Goal: Task Accomplishment & Management: Use online tool/utility

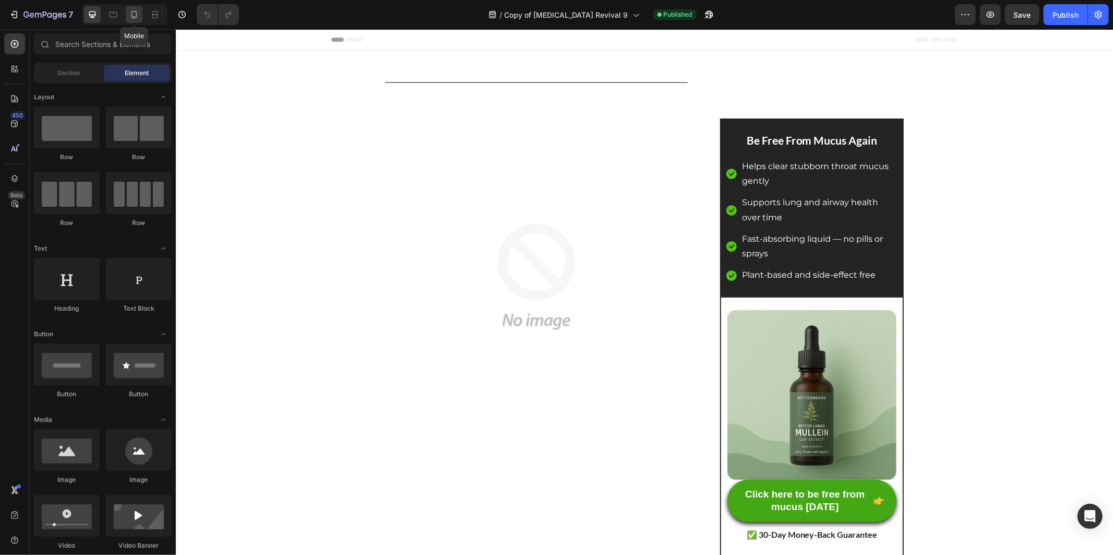
click at [133, 19] on div at bounding box center [134, 14] width 17 height 17
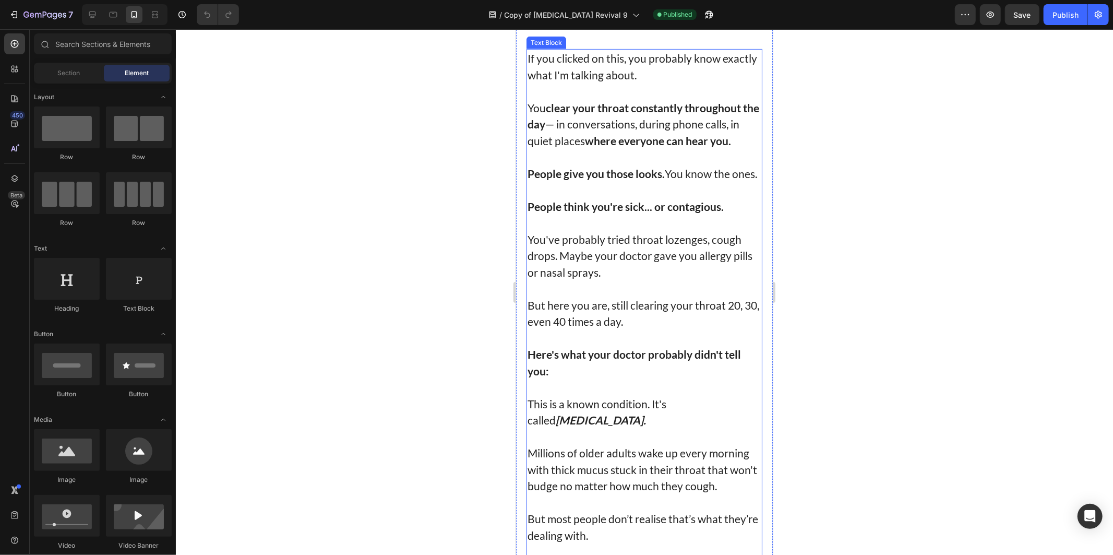
scroll to position [522, 0]
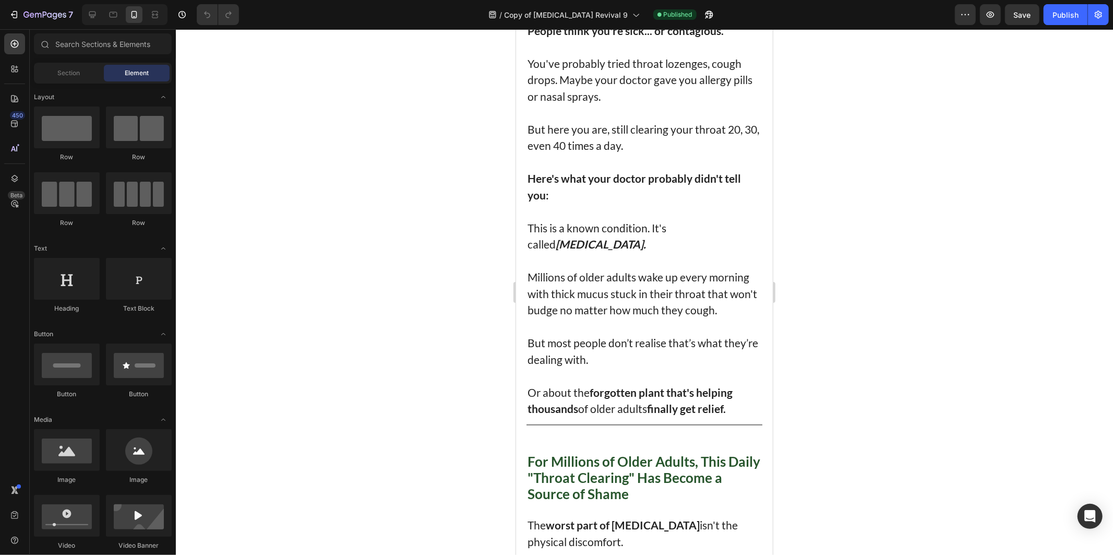
click at [568, 294] on p "Millions of older adults wake up every morning with thick mucus stuck in their …" at bounding box center [644, 293] width 234 height 50
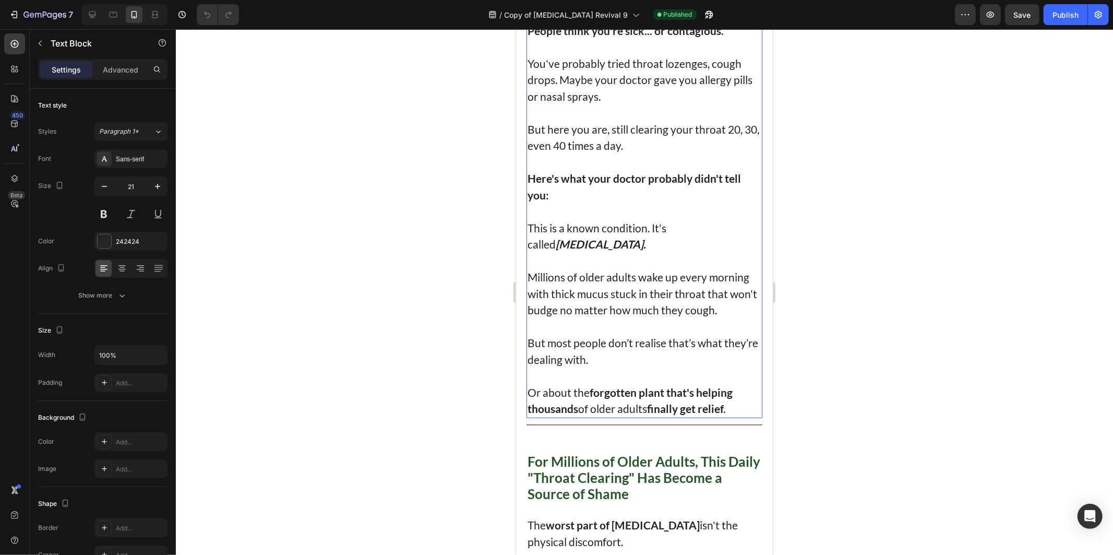
click at [558, 303] on p "Millions of older adults wake up every morning with thick mucus stuck in their …" at bounding box center [644, 293] width 234 height 50
drag, startPoint x: 558, startPoint y: 303, endPoint x: 681, endPoint y: 299, distance: 123.3
click at [681, 299] on p "Millions of older adults wake up every morning with thick mucus stuck in their …" at bounding box center [644, 293] width 234 height 50
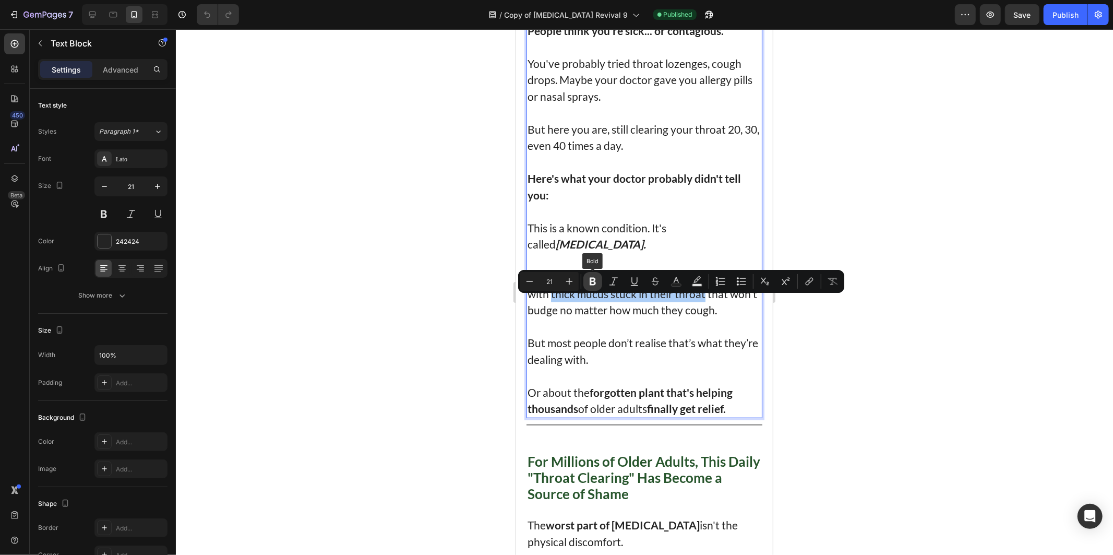
click at [597, 281] on icon "Editor contextual toolbar" at bounding box center [593, 281] width 10 height 10
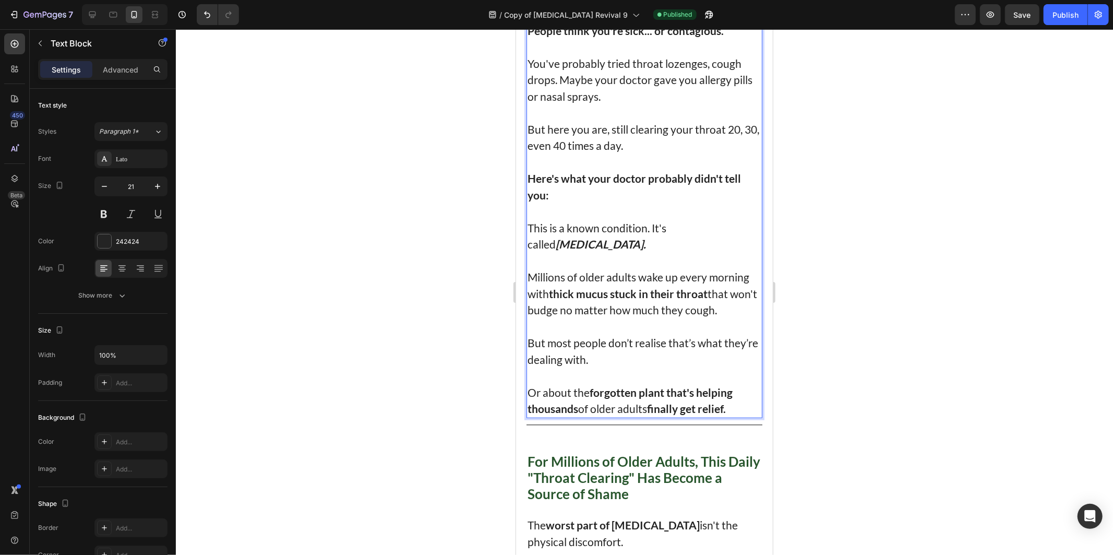
click at [1023, 100] on div at bounding box center [645, 292] width 938 height 526
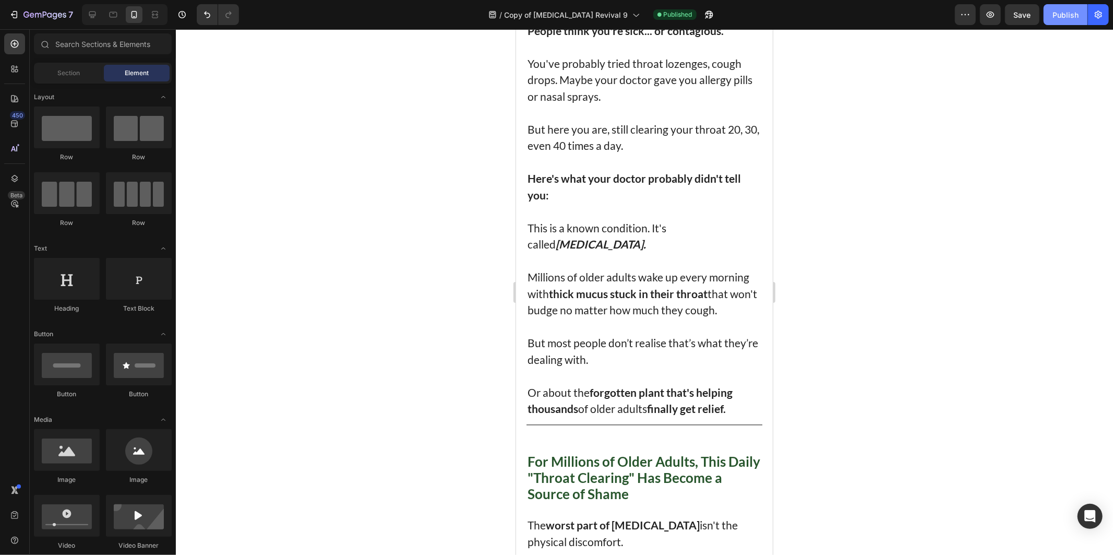
click at [1061, 14] on div "Publish" at bounding box center [1066, 14] width 26 height 11
click at [661, 280] on p "Millions of older adults wake up every morning with thick mucus stuck in their …" at bounding box center [644, 293] width 234 height 50
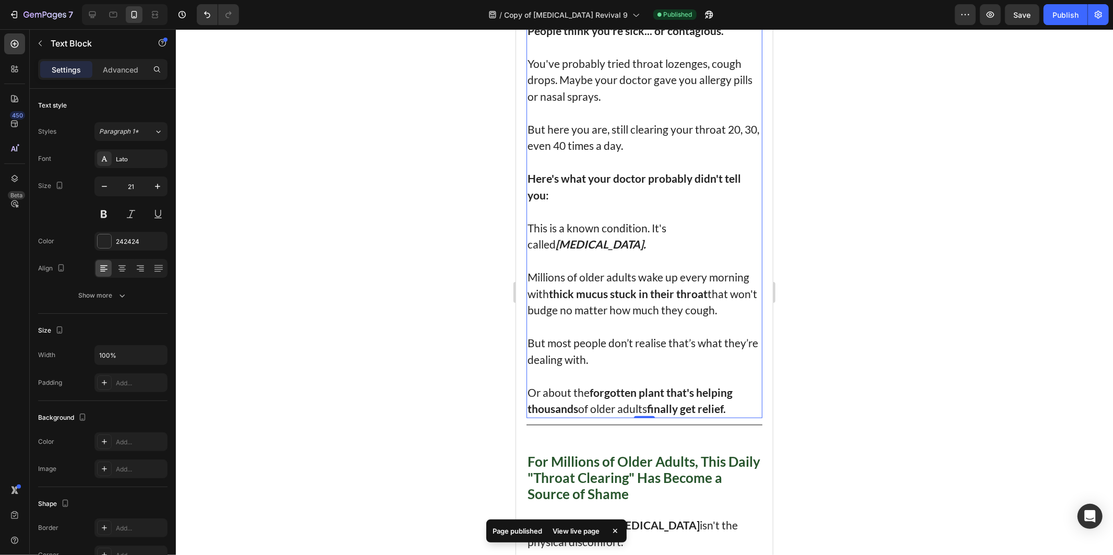
click at [488, 150] on div at bounding box center [645, 292] width 938 height 526
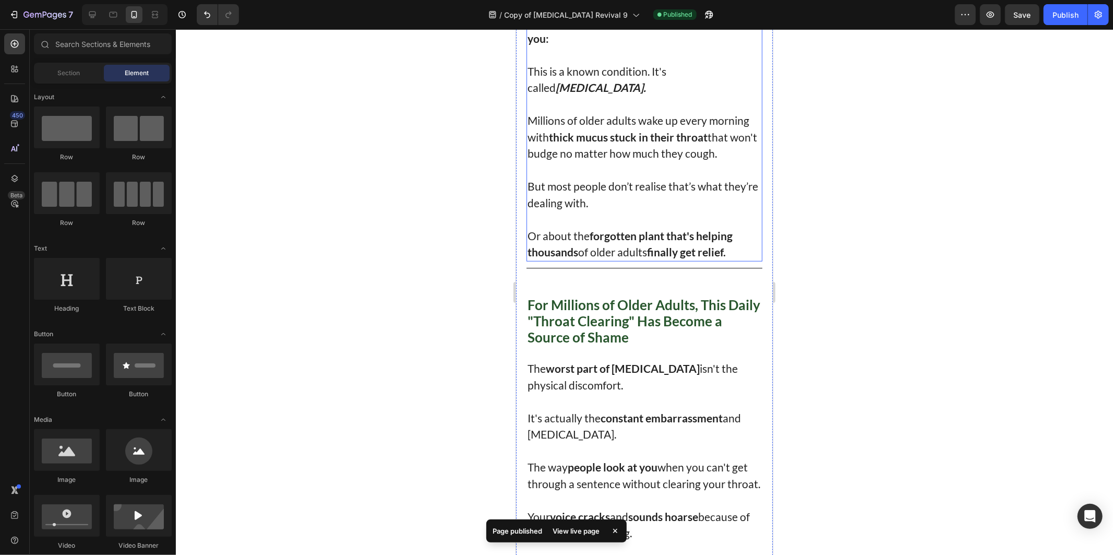
scroll to position [696, 0]
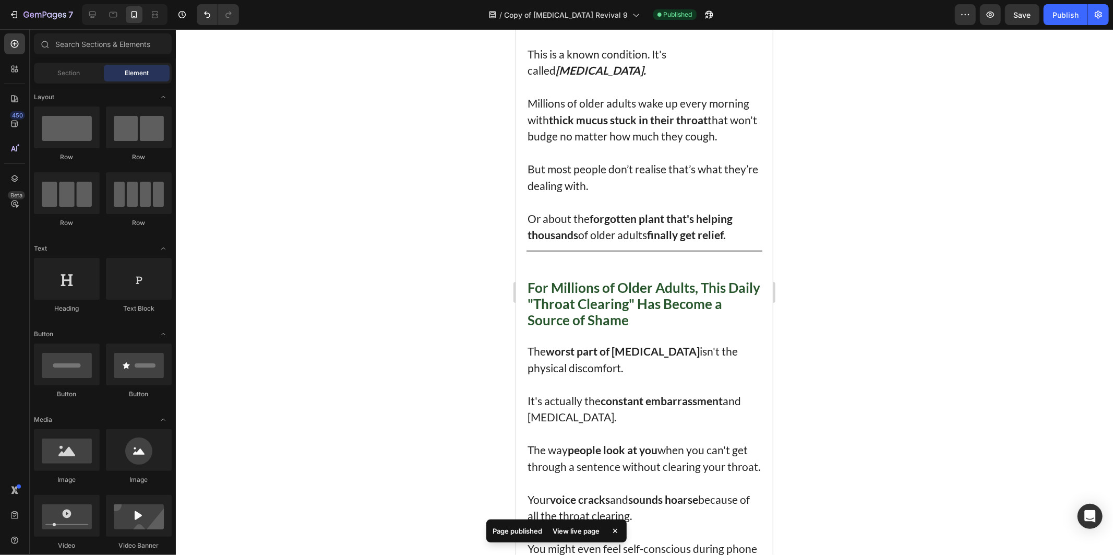
click at [404, 257] on div at bounding box center [645, 292] width 938 height 526
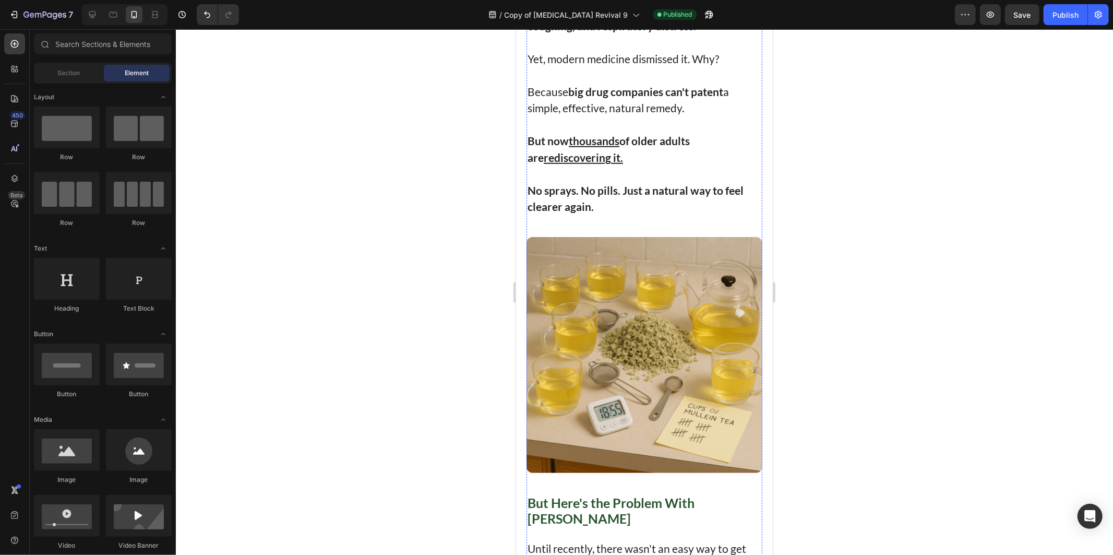
scroll to position [4176, 0]
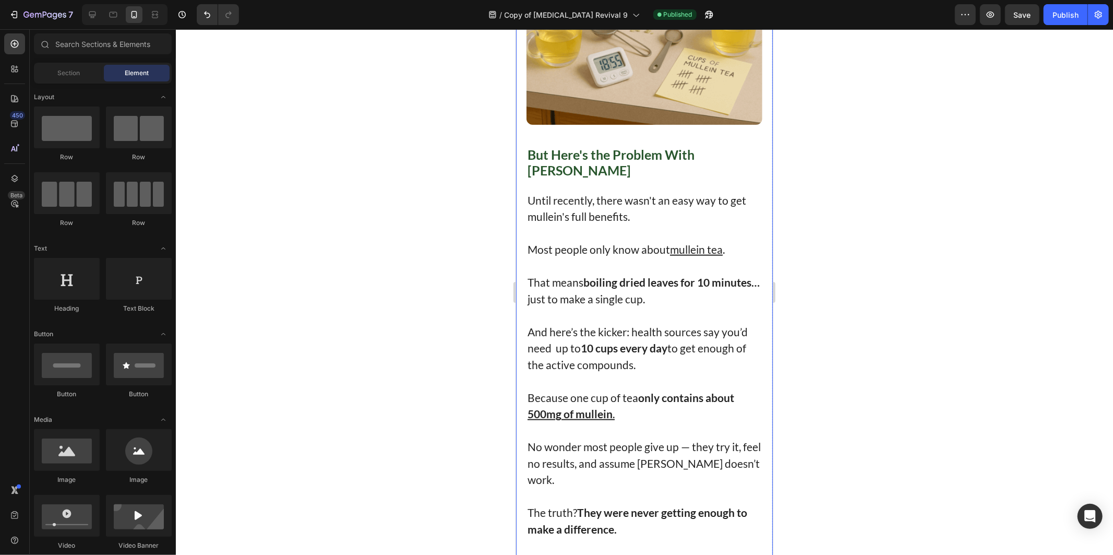
click at [895, 240] on div at bounding box center [645, 292] width 938 height 526
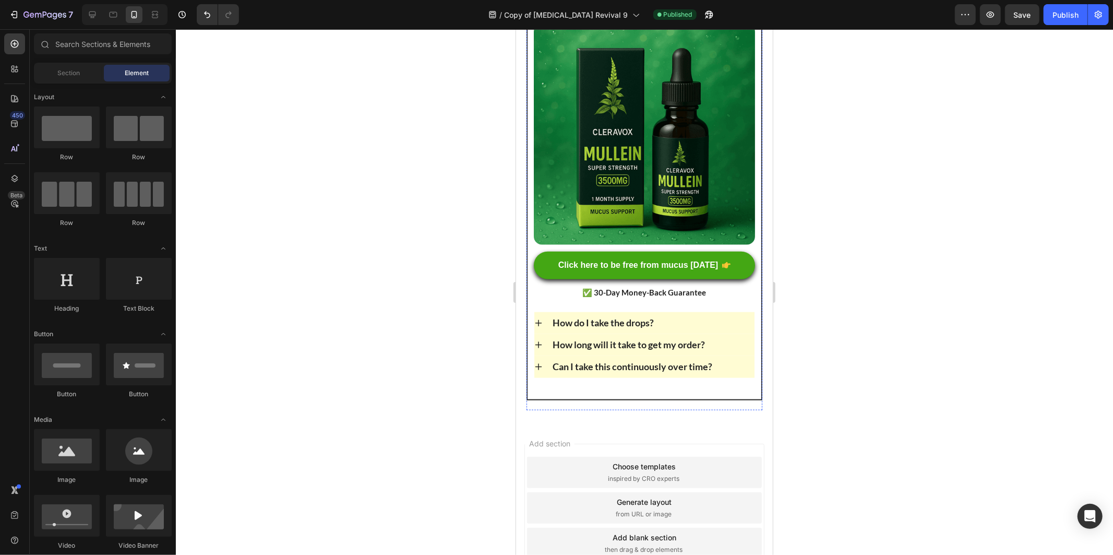
scroll to position [7656, 0]
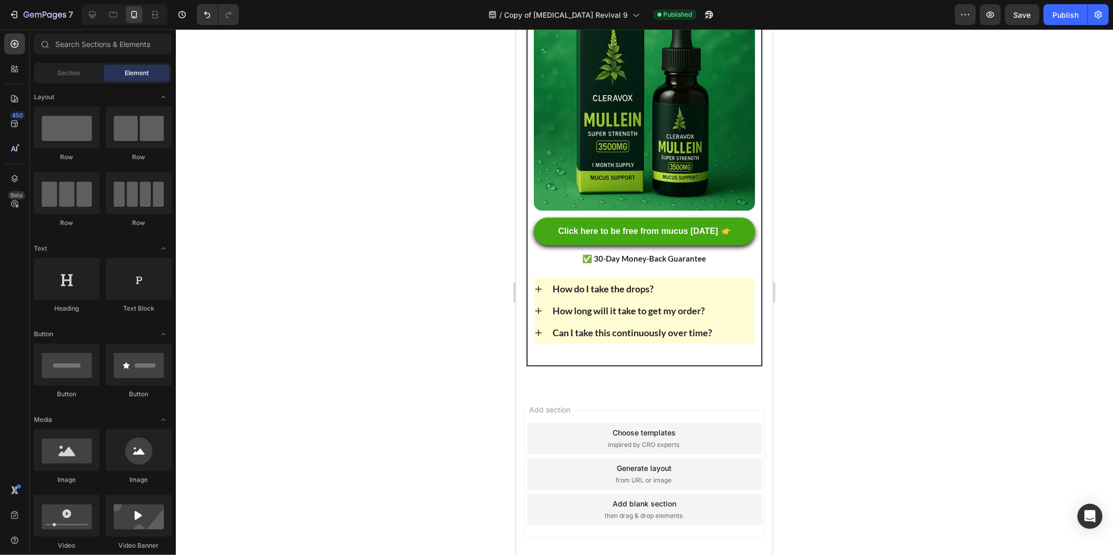
click at [967, 223] on div at bounding box center [645, 292] width 938 height 526
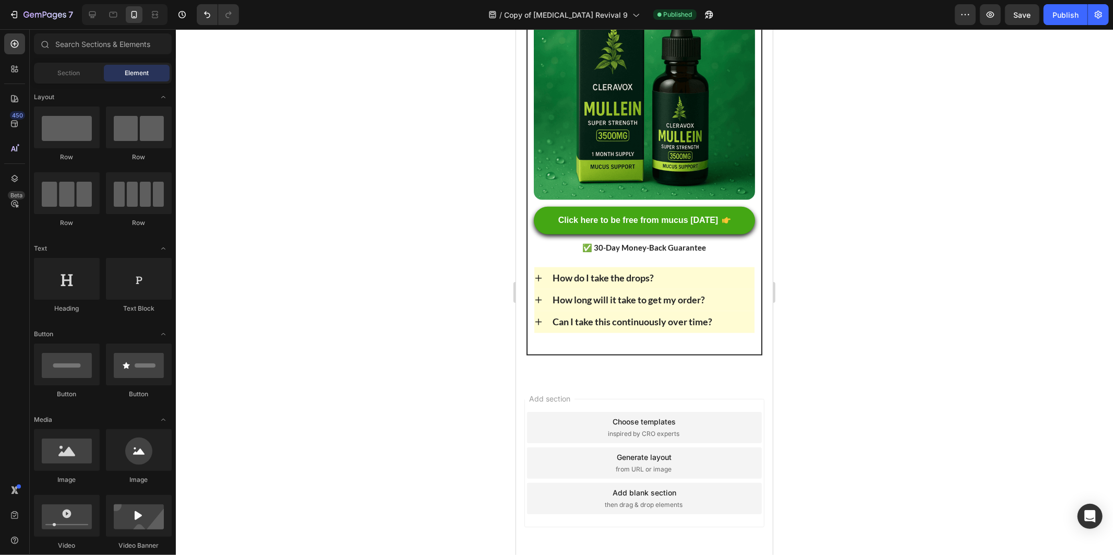
scroll to position [8004, 0]
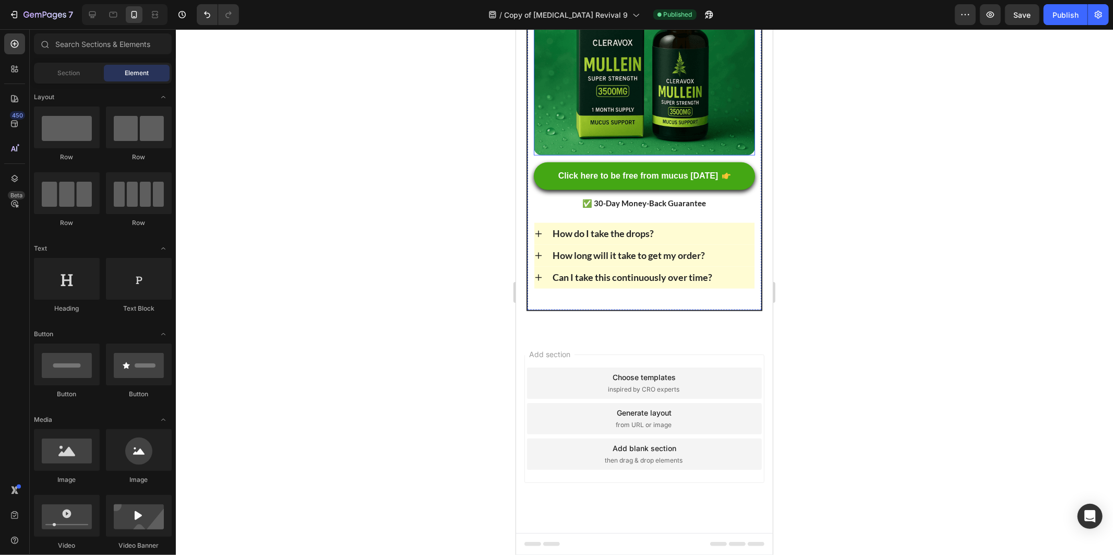
click at [643, 155] on img at bounding box center [644, 44] width 221 height 221
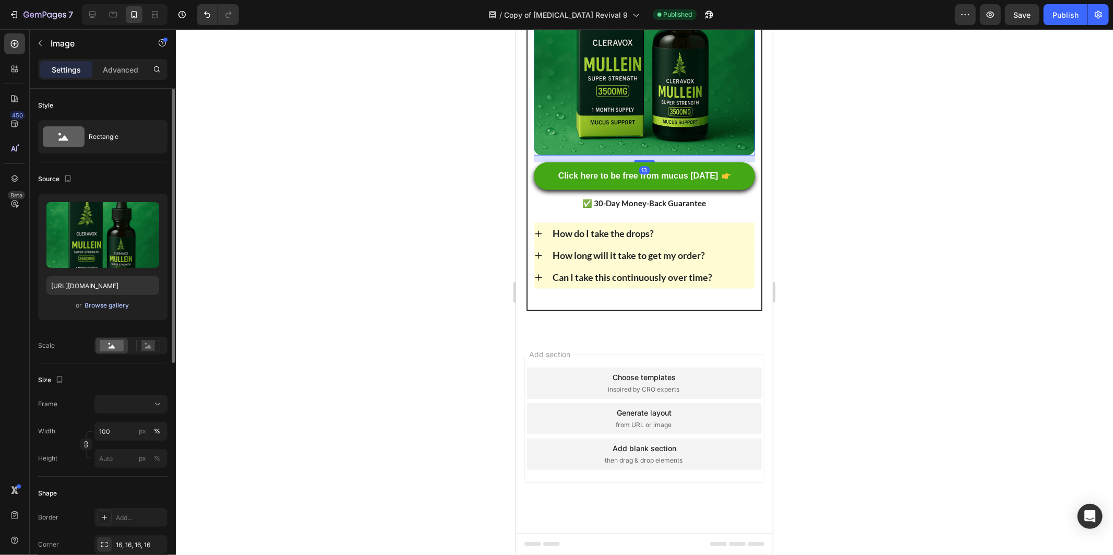
click at [94, 302] on div "Browse gallery" at bounding box center [107, 305] width 44 height 9
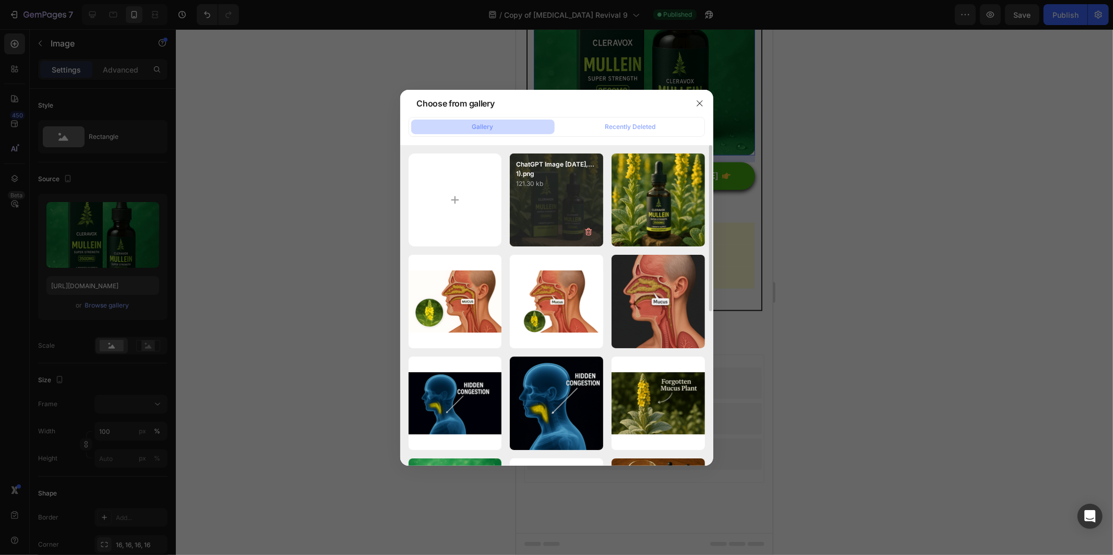
click at [552, 202] on div "ChatGPT Image Sep 27,...1).png 121.30 kb" at bounding box center [556, 199] width 93 height 93
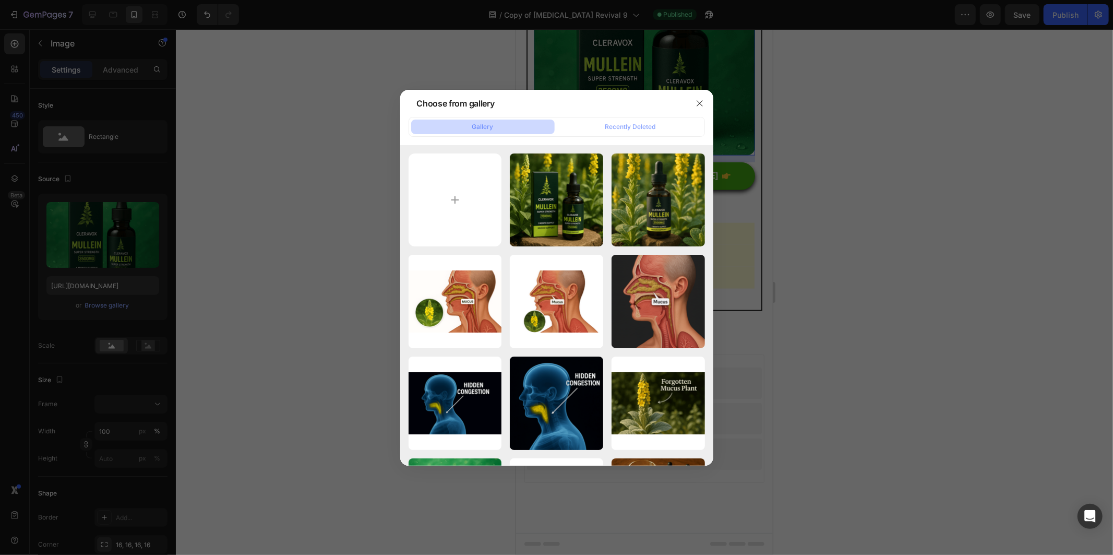
type input "[URL][DOMAIN_NAME]"
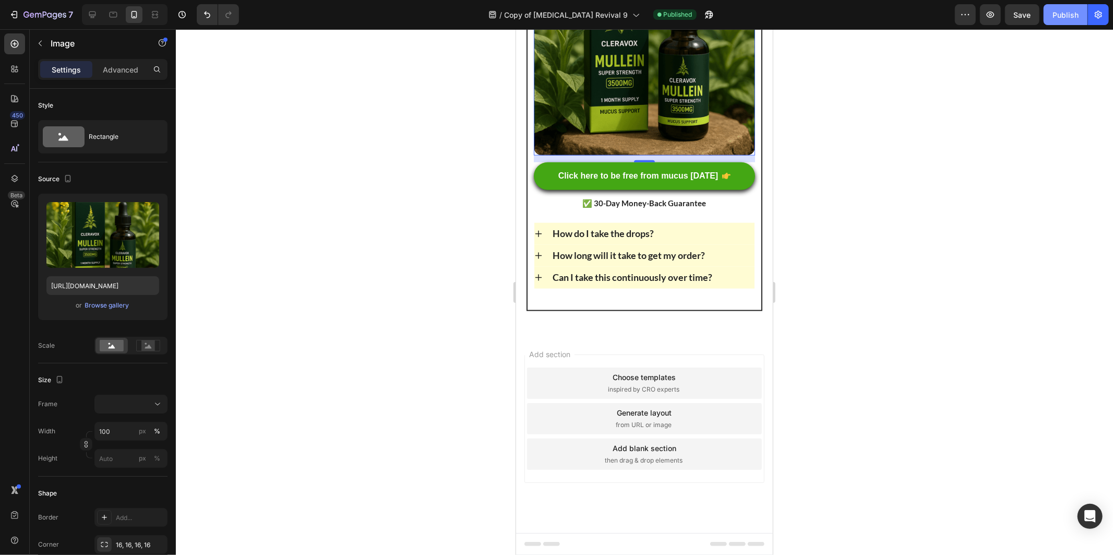
click at [1063, 9] on div "Publish" at bounding box center [1066, 14] width 26 height 11
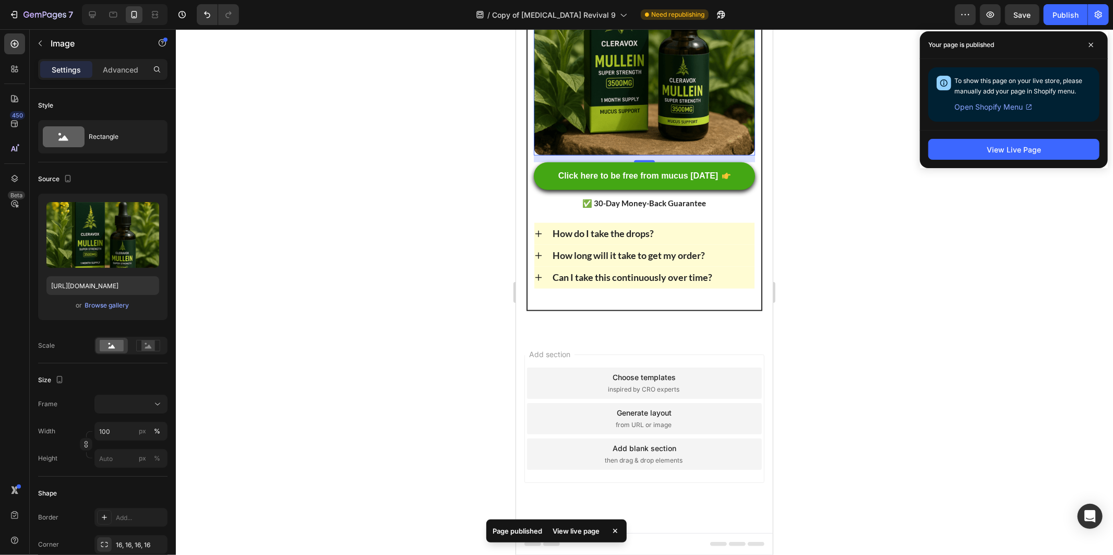
click at [823, 170] on div at bounding box center [645, 292] width 938 height 526
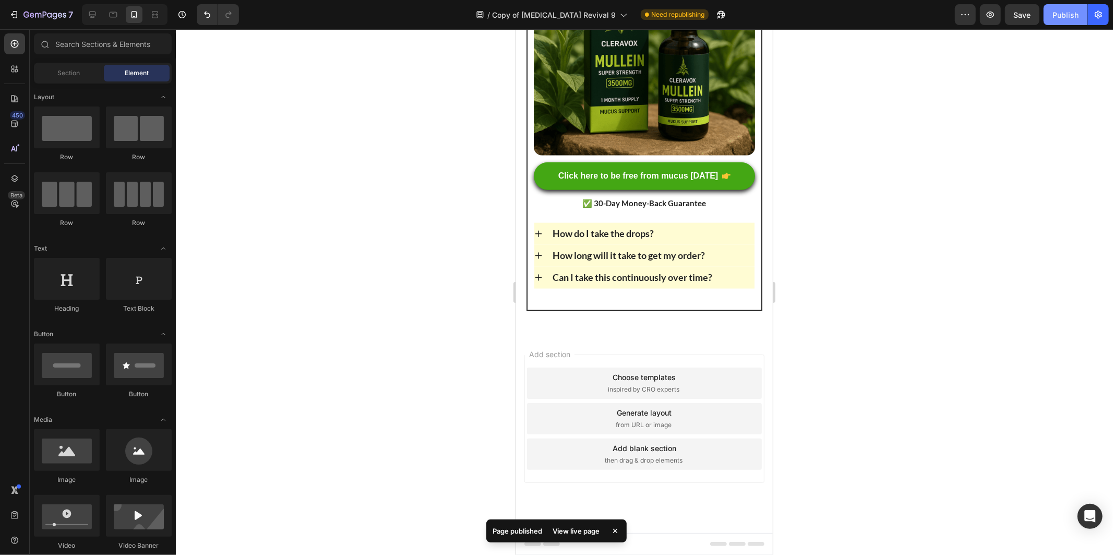
click at [1062, 20] on button "Publish" at bounding box center [1066, 14] width 44 height 21
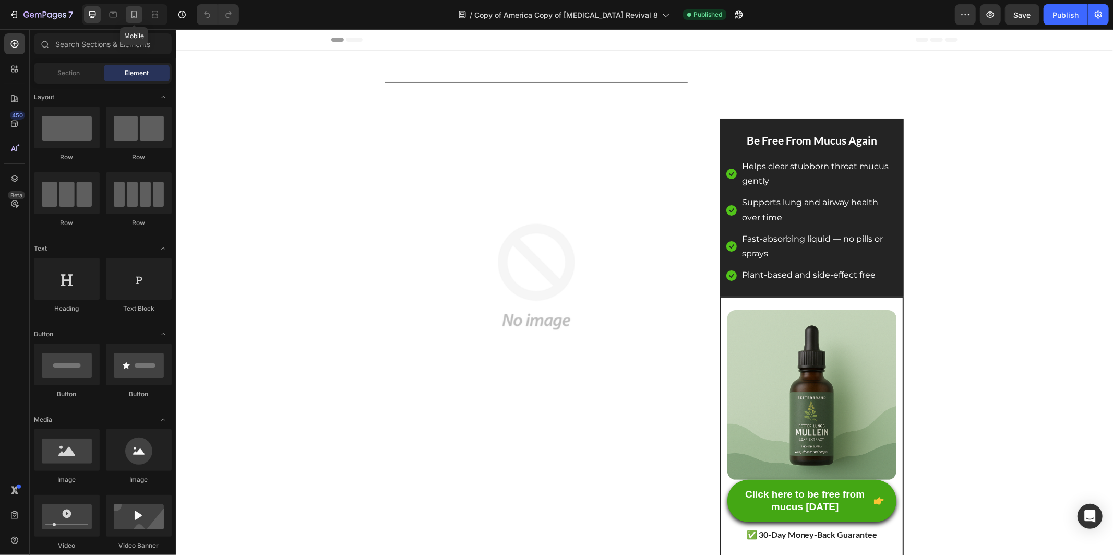
click at [132, 17] on icon at bounding box center [134, 14] width 10 height 10
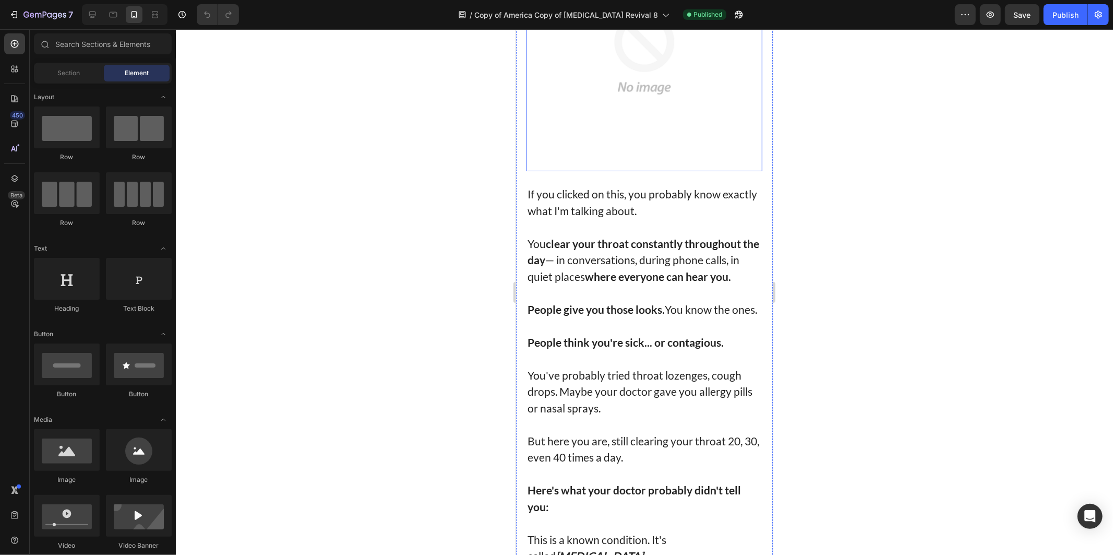
scroll to position [348, 0]
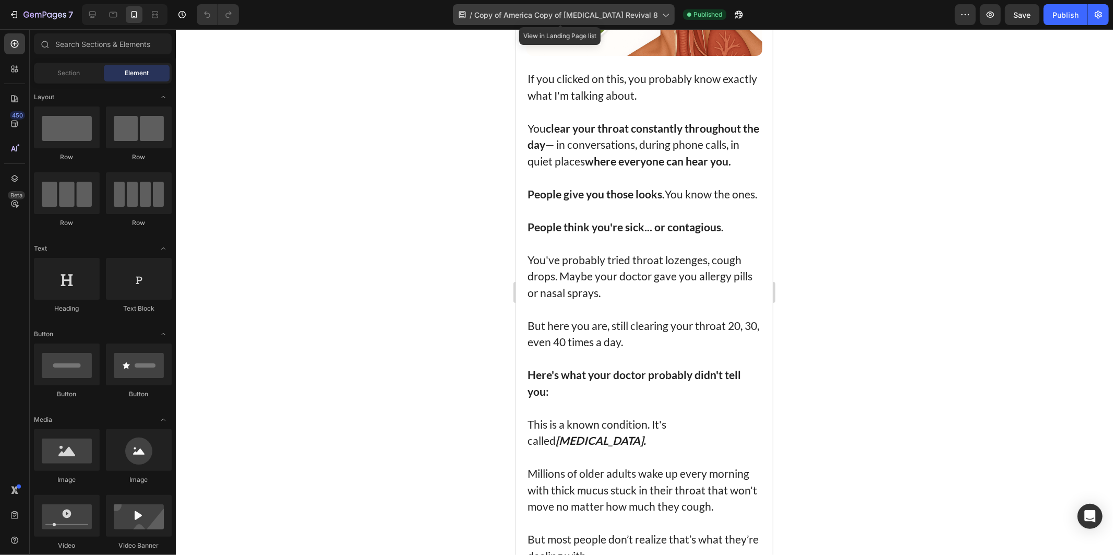
click at [553, 17] on span "Copy of America Copy of [MEDICAL_DATA] Revival 8" at bounding box center [567, 14] width 184 height 11
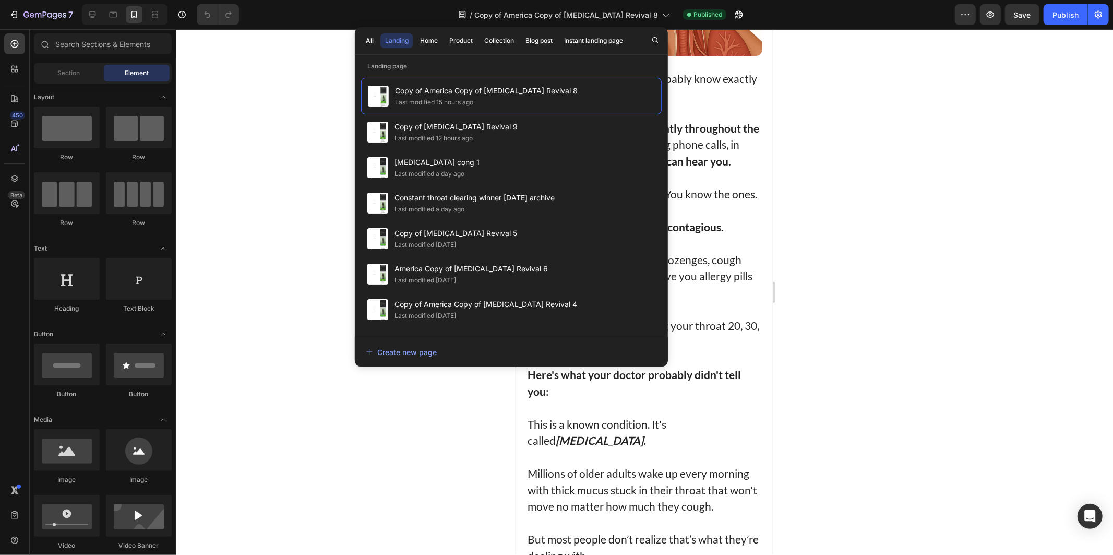
click at [848, 180] on div at bounding box center [645, 292] width 938 height 526
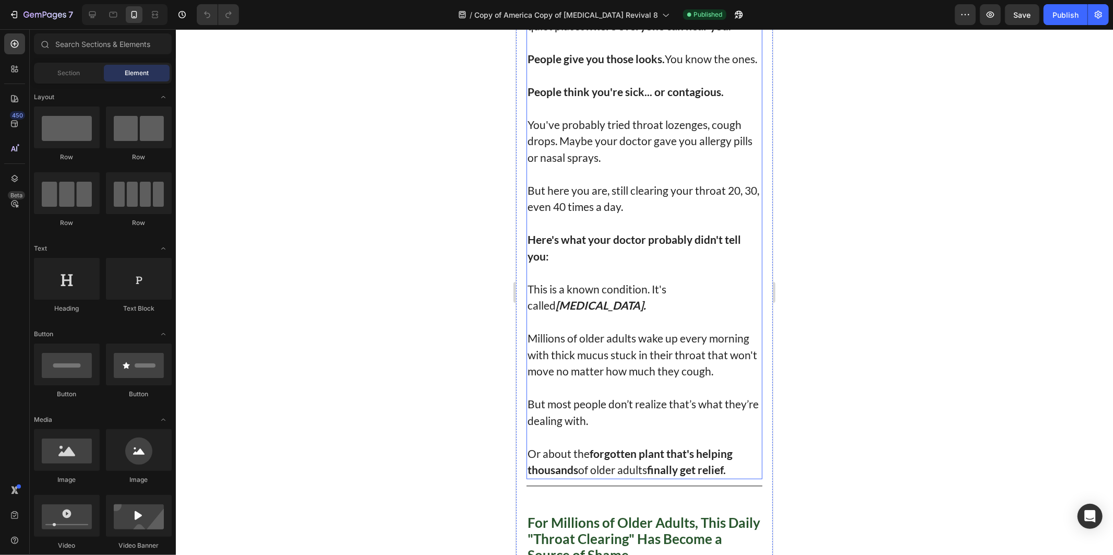
scroll to position [522, 0]
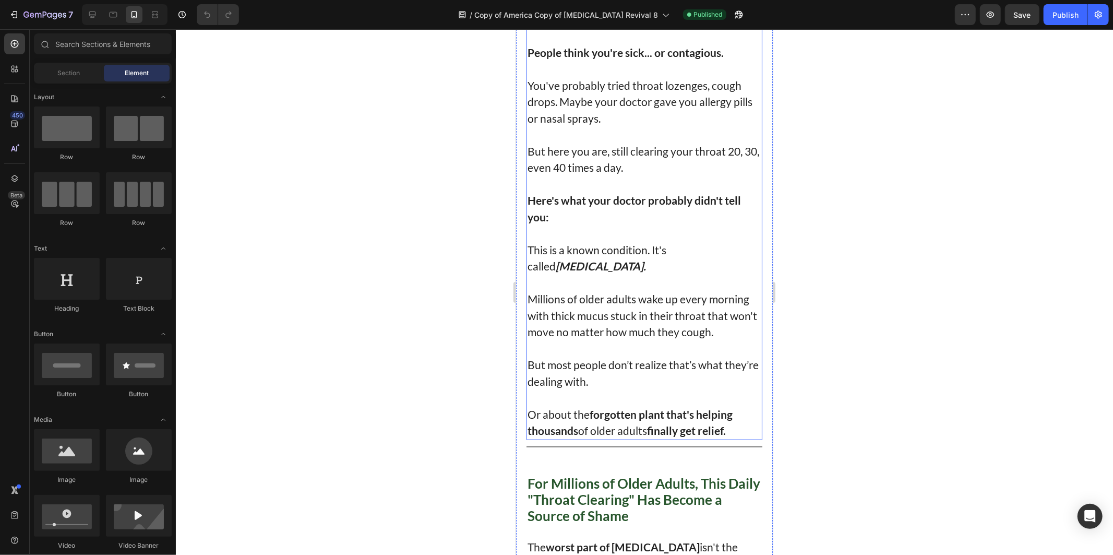
click at [554, 321] on p "Millions of older adults wake up every morning with thick mucus stuck in their …" at bounding box center [644, 315] width 234 height 50
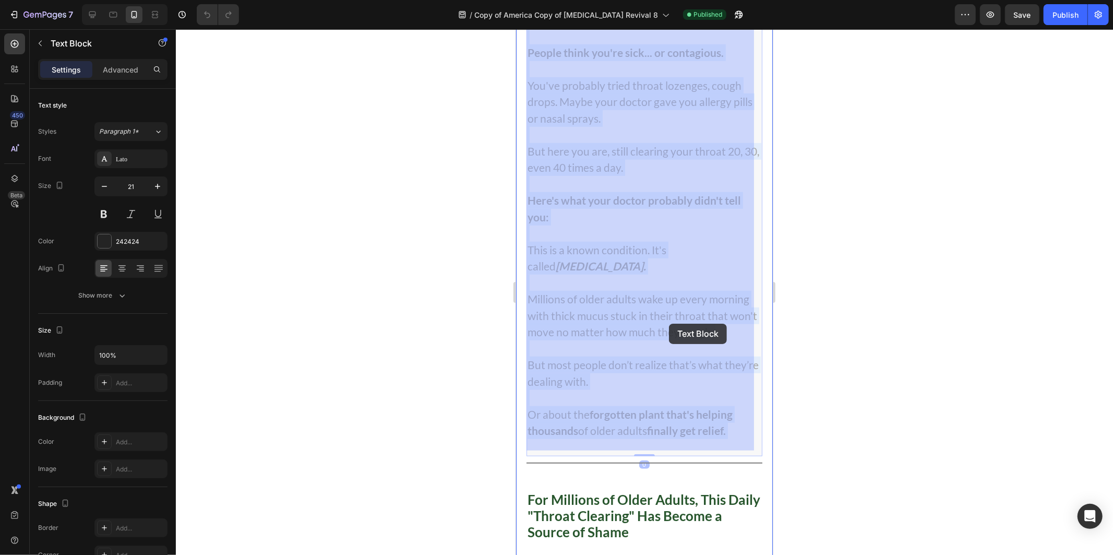
drag, startPoint x: 554, startPoint y: 321, endPoint x: 568, endPoint y: 332, distance: 17.4
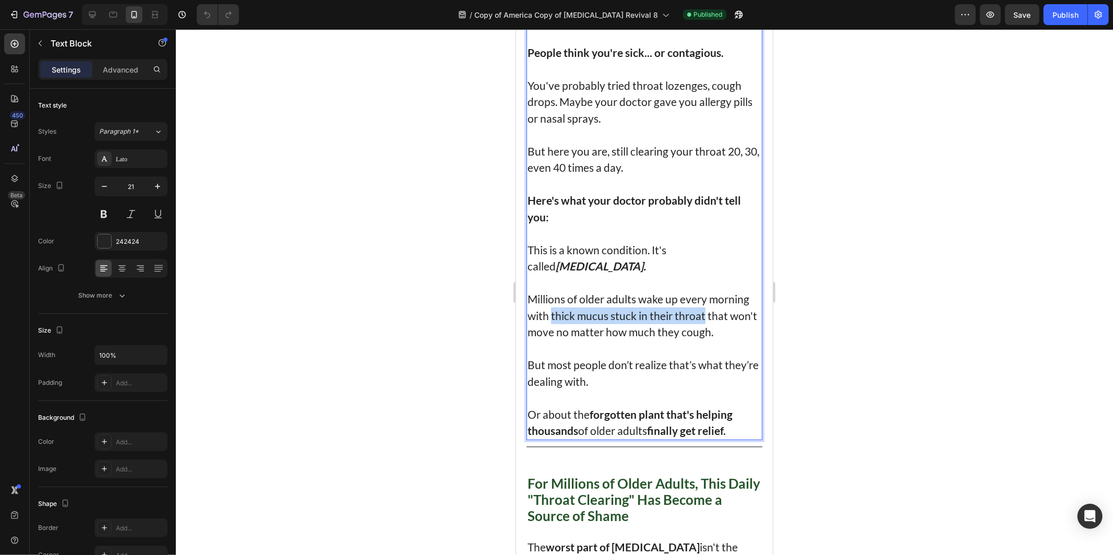
drag, startPoint x: 567, startPoint y: 332, endPoint x: 673, endPoint y: 326, distance: 106.1
click at [673, 326] on p "Millions of older adults wake up every morning with thick mucus stuck in their …" at bounding box center [644, 315] width 234 height 50
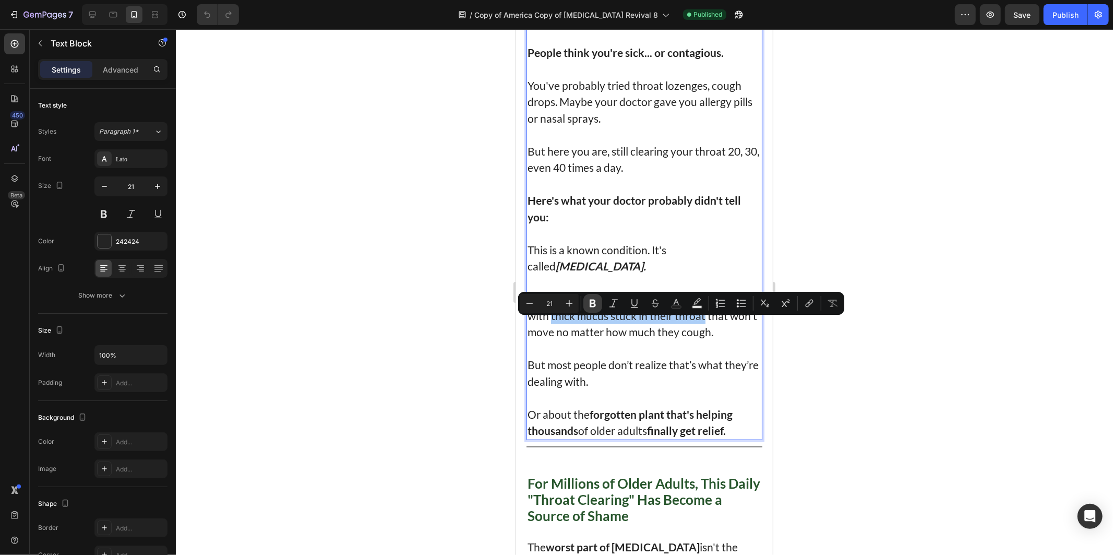
drag, startPoint x: 596, startPoint y: 298, endPoint x: 145, endPoint y: 243, distance: 454.9
click at [596, 298] on icon "Editor contextual toolbar" at bounding box center [593, 303] width 10 height 10
click at [1010, 66] on div at bounding box center [645, 292] width 938 height 526
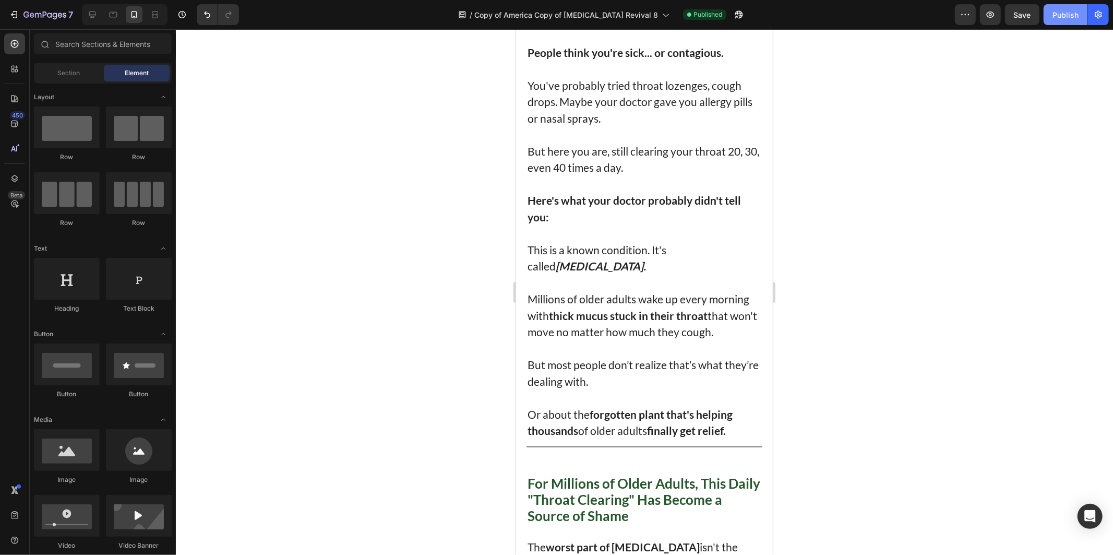
click at [1068, 8] on button "Publish" at bounding box center [1066, 14] width 44 height 21
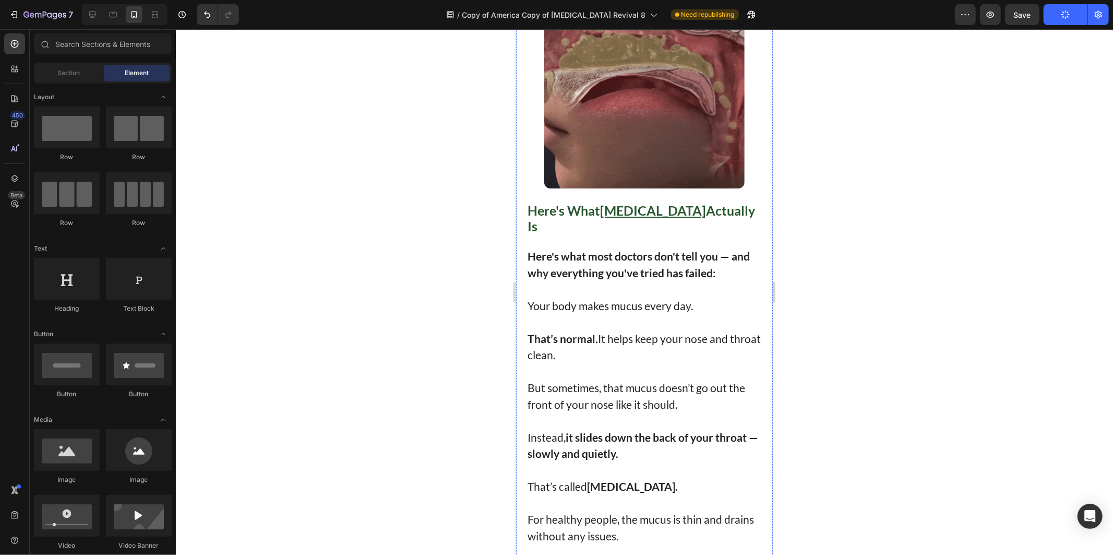
scroll to position [2262, 0]
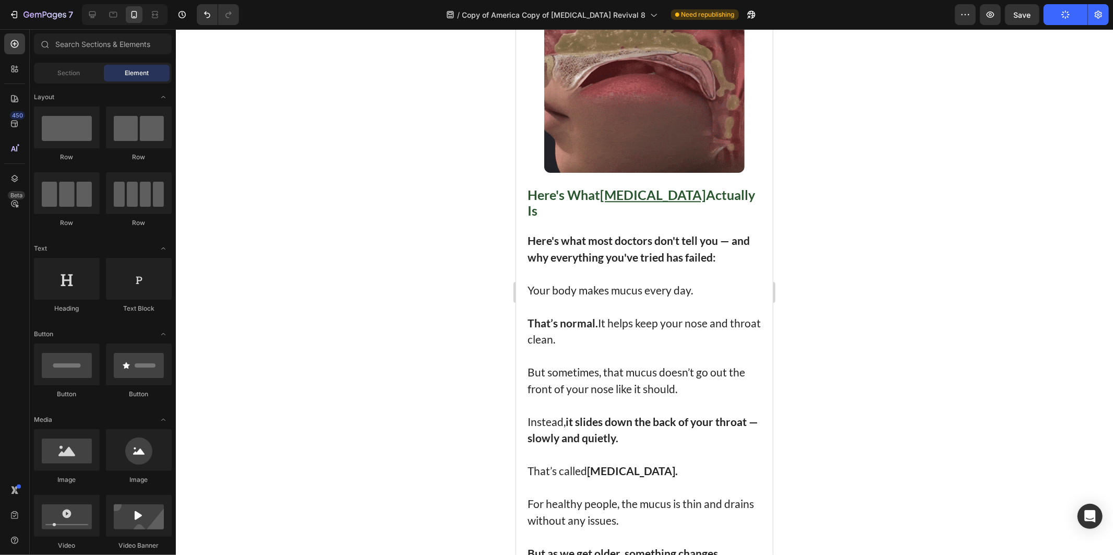
click at [917, 137] on div at bounding box center [645, 292] width 938 height 526
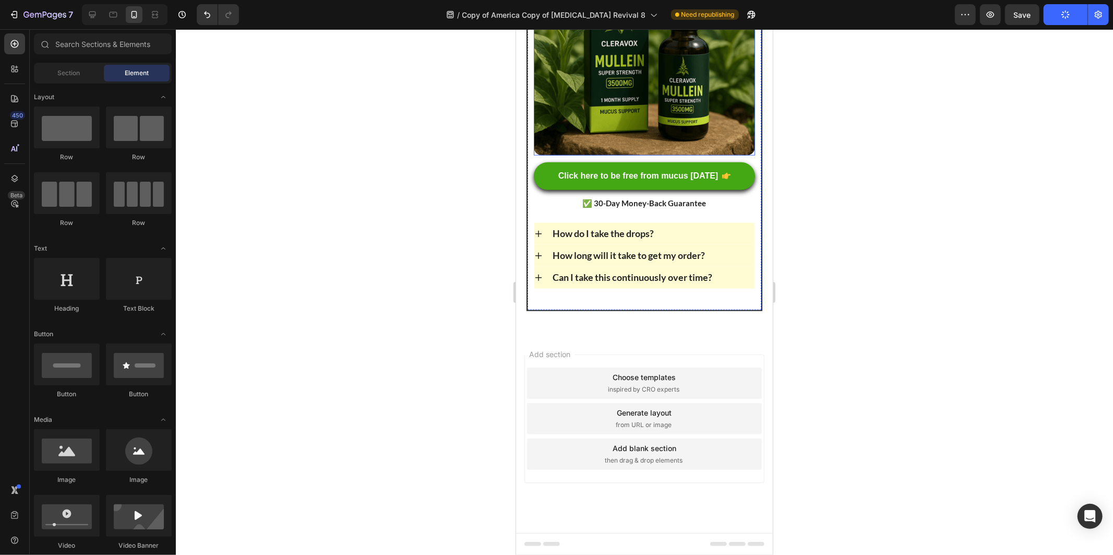
scroll to position [8004, 0]
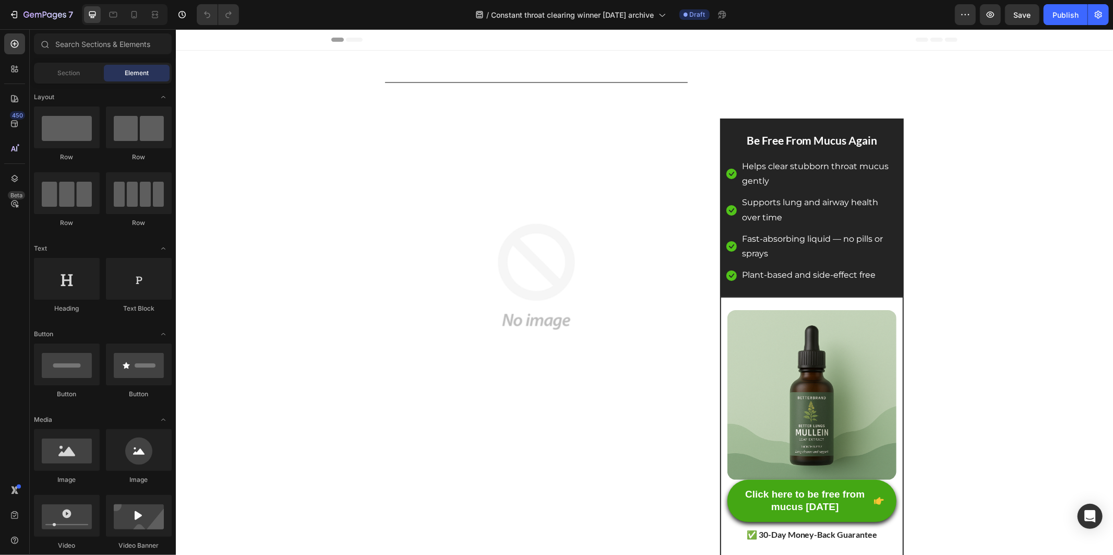
click at [136, 5] on div at bounding box center [125, 14] width 86 height 21
click at [127, 8] on div at bounding box center [134, 14] width 17 height 17
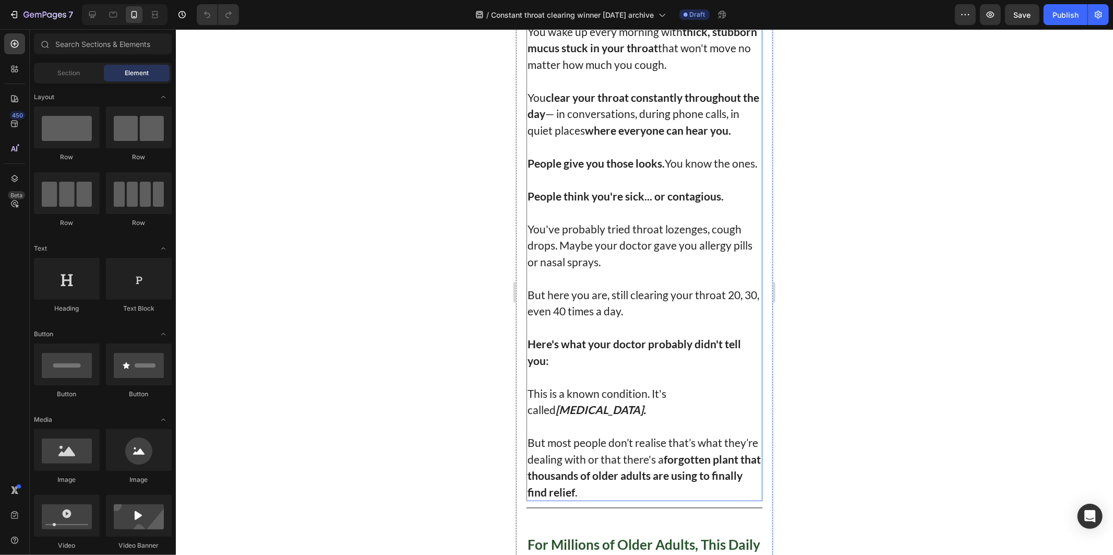
scroll to position [174, 0]
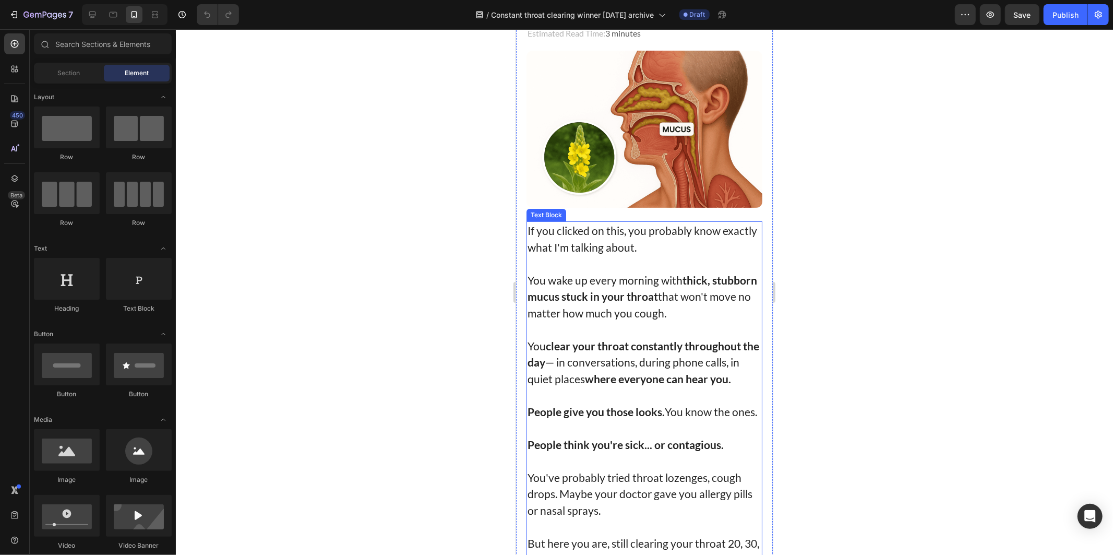
click at [571, 279] on p "You wake up every morning with thick, stubborn mucus stuck in your throat that …" at bounding box center [644, 296] width 234 height 50
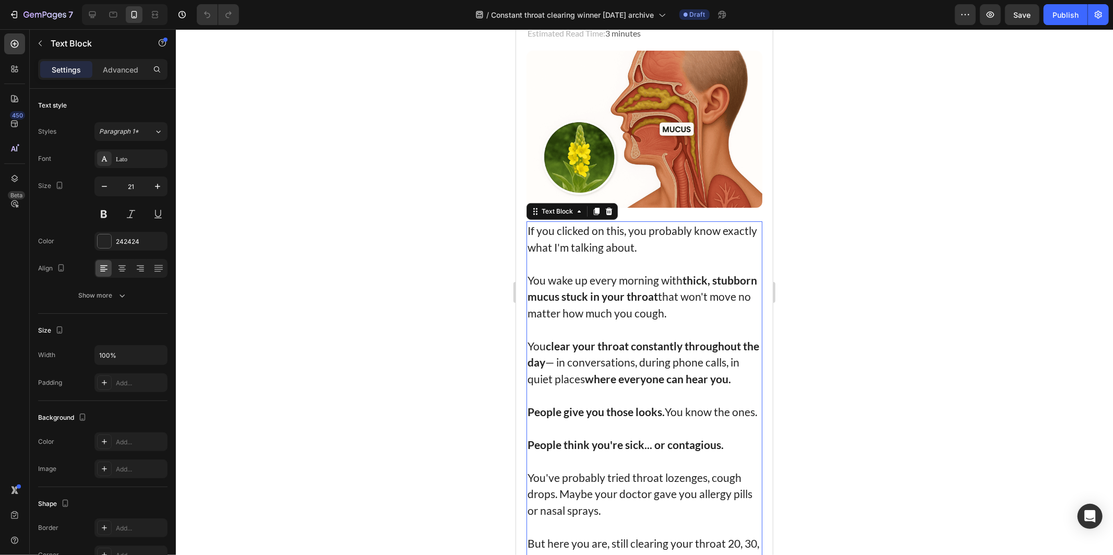
click at [572, 272] on p "You wake up every morning with thick, stubborn mucus stuck in your throat that …" at bounding box center [644, 296] width 234 height 50
click at [568, 272] on p "You wake up every morning with thick, stubborn mucus stuck in your throat that …" at bounding box center [644, 296] width 234 height 50
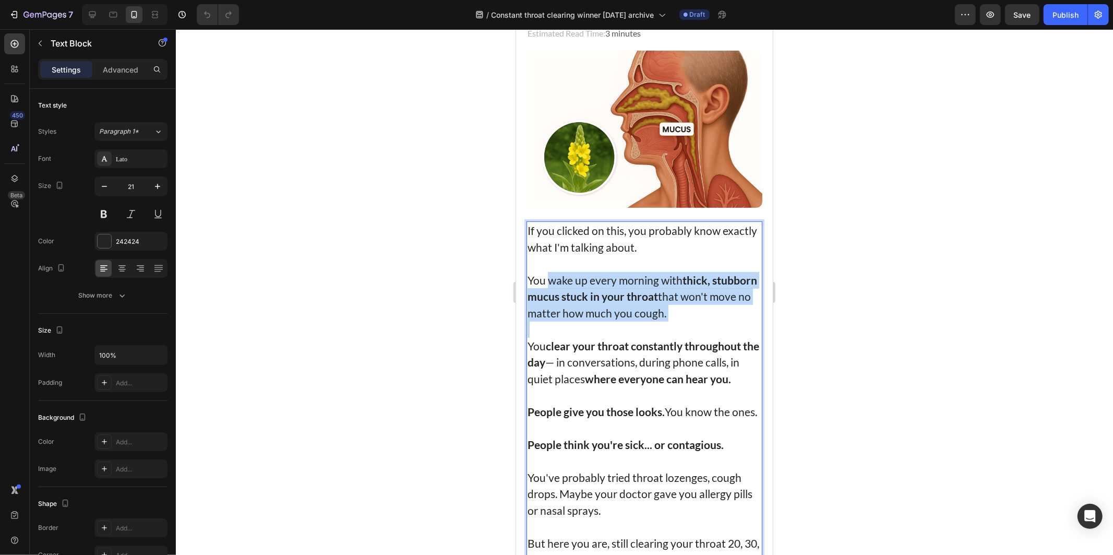
drag, startPoint x: 568, startPoint y: 272, endPoint x: 684, endPoint y: 320, distance: 125.7
click at [684, 320] on div "If you clicked on this, you probably know exactly what I'm talking about. You w…" at bounding box center [644, 485] width 236 height 528
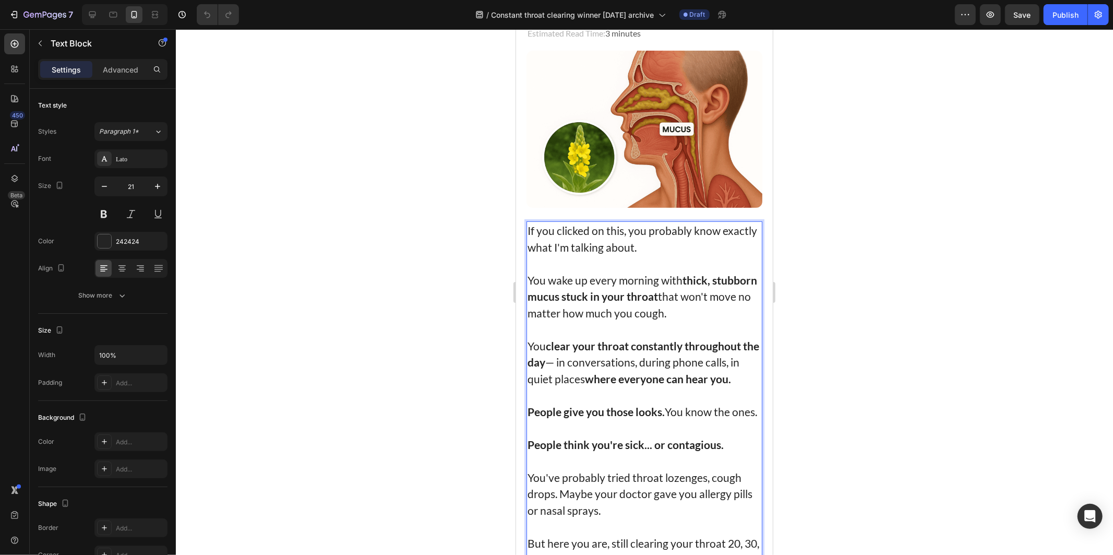
drag, startPoint x: 661, startPoint y: 331, endPoint x: 656, endPoint y: 326, distance: 7.8
click at [661, 337] on p "You clear your throat constantly throughout the day — in conversations, during …" at bounding box center [644, 362] width 234 height 50
click at [848, 335] on div at bounding box center [645, 292] width 938 height 526
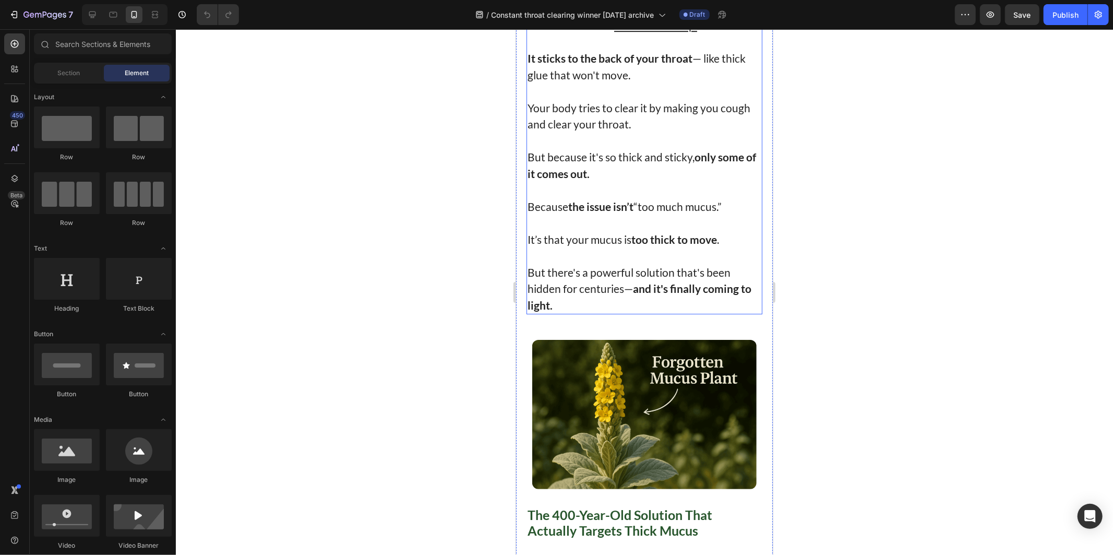
scroll to position [3132, 0]
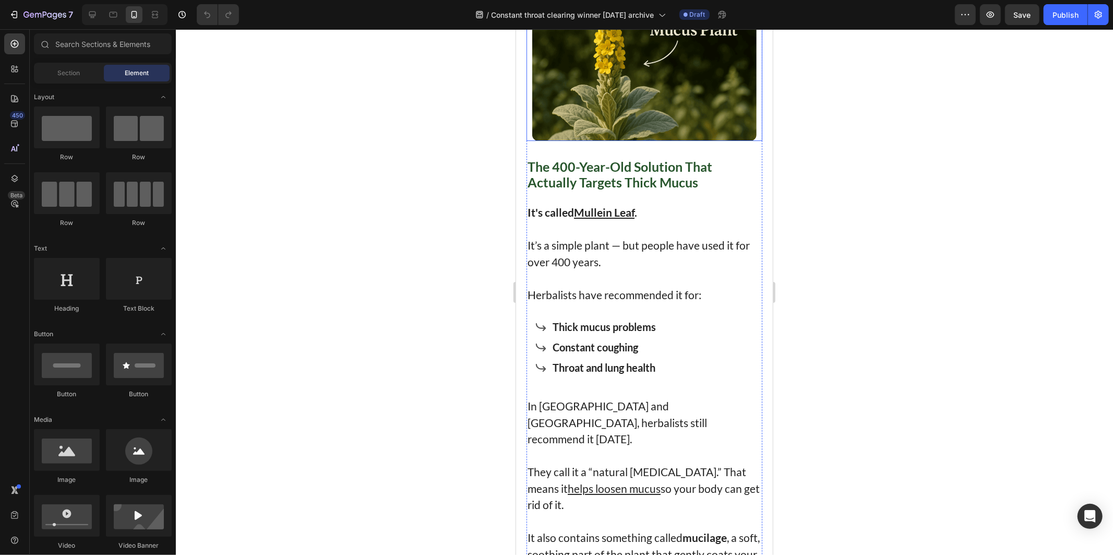
click at [654, 140] on img at bounding box center [644, 65] width 224 height 149
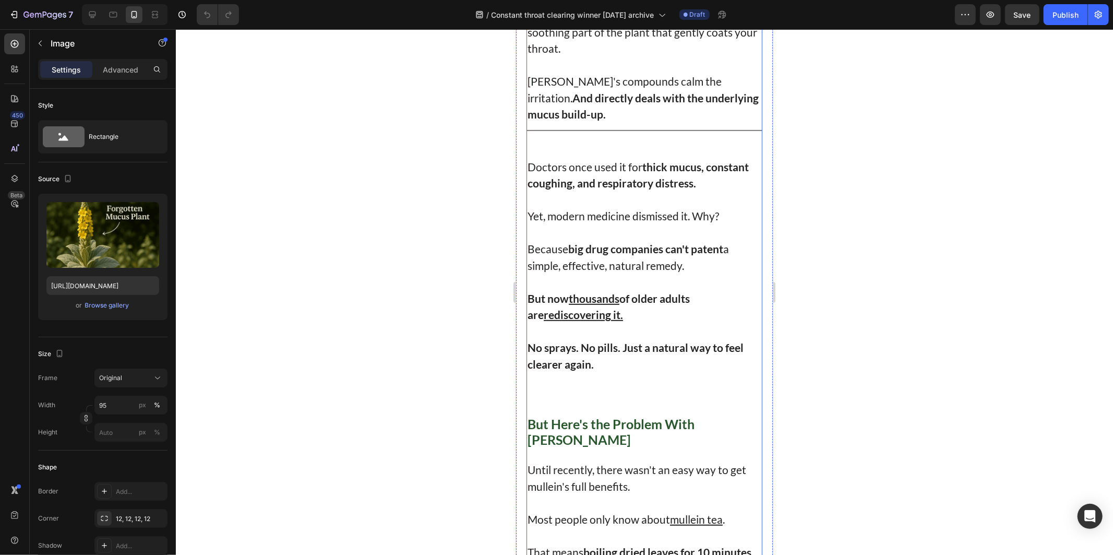
scroll to position [3480, 0]
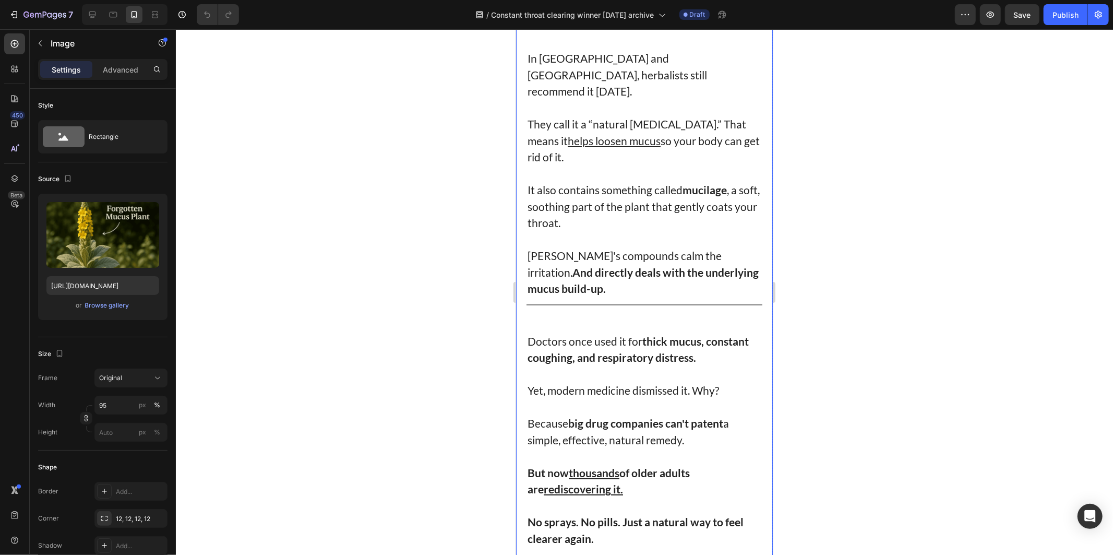
click at [451, 261] on div at bounding box center [645, 292] width 938 height 526
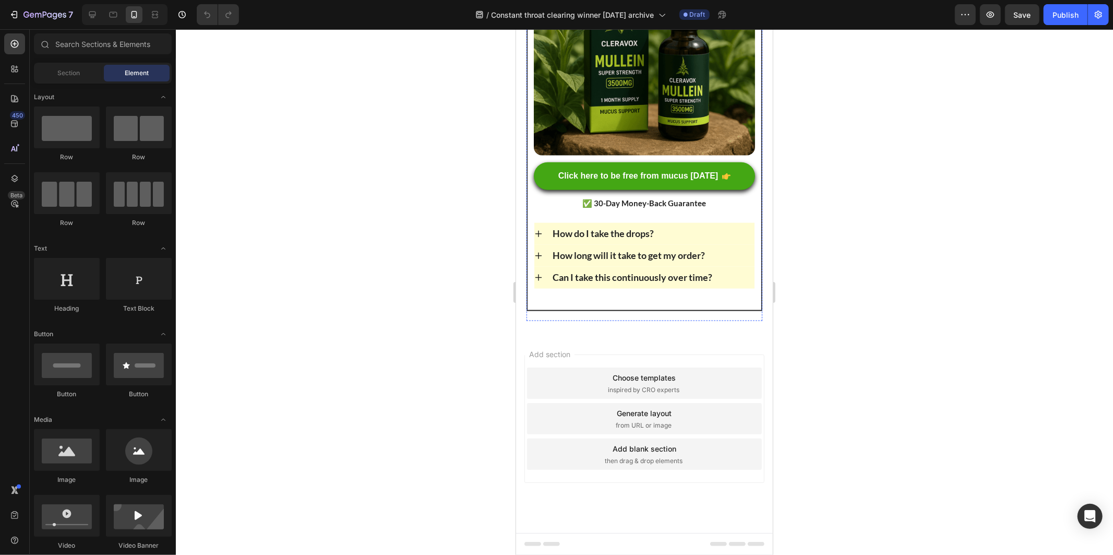
scroll to position [7830, 0]
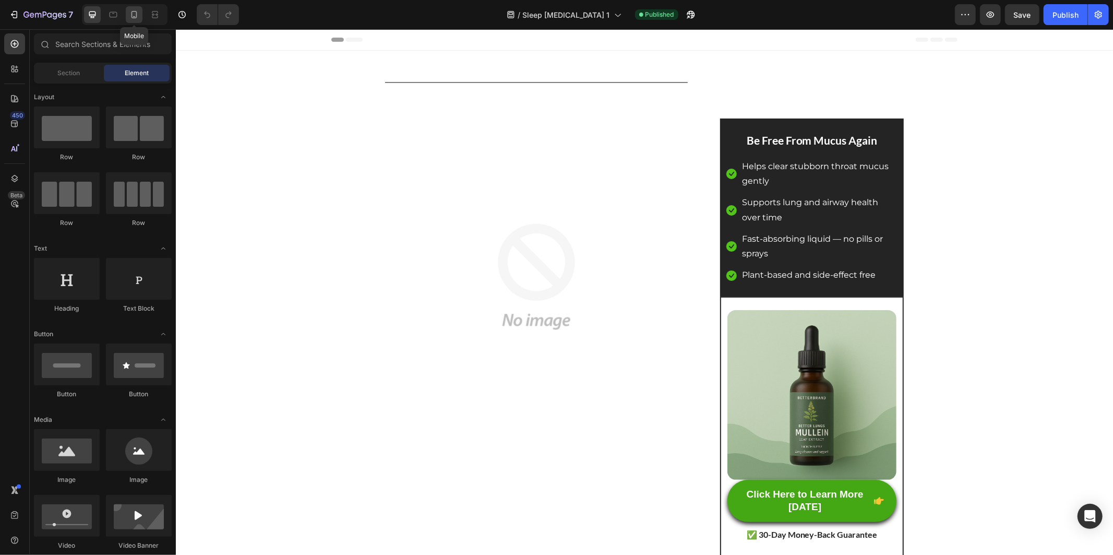
click at [131, 6] on div at bounding box center [134, 14] width 17 height 17
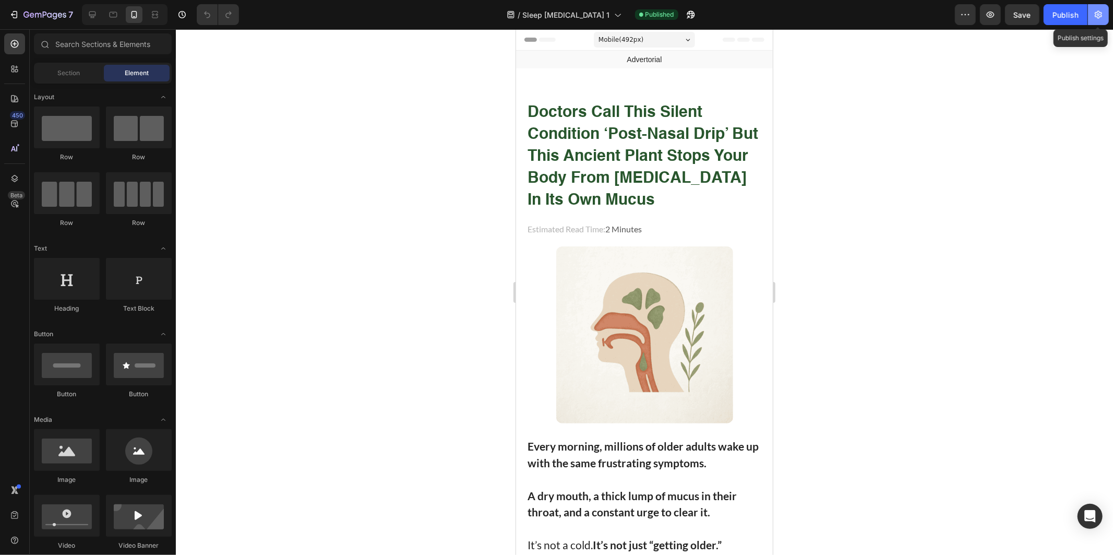
click at [1104, 20] on button "button" at bounding box center [1098, 14] width 21 height 21
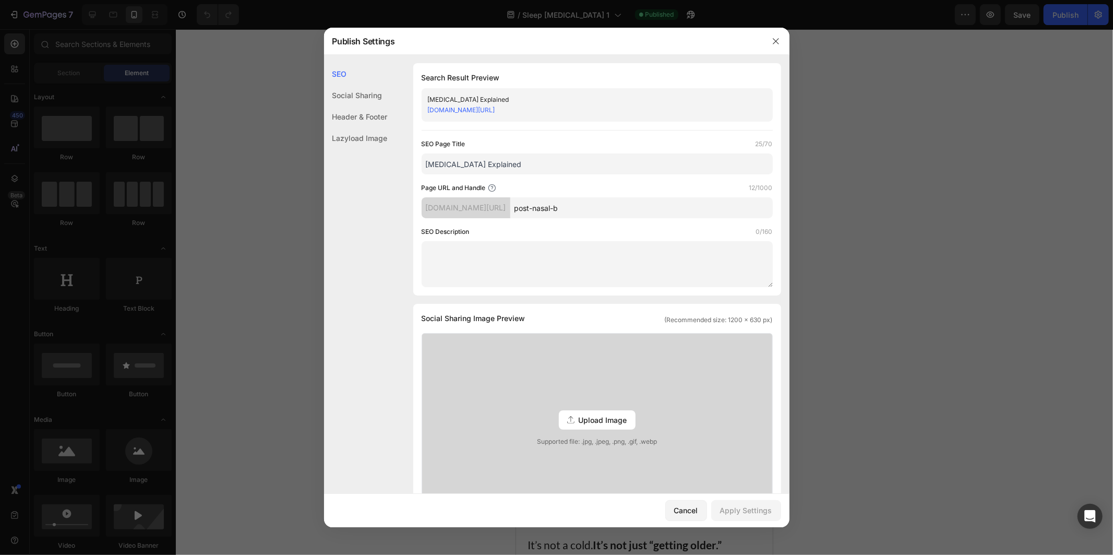
click at [455, 106] on link "y0jh2u-nc.myshopify.com/pages/post-nasal-b" at bounding box center [461, 110] width 67 height 8
click at [880, 133] on div at bounding box center [556, 277] width 1113 height 555
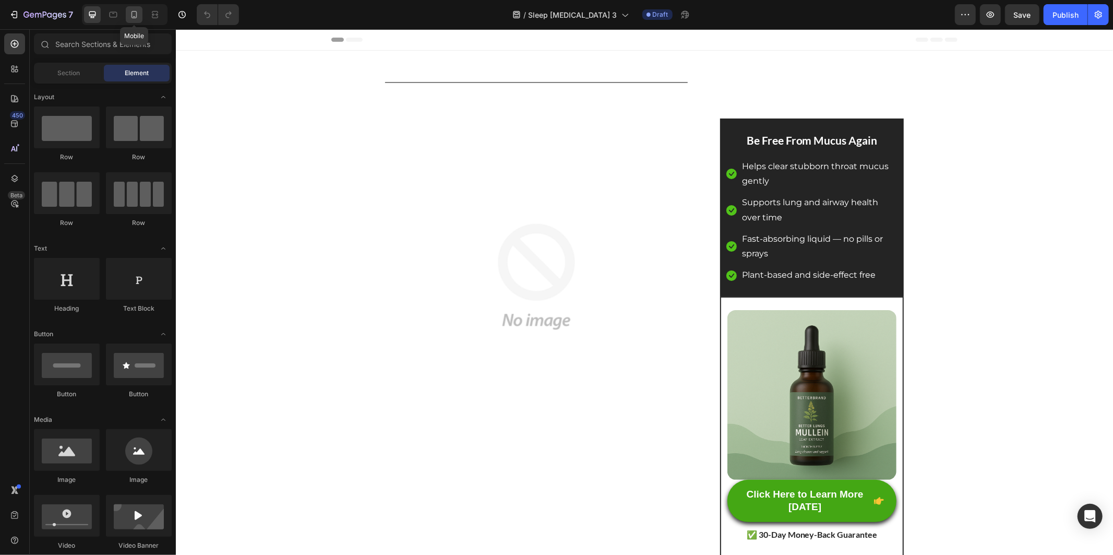
click at [135, 11] on icon at bounding box center [135, 14] width 6 height 7
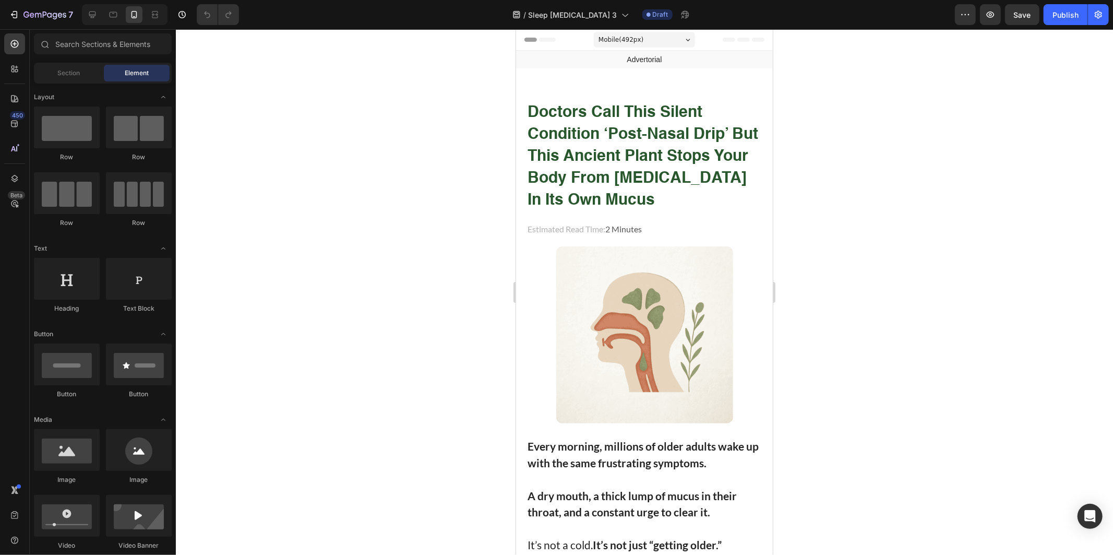
click at [580, 131] on strong "doctors call this silent condition ‘post-nasal drip’ but this ancient plant sto…" at bounding box center [642, 155] width 231 height 103
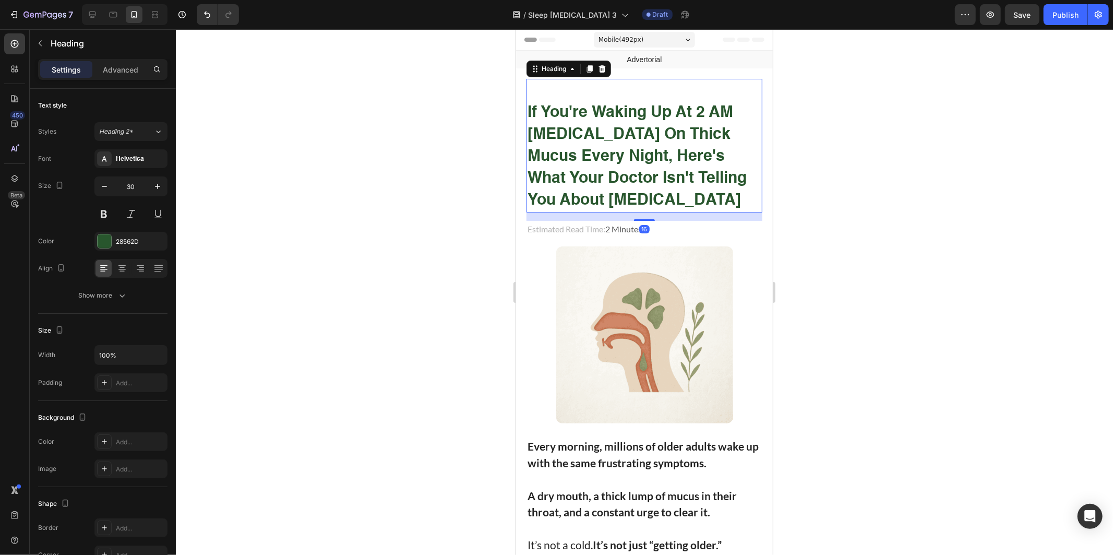
click at [921, 194] on div at bounding box center [645, 292] width 938 height 526
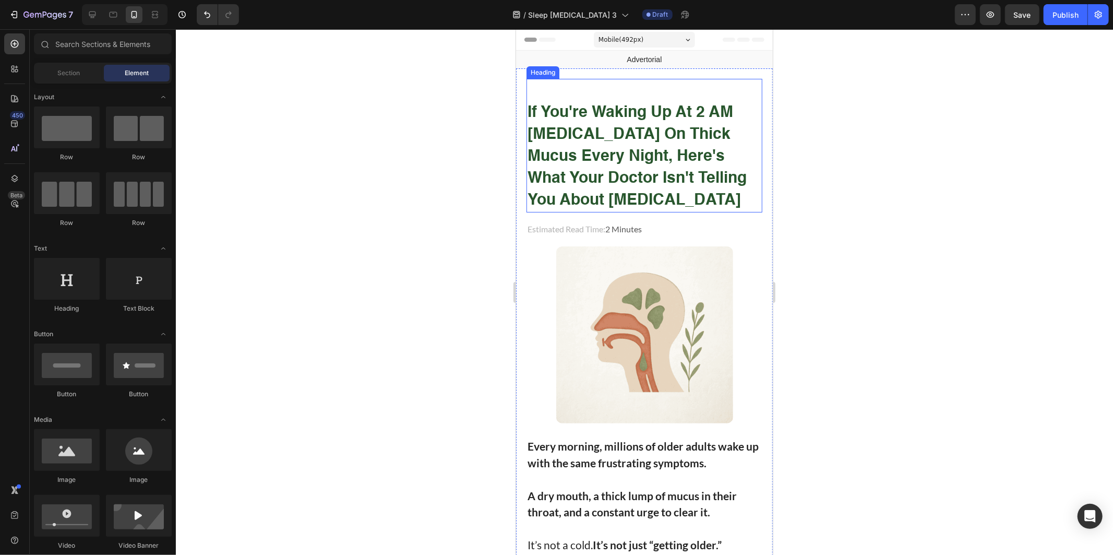
click at [648, 325] on img at bounding box center [644, 334] width 177 height 177
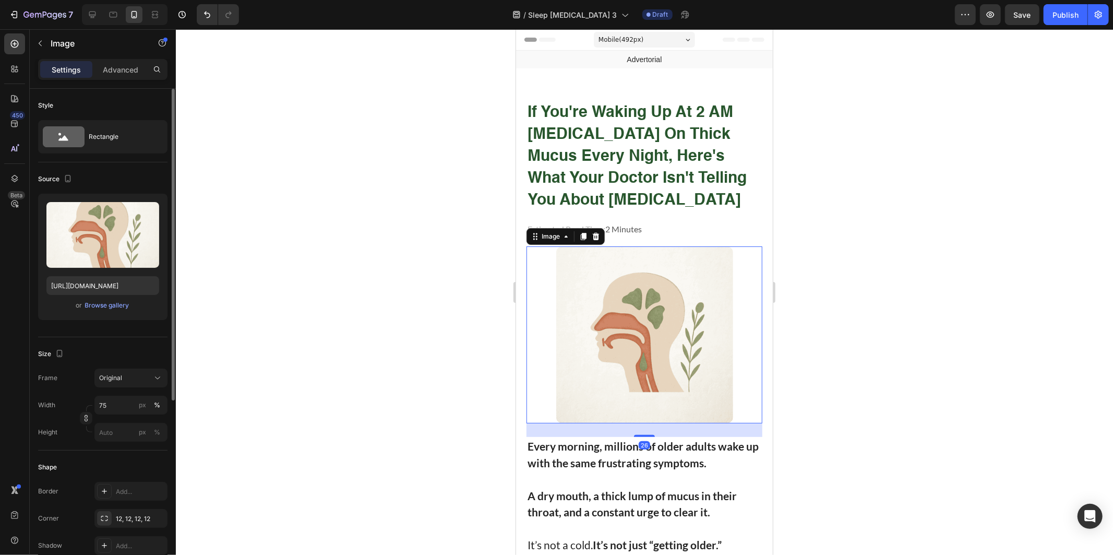
click at [110, 311] on div "or Browse gallery" at bounding box center [102, 305] width 113 height 13
click at [106, 307] on div "Browse gallery" at bounding box center [107, 305] width 44 height 9
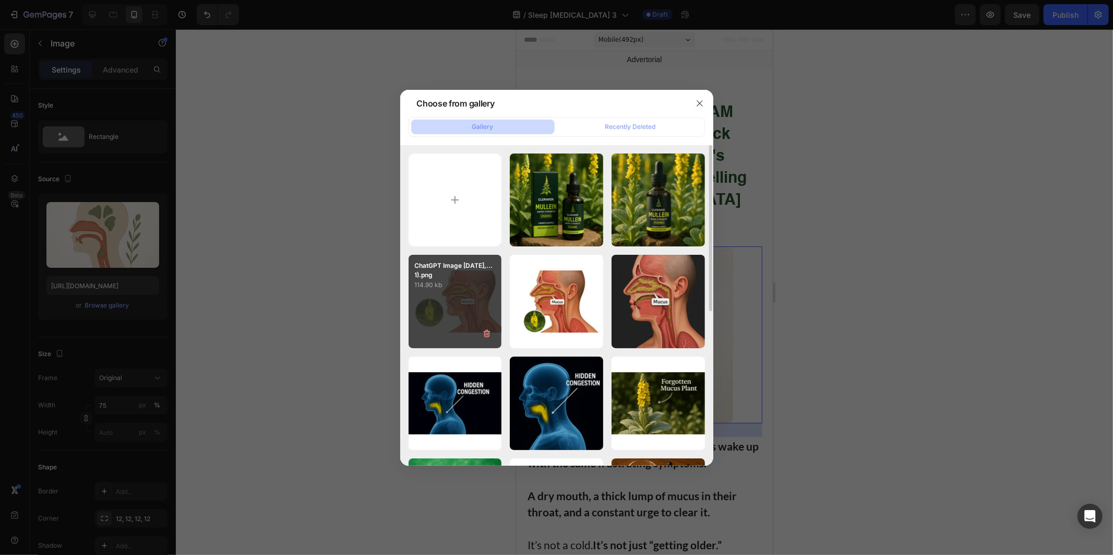
click at [441, 288] on p "114.90 kb" at bounding box center [455, 285] width 81 height 10
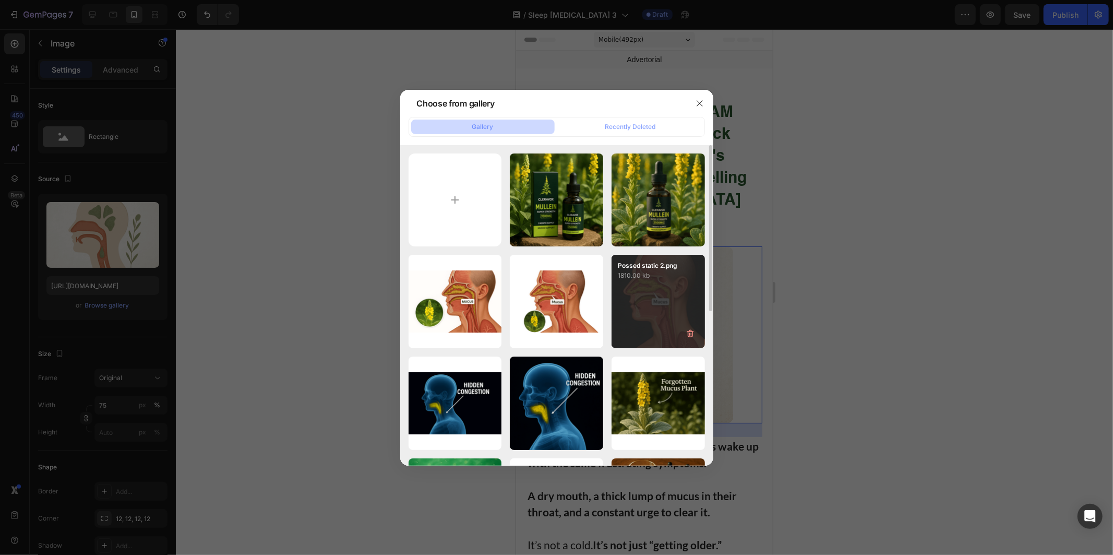
type input "https://cdn.shopify.com/s/files/1/0951/4061/0386/files/gempages_557884491490657…"
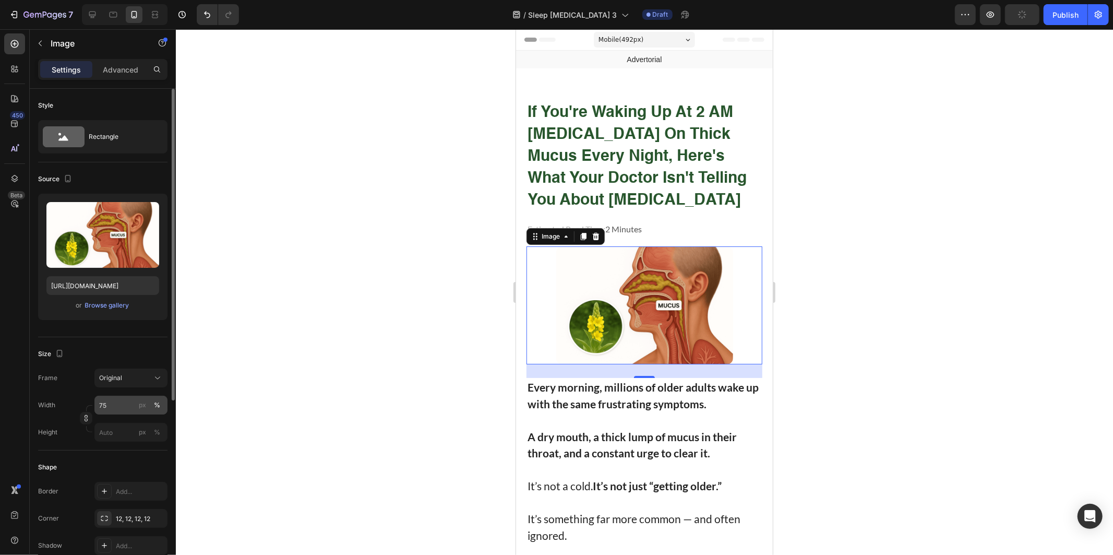
drag, startPoint x: 137, startPoint y: 403, endPoint x: 123, endPoint y: 407, distance: 14.2
click at [123, 407] on label "75 px %" at bounding box center [130, 405] width 73 height 19
click at [123, 407] on input "75" at bounding box center [130, 405] width 73 height 19
click at [126, 405] on input "75" at bounding box center [130, 405] width 73 height 19
type input "7"
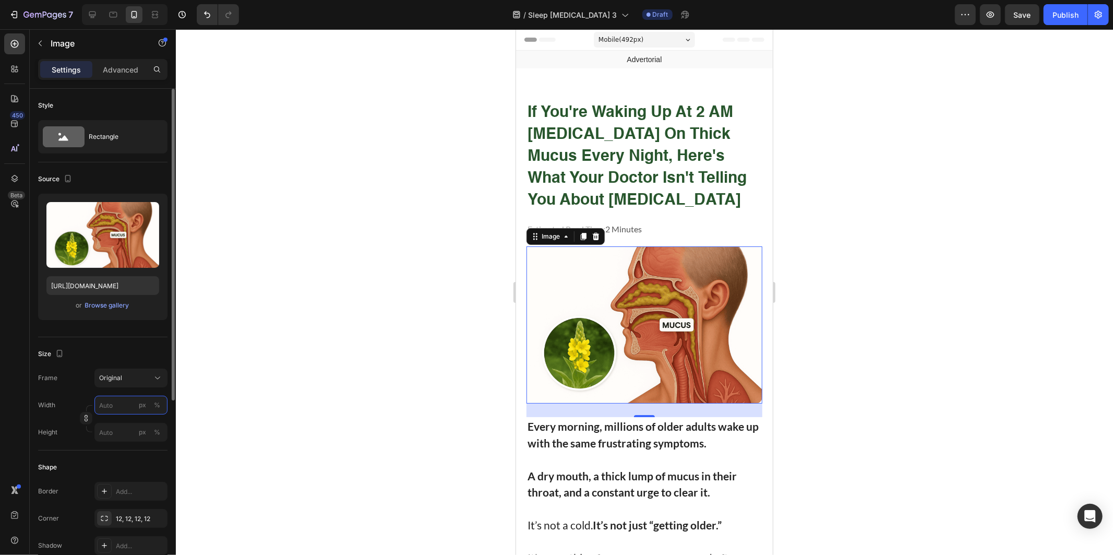
type input "7"
type input "8"
click at [156, 407] on div "%" at bounding box center [157, 404] width 6 height 9
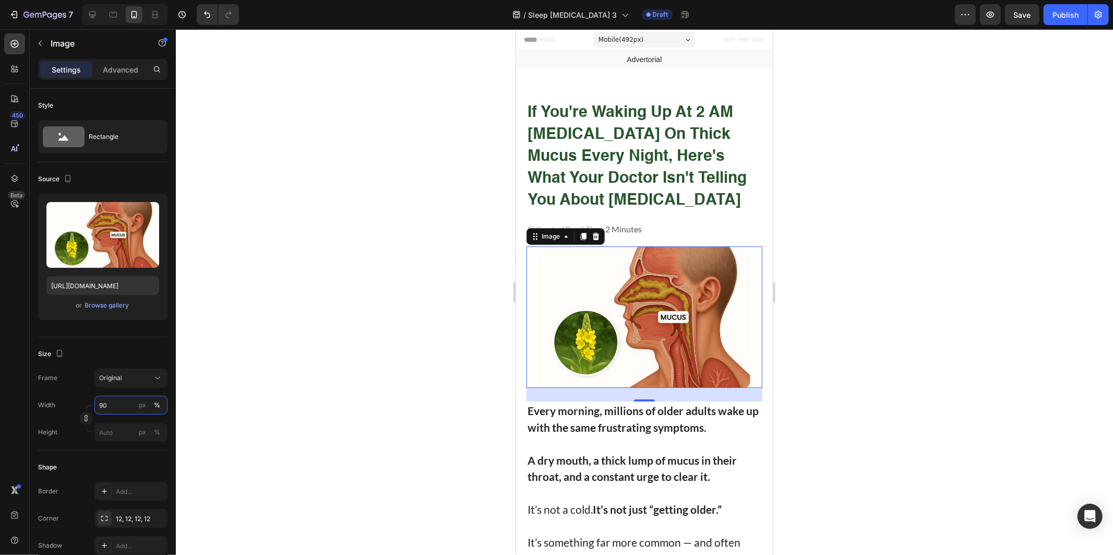
type input "90"
click at [305, 388] on div at bounding box center [645, 292] width 938 height 526
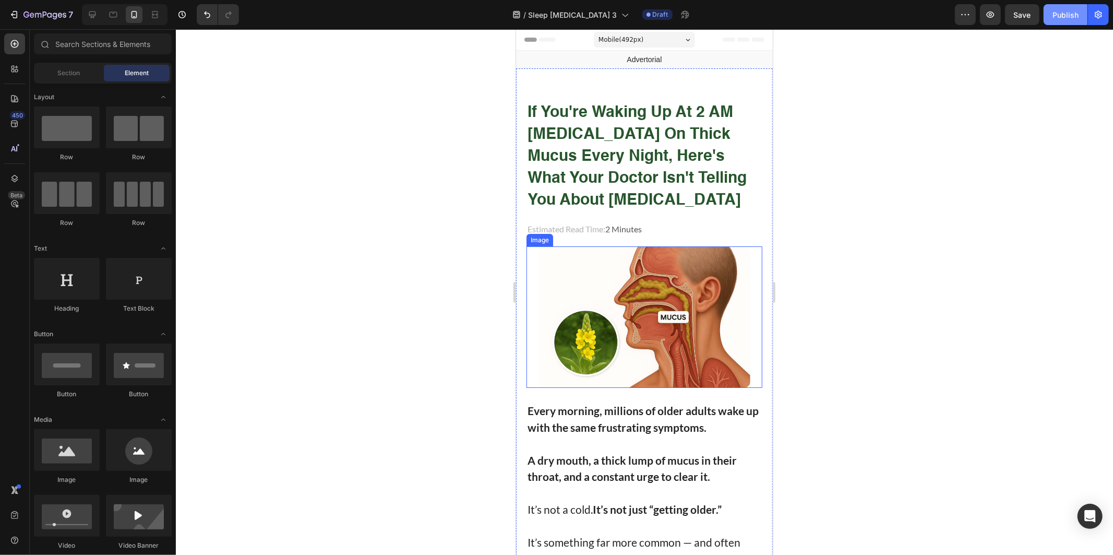
click at [1073, 14] on div "Publish" at bounding box center [1066, 14] width 26 height 11
click at [952, 160] on div at bounding box center [645, 292] width 938 height 526
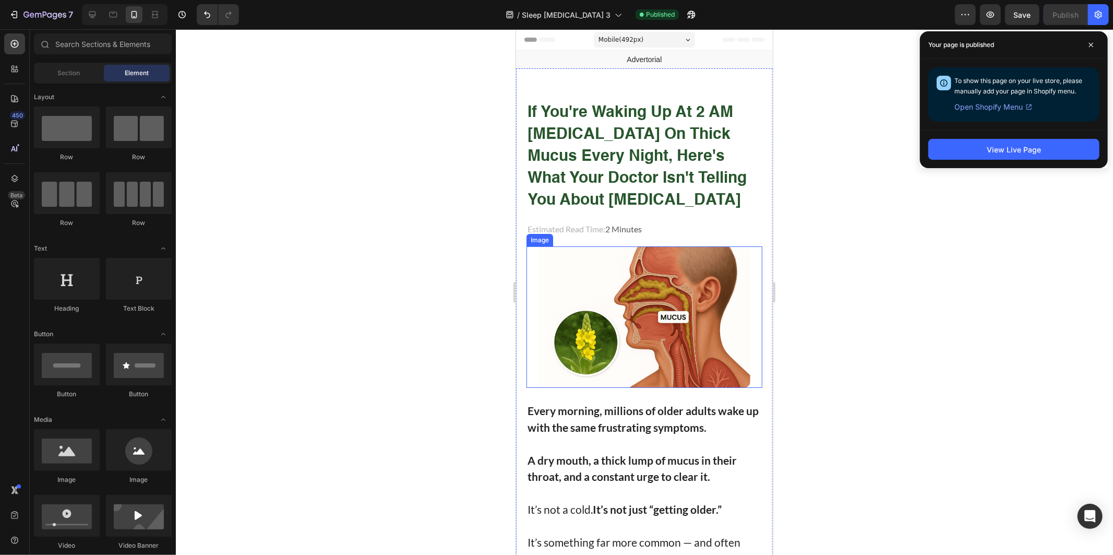
click at [630, 146] on strong "If You're Waking Up At 2 AM Choking On Thick Mucus Every Night, Here's What You…" at bounding box center [636, 155] width 219 height 103
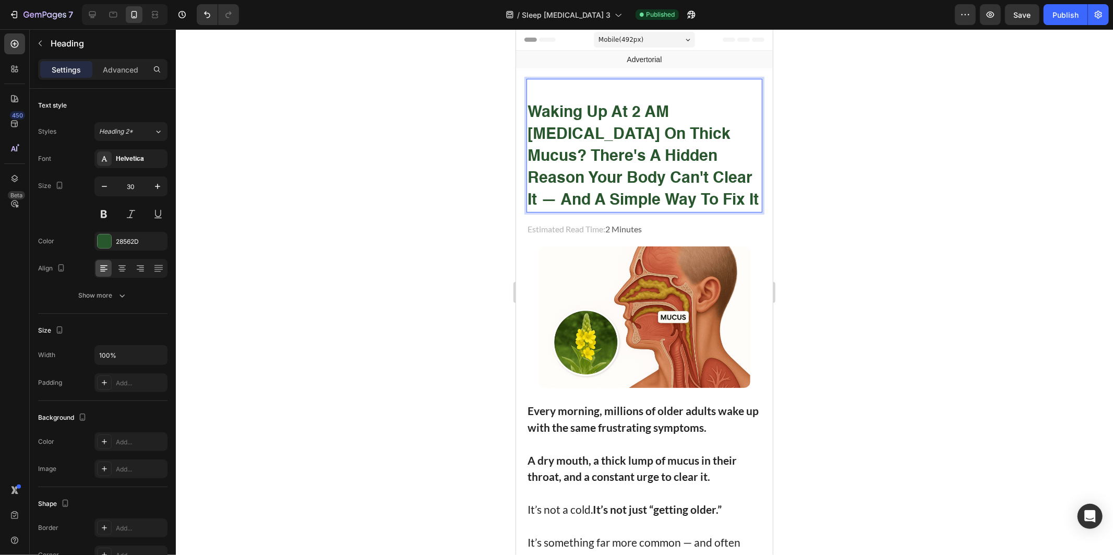
click at [410, 133] on div at bounding box center [645, 292] width 938 height 526
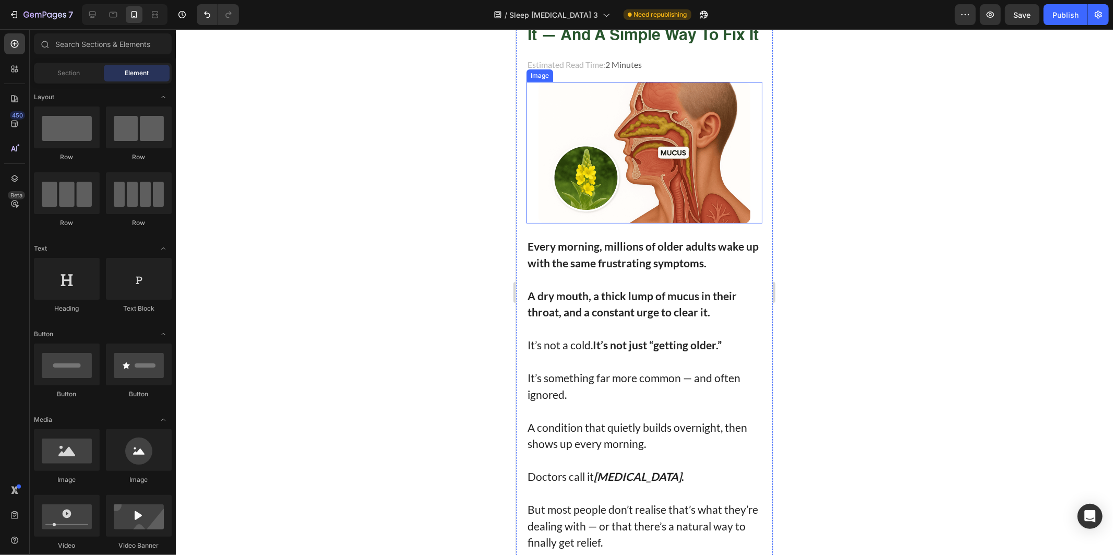
scroll to position [174, 0]
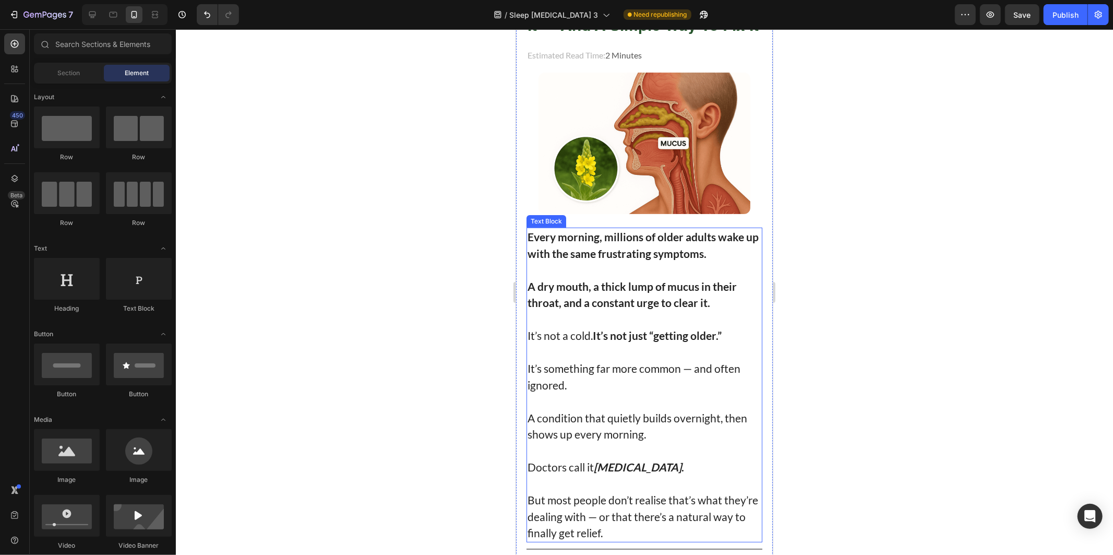
click at [731, 412] on p "A condition that quietly builds overnight, then shows up every morning." at bounding box center [644, 418] width 234 height 50
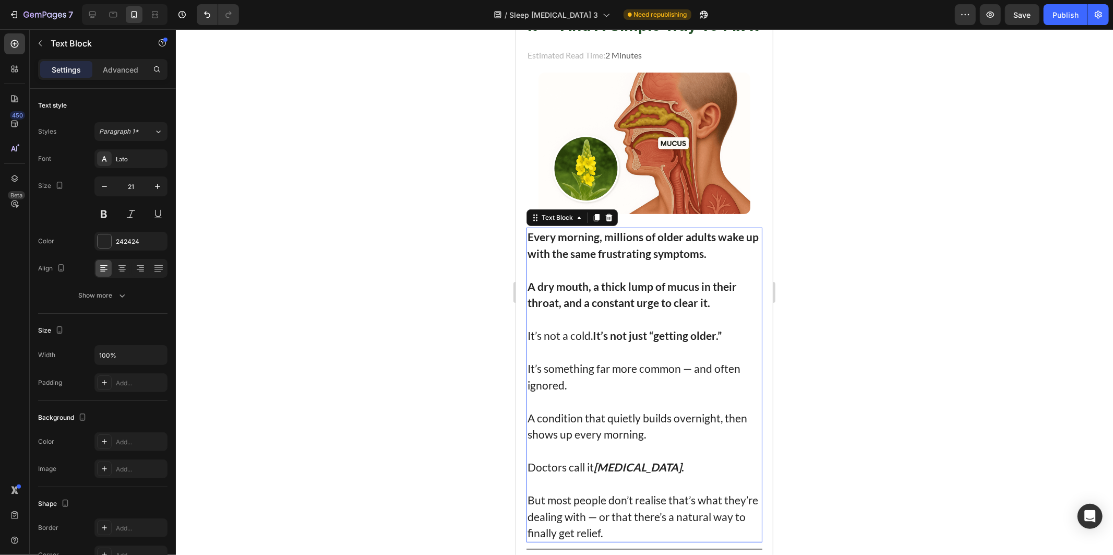
click at [692, 377] on p "It’s something far more common — and often ignored." at bounding box center [644, 368] width 234 height 50
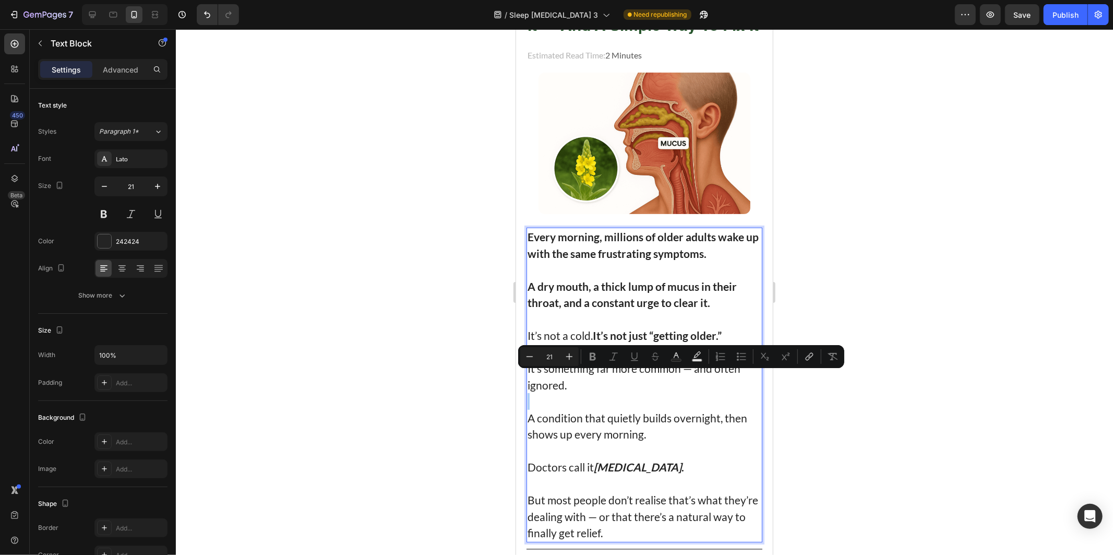
click at [272, 34] on div at bounding box center [645, 292] width 938 height 526
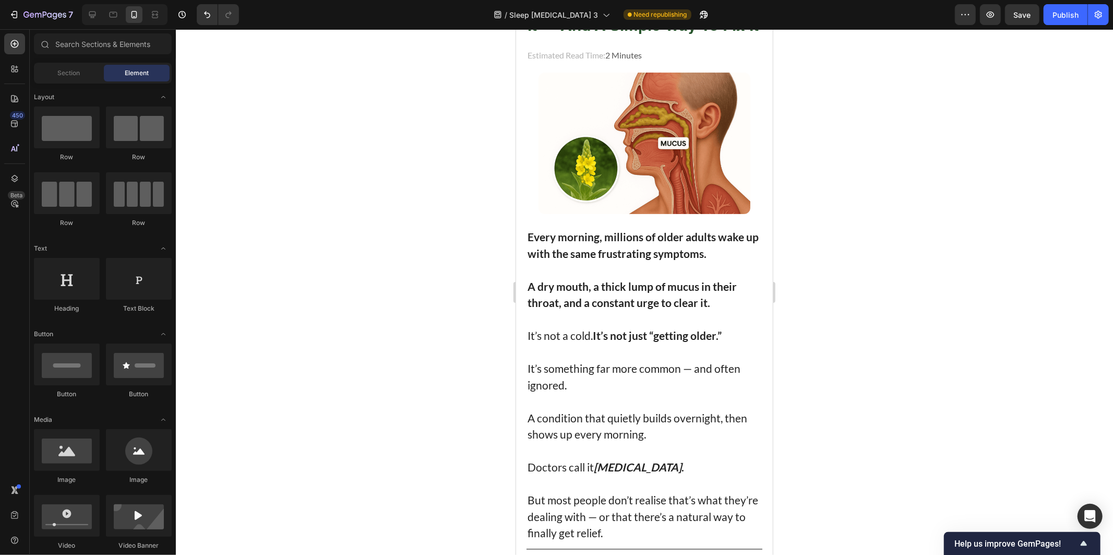
click at [644, 279] on strong "A dry mouth, a thick lump of mucus in their throat, and a constant urge to clea…" at bounding box center [631, 294] width 209 height 30
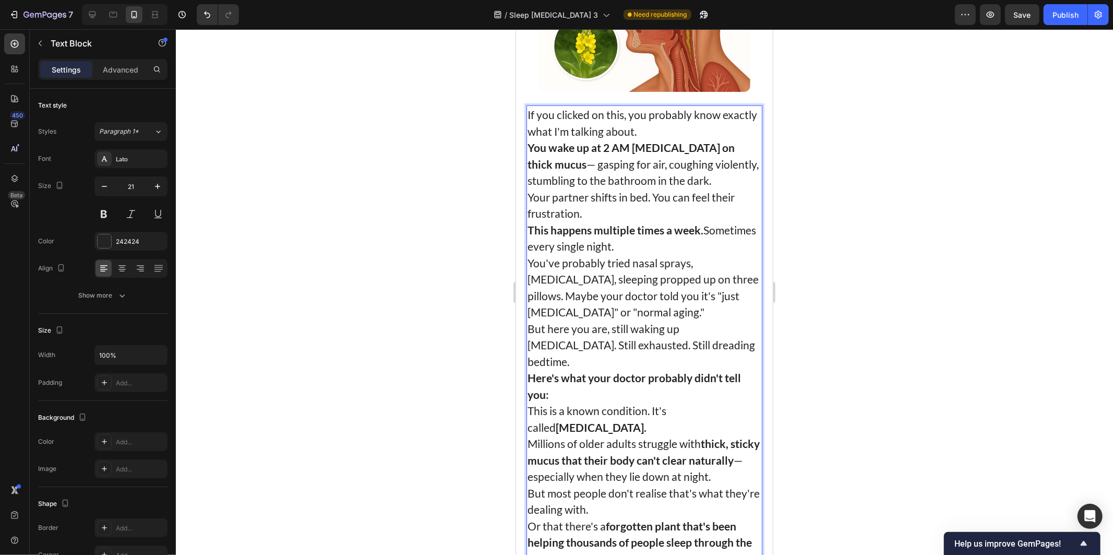
scroll to position [327, 0]
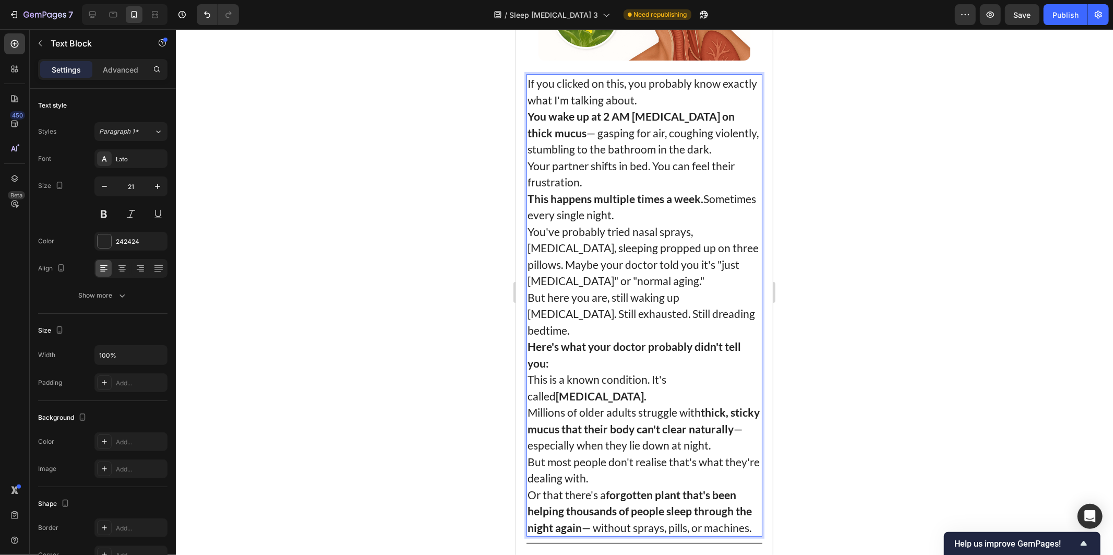
click at [695, 94] on p "If you clicked on this, you probably know exactly what I'm talking about." at bounding box center [644, 91] width 234 height 33
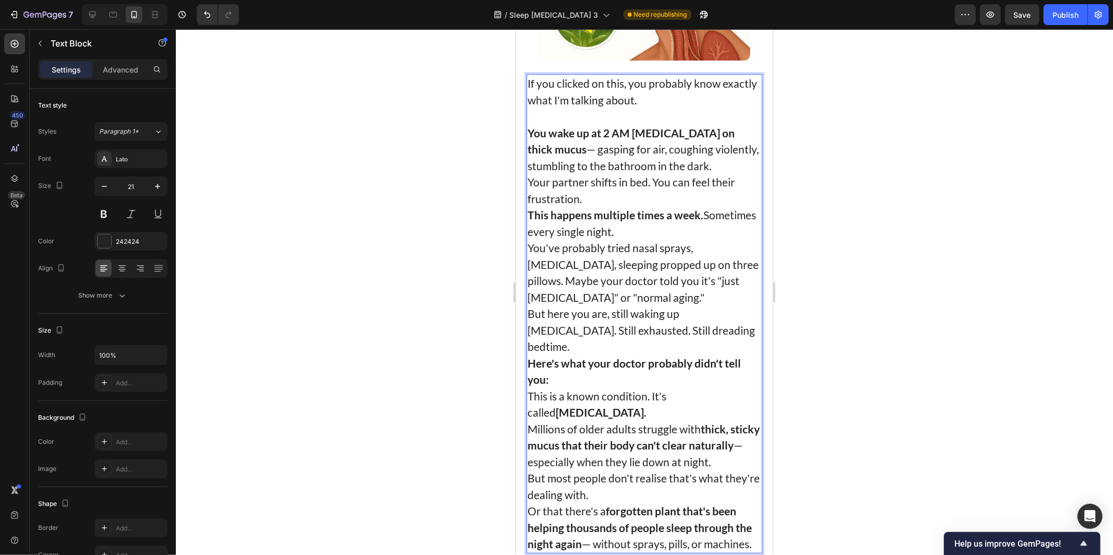
click at [680, 158] on p "You wake up at 2 AM choking on thick mucus — gasping for air, coughing violentl…" at bounding box center [644, 149] width 234 height 50
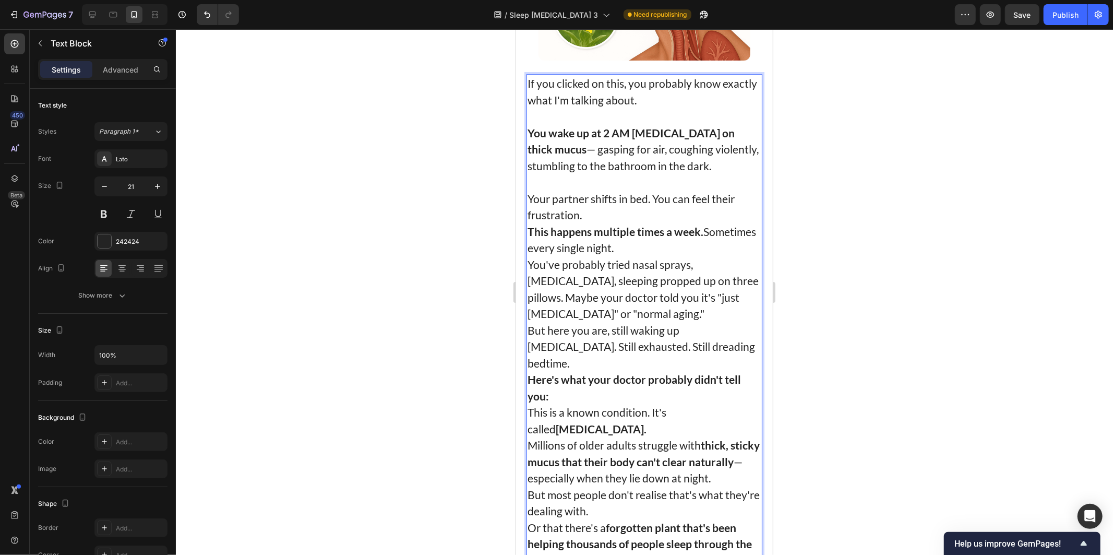
drag, startPoint x: 674, startPoint y: 159, endPoint x: 697, endPoint y: 148, distance: 25.0
click at [697, 148] on p "You wake up at 2 AM choking on thick mucus — gasping for air, coughing violentl…" at bounding box center [644, 149] width 234 height 50
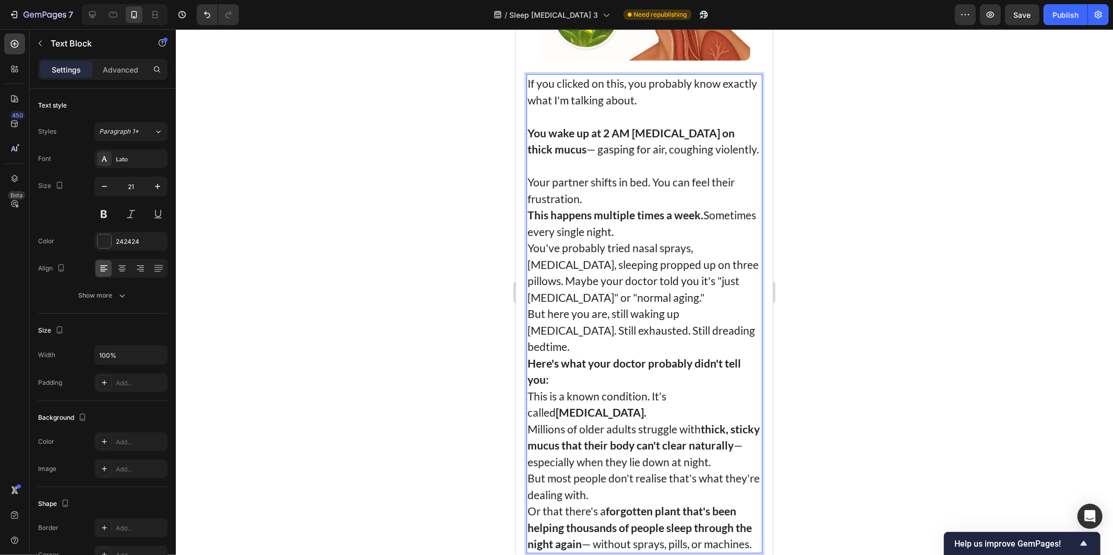
click at [603, 150] on p "You wake up at 2 AM choking on thick mucus — gasping for air, coughing violentl…" at bounding box center [644, 140] width 234 height 33
click at [608, 149] on p "You wake up at 2 AM choking on thick mucus — gasping for air, coughing violentl…" at bounding box center [644, 140] width 234 height 33
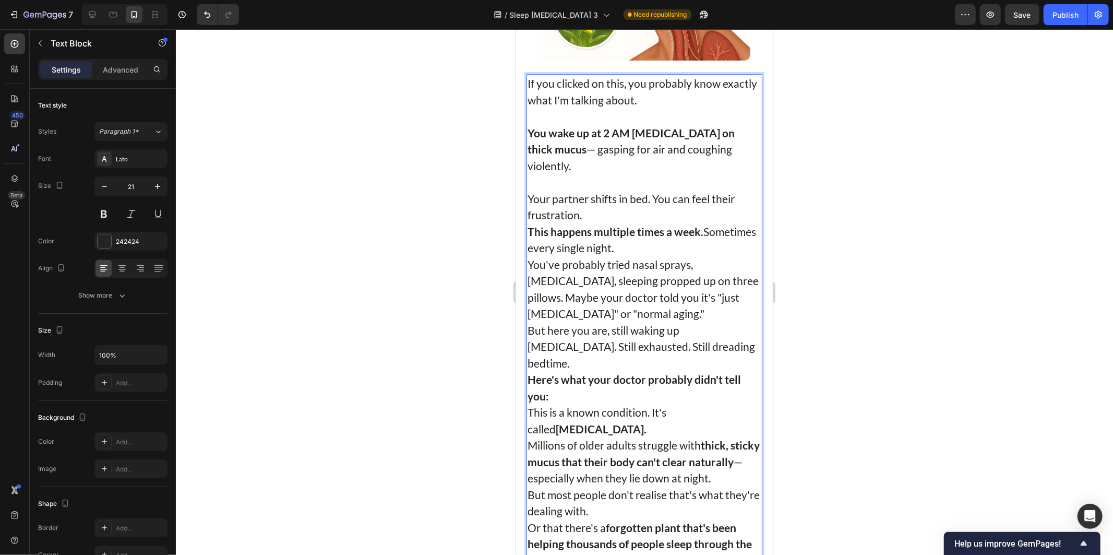
click at [610, 190] on p "Your partner shifts in bed. You can feel their frustration." at bounding box center [644, 206] width 234 height 33
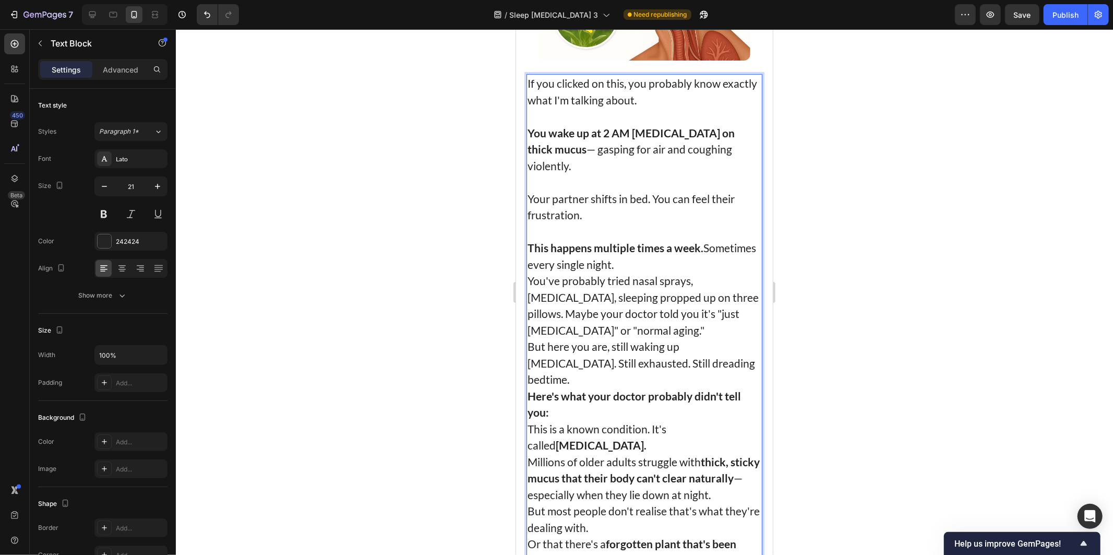
click at [722, 239] on p "This happens multiple times a week. Sometimes every single night." at bounding box center [644, 255] width 234 height 33
click at [681, 239] on p "This happens multiple times a week. Sometimes every single night." at bounding box center [644, 255] width 234 height 33
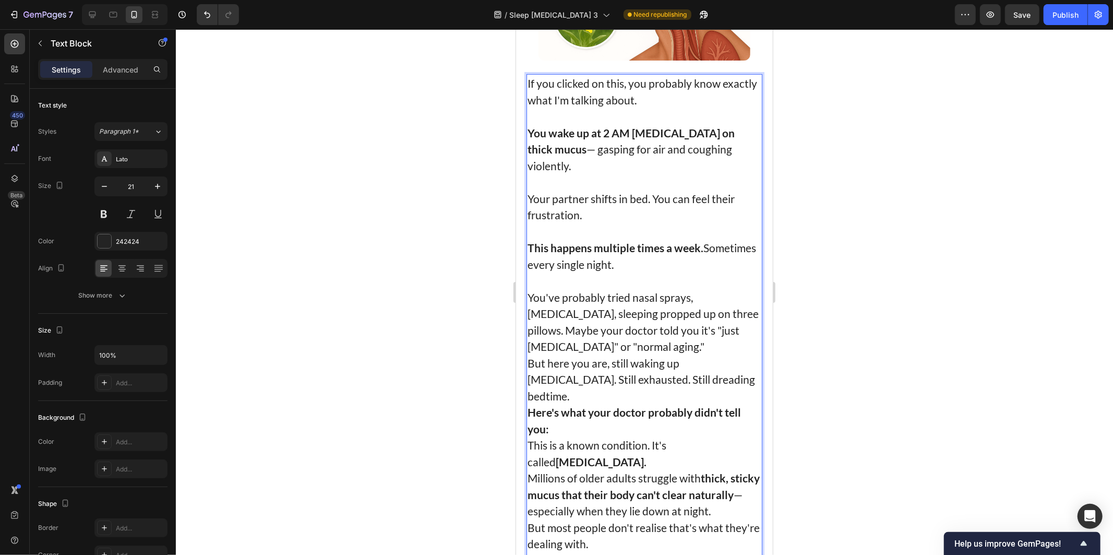
click at [712, 289] on p "You've probably tried nasal sprays, antihistamines, sleeping propped up on thre…" at bounding box center [644, 322] width 234 height 66
click at [673, 316] on p "You've probably tried nasal sprays, antihistamines, sleeping propped up on thre…" at bounding box center [644, 322] width 234 height 66
click at [563, 311] on p "You've probably tried nasal sprays, antihistamines, sleeping propped up on thre…" at bounding box center [644, 322] width 234 height 66
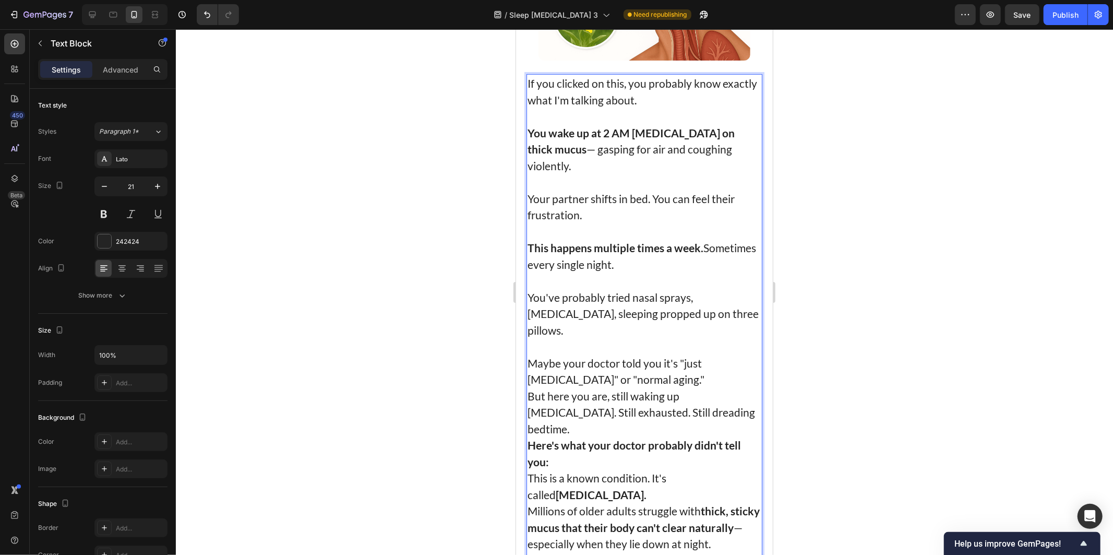
click at [624, 361] on p "Maybe your doctor told you it's "just allergies" or "normal aging."" at bounding box center [644, 370] width 234 height 33
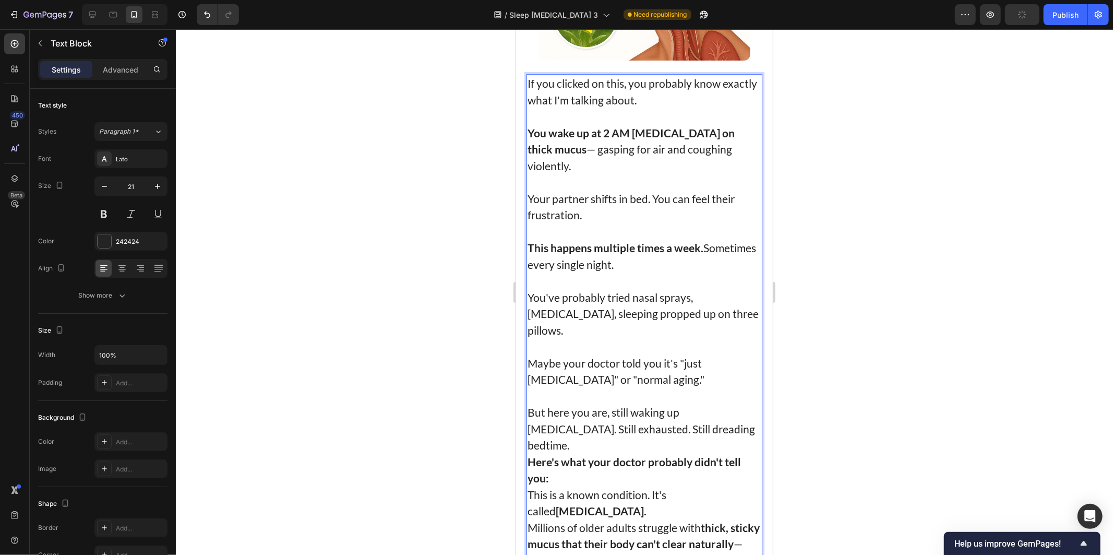
click at [537, 354] on p "Maybe your doctor told you it's "just allergies" or "normal aging."" at bounding box center [644, 370] width 234 height 33
click at [532, 354] on p "Maybe your doctor told you it's "just allergies" or "normal aging."" at bounding box center [644, 370] width 234 height 33
click at [722, 404] on p "But here you are, still waking up choking. Still exhausted. Still dreading bedt…" at bounding box center [644, 429] width 234 height 50
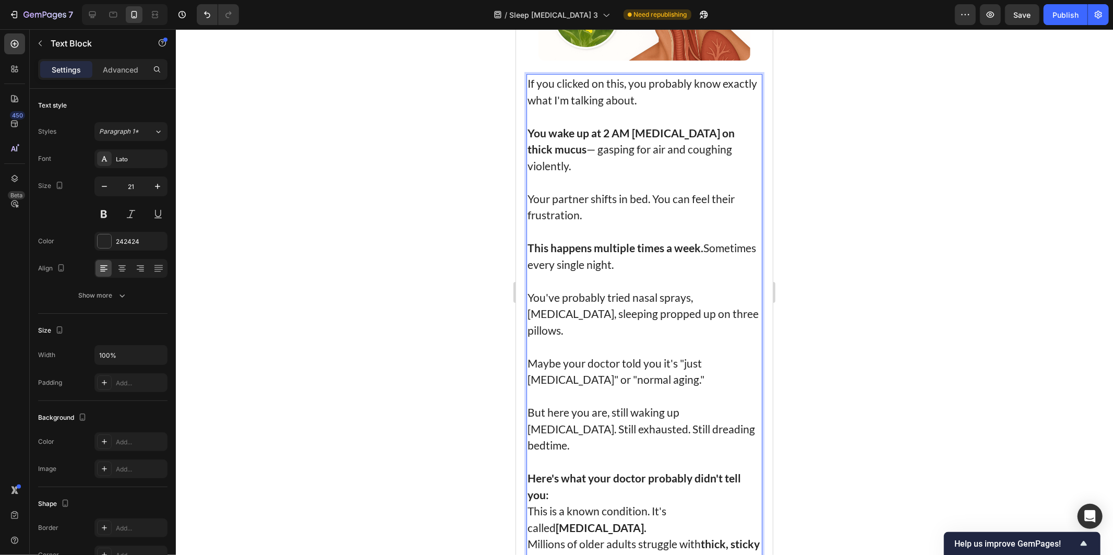
click at [606, 469] on p "Here's what your doctor probably didn't tell you:" at bounding box center [644, 485] width 234 height 33
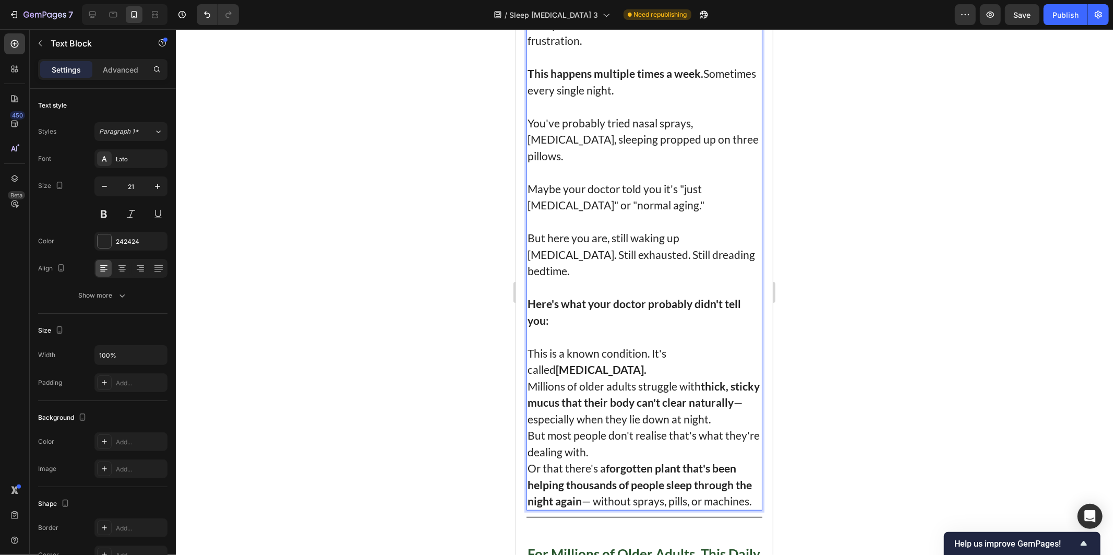
click at [566, 345] on p "This is a known condition. It's called post-nasal drip." at bounding box center [644, 361] width 234 height 33
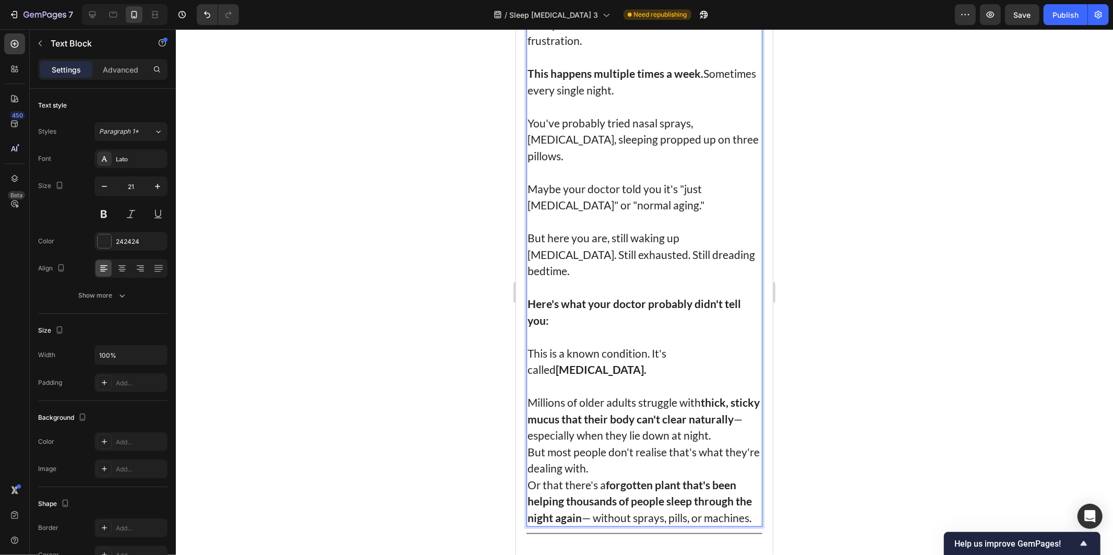
click at [594, 412] on p "Millions of older adults struggle with thick, sticky mucus that their body can'…" at bounding box center [644, 419] width 234 height 50
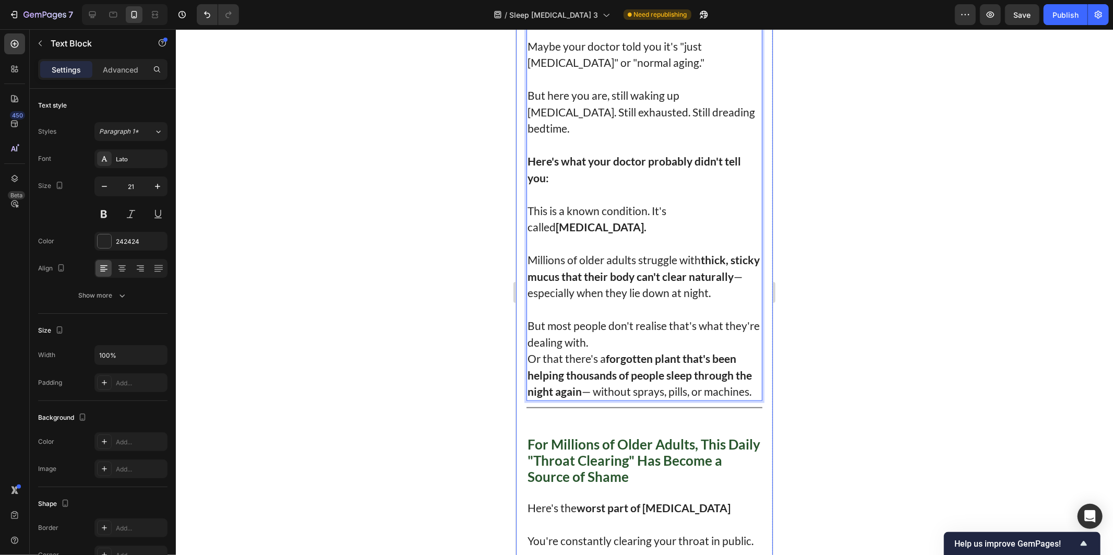
scroll to position [675, 0]
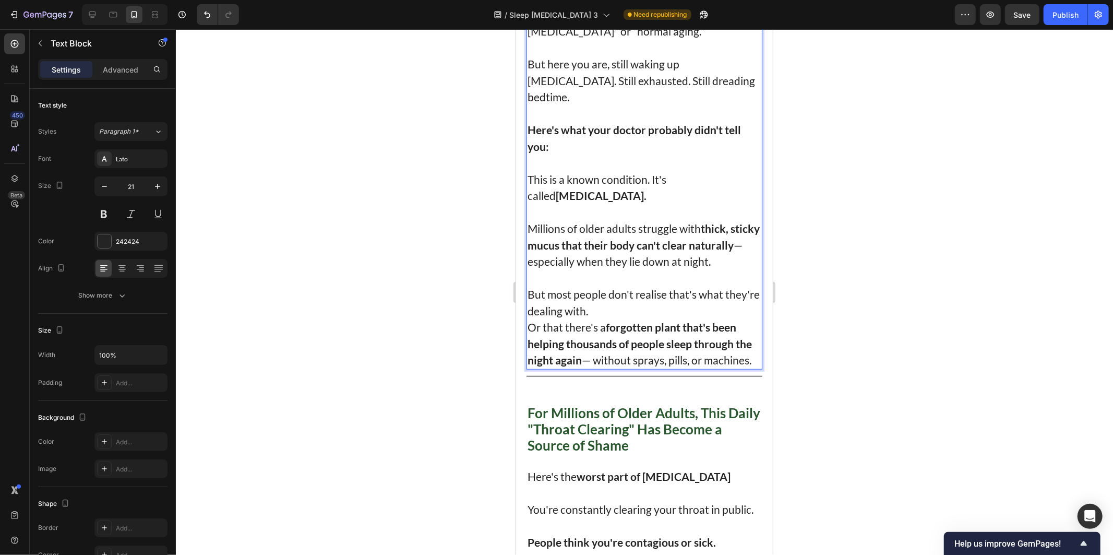
drag, startPoint x: 580, startPoint y: 238, endPoint x: 572, endPoint y: 222, distance: 18.0
click at [572, 222] on p "Millions of older adults struggle with thick, sticky mucus that their body can'…" at bounding box center [644, 245] width 234 height 50
click at [704, 269] on p "Rich Text Editor. Editing area: main" at bounding box center [644, 277] width 234 height 17
click at [573, 233] on p "Millions of older adults struggle with thick, sticky mucus that their body can'…" at bounding box center [644, 245] width 234 height 50
click at [665, 286] on p "But most people don't realise that's what they're dealing with." at bounding box center [644, 302] width 234 height 33
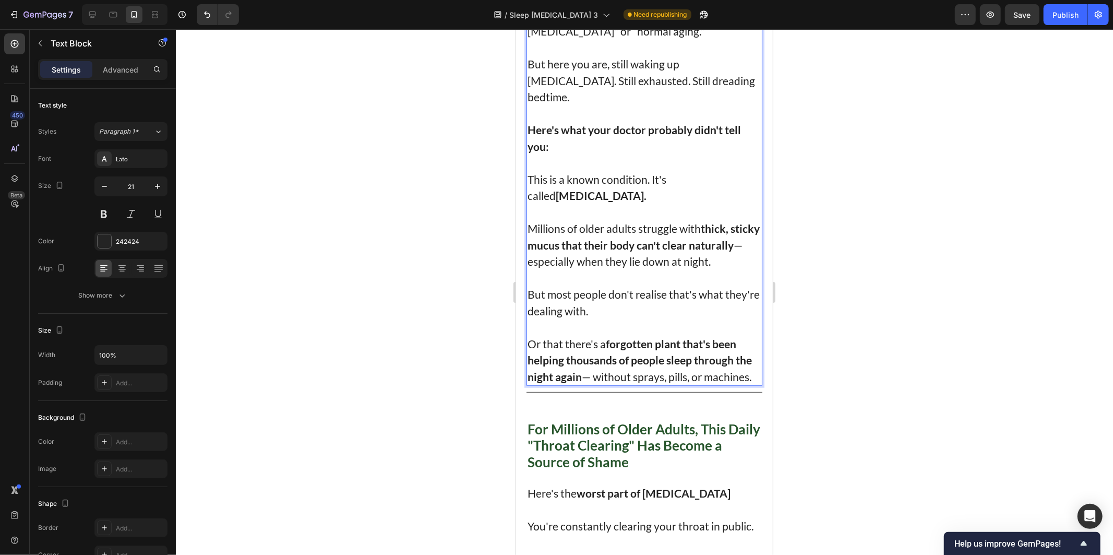
click at [551, 318] on p "Rich Text Editor. Editing area: main" at bounding box center [644, 326] width 234 height 17
drag, startPoint x: 551, startPoint y: 312, endPoint x: 555, endPoint y: 319, distance: 8.2
click at [553, 315] on div "If you clicked on this, you probably know exactly what I'm talking about. You w…" at bounding box center [644, 55] width 236 height 660
click at [555, 335] on p "Or that there's a forgotten plant that's been helping thousands of people sleep…" at bounding box center [644, 360] width 234 height 50
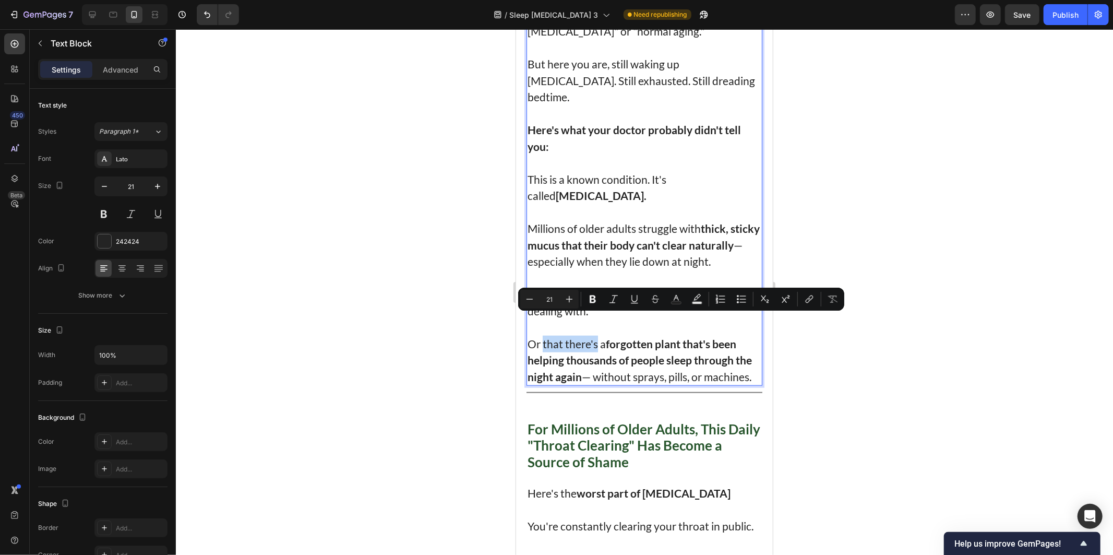
drag, startPoint x: 555, startPoint y: 319, endPoint x: 583, endPoint y: 325, distance: 28.2
click at [583, 335] on p "Or that there's a forgotten plant that's been helping thousands of people sleep…" at bounding box center [644, 360] width 234 height 50
click at [445, 216] on div at bounding box center [645, 292] width 938 height 526
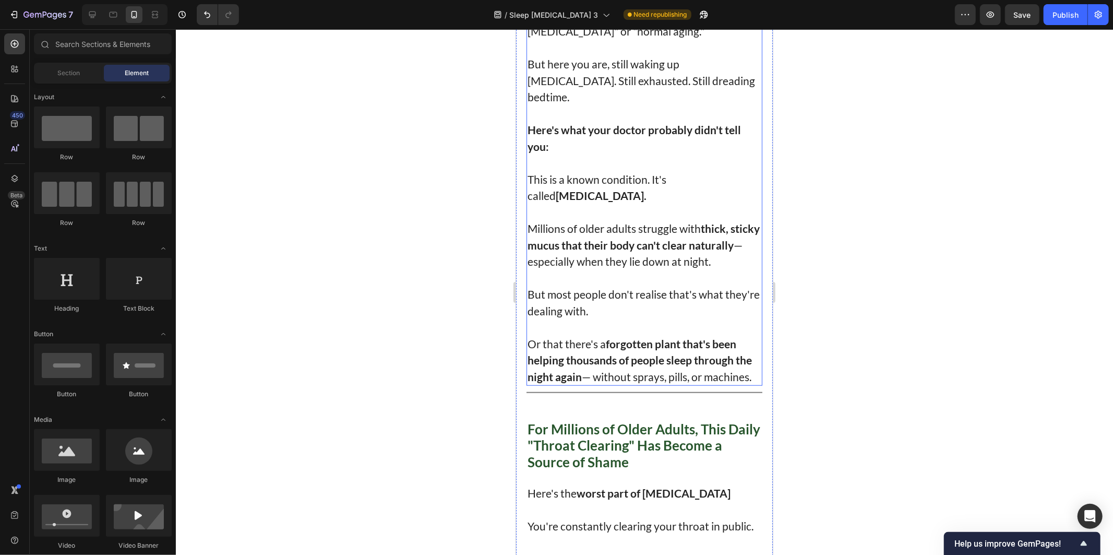
click at [601, 337] on strong "forgotten plant that's been helping thousands of people sleep through the night…" at bounding box center [639, 360] width 224 height 46
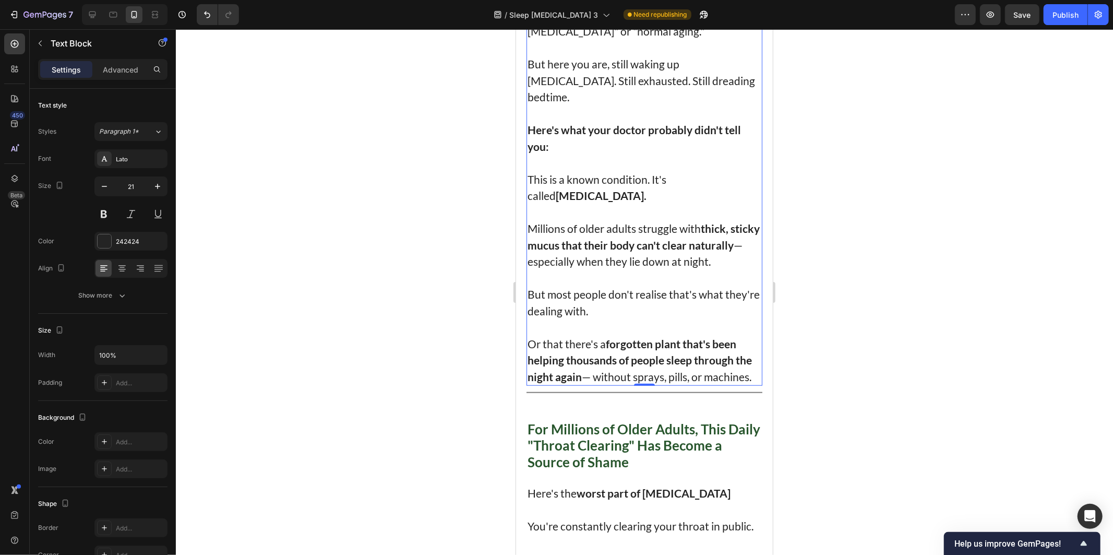
click at [596, 335] on p "Or that there's a forgotten plant that's been helping thousands of people sleep…" at bounding box center [644, 360] width 234 height 50
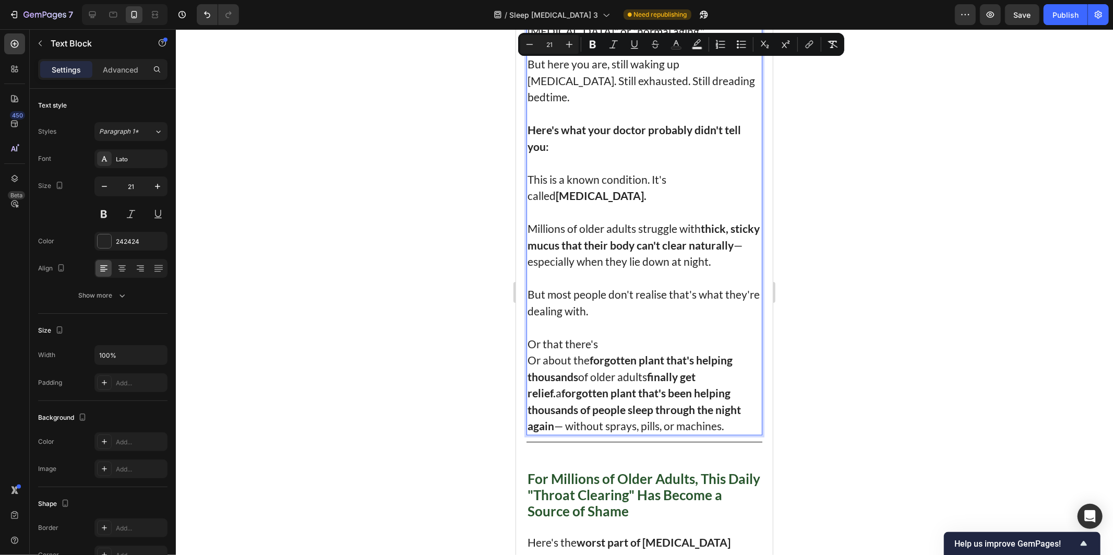
click at [544, 335] on p "Or that there's" at bounding box center [644, 343] width 234 height 17
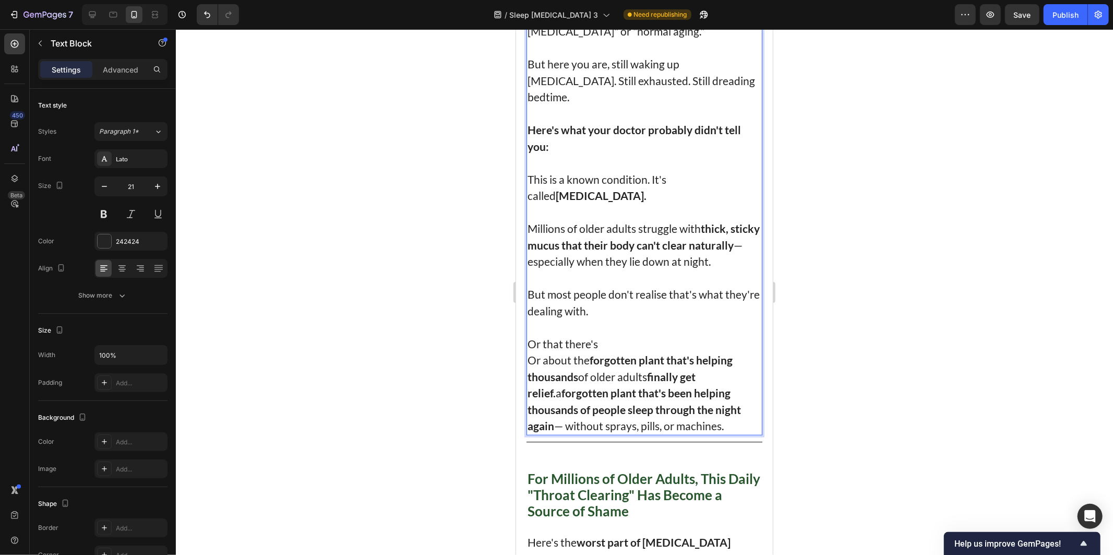
click at [527, 335] on p "Or that there's" at bounding box center [644, 343] width 234 height 17
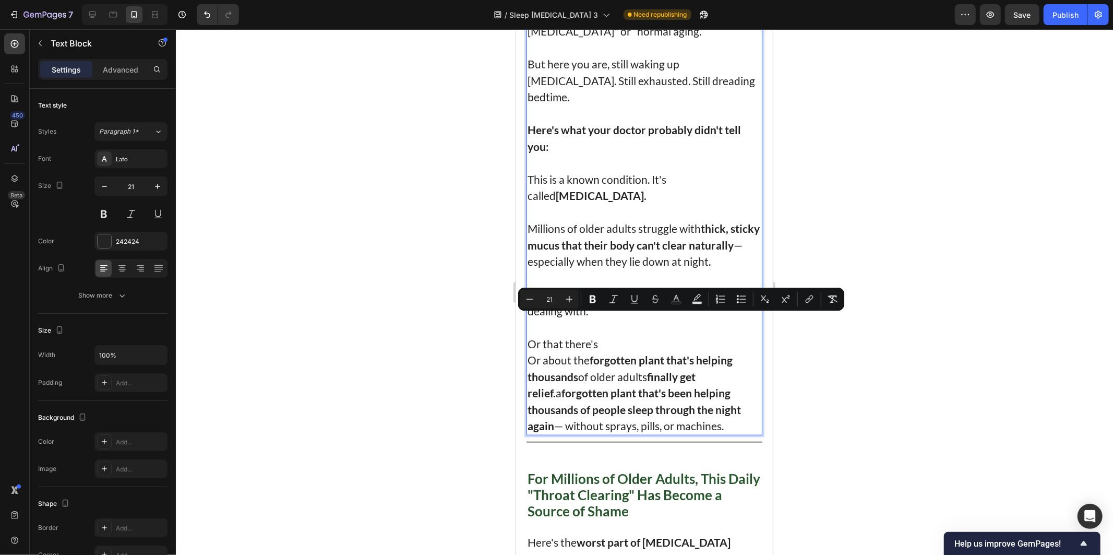
drag, startPoint x: 527, startPoint y: 318, endPoint x: 733, endPoint y: 402, distance: 222.9
click at [733, 402] on div "If you clicked on this, you probably know exactly what I'm talking about. You w…" at bounding box center [644, 79] width 236 height 709
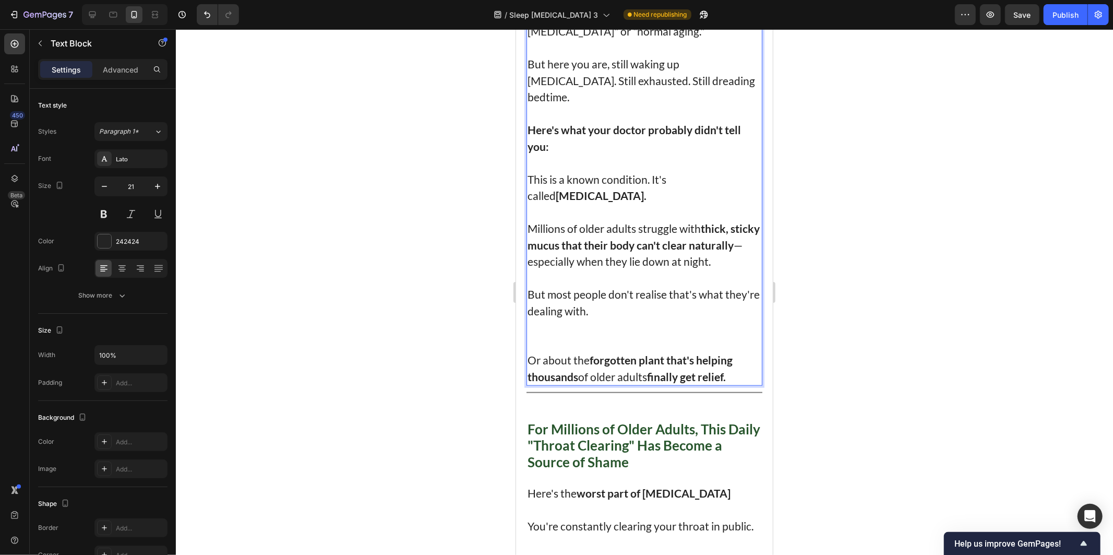
click at [655, 335] on p "Rich Text Editor. Editing area: main" at bounding box center [644, 343] width 234 height 17
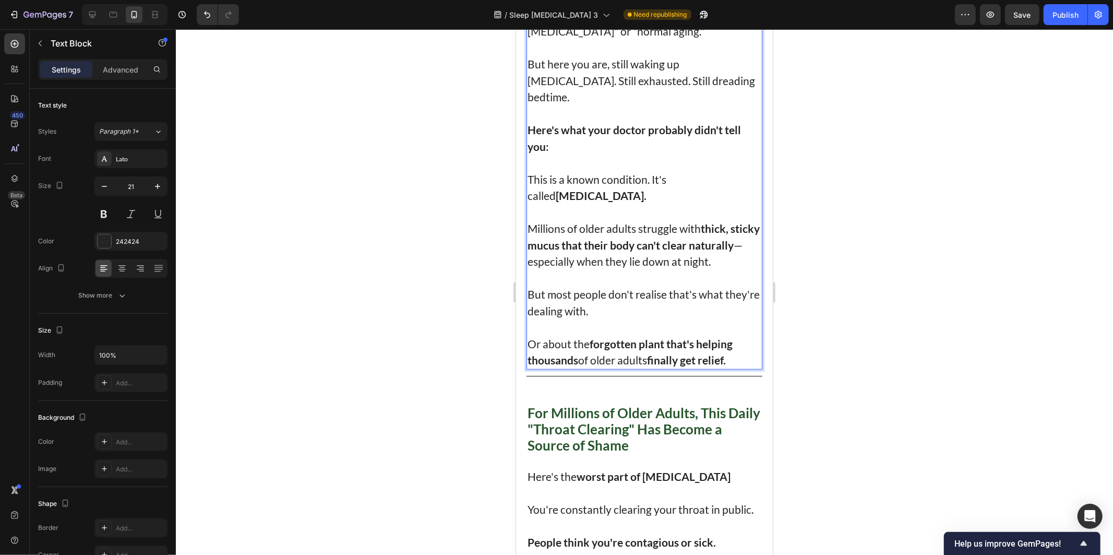
click at [830, 317] on div at bounding box center [645, 292] width 938 height 526
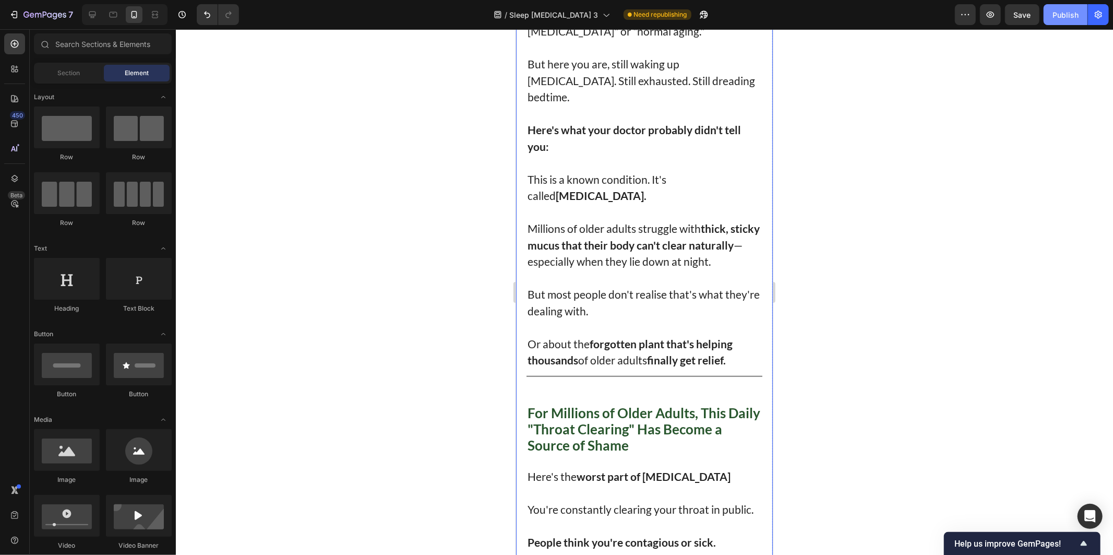
click at [1049, 17] on button "Publish" at bounding box center [1066, 14] width 44 height 21
click at [633, 369] on div "Title Line" at bounding box center [644, 376] width 236 height 14
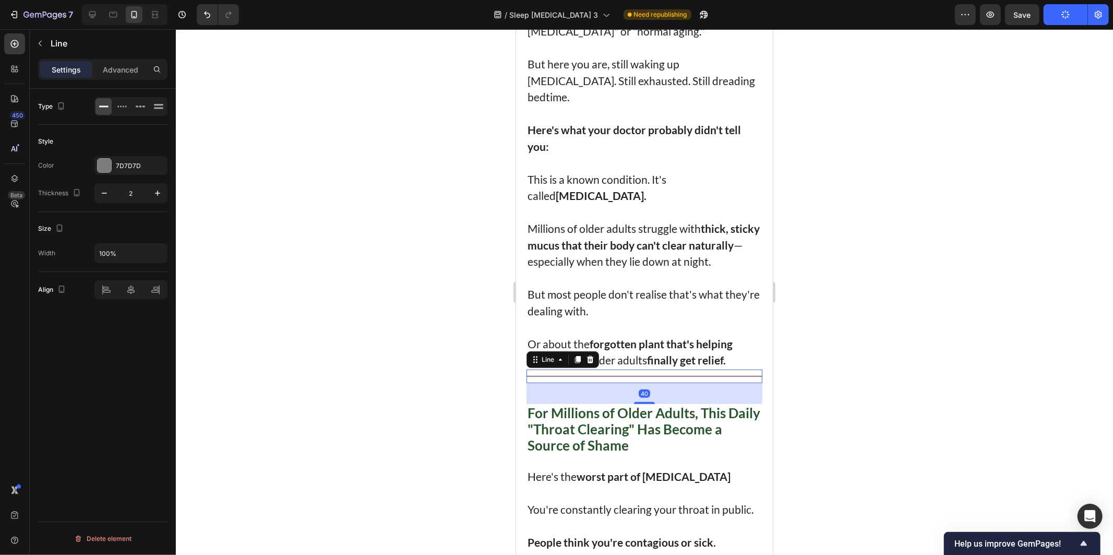
click at [324, 303] on div at bounding box center [645, 292] width 938 height 526
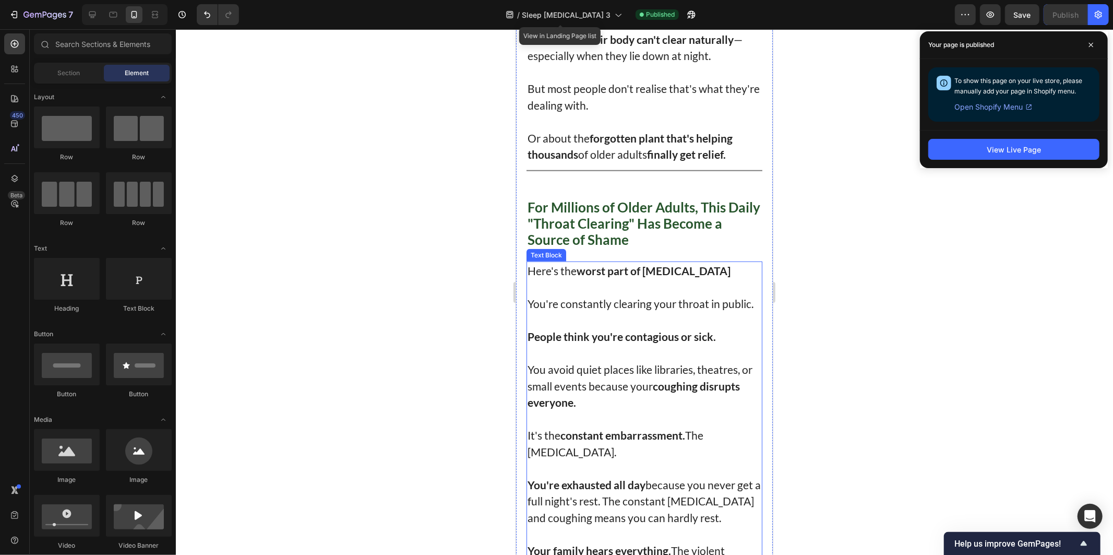
scroll to position [849, 0]
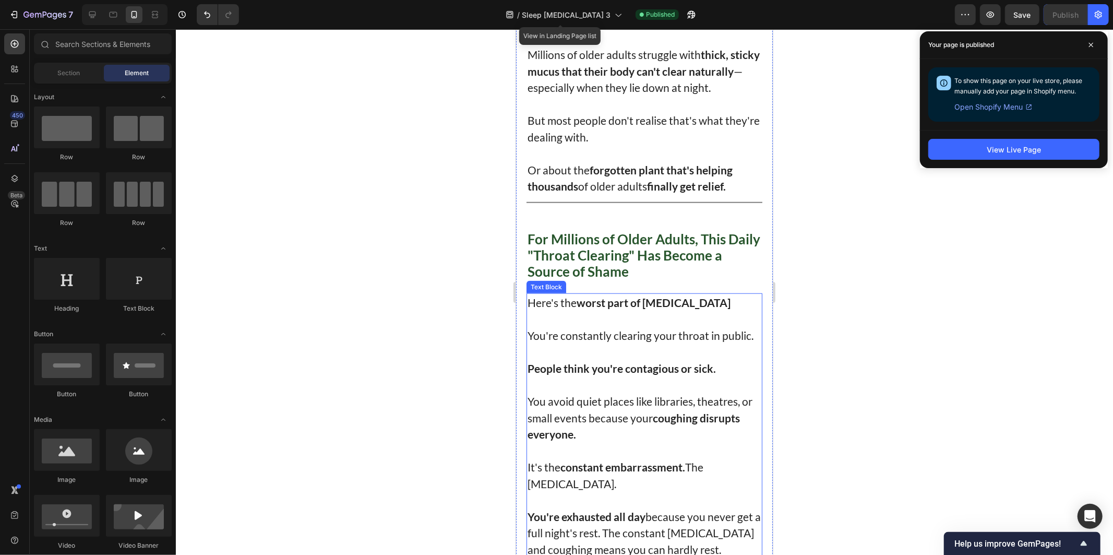
click at [674, 415] on strong "coughing disrupts everyone." at bounding box center [633, 426] width 212 height 30
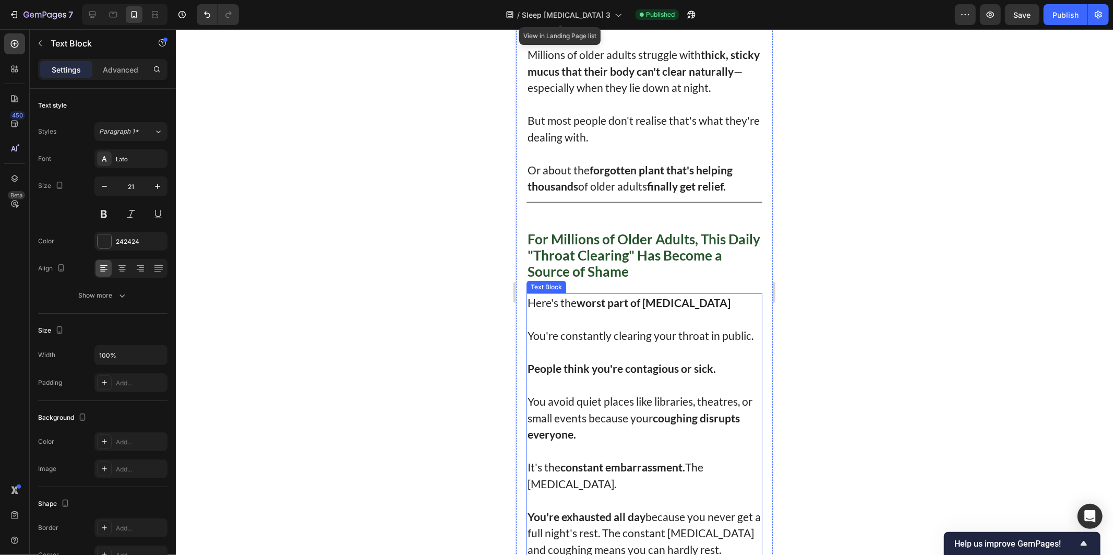
click at [674, 415] on strong "coughing disrupts everyone." at bounding box center [633, 426] width 212 height 30
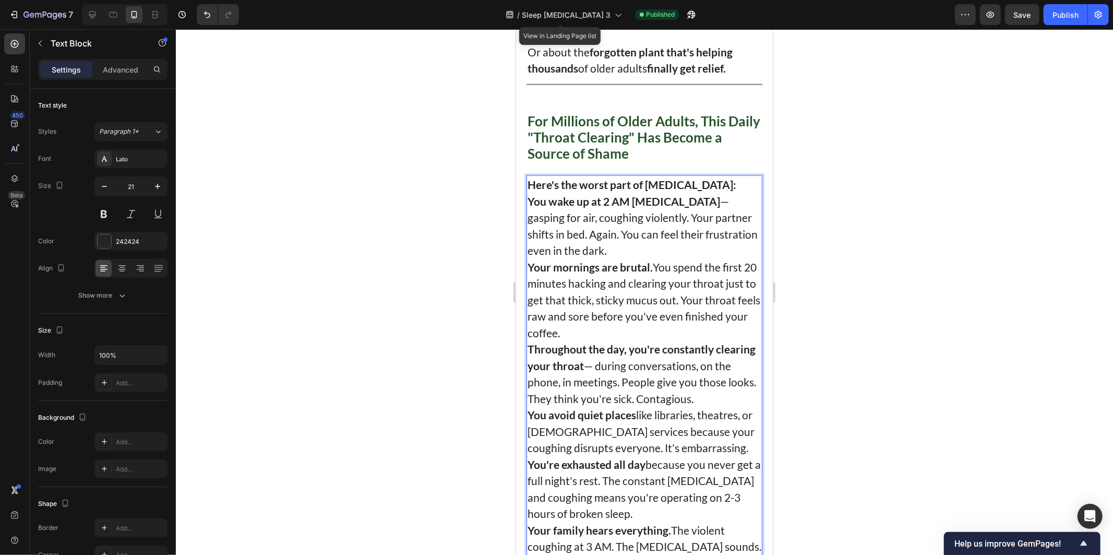
scroll to position [951, 0]
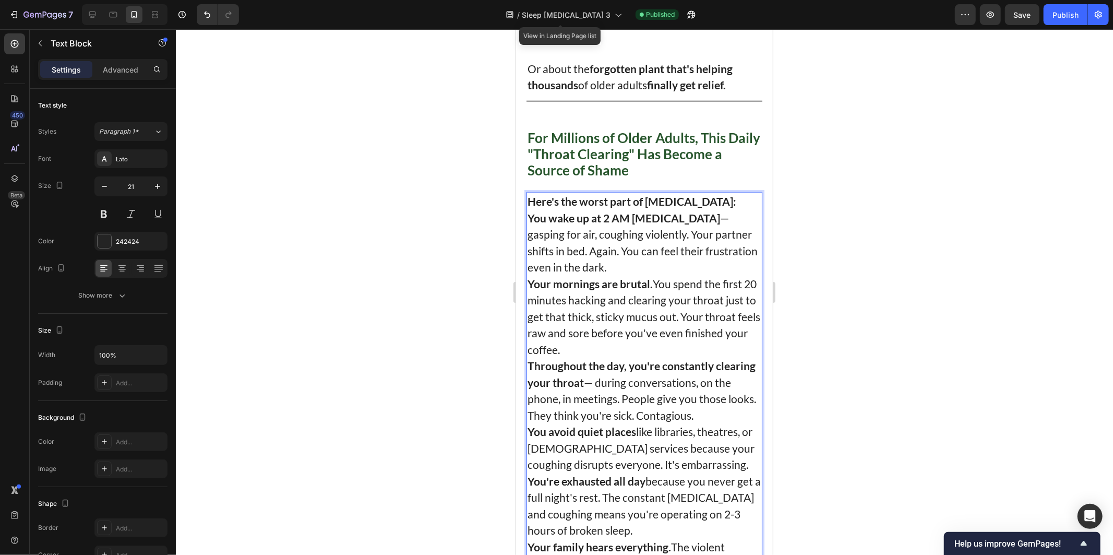
click at [723, 209] on p "You wake up at 2 AM choking — gasping for air, coughing violently. Your partner…" at bounding box center [644, 242] width 234 height 66
click at [729, 193] on p "Here's the worst part of post-nasal drip:" at bounding box center [644, 201] width 234 height 17
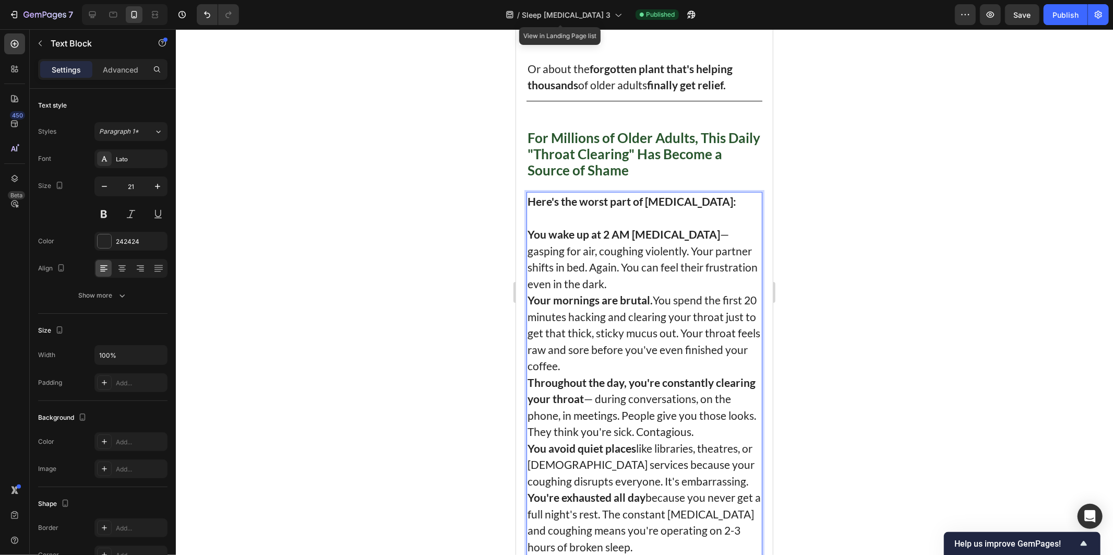
click at [633, 252] on p "You wake up at 2 AM choking — gasping for air, coughing violently. Your partner…" at bounding box center [644, 259] width 234 height 66
click at [620, 263] on p "You wake up at 2 AM choking — gasping for air, coughing violently. Your partner…" at bounding box center [644, 259] width 234 height 66
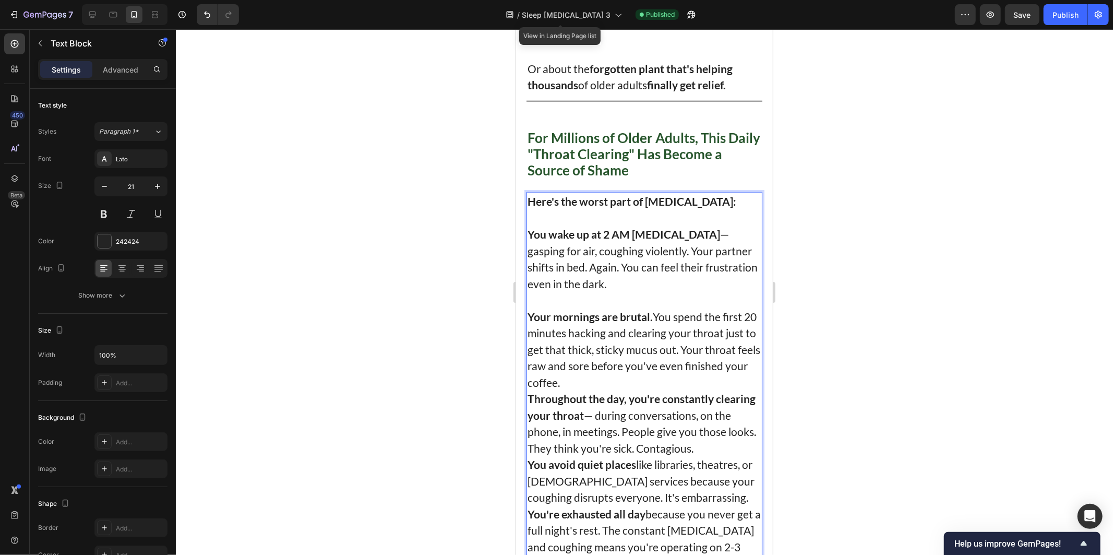
drag, startPoint x: 624, startPoint y: 260, endPoint x: 618, endPoint y: 263, distance: 6.6
click at [618, 263] on p "You wake up at 2 AM choking — gasping for air, coughing violently. Your partner…" at bounding box center [644, 259] width 234 height 66
click at [650, 359] on p "Your mornings are brutal. You spend the first 20 minutes hacking and clearing y…" at bounding box center [644, 349] width 234 height 82
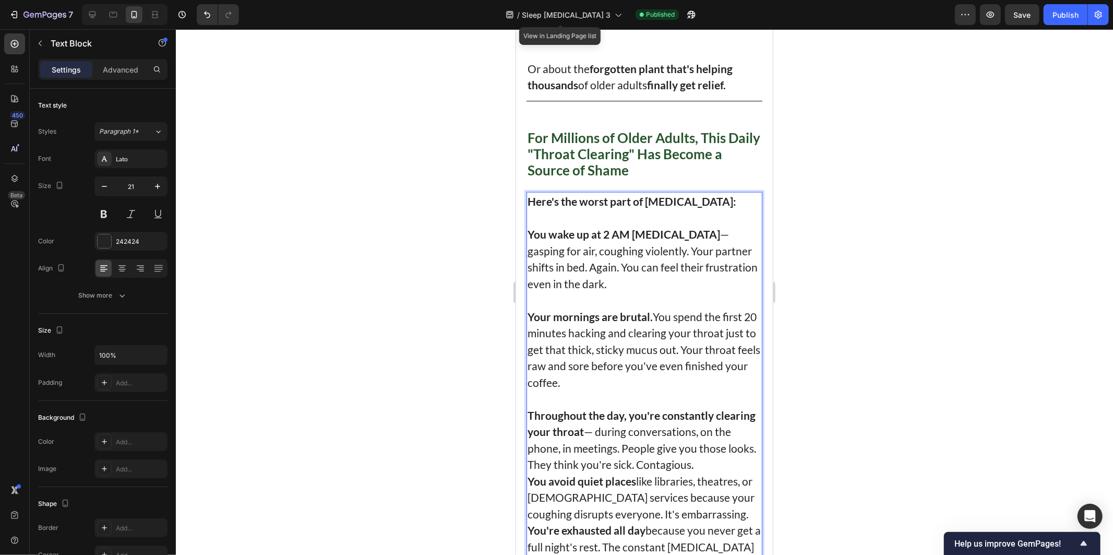
click at [660, 308] on p "Your mornings are brutal. You spend the first 20 minutes hacking and clearing y…" at bounding box center [644, 349] width 234 height 82
click at [629, 311] on p "Your mornings are brutal. You spend the first 20 minutes hacking and clearing y…" at bounding box center [644, 349] width 234 height 82
click at [693, 311] on p "Your mornings are brutal. You spend the first 20 minutes hacking and clearing y…" at bounding box center [644, 349] width 234 height 82
click at [589, 323] on p "Your mornings are brutal. You spend the first 20 minutes hacking and clearing y…" at bounding box center [644, 349] width 234 height 82
click at [617, 324] on p "Your mornings are brutal. You spend the first 20 minutes hacking and clearing y…" at bounding box center [644, 349] width 234 height 82
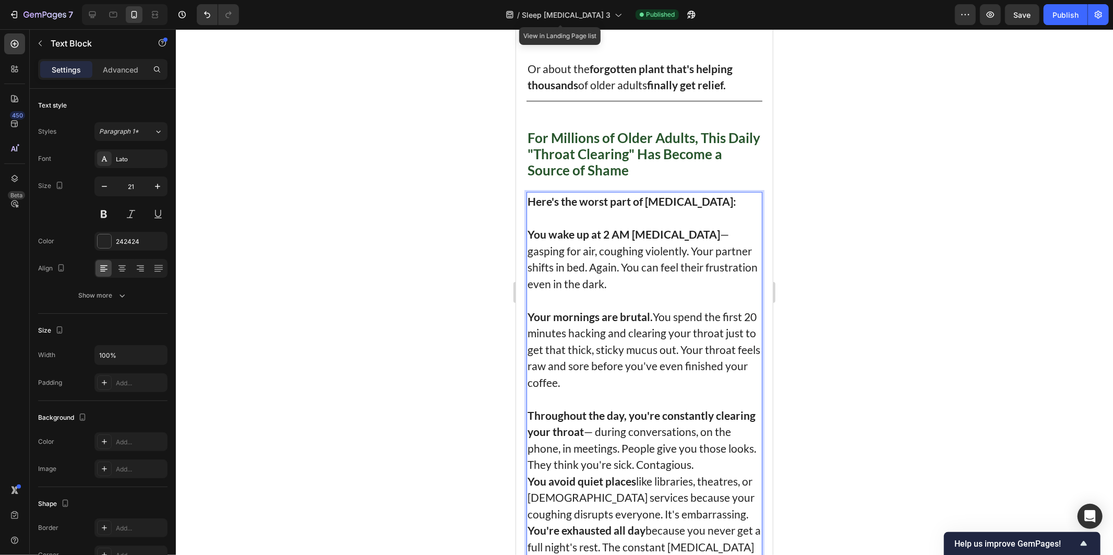
click at [716, 329] on p "Your mornings are brutal. You spend the first 20 minutes hacking and clearing y…" at bounding box center [644, 349] width 234 height 82
drag, startPoint x: 707, startPoint y: 325, endPoint x: 708, endPoint y: 352, distance: 27.7
click at [708, 352] on p "Your mornings are brutal. You spend the first 20 minutes hacking and clearing y…" at bounding box center [644, 349] width 234 height 82
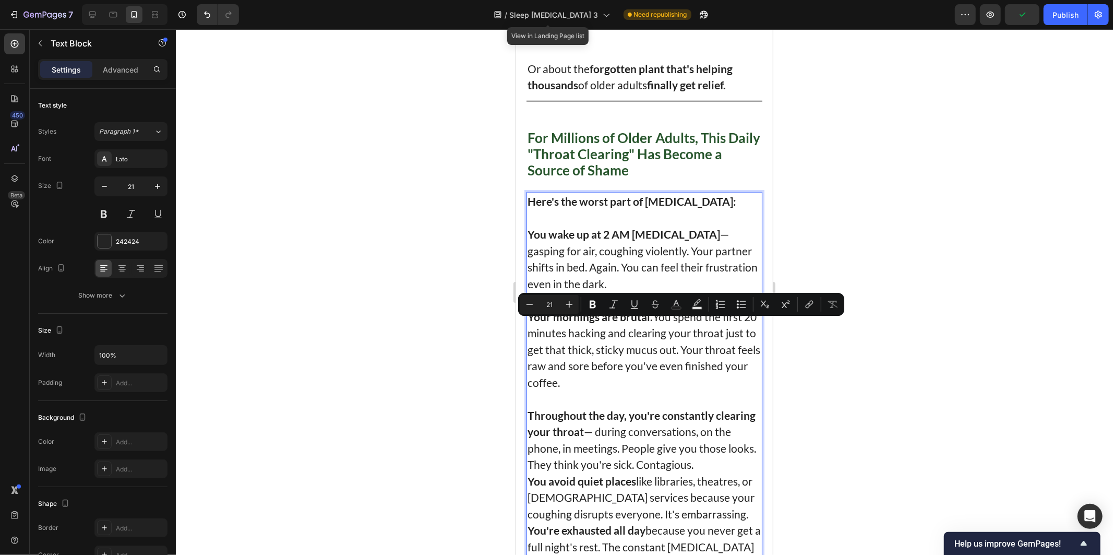
click at [708, 352] on p "Your mornings are brutal. You spend the first 20 minutes hacking and clearing y…" at bounding box center [644, 349] width 234 height 82
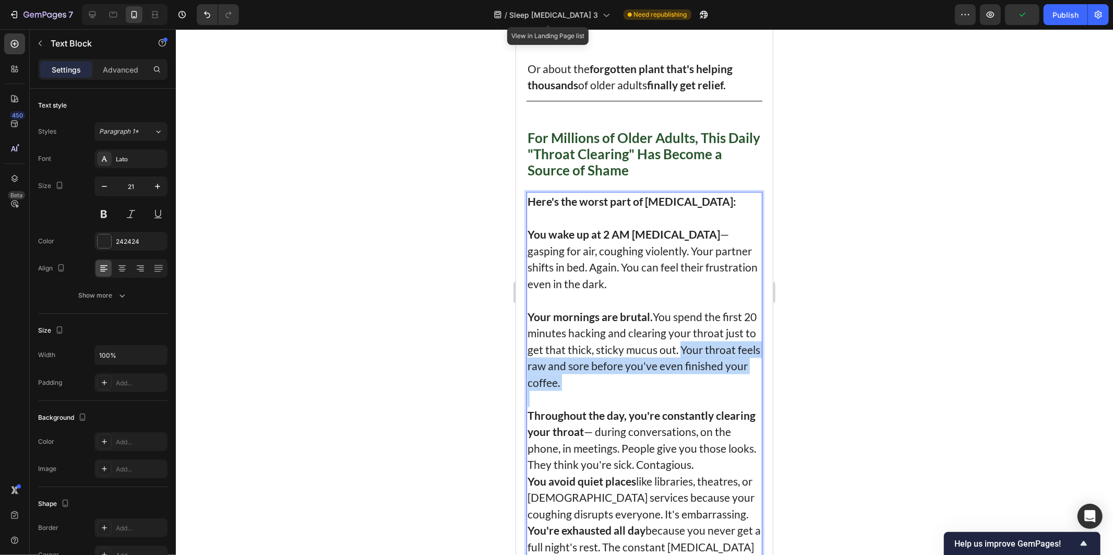
drag, startPoint x: 708, startPoint y: 352, endPoint x: 709, endPoint y: 325, distance: 27.2
click at [709, 325] on p "Your mornings are brutal. You spend the first 20 minutes hacking and clearing y…" at bounding box center [644, 349] width 234 height 82
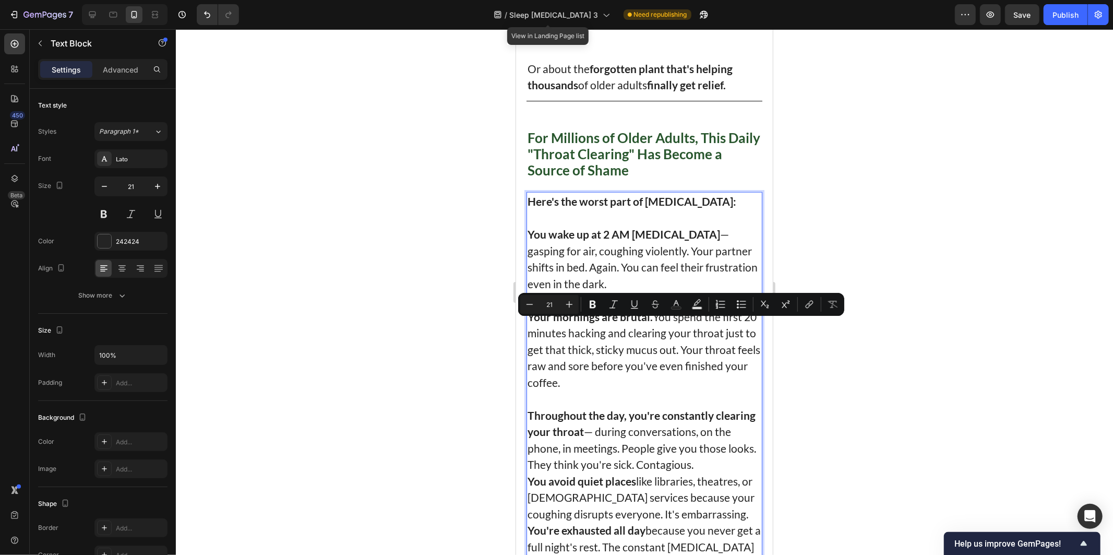
click at [691, 366] on p "Your mornings are brutal. You spend the first 20 minutes hacking and clearing y…" at bounding box center [644, 349] width 234 height 82
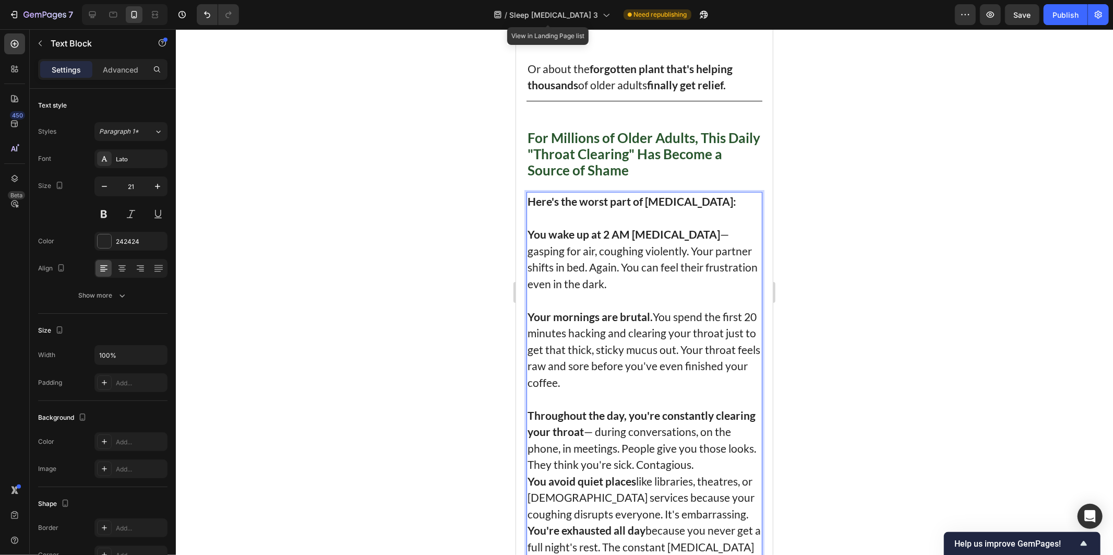
click at [706, 324] on p "Your mornings are brutal. You spend the first 20 minutes hacking and clearing y…" at bounding box center [644, 349] width 234 height 82
click at [711, 325] on p "Your mornings are brutal. You spend the first 20 minutes hacking and clearing y…" at bounding box center [644, 349] width 234 height 82
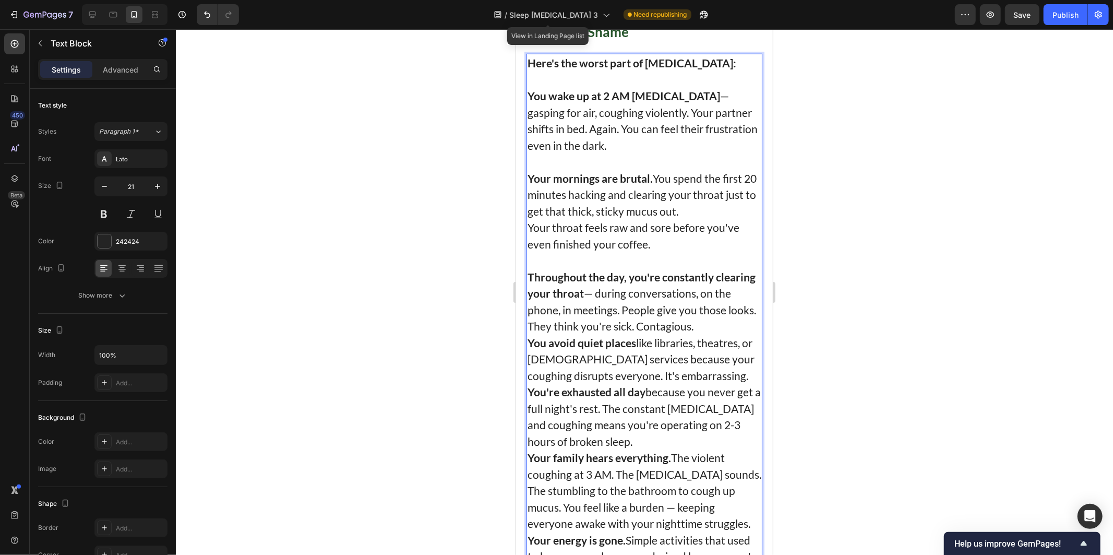
scroll to position [1124, 0]
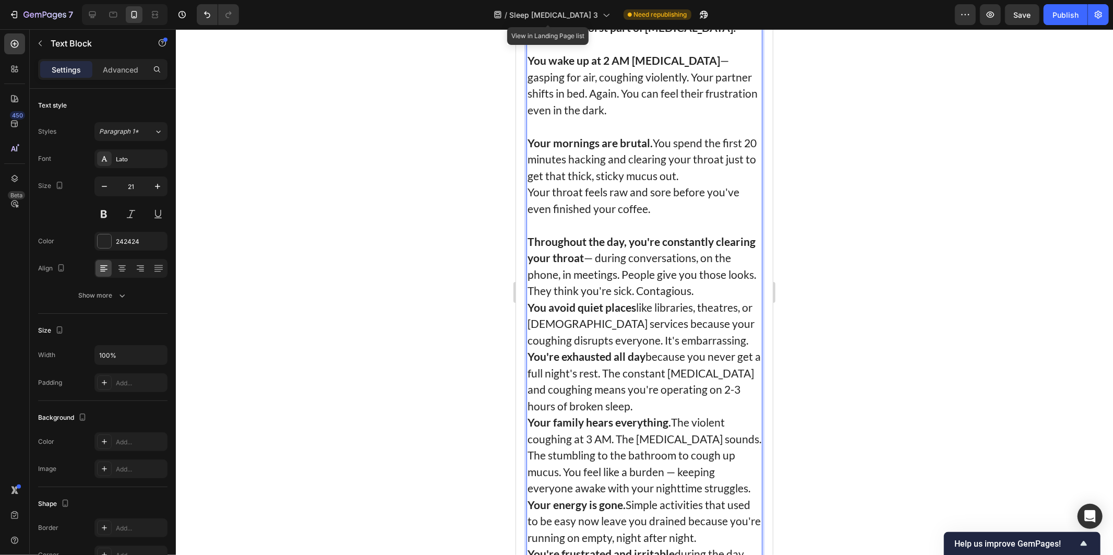
click at [748, 271] on p "Throughout the day, you're constantly clearing your throat — during conversatio…" at bounding box center [644, 266] width 234 height 66
click at [751, 271] on p "Throughout the day, you're constantly clearing your throat — during conversatio…" at bounding box center [644, 266] width 234 height 66
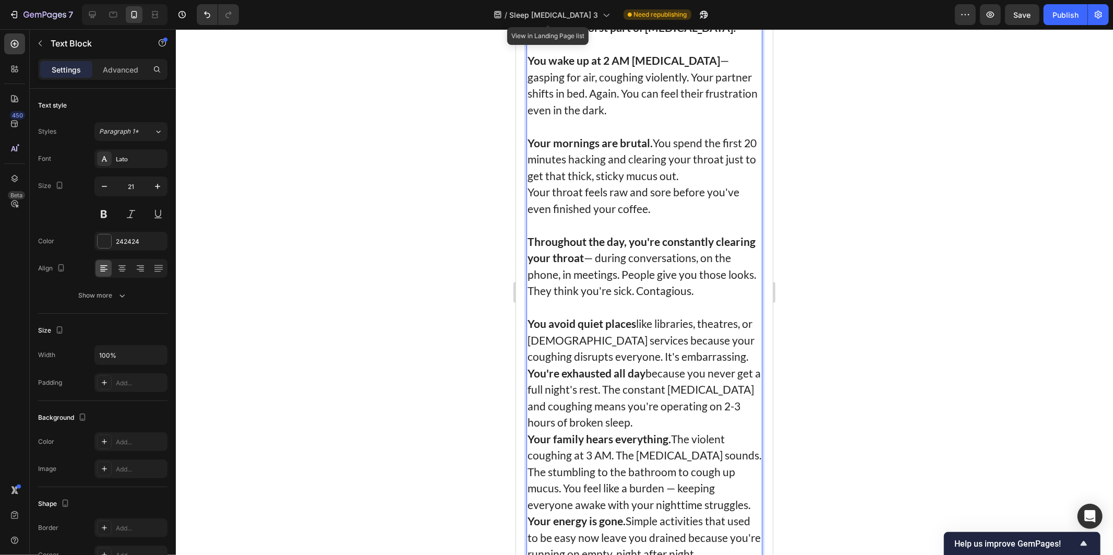
click at [564, 234] on strong "Throughout the day, you're constantly clearing your throat" at bounding box center [641, 249] width 228 height 30
click at [621, 233] on p "Throughout the day, you're constantly clearing your throat — during conversatio…" at bounding box center [644, 266] width 234 height 66
click at [608, 248] on p "Throughout the day, you're constantly clearing your throat — during conversatio…" at bounding box center [644, 266] width 234 height 66
click at [671, 248] on p "Throughout the day, you're constantly clearing your throat — during conversatio…" at bounding box center [644, 266] width 234 height 66
click at [672, 257] on p "Throughout the day, you're constantly clearing your throat — during conversatio…" at bounding box center [644, 266] width 234 height 66
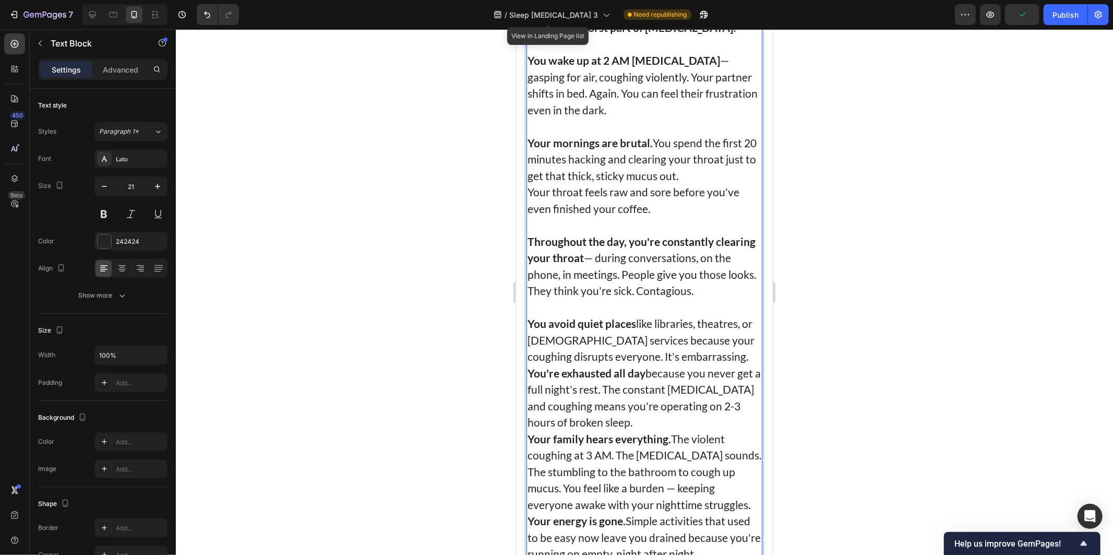
click at [690, 263] on p "Throughout the day, you're constantly clearing your throat — during conversatio…" at bounding box center [644, 266] width 234 height 66
click at [617, 267] on p "Throughout the day, you're constantly clearing your throat — during conversatio…" at bounding box center [644, 266] width 234 height 66
click at [691, 264] on p "Throughout the day, you're constantly clearing your throat — during conversatio…" at bounding box center [644, 266] width 234 height 66
drag, startPoint x: 695, startPoint y: 267, endPoint x: 747, endPoint y: 267, distance: 51.7
click at [747, 267] on p "Throughout the day, you're constantly clearing your throat — during conversatio…" at bounding box center [644, 266] width 234 height 66
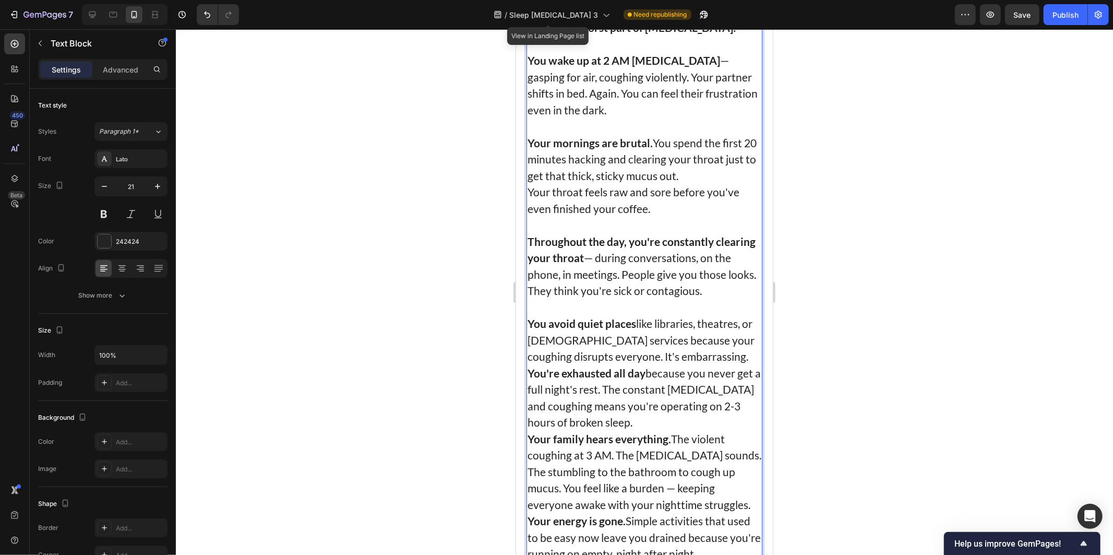
click at [588, 267] on p "Throughout the day, you're constantly clearing your throat — during conversatio…" at bounding box center [644, 266] width 234 height 66
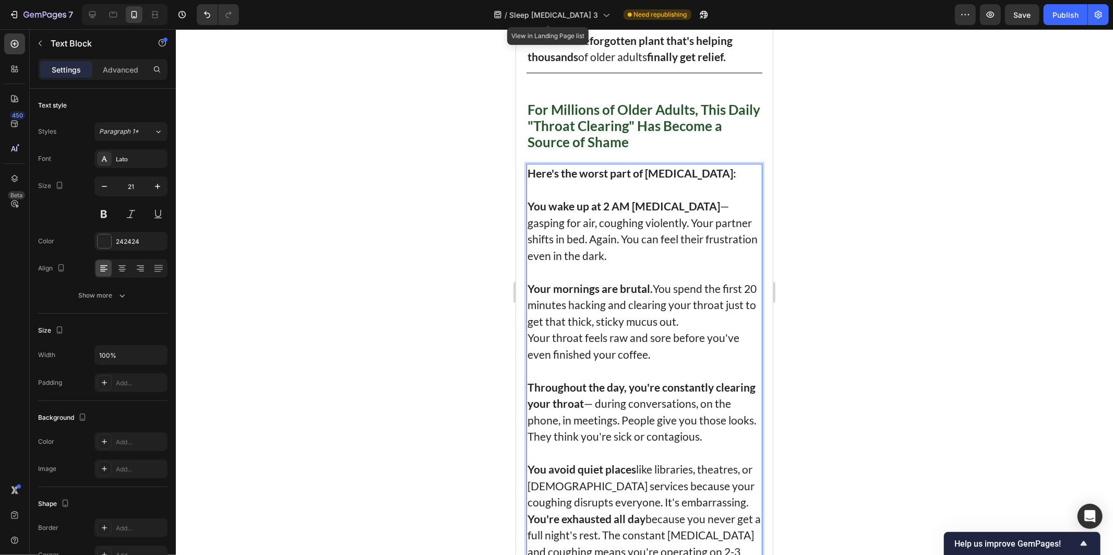
scroll to position [951, 0]
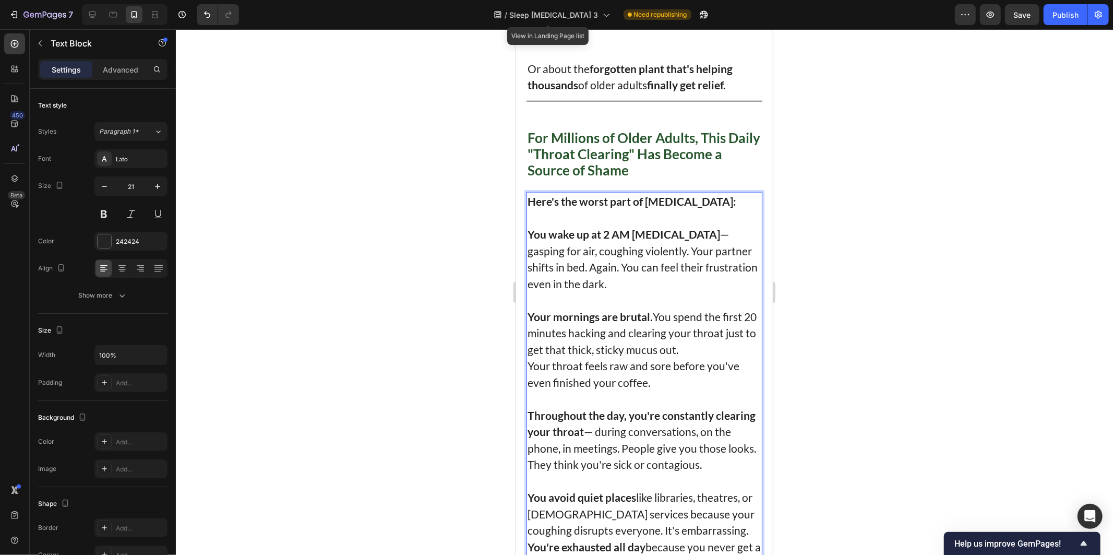
click at [583, 241] on p "You wake up at 2 AM choking — gasping for air, coughing violently. Your partner…" at bounding box center [644, 259] width 234 height 66
click at [620, 275] on p "You can feel their frustration even in the dark." at bounding box center [644, 283] width 234 height 17
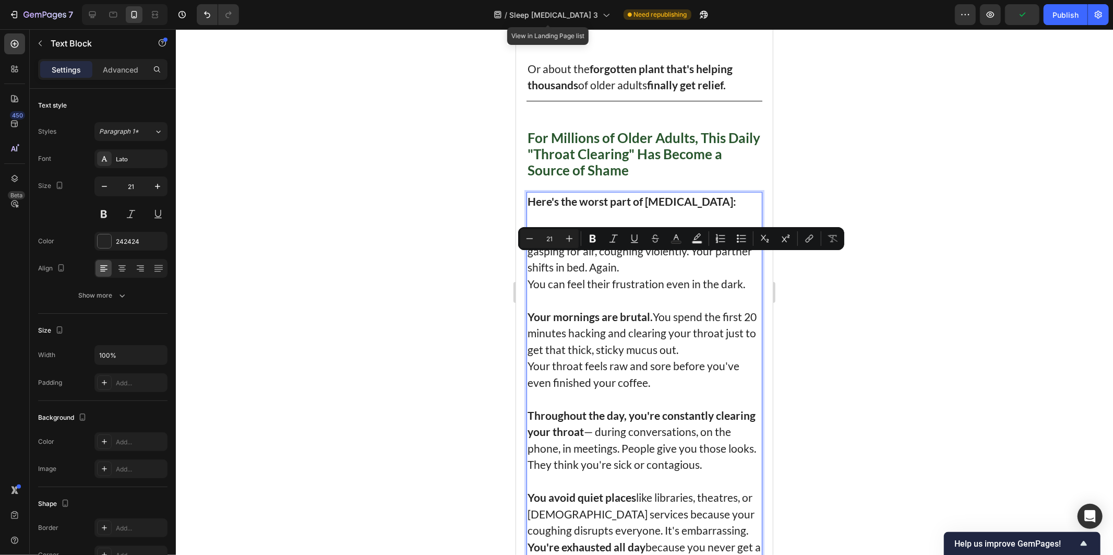
drag, startPoint x: 630, startPoint y: 286, endPoint x: 633, endPoint y: 295, distance: 10.4
click at [631, 308] on p "Your mornings are brutal. You spend the first 20 minutes hacking and clearing y…" at bounding box center [644, 333] width 234 height 50
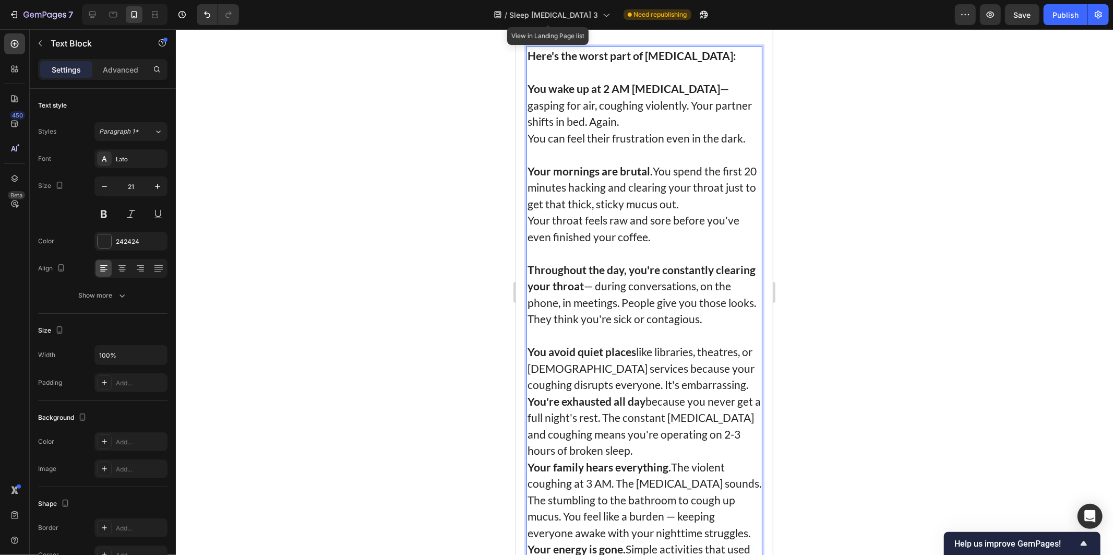
scroll to position [1124, 0]
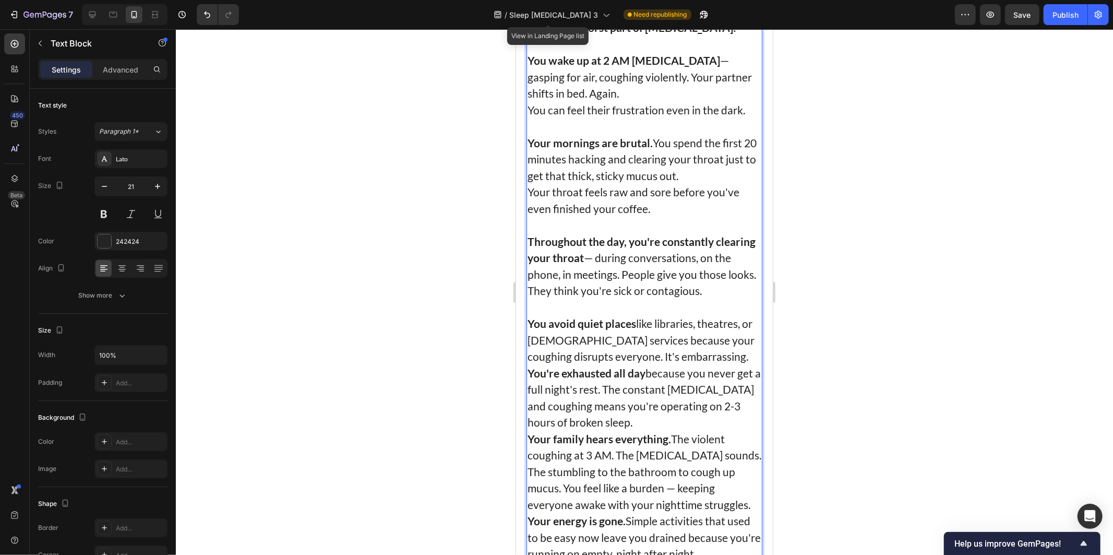
click at [721, 351] on p "You avoid quiet places like libraries, theatres, or church services because you…" at bounding box center [644, 340] width 234 height 50
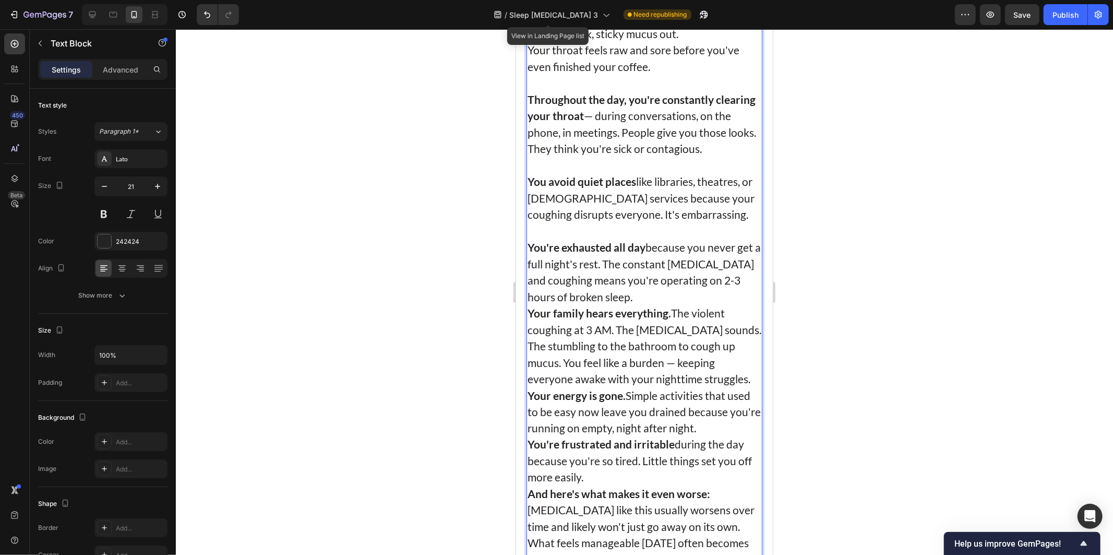
scroll to position [1298, 0]
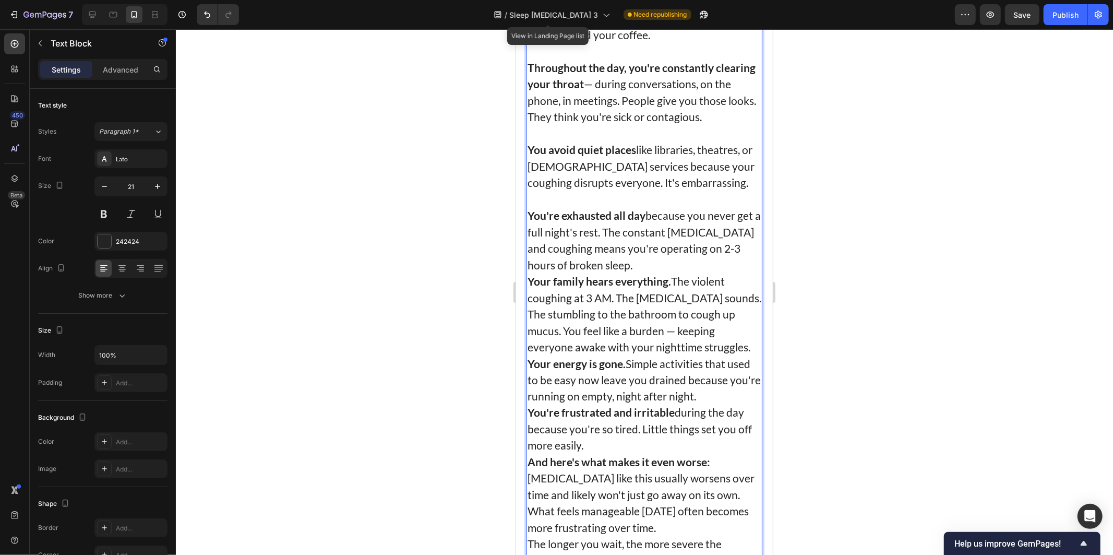
click at [622, 240] on p "You're exhausted all day because you never get a full night's rest. The constan…" at bounding box center [644, 240] width 234 height 66
click at [560, 233] on p "You're exhausted all day because you never get a full night's rest. The constan…" at bounding box center [644, 240] width 234 height 66
click at [620, 233] on p "You're exhausted all day because you never get a full night's rest. The constan…" at bounding box center [644, 240] width 234 height 66
click at [630, 252] on p "You're exhausted all day because you never get a full night's rest. The constan…" at bounding box center [644, 240] width 234 height 66
click at [633, 260] on p "You're exhausted all day because you never get a full night's rest. The constan…" at bounding box center [644, 240] width 234 height 66
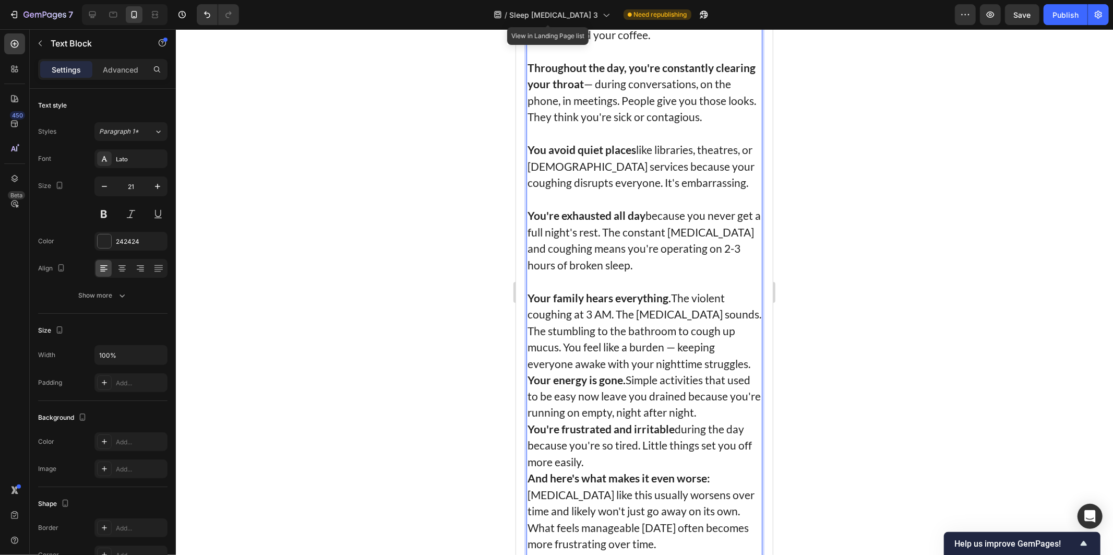
click at [712, 353] on p "Your family hears everything. The violent coughing at 3 AM. The choking sounds.…" at bounding box center [644, 330] width 234 height 82
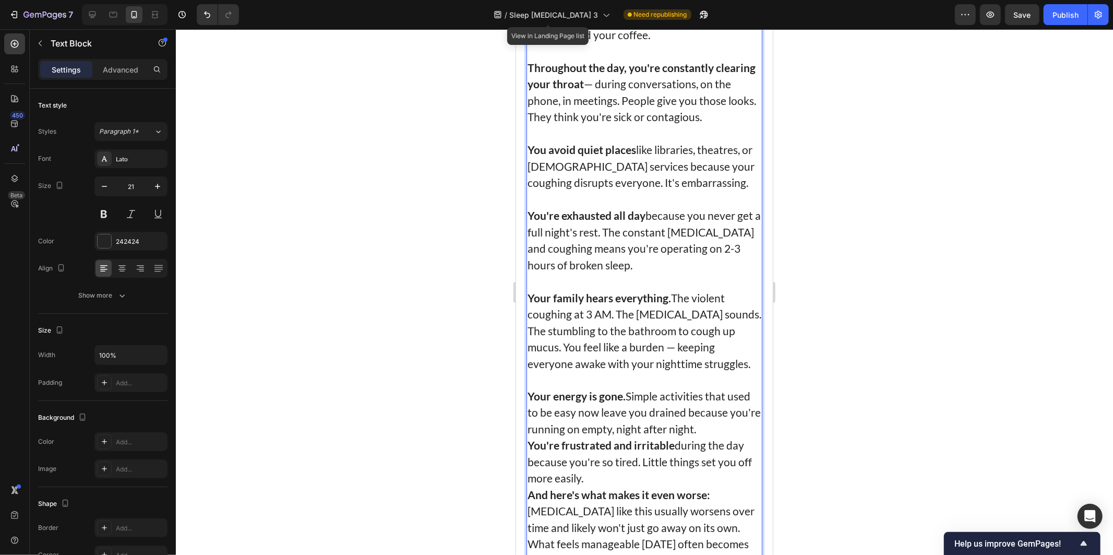
click at [688, 331] on p "Your family hears everything. The violent coughing at 3 AM. The choking sounds.…" at bounding box center [644, 330] width 234 height 82
click at [723, 322] on p "Your family hears everything. The violent coughing at 3 AM. The choking sounds.…" at bounding box center [644, 330] width 234 height 82
drag, startPoint x: 724, startPoint y: 322, endPoint x: 714, endPoint y: 302, distance: 21.7
click at [714, 302] on p "Your family hears everything. The violent coughing at 3 AM. The choking sounds.…" at bounding box center [644, 330] width 234 height 82
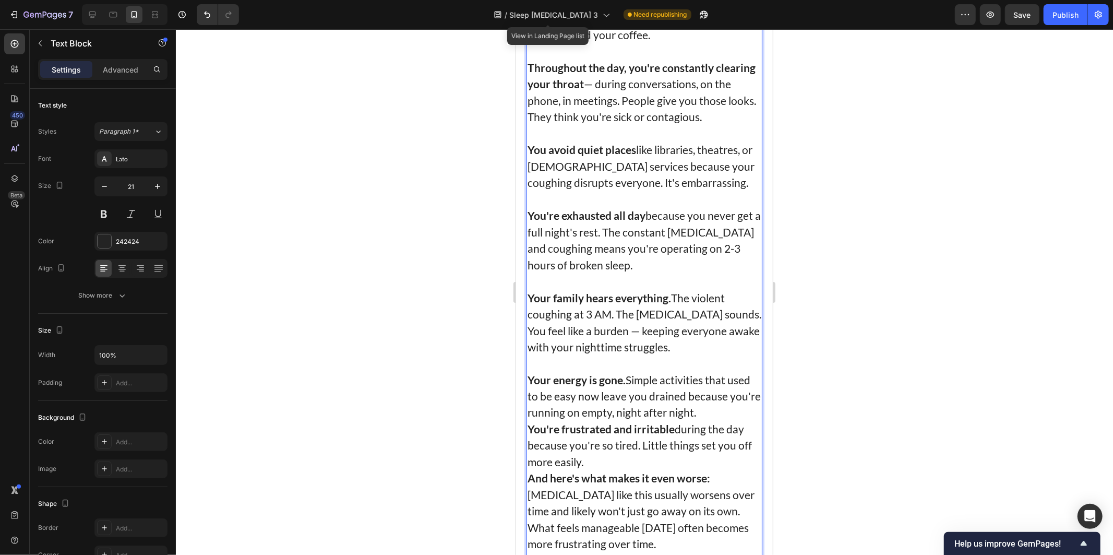
click at [641, 337] on p "Your family hears everything. The violent coughing at 3 AM. The choking sounds.…" at bounding box center [644, 322] width 234 height 66
click at [711, 299] on p "Your family hears everything. The violent coughing at 3 AM. The choking sounds.…" at bounding box center [644, 322] width 234 height 66
click at [713, 306] on p "Your family hears everything. The violent coughing at 3 AM. The choking sounds.…" at bounding box center [644, 322] width 234 height 66
click at [589, 322] on p "Your family hears everything. The violent coughing at 3 AM. The choking sounds.…" at bounding box center [644, 322] width 234 height 66
drag, startPoint x: 629, startPoint y: 351, endPoint x: 636, endPoint y: 365, distance: 15.6
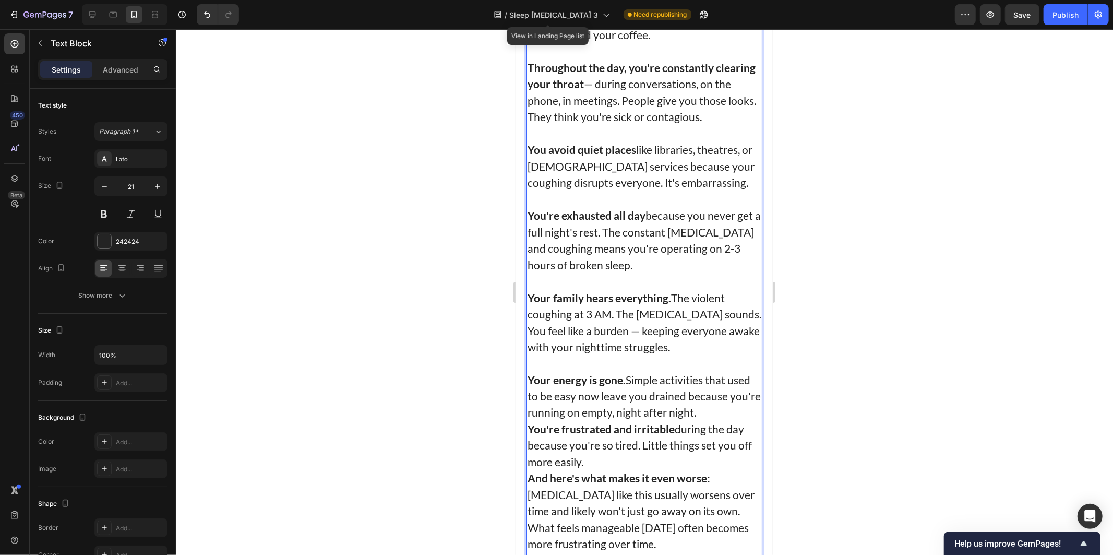
click at [630, 355] on p "Rich Text Editor. Editing area: main" at bounding box center [644, 363] width 234 height 17
click at [737, 407] on p "Your energy is gone. Simple activities that used to be easy now leave you drain…" at bounding box center [644, 396] width 234 height 50
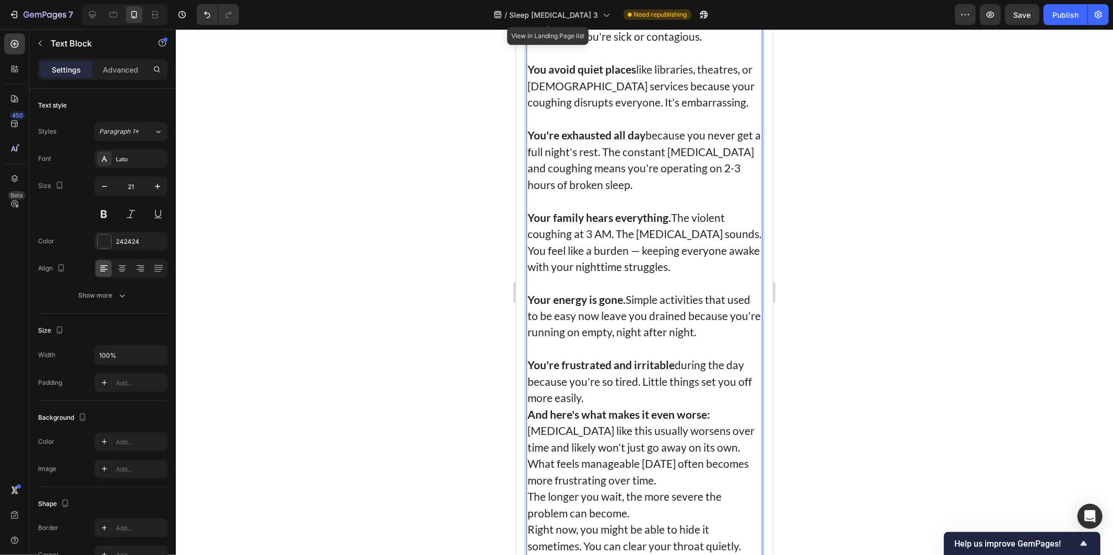
scroll to position [1473, 0]
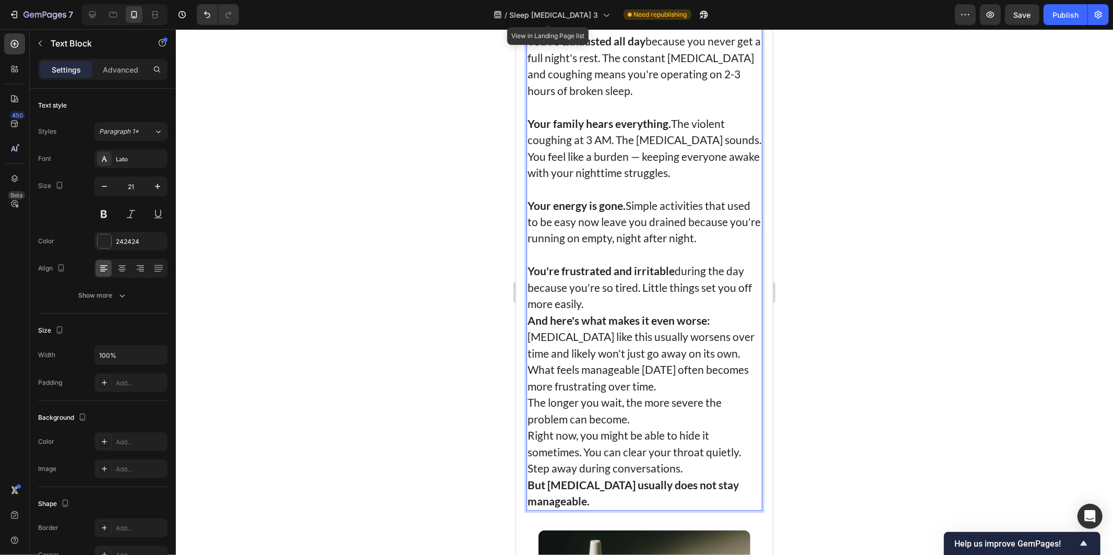
click at [602, 301] on p "You're frustrated and irritable during the day because you're so tired. Little …" at bounding box center [644, 288] width 234 height 50
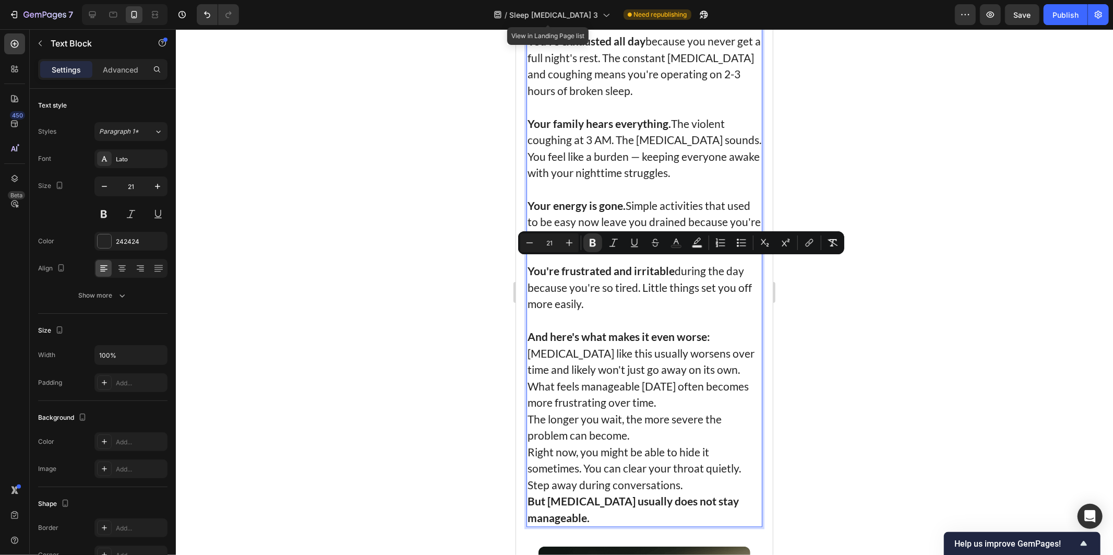
drag, startPoint x: 537, startPoint y: 290, endPoint x: 1032, endPoint y: 293, distance: 494.4
click at [618, 312] on p "Rich Text Editor. Editing area: main" at bounding box center [644, 320] width 234 height 17
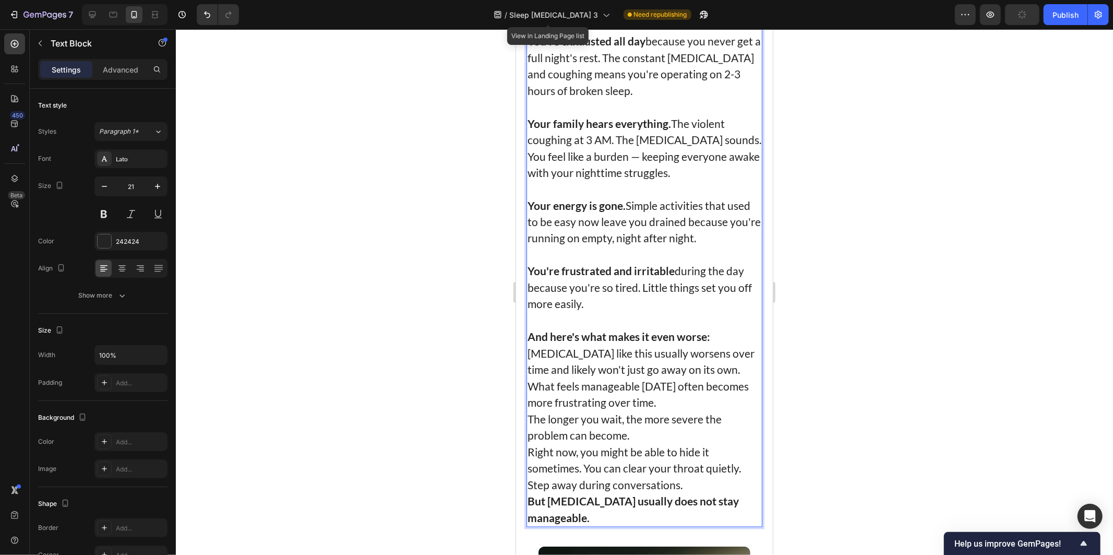
click at [735, 330] on p "And here's what makes it even worse:" at bounding box center [644, 336] width 234 height 17
click at [698, 335] on strong "And here's what makes it even worse:" at bounding box center [618, 336] width 183 height 13
click at [644, 355] on p "Post-nasal drip like this usually worsens over time and likely won't just go aw…" at bounding box center [644, 361] width 234 height 33
click at [721, 331] on p "And here's what makes it even worse:" at bounding box center [644, 336] width 234 height 17
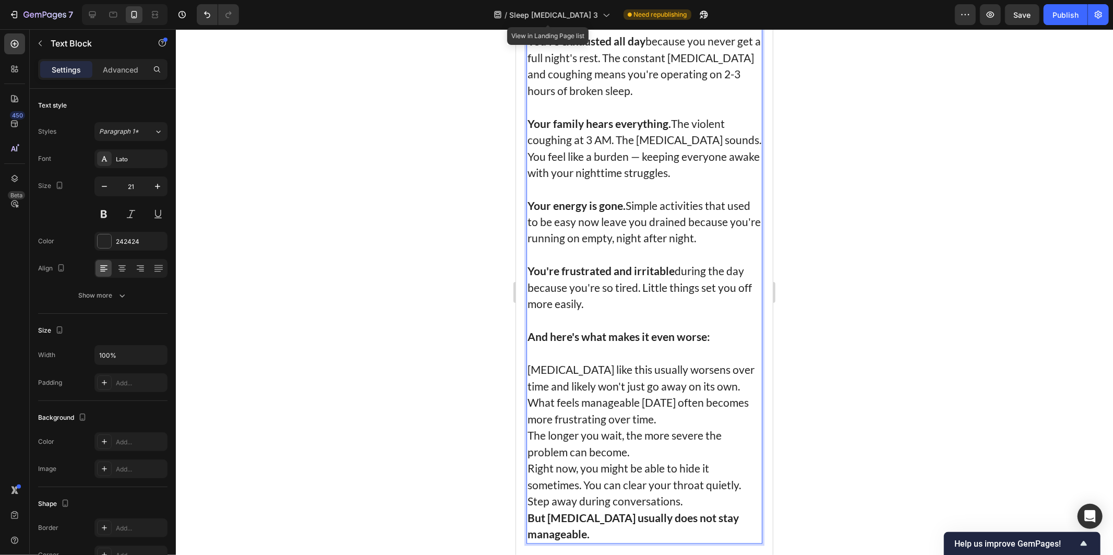
click at [742, 376] on p "Post-nasal drip like this usually worsens over time and likely won't just go aw…" at bounding box center [644, 377] width 234 height 33
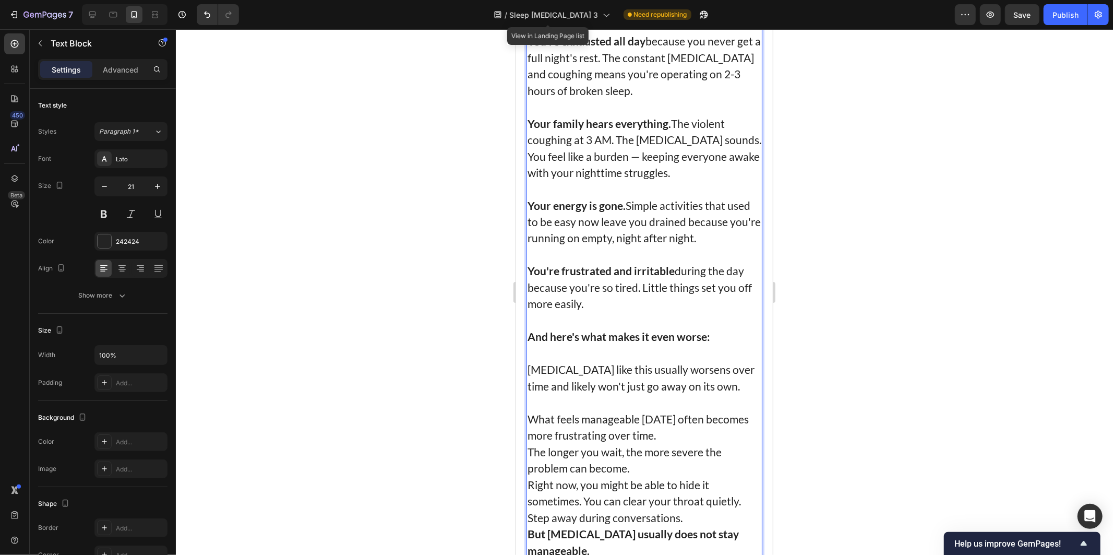
click at [669, 421] on p "What feels manageable [DATE] often becomes more frustrating over time." at bounding box center [644, 427] width 234 height 33
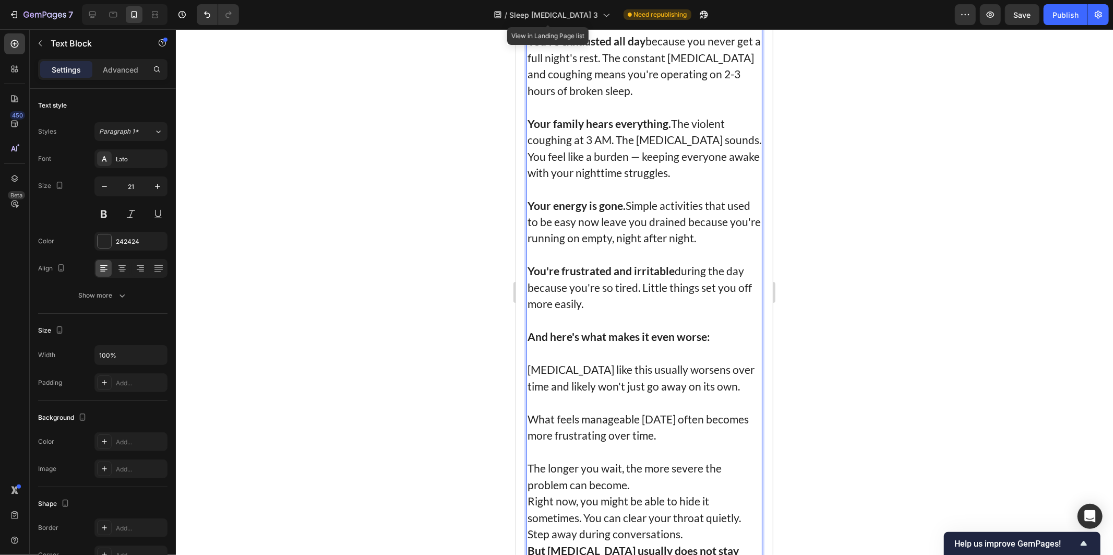
click at [649, 480] on p "The longer you wait, the more severe the problem can become." at bounding box center [644, 476] width 234 height 33
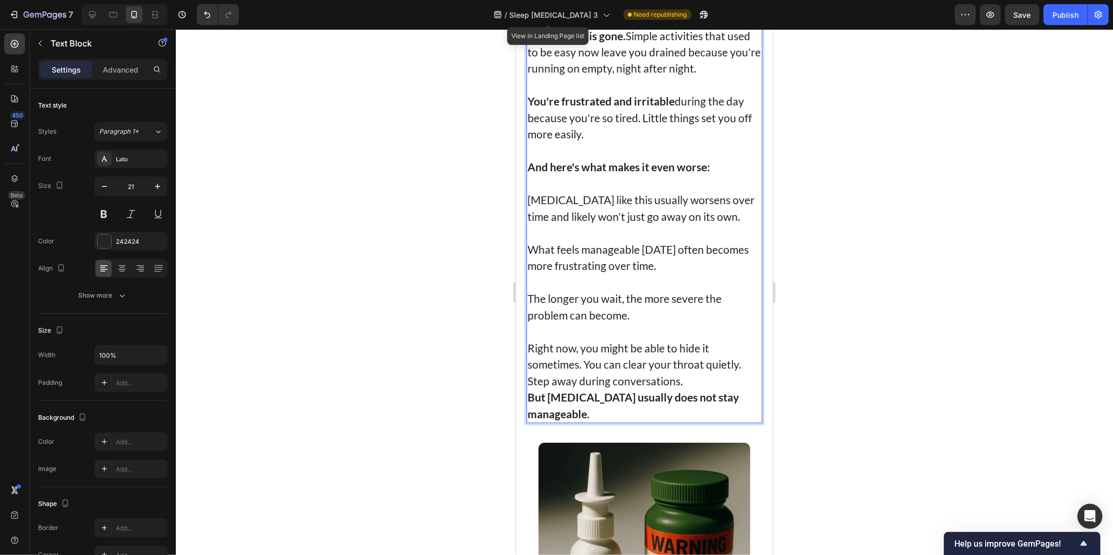
scroll to position [1646, 0]
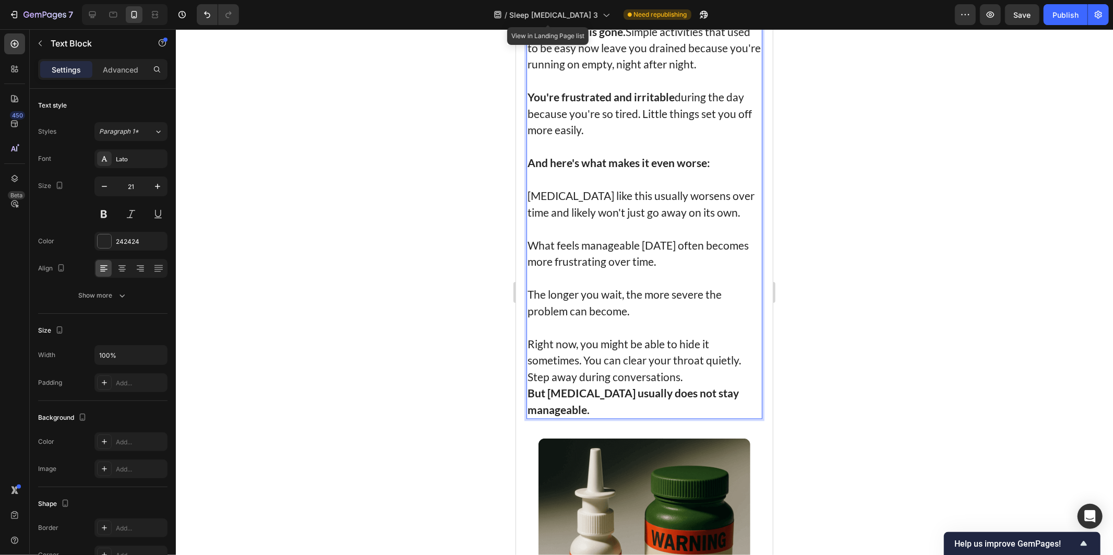
click at [687, 365] on p "Right now, you might be able to hide it sometimes. You can clear your throat qu…" at bounding box center [644, 361] width 234 height 50
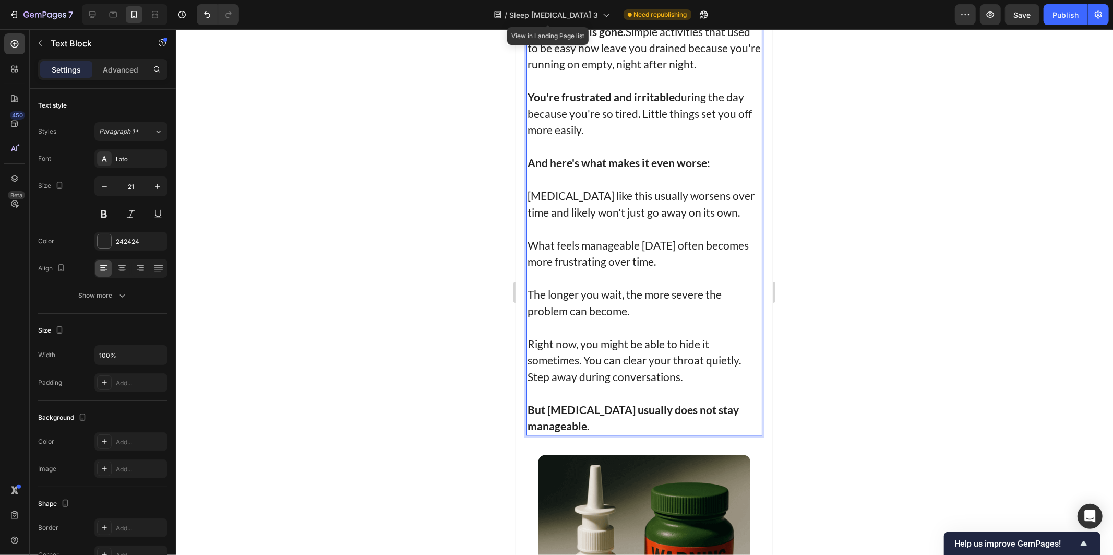
click at [587, 353] on p "Right now, you might be able to hide it sometimes. You can clear your throat qu…" at bounding box center [644, 361] width 234 height 50
click at [570, 353] on p "Right now, you might be able to hide it sometimes. You can clear your throat qu…" at bounding box center [644, 361] width 234 height 50
click at [584, 353] on p "Right now, you might be able to hide it sometimes. You can clear your throat qu…" at bounding box center [644, 361] width 234 height 50
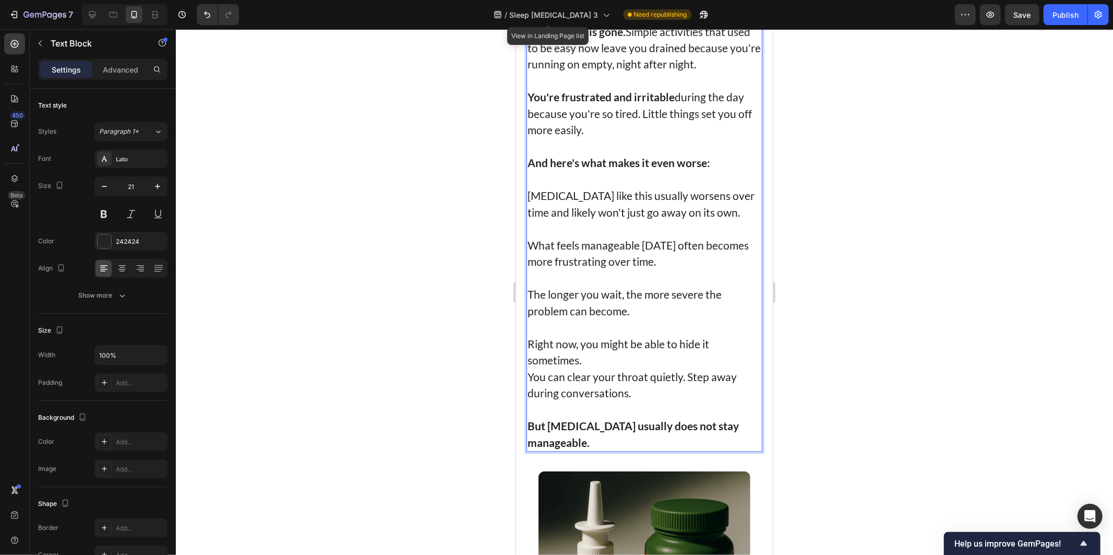
click at [641, 440] on p "But [MEDICAL_DATA] usually does not stay manageable." at bounding box center [644, 434] width 234 height 33
click at [825, 376] on div at bounding box center [645, 292] width 938 height 526
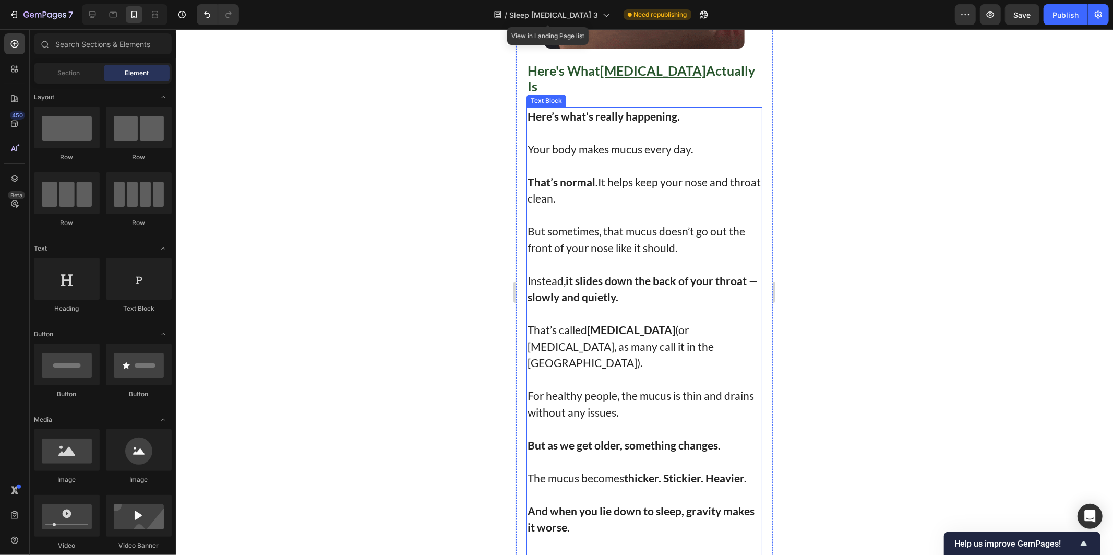
scroll to position [3561, 0]
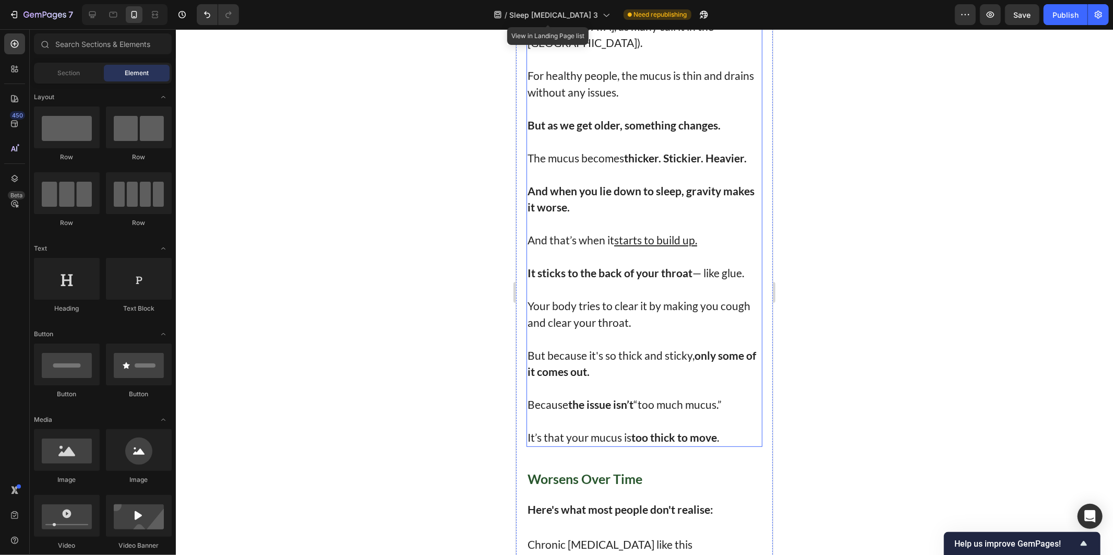
click at [666, 330] on p at bounding box center [644, 338] width 234 height 17
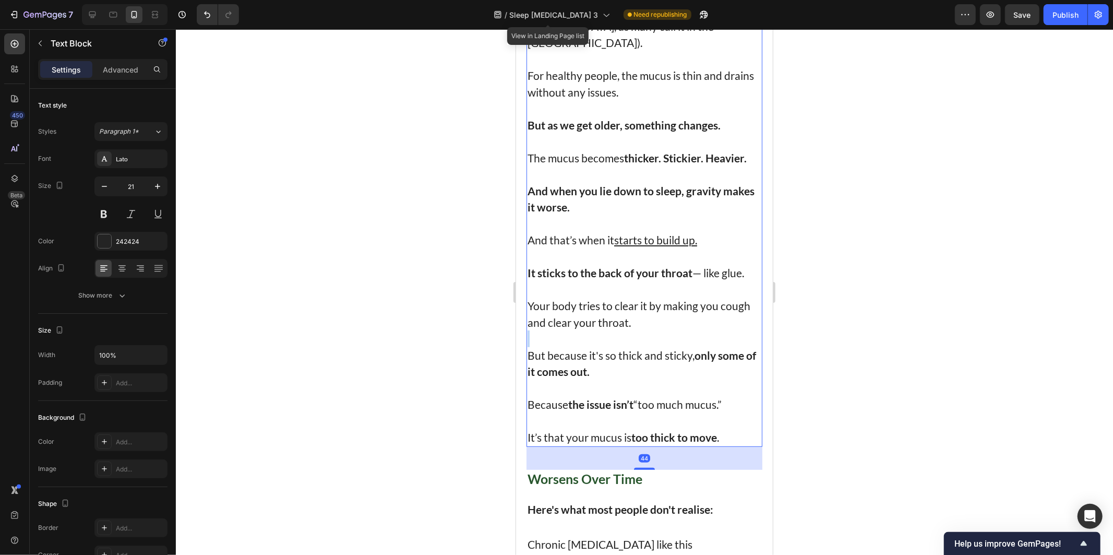
click at [666, 330] on p "Rich Text Editor. Editing area: main" at bounding box center [644, 338] width 234 height 17
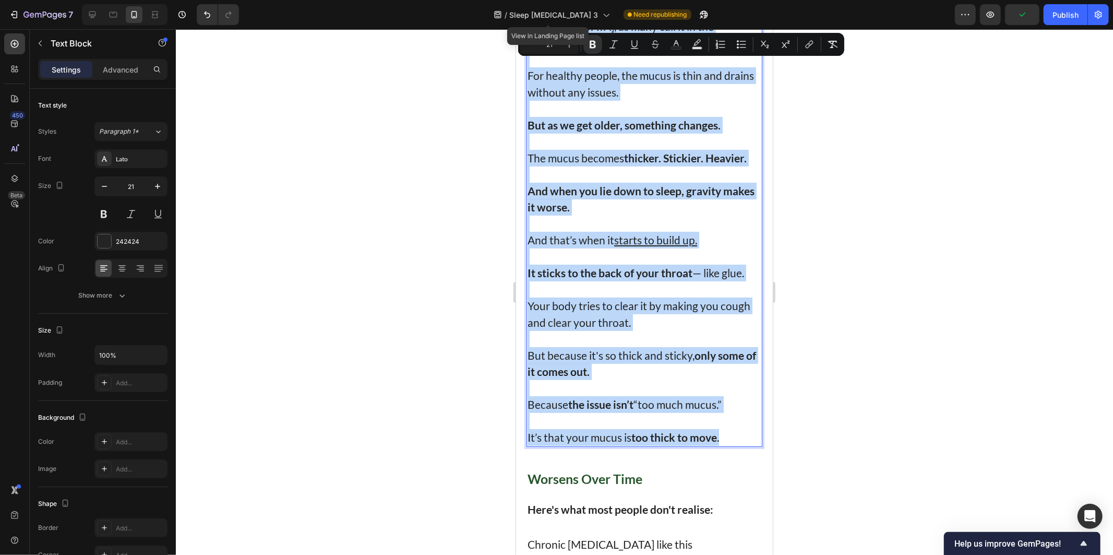
copy div "Here’s what’s really happening. Your body makes mucus every day. That’s normal.…"
click at [631, 233] on u "starts to build up." at bounding box center [655, 239] width 83 height 13
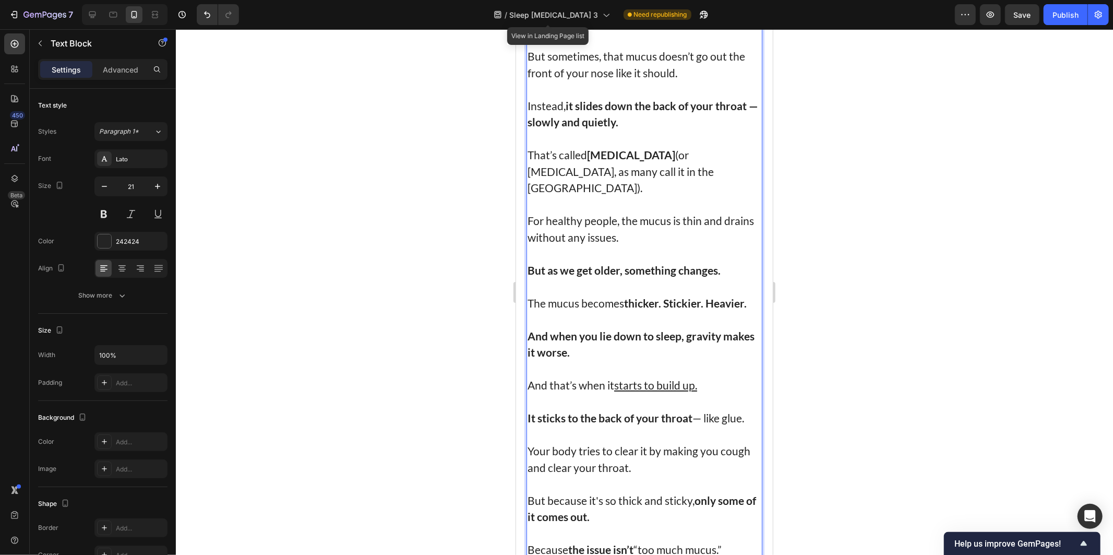
scroll to position [3386, 0]
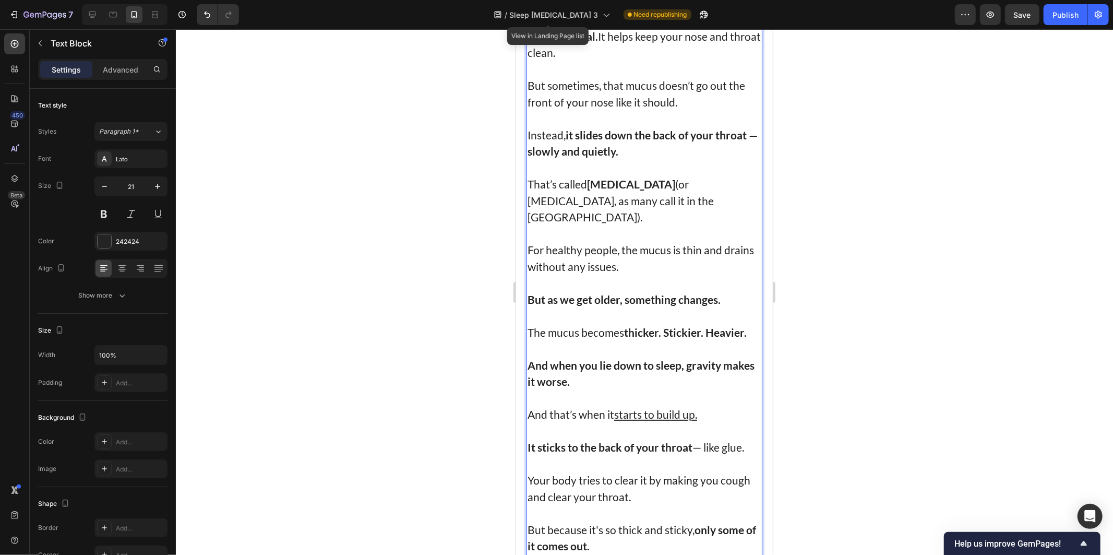
drag, startPoint x: 627, startPoint y: 302, endPoint x: 629, endPoint y: 312, distance: 9.6
click at [629, 357] on p "And when you lie down to sleep, gravity makes it worse." at bounding box center [644, 373] width 234 height 33
drag, startPoint x: 629, startPoint y: 312, endPoint x: 531, endPoint y: 289, distance: 100.2
click at [531, 357] on p "And when you lie down to sleep, gravity makes it worse." at bounding box center [644, 373] width 234 height 33
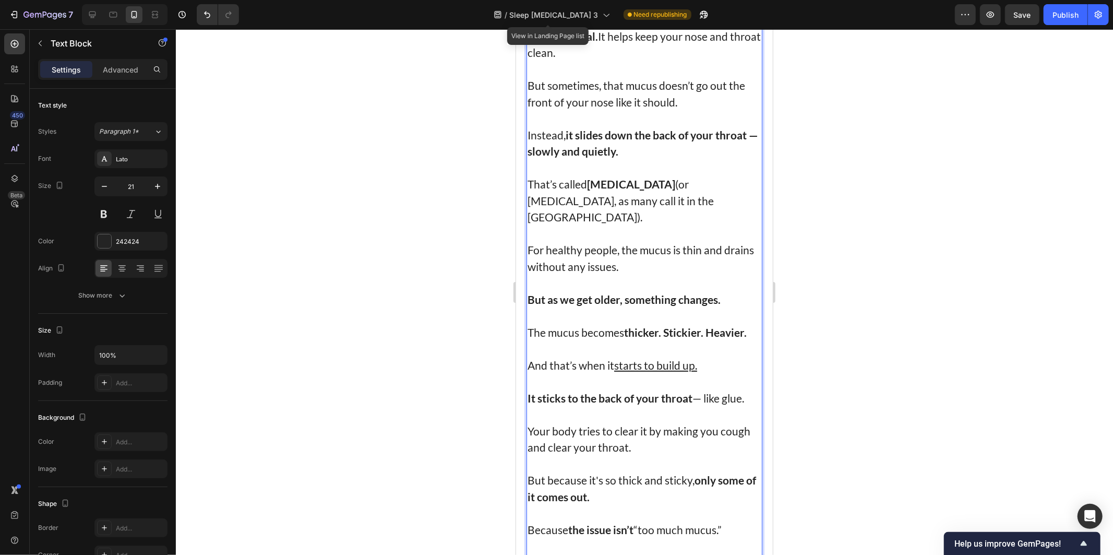
click at [683, 340] on p "Rich Text Editor. Editing area: main" at bounding box center [644, 348] width 234 height 17
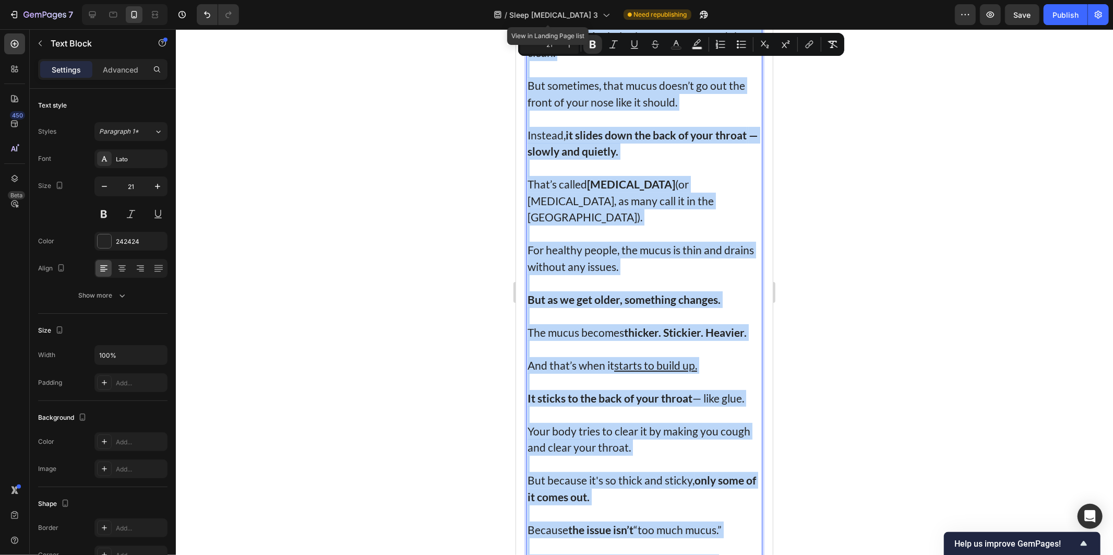
copy div "Here’s what’s really happening. Your body makes mucus every day. That’s normal.…"
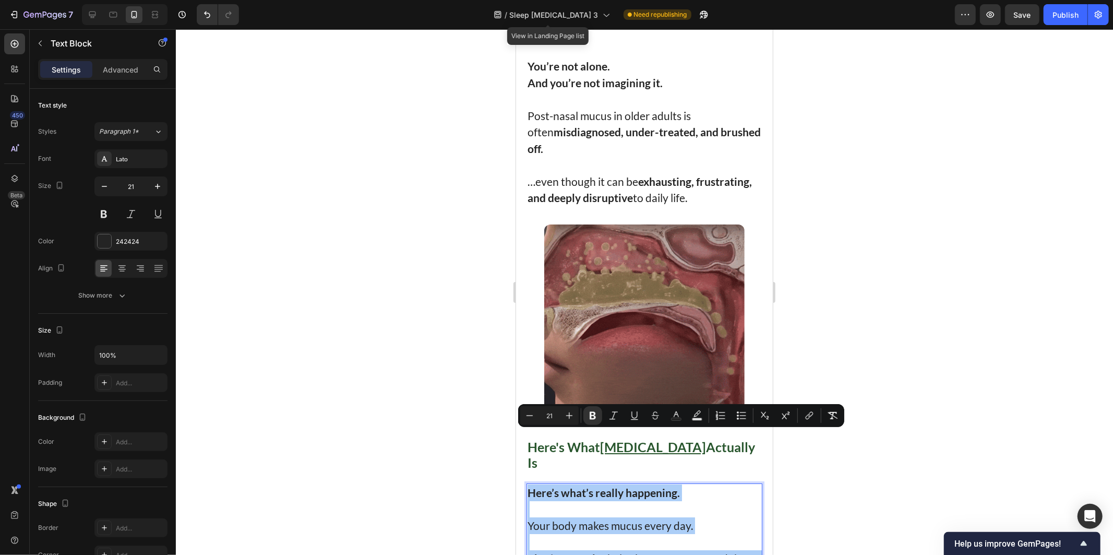
click at [959, 350] on div at bounding box center [645, 292] width 938 height 526
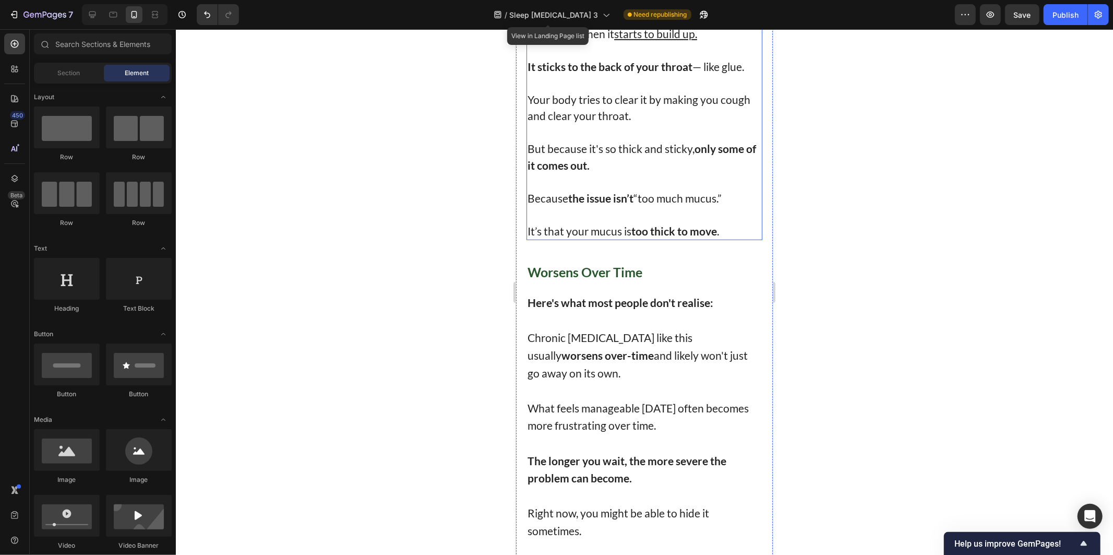
scroll to position [3735, 0]
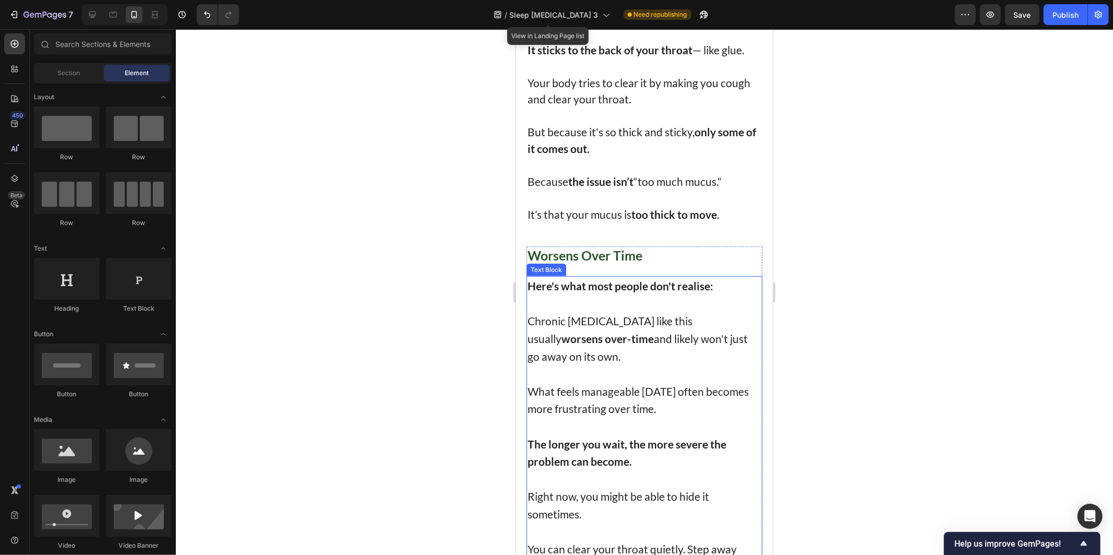
click at [643, 246] on h1 "Worsens Over Time" at bounding box center [644, 255] width 236 height 18
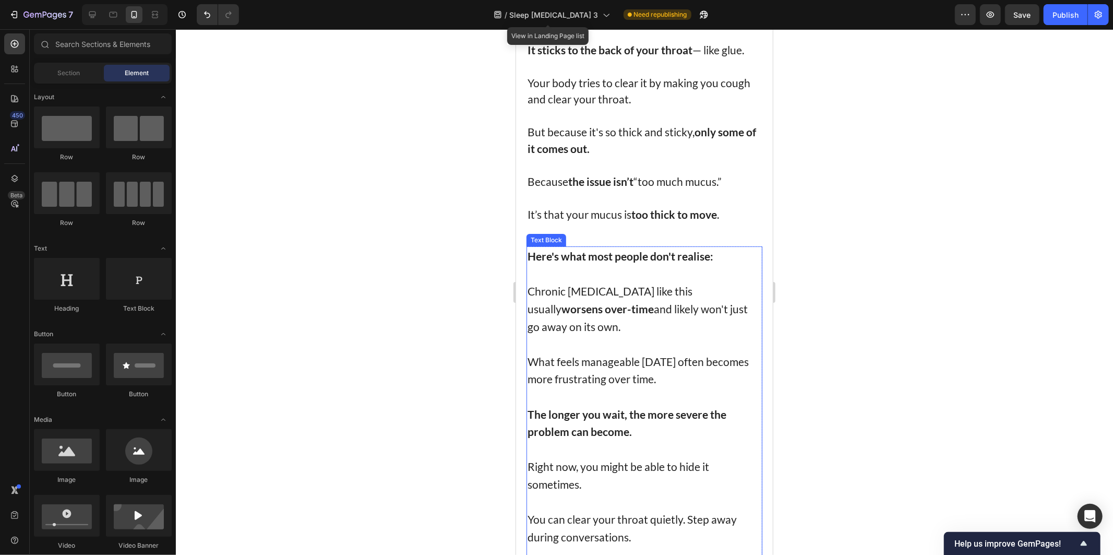
click at [623, 265] on p "Chronic post-nasal drip like this usually worsens over-time and likely won't ju…" at bounding box center [644, 300] width 234 height 70
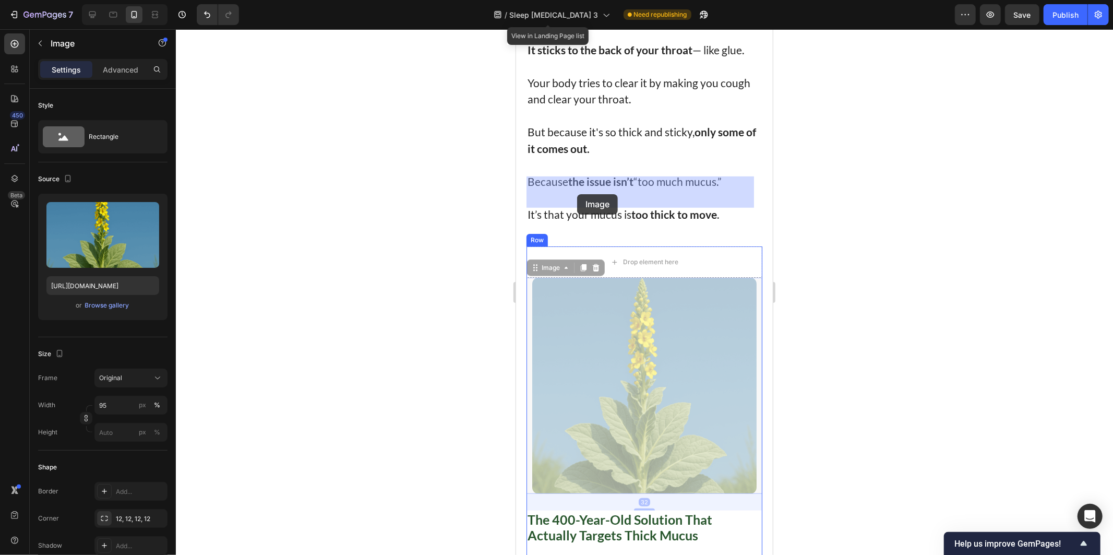
drag, startPoint x: 580, startPoint y: 205, endPoint x: 757, endPoint y: 269, distance: 188.4
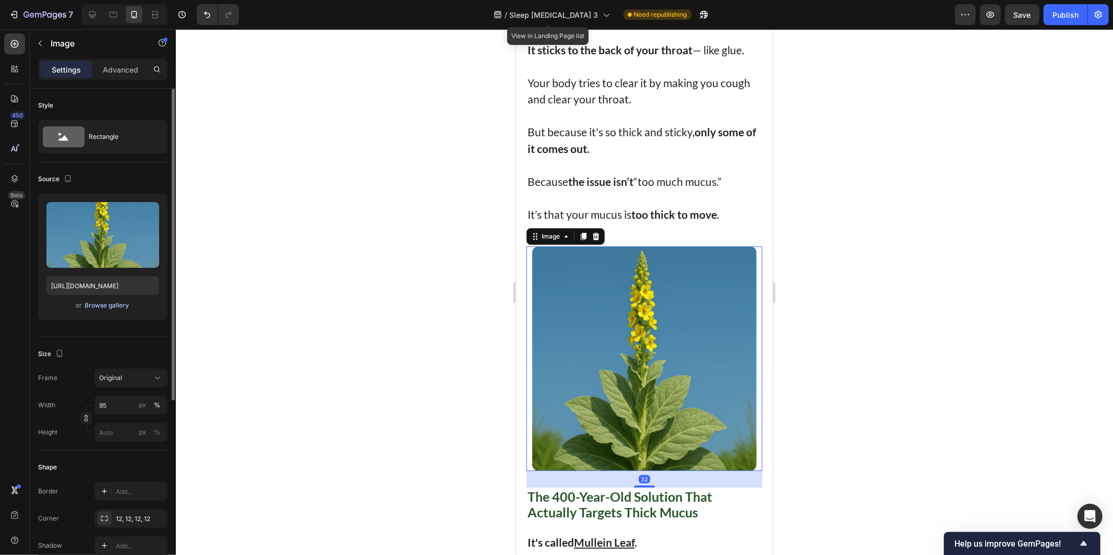
click at [113, 306] on div "Browse gallery" at bounding box center [107, 305] width 44 height 9
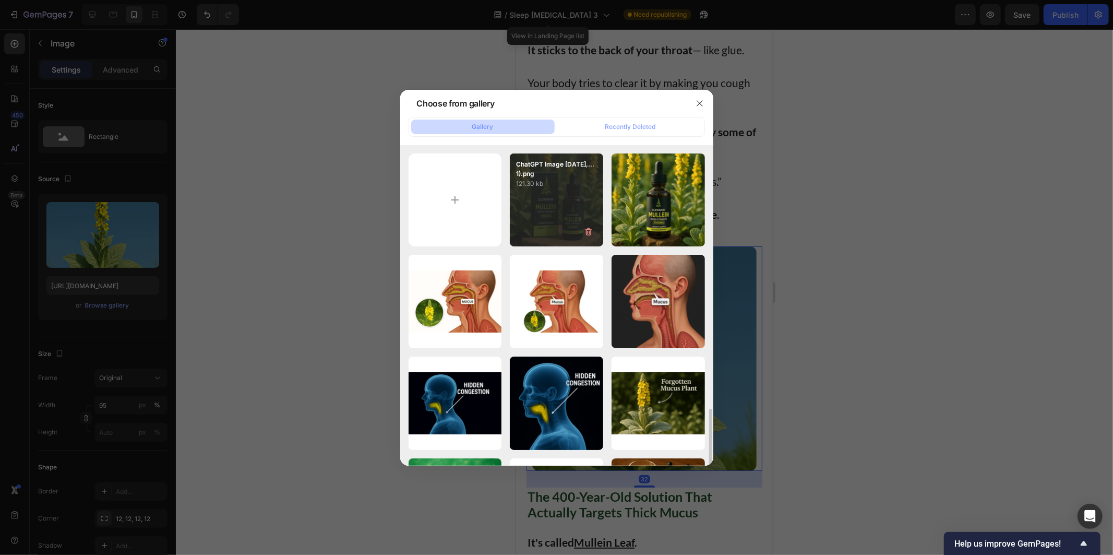
scroll to position [174, 0]
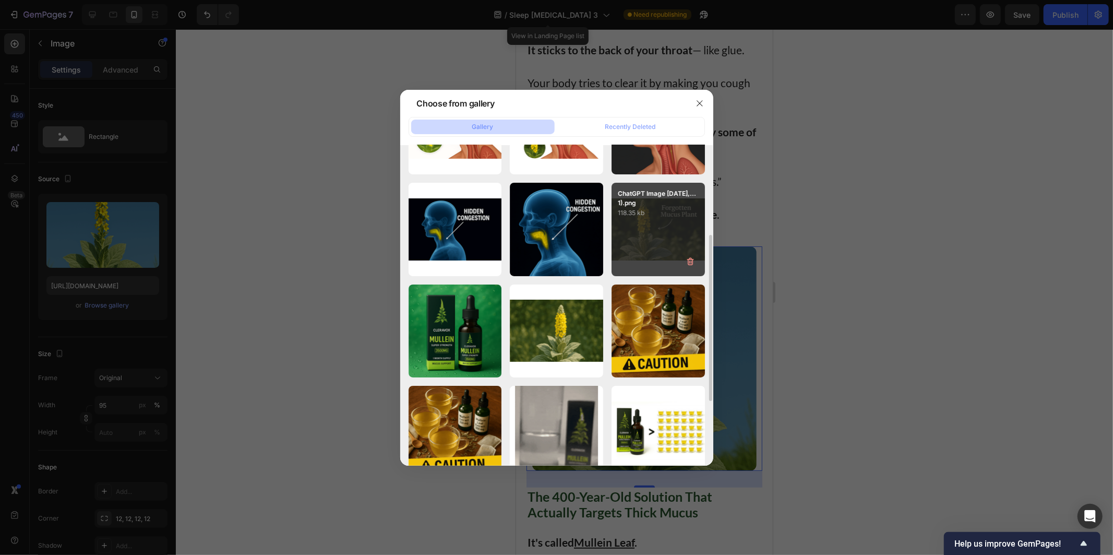
click at [678, 220] on div "ChatGPT Image Sep 25,...1).png 118.35 kb" at bounding box center [658, 229] width 93 height 93
type input "https://cdn.shopify.com/s/files/1/0951/4061/0386/files/gempages_557884491490657…"
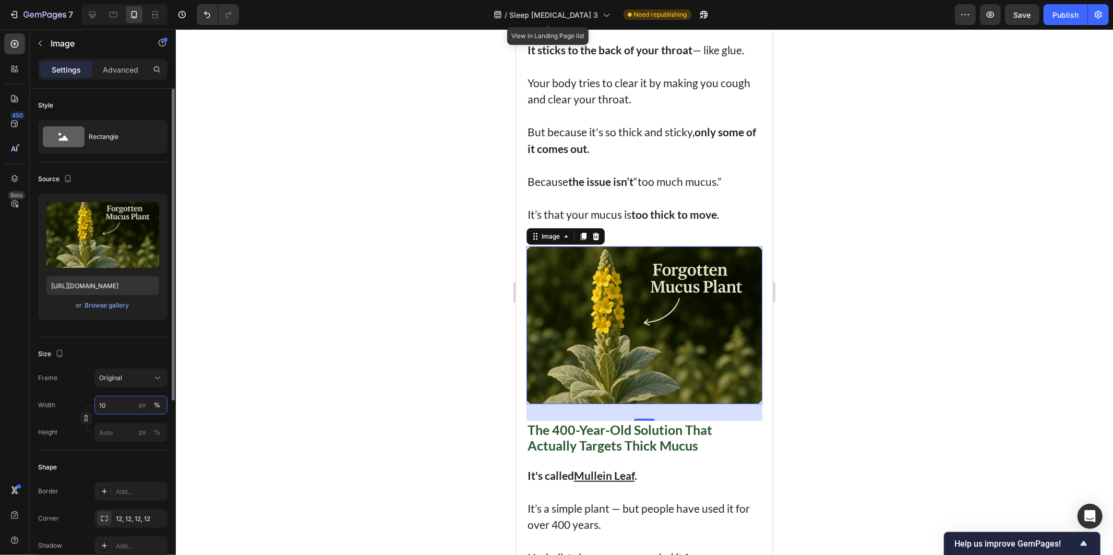
type input "100"
click at [307, 374] on div at bounding box center [645, 292] width 938 height 526
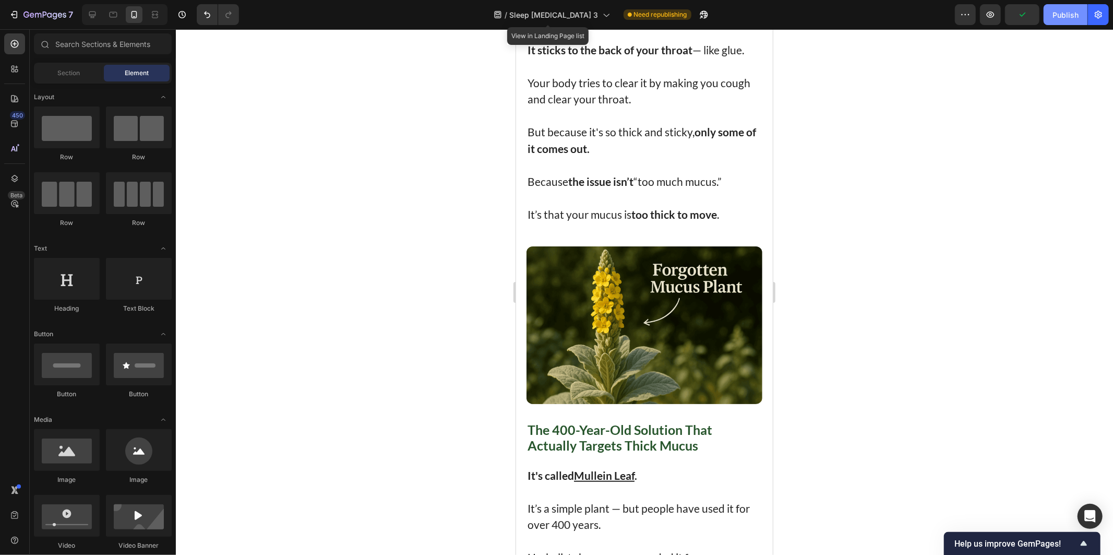
click at [1063, 8] on button "Publish" at bounding box center [1066, 14] width 44 height 21
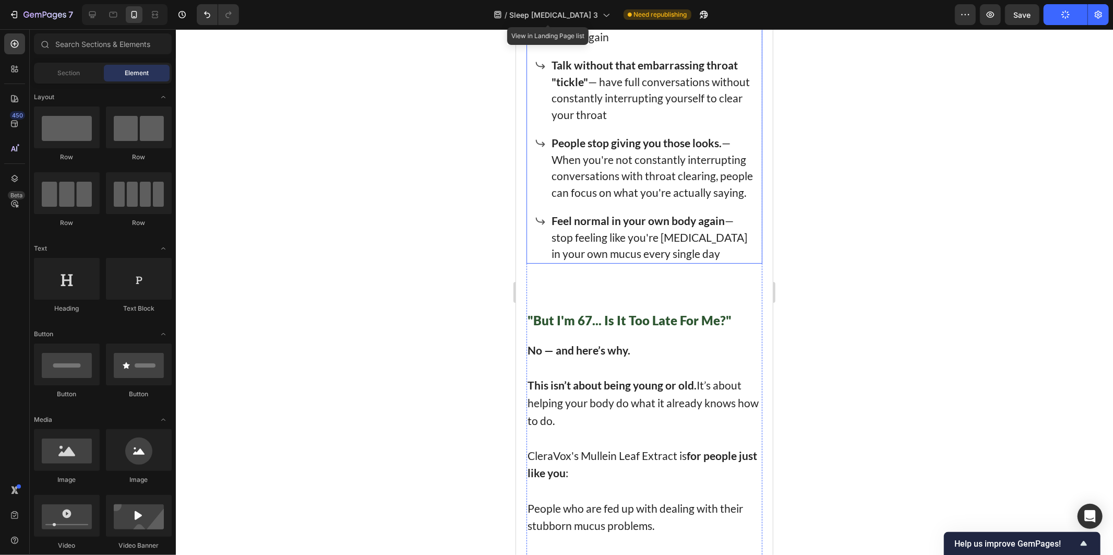
scroll to position [6867, 0]
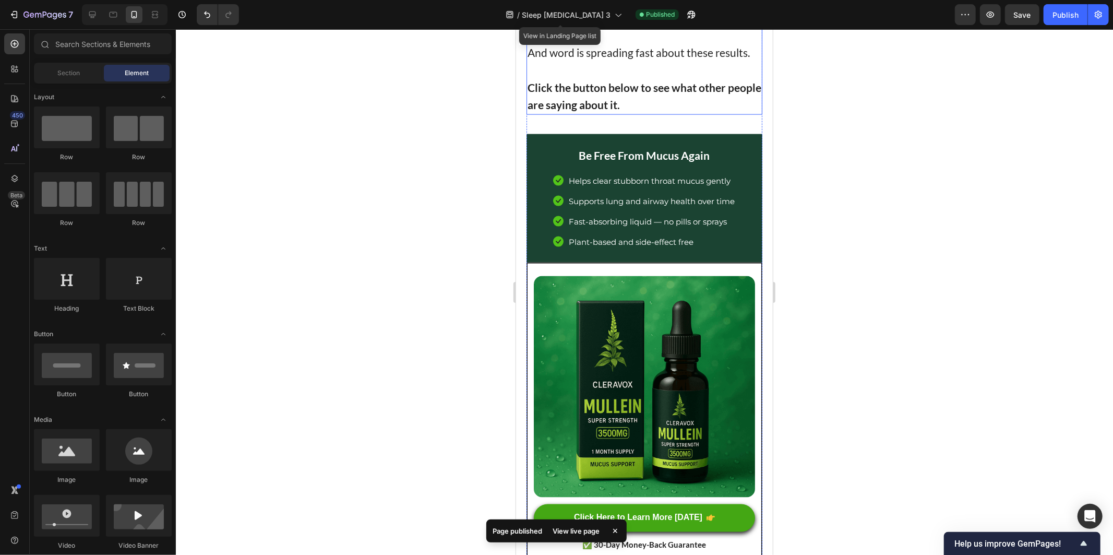
drag, startPoint x: 883, startPoint y: 423, endPoint x: 789, endPoint y: 355, distance: 115.5
click at [881, 419] on div at bounding box center [645, 292] width 938 height 526
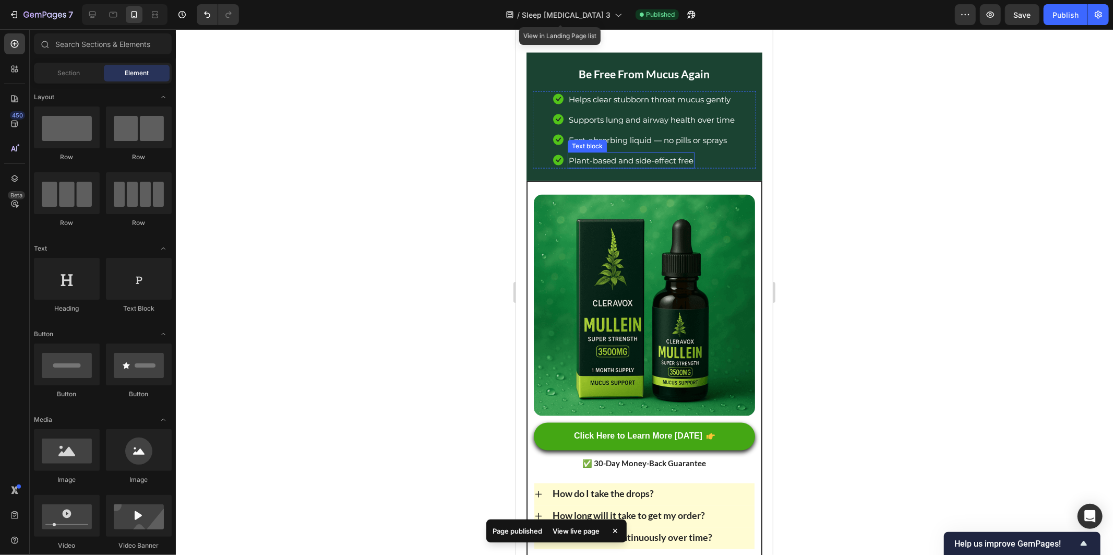
scroll to position [7911, 0]
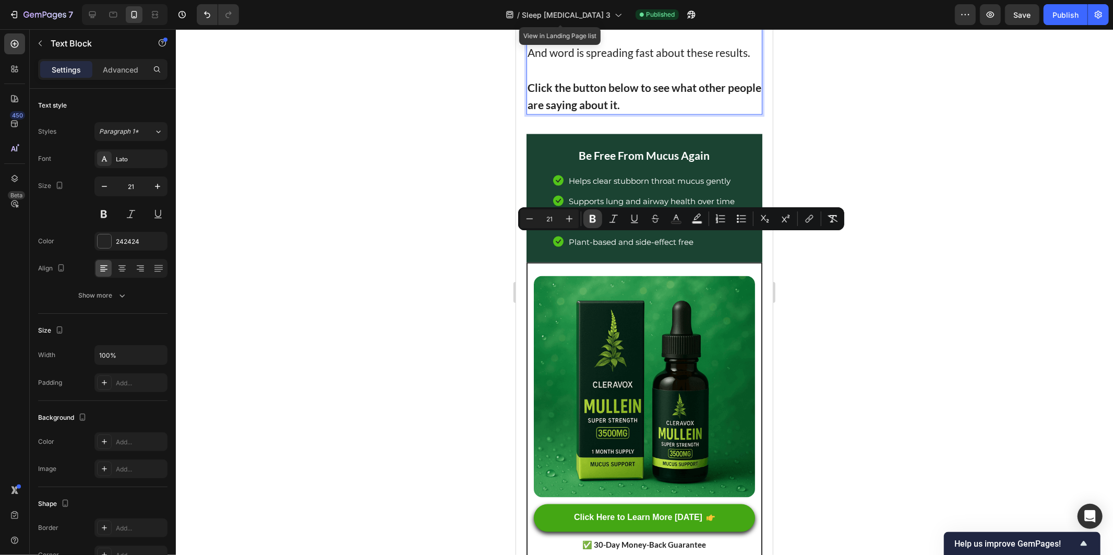
click at [593, 209] on button "Bold" at bounding box center [593, 218] width 19 height 19
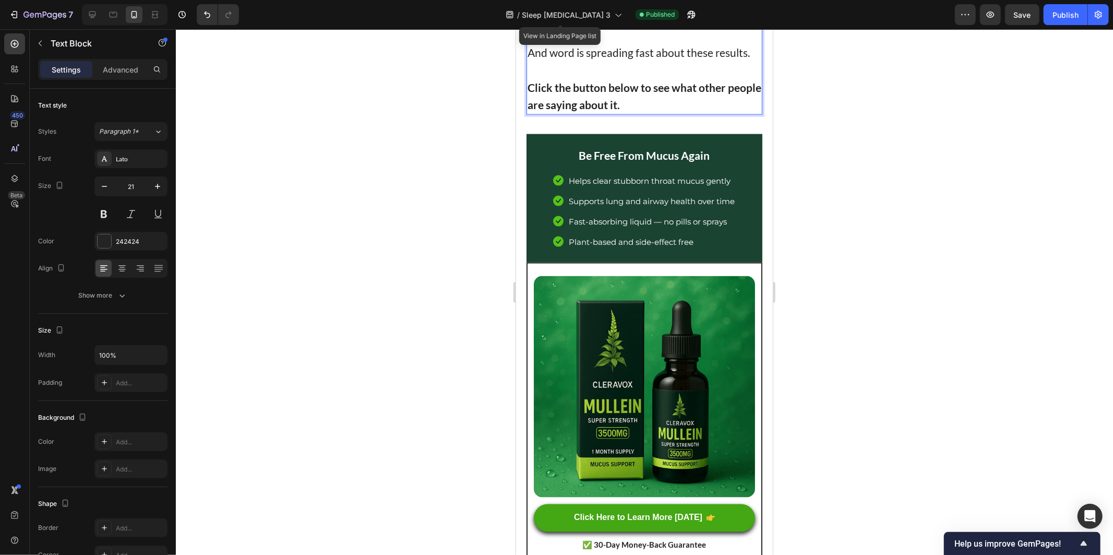
click at [836, 247] on div at bounding box center [645, 292] width 938 height 526
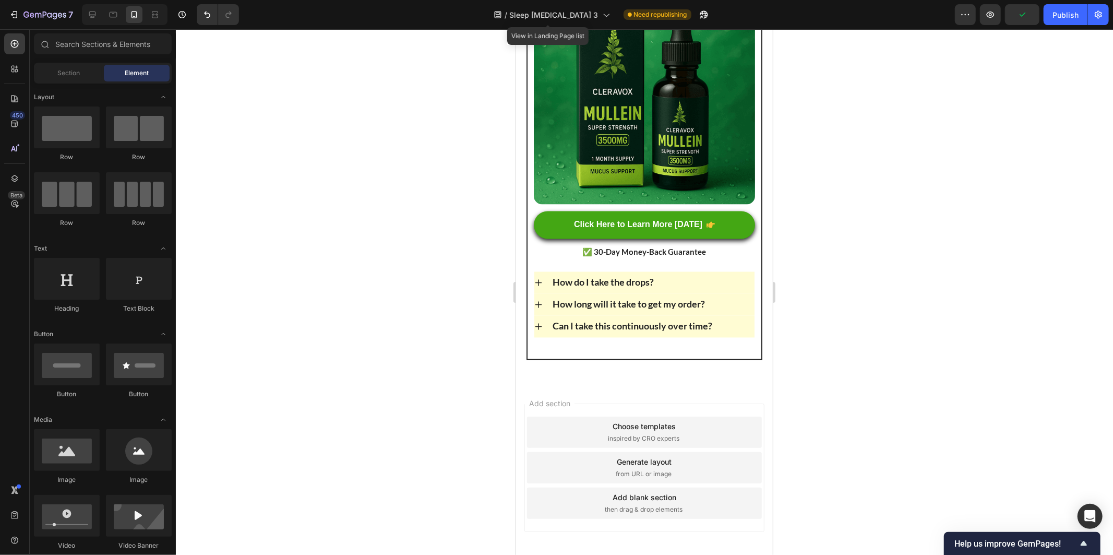
scroll to position [8457, 0]
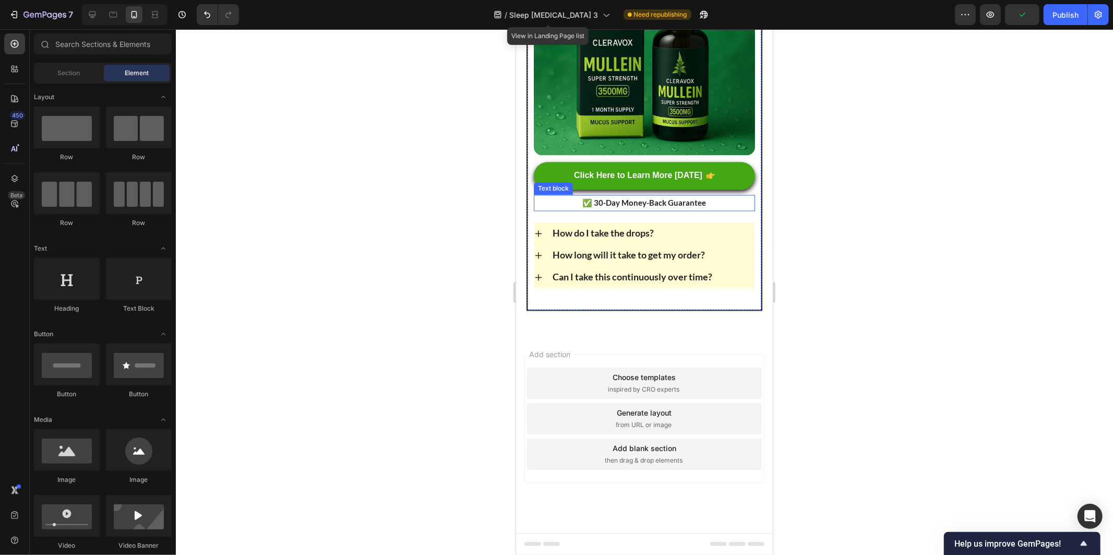
click at [587, 155] on img at bounding box center [644, 44] width 221 height 221
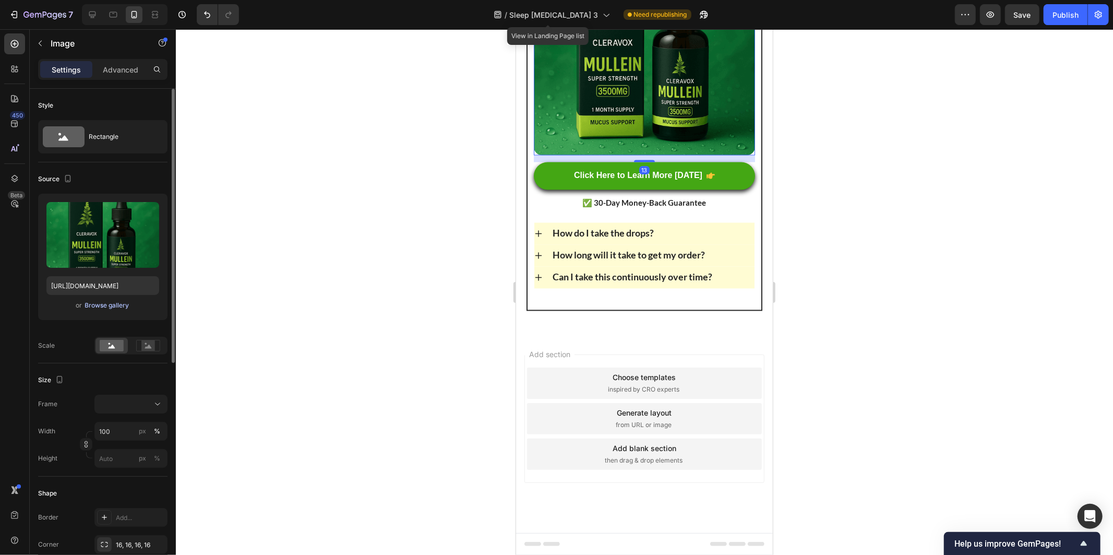
click at [97, 305] on div "Browse gallery" at bounding box center [107, 305] width 44 height 9
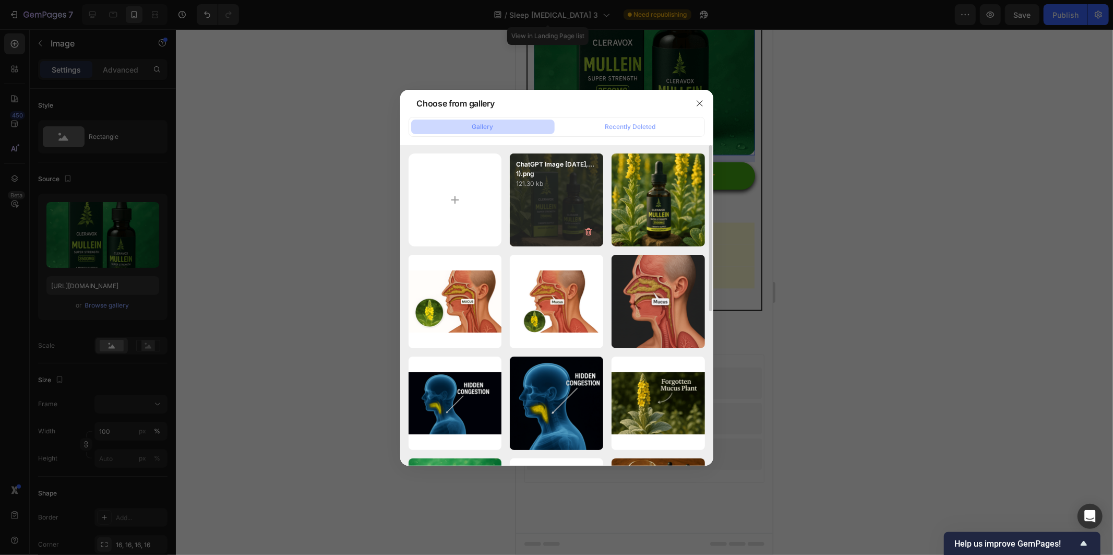
click at [556, 188] on p "121.30 kb" at bounding box center [556, 184] width 81 height 10
type input "https://cdn.shopify.com/s/files/1/0951/4061/0386/files/gempages_557884491490657…"
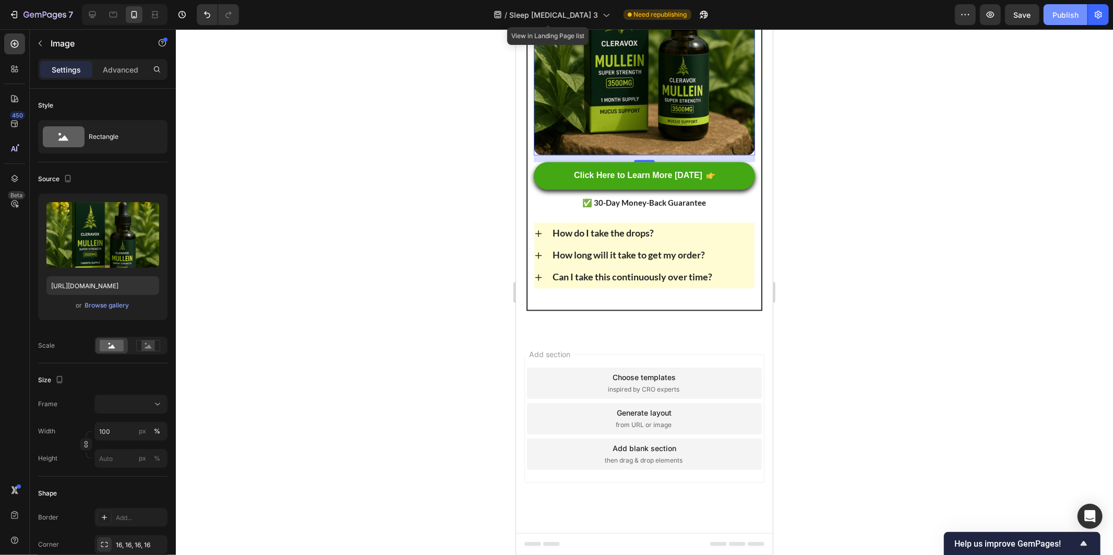
click at [1063, 18] on div "Publish" at bounding box center [1066, 14] width 26 height 11
click at [1101, 8] on button "button" at bounding box center [1098, 14] width 21 height 21
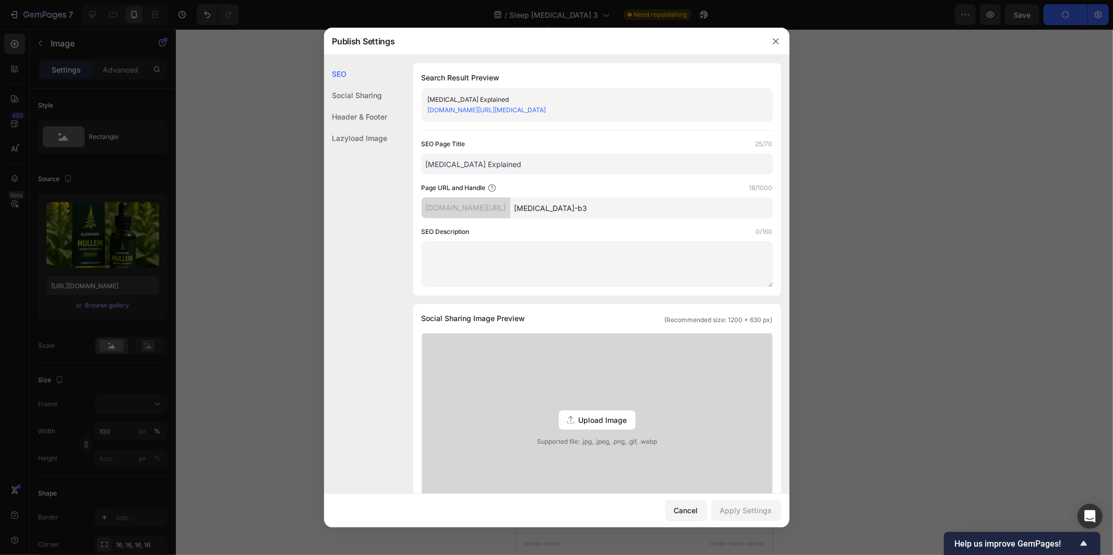
click at [547, 111] on link "y0jh2u-nc.myshopify.com/pages/post-nasal-drip-b3" at bounding box center [487, 110] width 118 height 8
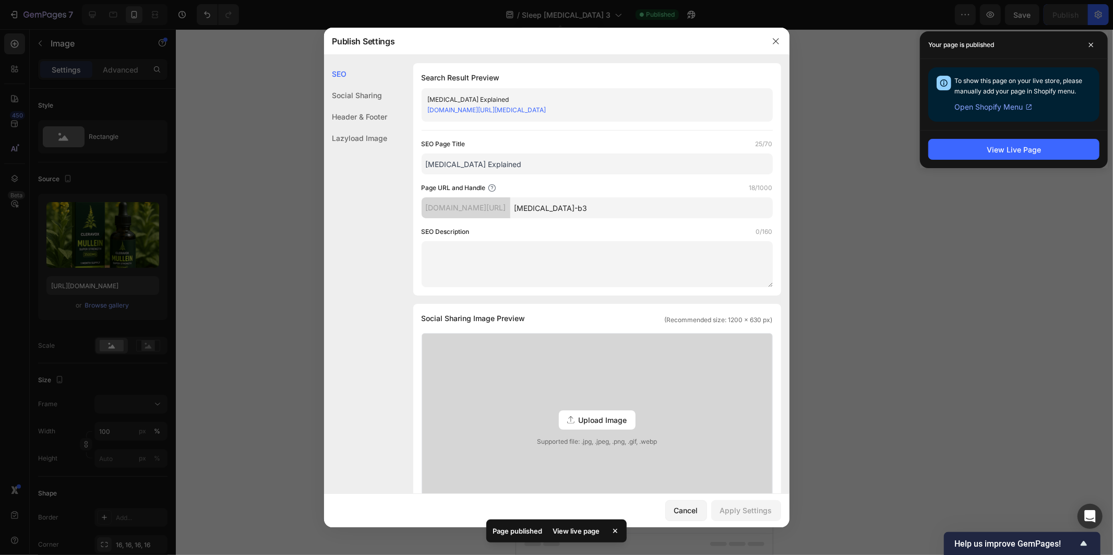
click at [265, 23] on div at bounding box center [556, 277] width 1113 height 555
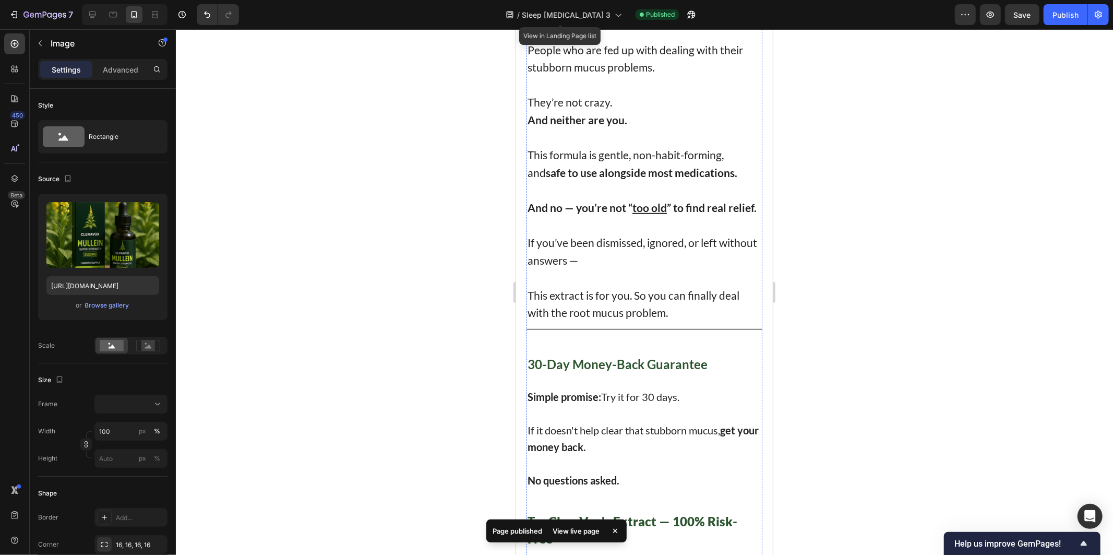
scroll to position [6716, 0]
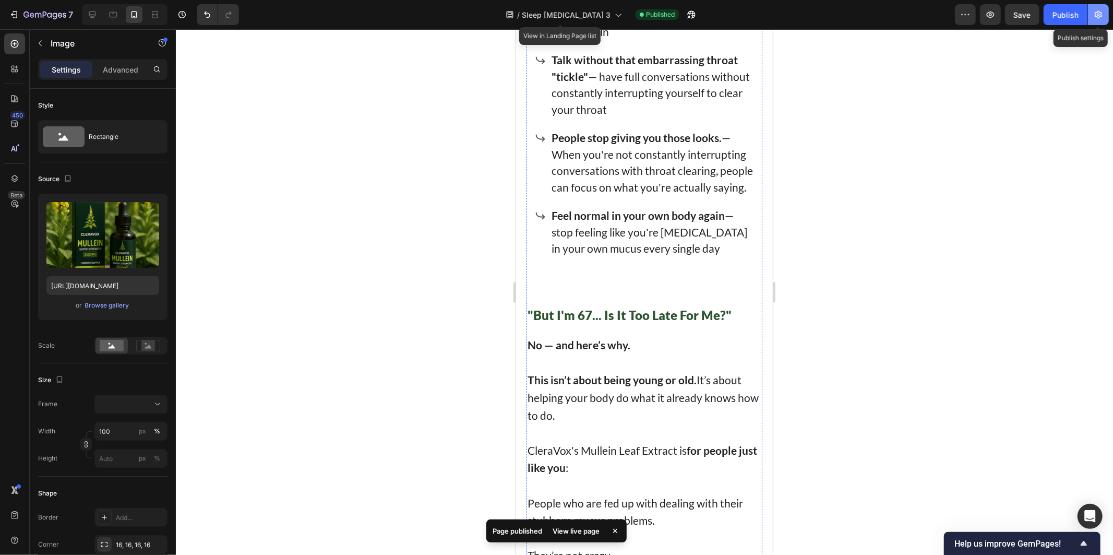
click at [1098, 14] on icon "button" at bounding box center [1099, 15] width 3 height 3
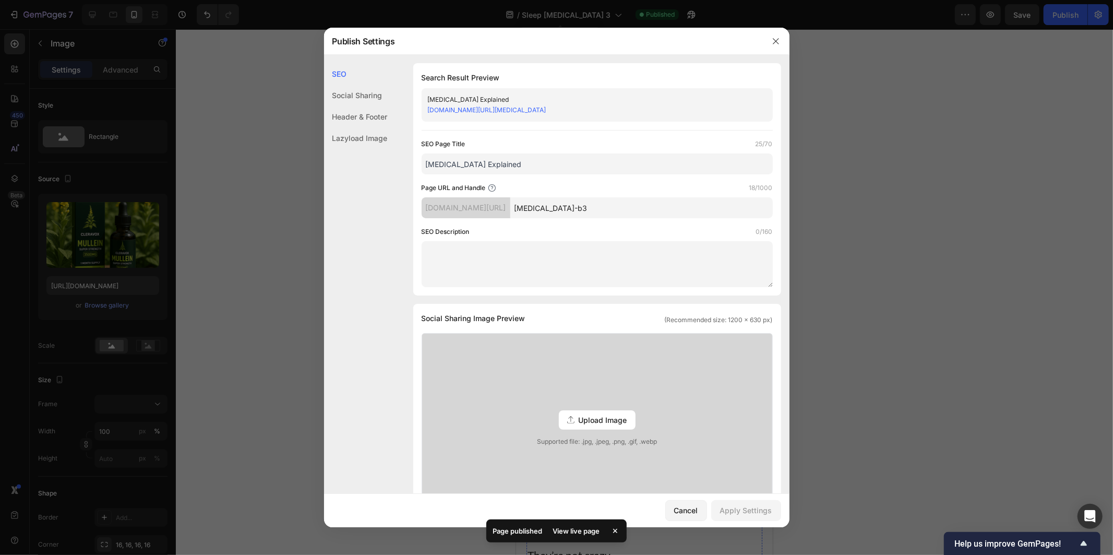
click at [511, 108] on link "y0jh2u-nc.myshopify.com/pages/post-nasal-drip-b3" at bounding box center [487, 110] width 118 height 8
click at [226, 150] on div at bounding box center [556, 277] width 1113 height 555
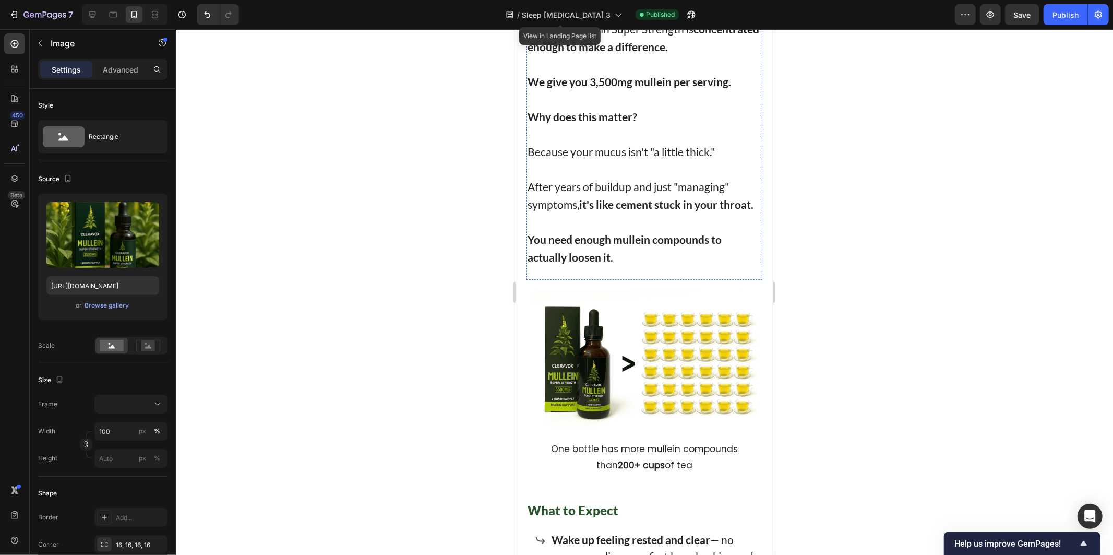
scroll to position [5672, 0]
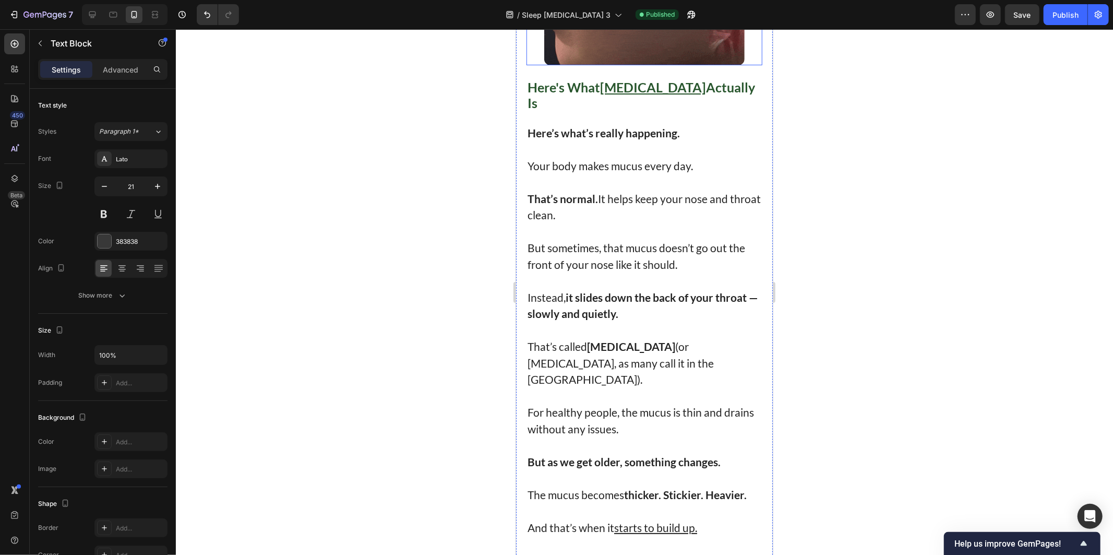
scroll to position [3237, 0]
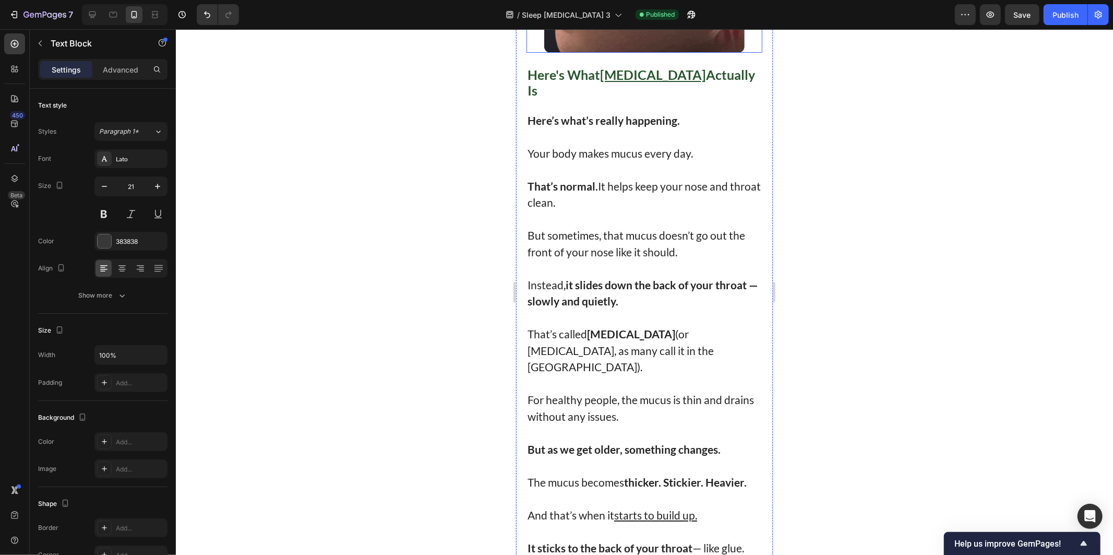
click at [623, 304] on div "Here’s what’s really happening. Your body makes mucus every day. That’s normal.…" at bounding box center [644, 416] width 236 height 611
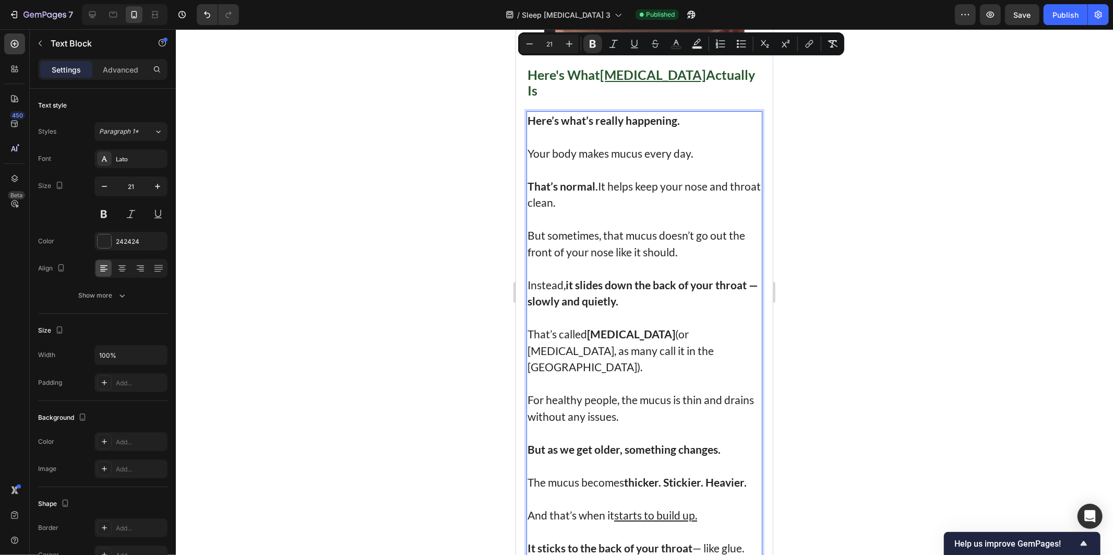
click at [688, 278] on strong "it slides down the back of your throat" at bounding box center [655, 284] width 181 height 13
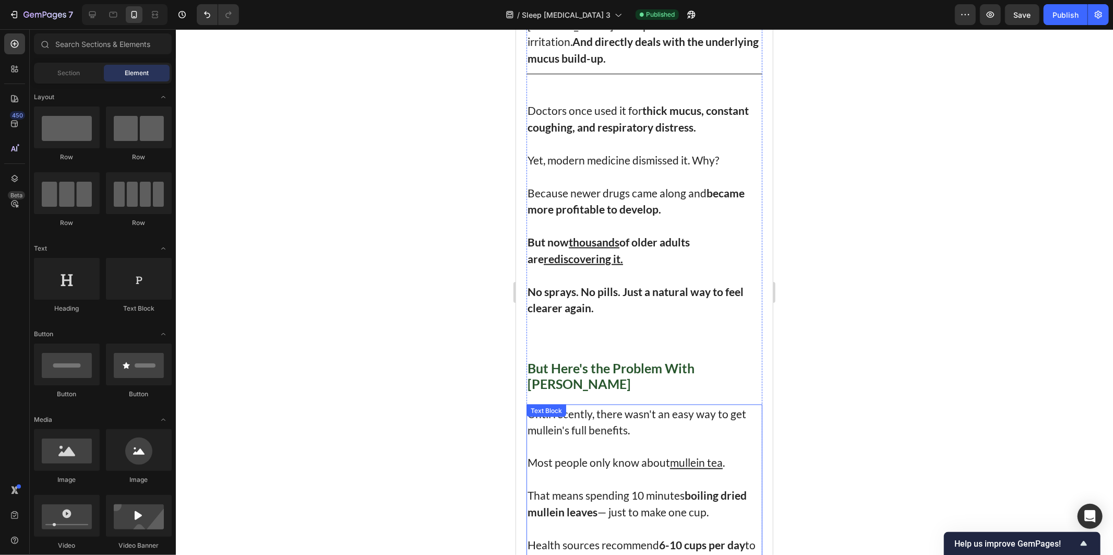
scroll to position [4560, 0]
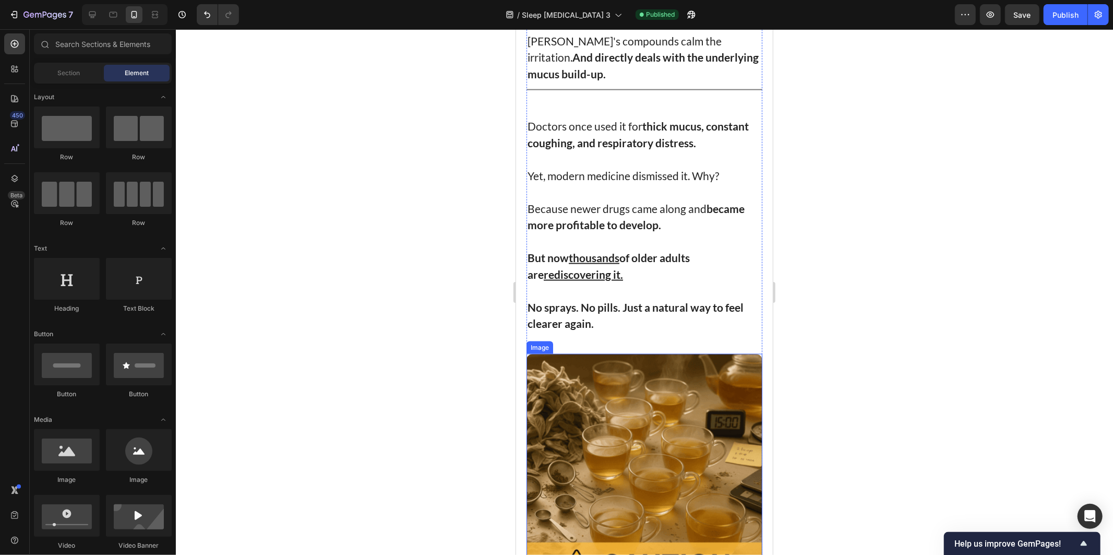
click at [595, 353] on img at bounding box center [644, 471] width 236 height 236
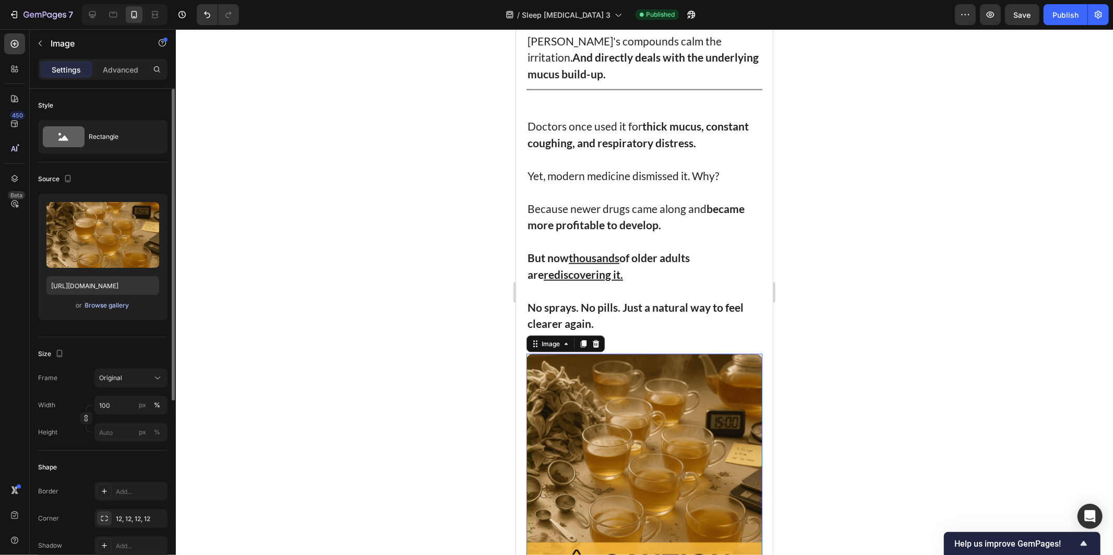
click at [116, 302] on div "Browse gallery" at bounding box center [107, 305] width 44 height 9
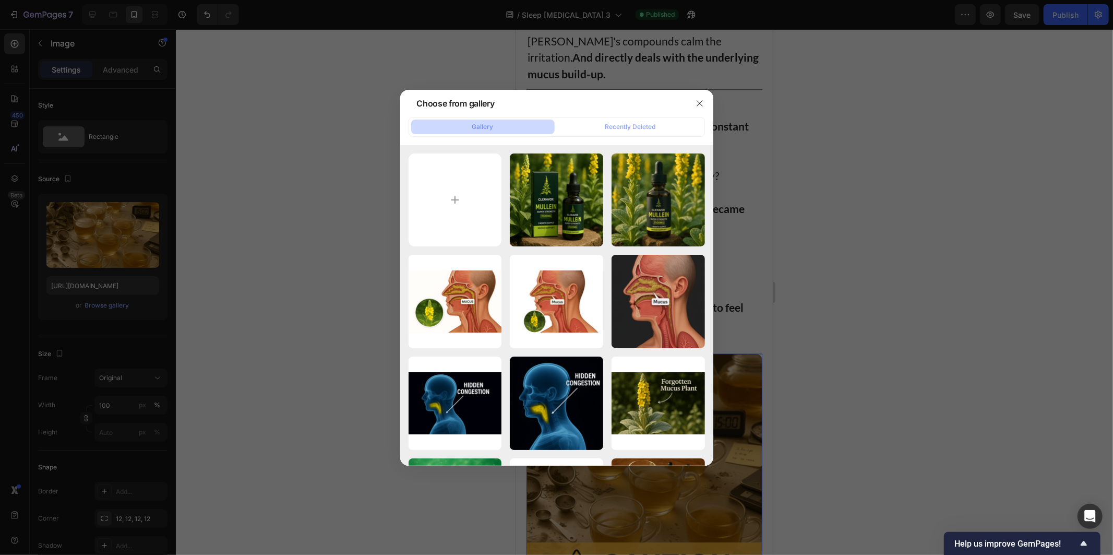
scroll to position [298, 0]
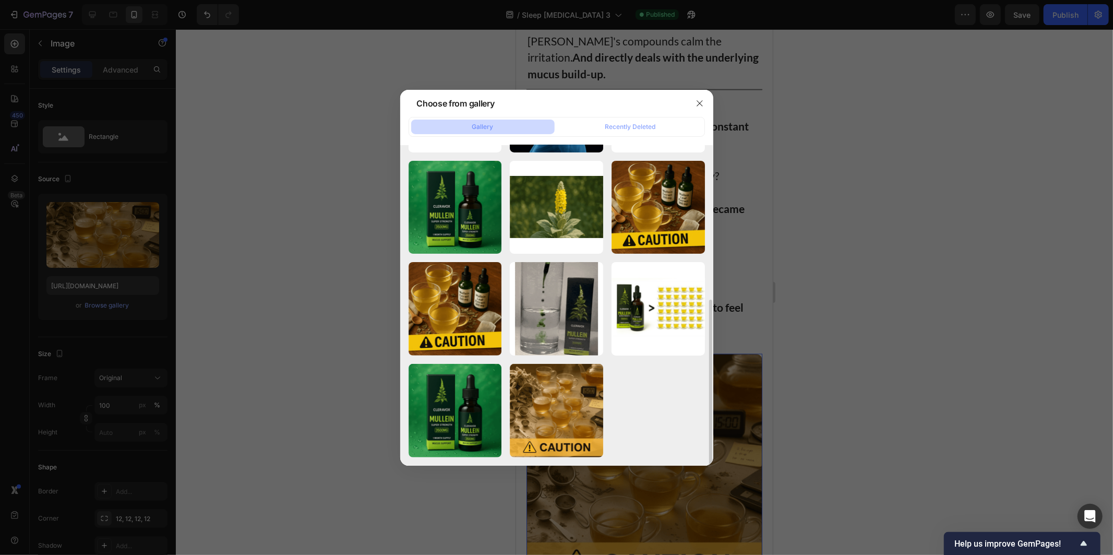
click at [264, 277] on div at bounding box center [556, 277] width 1113 height 555
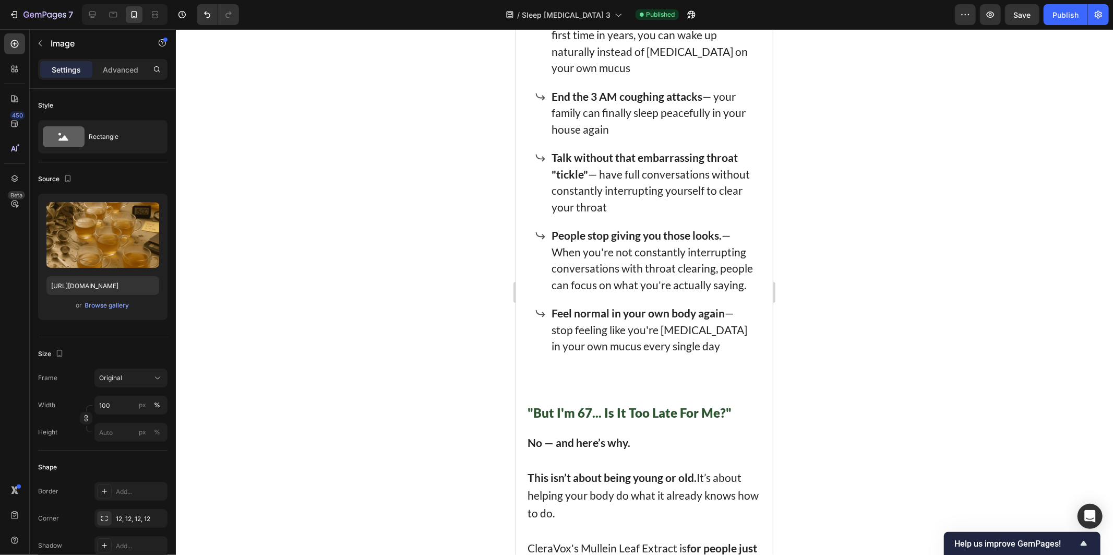
scroll to position [6822, 0]
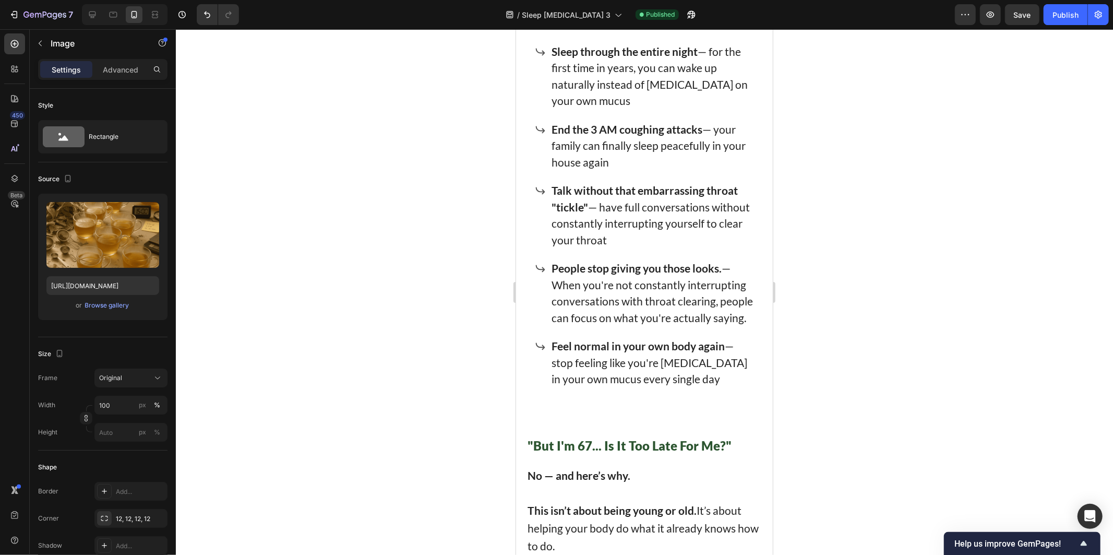
click at [614, 57] on strong "Sleep through the entire night" at bounding box center [624, 50] width 146 height 13
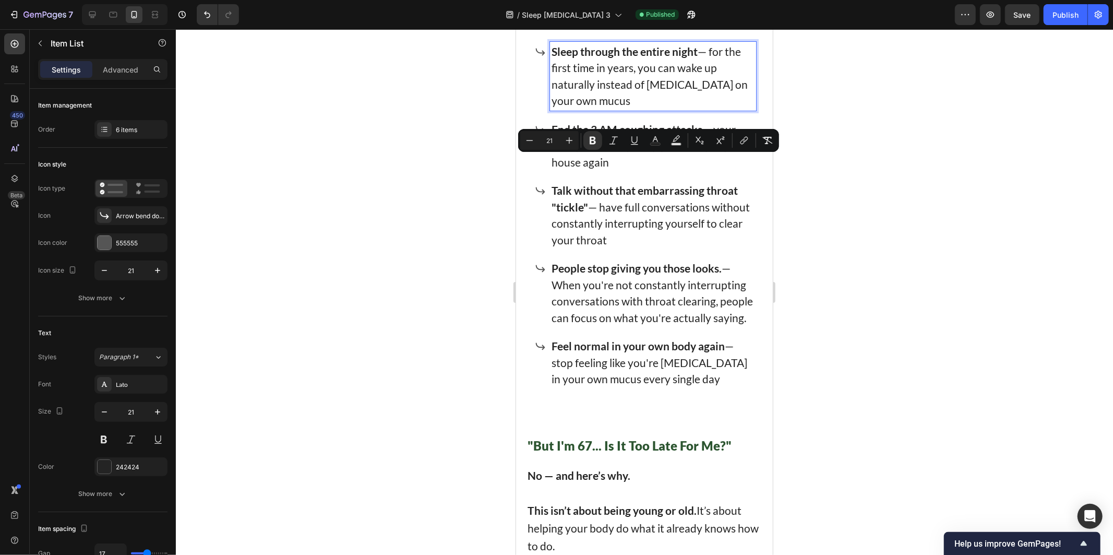
click at [568, 274] on strong "People stop giving you those looks." at bounding box center [636, 267] width 170 height 13
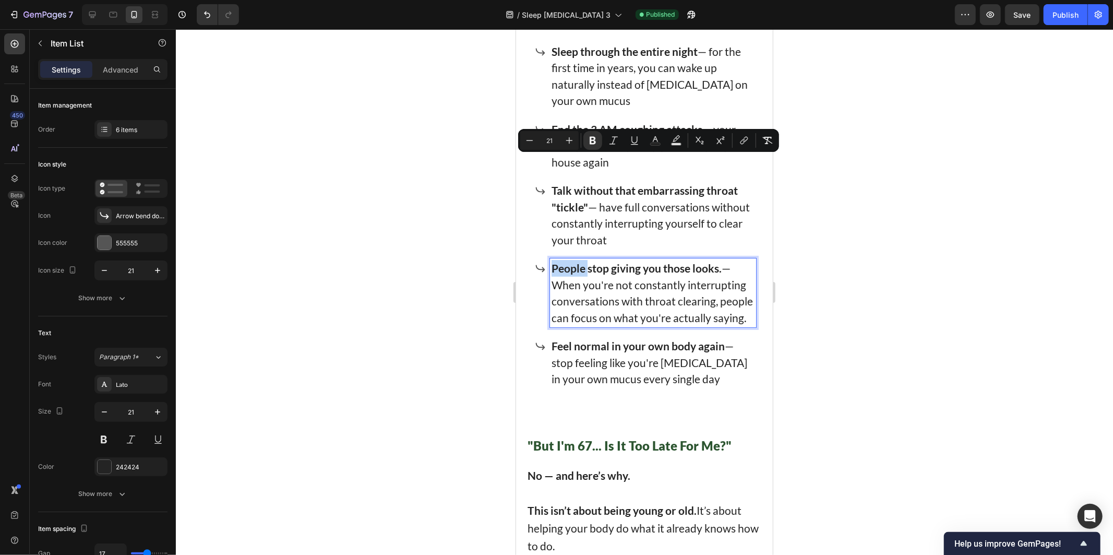
click at [568, 274] on strong "People stop giving you those looks." at bounding box center [636, 267] width 170 height 13
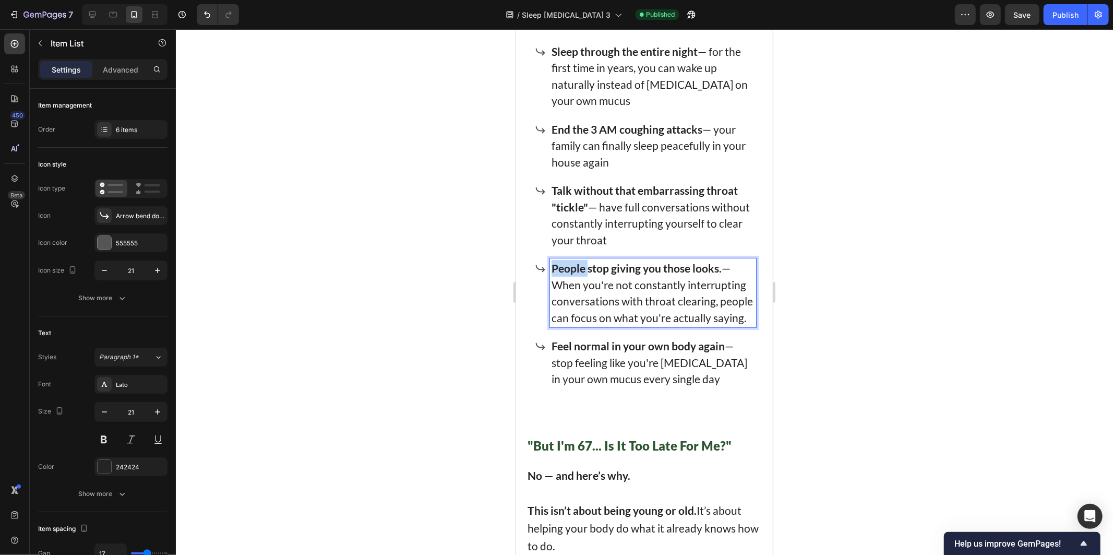
drag, startPoint x: 568, startPoint y: 381, endPoint x: 659, endPoint y: 373, distance: 91.2
click at [659, 274] on strong "People stop giving you those looks." at bounding box center [636, 267] width 170 height 13
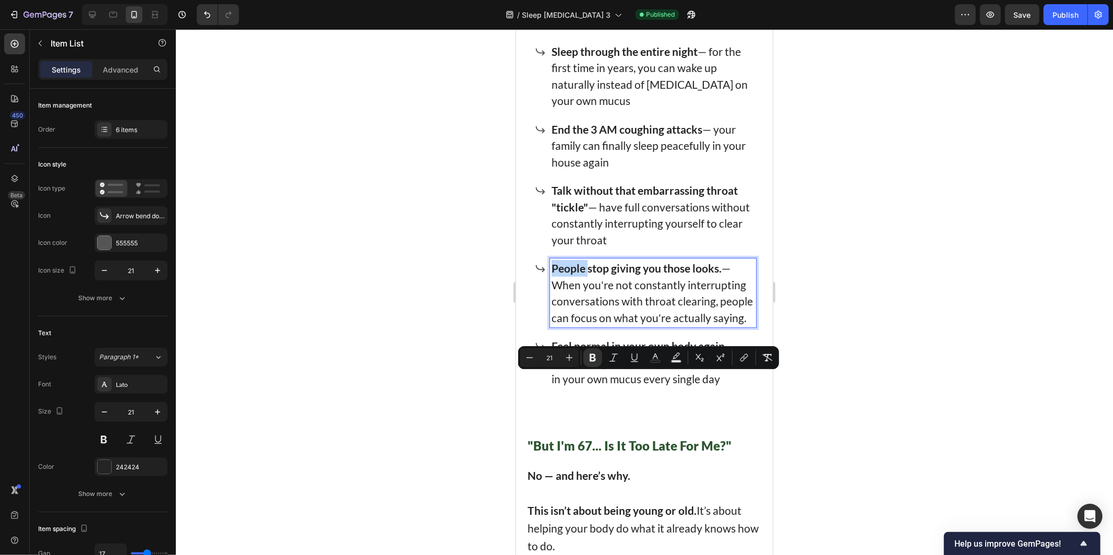
click at [661, 274] on strong "People stop giving you those looks." at bounding box center [636, 267] width 170 height 13
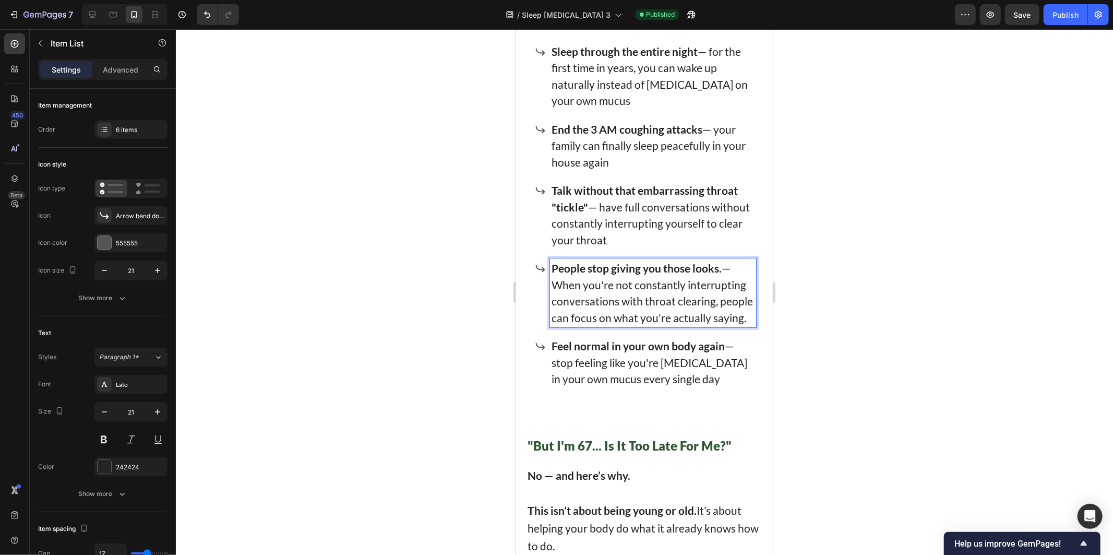
click at [691, 274] on strong "People stop giving you those looks." at bounding box center [636, 267] width 170 height 13
drag, startPoint x: 691, startPoint y: 377, endPoint x: 600, endPoint y: 371, distance: 91.0
click at [600, 327] on div "People stop giving you those looks. — When you're not constantly interrupting c…" at bounding box center [653, 292] width 206 height 69
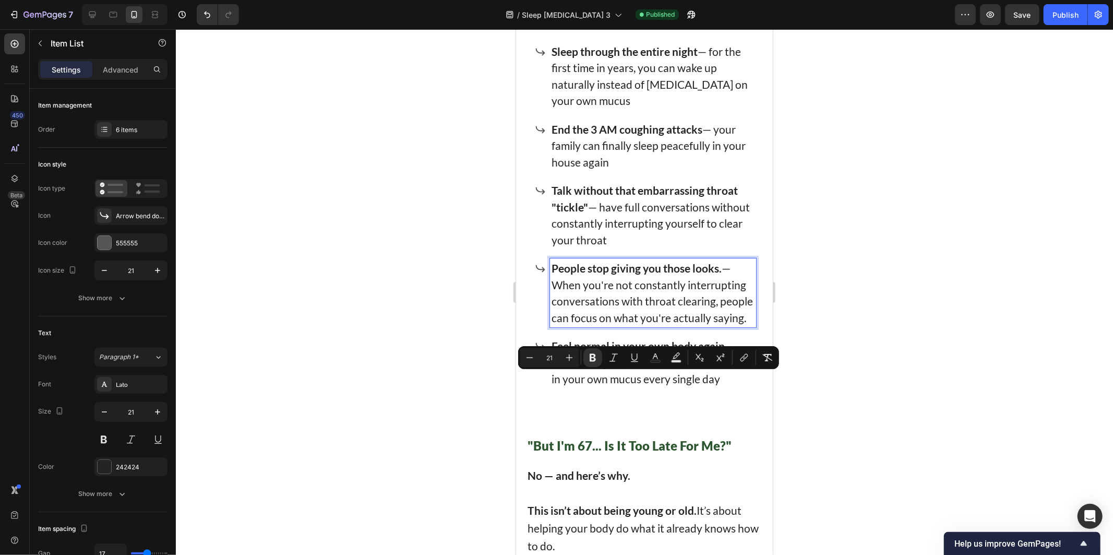
click at [716, 274] on strong "People stop giving you those looks." at bounding box center [636, 267] width 170 height 13
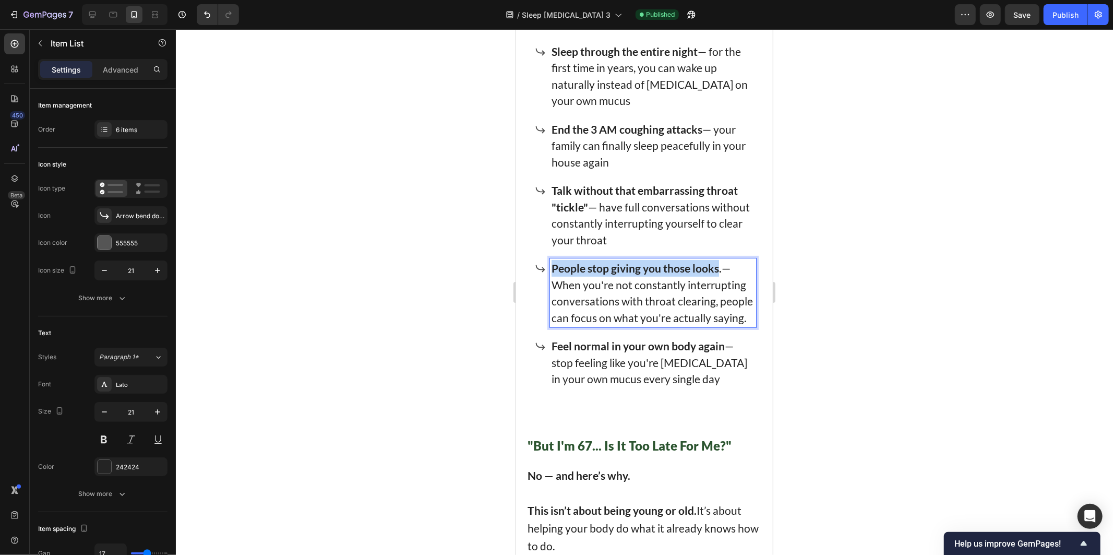
drag, startPoint x: 714, startPoint y: 379, endPoint x: 546, endPoint y: 372, distance: 168.2
click at [546, 327] on div "People stop giving you those looks. — When you're not constantly interrupting c…" at bounding box center [645, 292] width 221 height 69
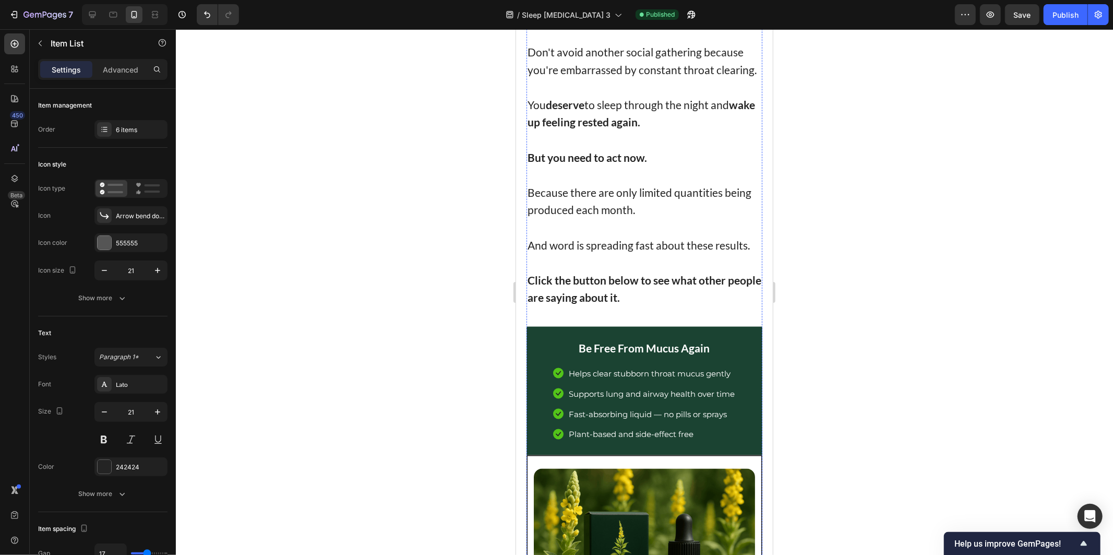
scroll to position [8040, 0]
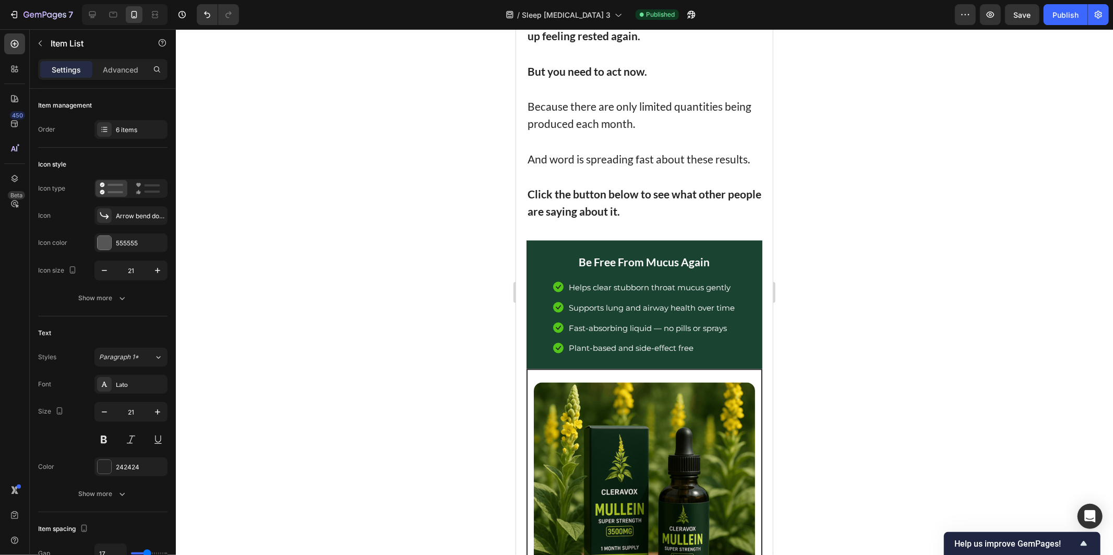
click at [956, 289] on div at bounding box center [645, 292] width 938 height 526
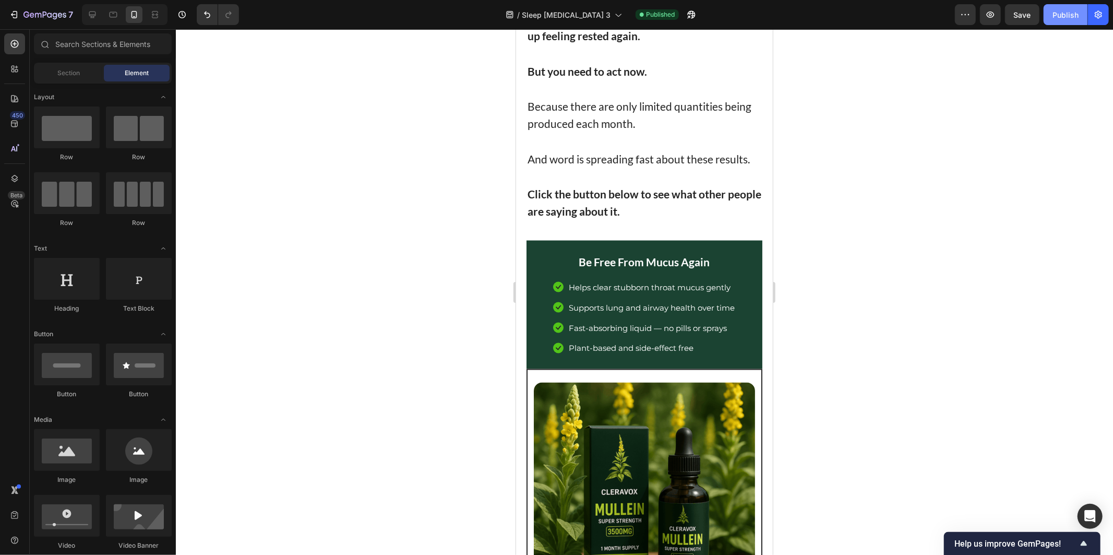
click at [1058, 16] on div "Publish" at bounding box center [1066, 14] width 26 height 11
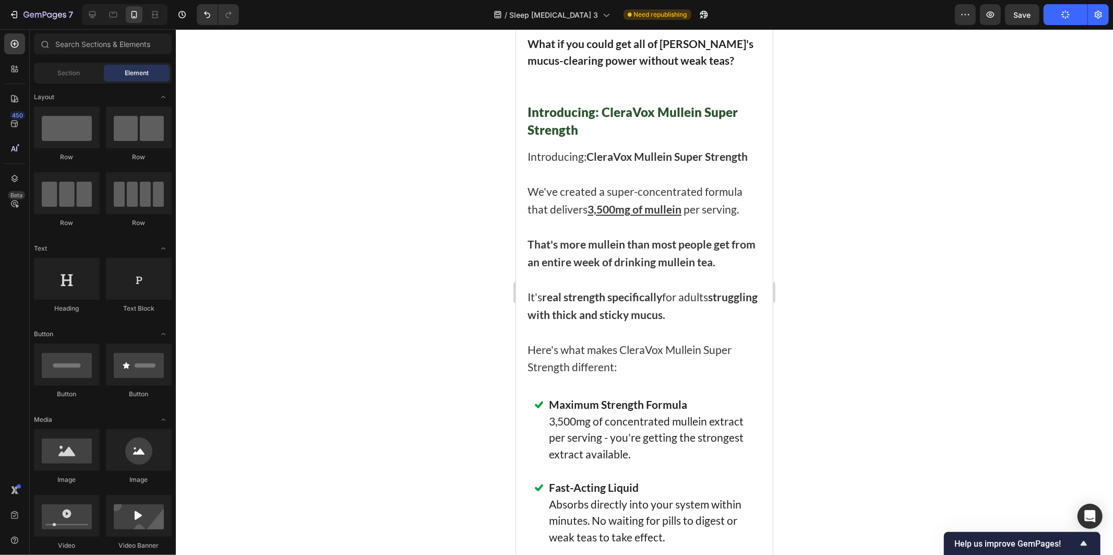
scroll to position [5340, 0]
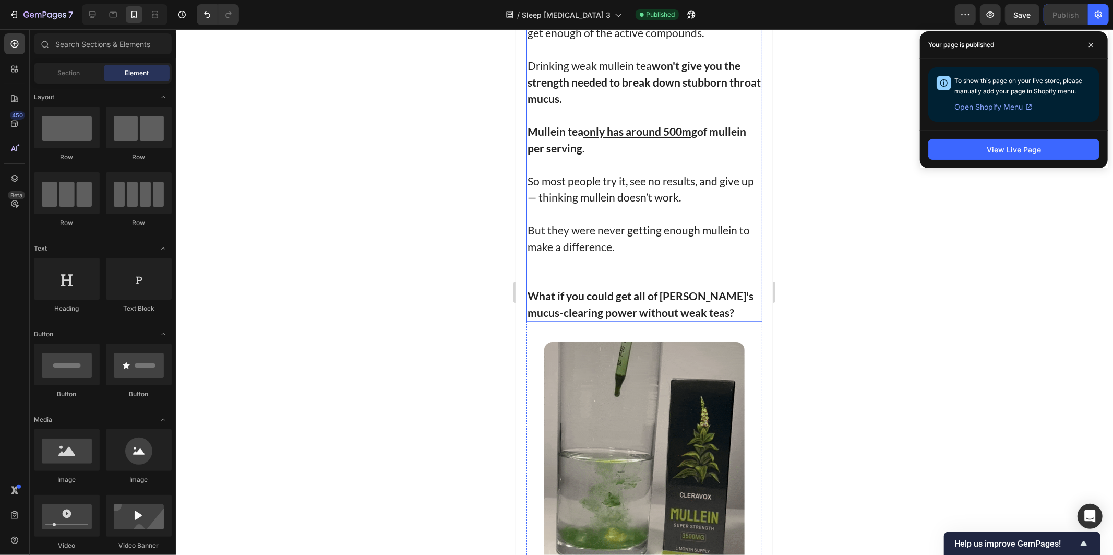
click at [657, 172] on p "So most people try it, see no results, and give up — thinking mullein doesn’t w…" at bounding box center [644, 188] width 234 height 33
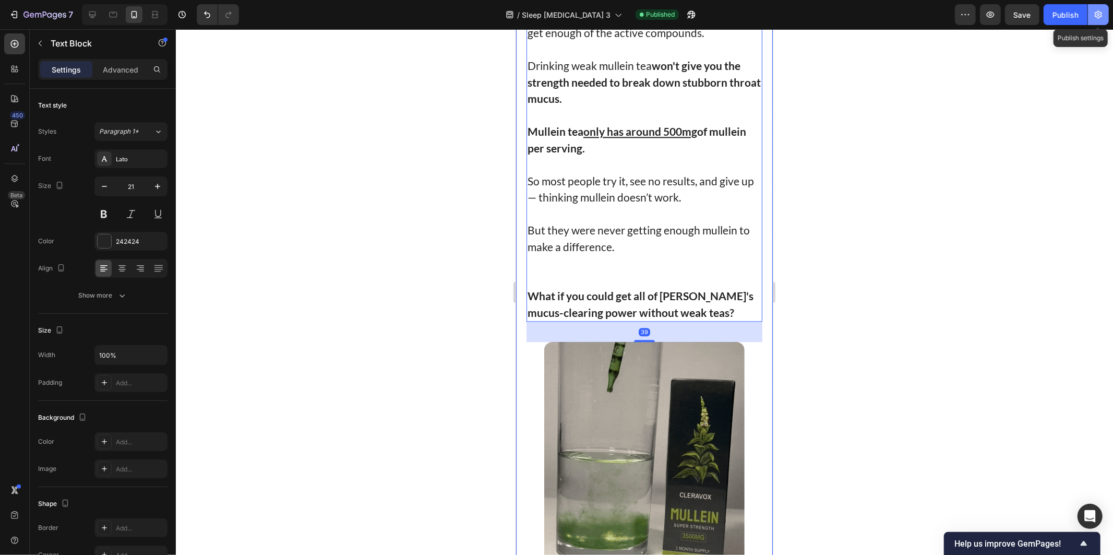
click at [1094, 12] on icon "button" at bounding box center [1099, 14] width 10 height 10
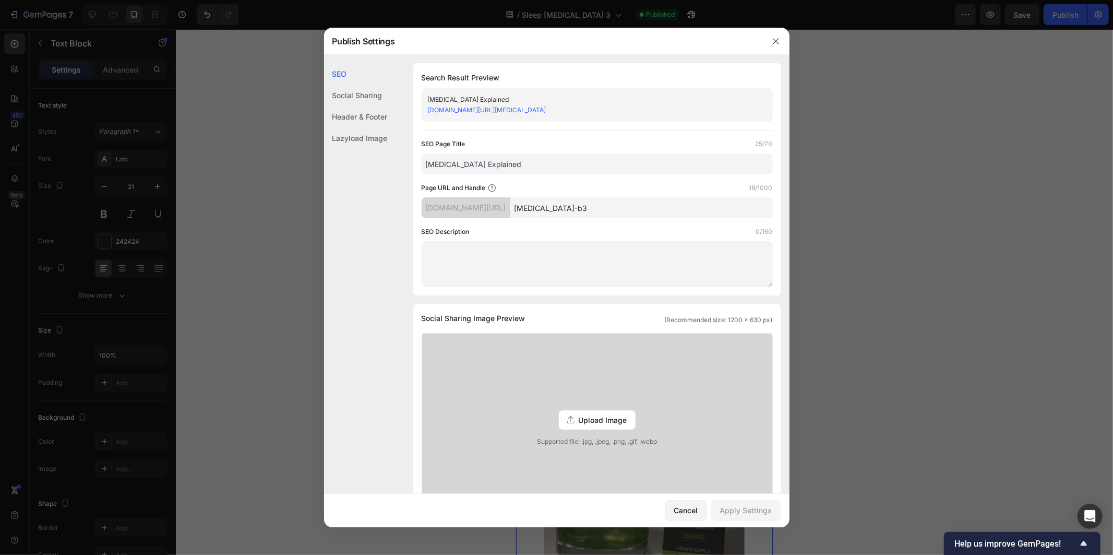
click at [253, 96] on div at bounding box center [556, 277] width 1113 height 555
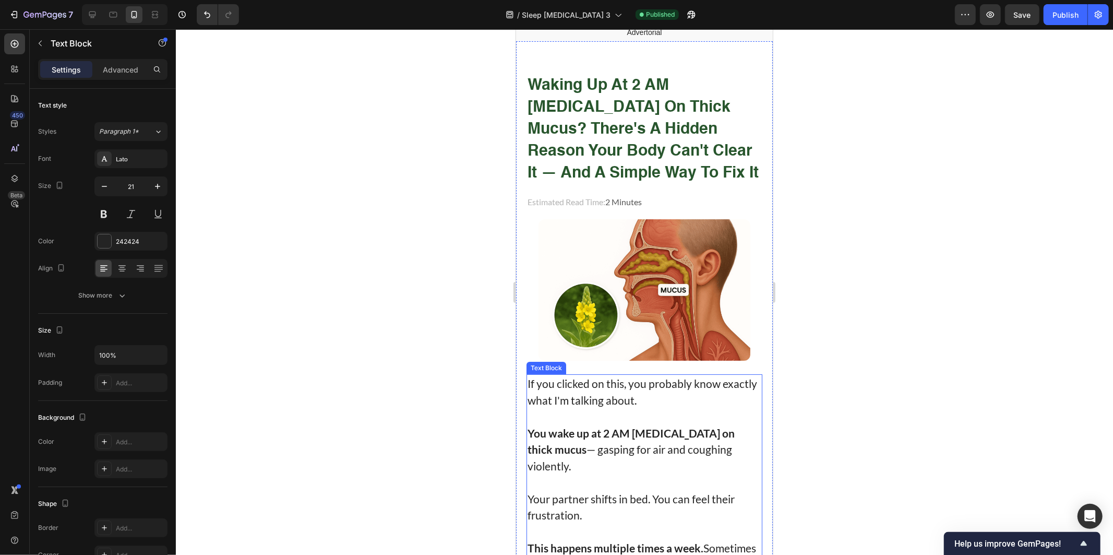
scroll to position [0, 0]
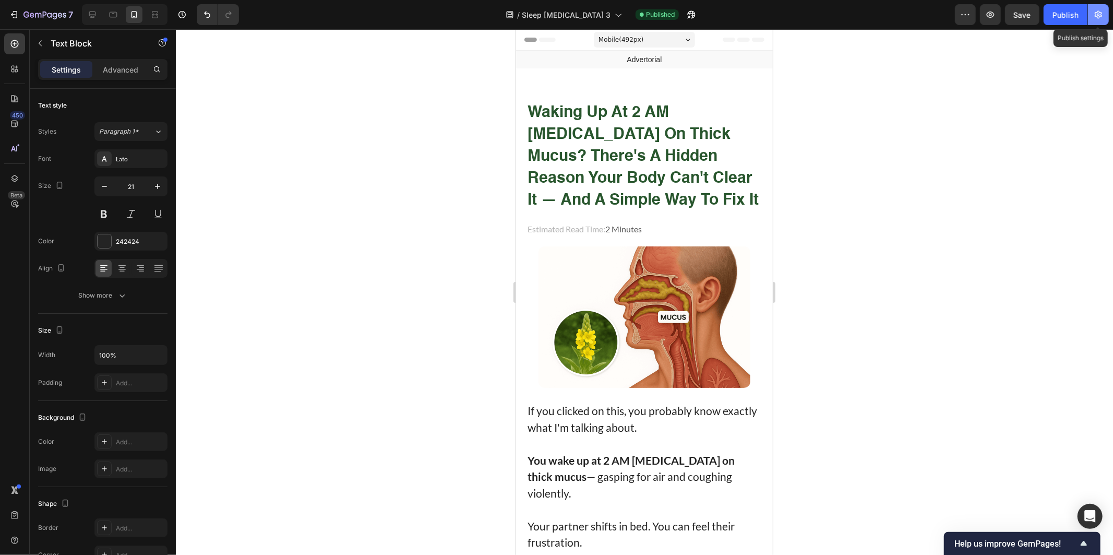
click at [1094, 4] on button "button" at bounding box center [1098, 14] width 21 height 21
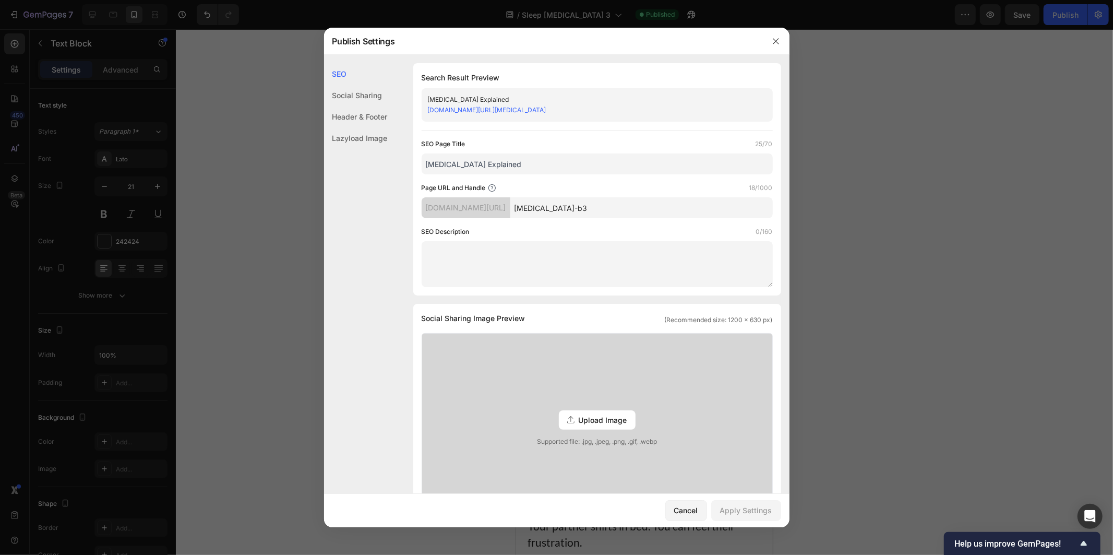
click at [522, 103] on div "Post Nasal Drip Explained" at bounding box center [589, 99] width 322 height 10
click at [531, 111] on link "y0jh2u-nc.myshopify.com/pages/post-nasal-drip-b3" at bounding box center [487, 110] width 118 height 8
click at [261, 121] on div at bounding box center [556, 277] width 1113 height 555
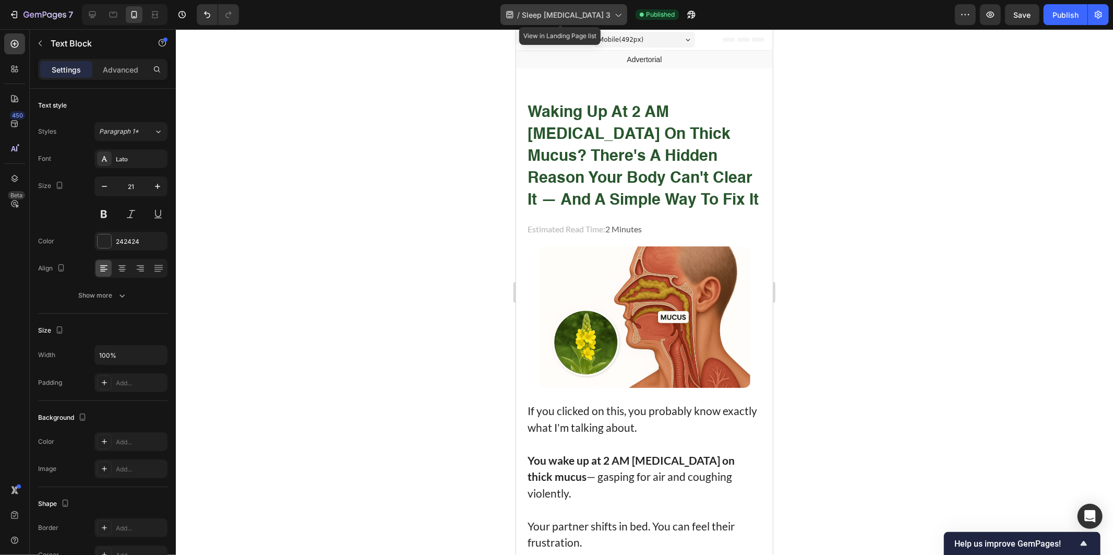
click at [548, 6] on div "/ Sleep Post Nasal Drip 3" at bounding box center [564, 14] width 127 height 21
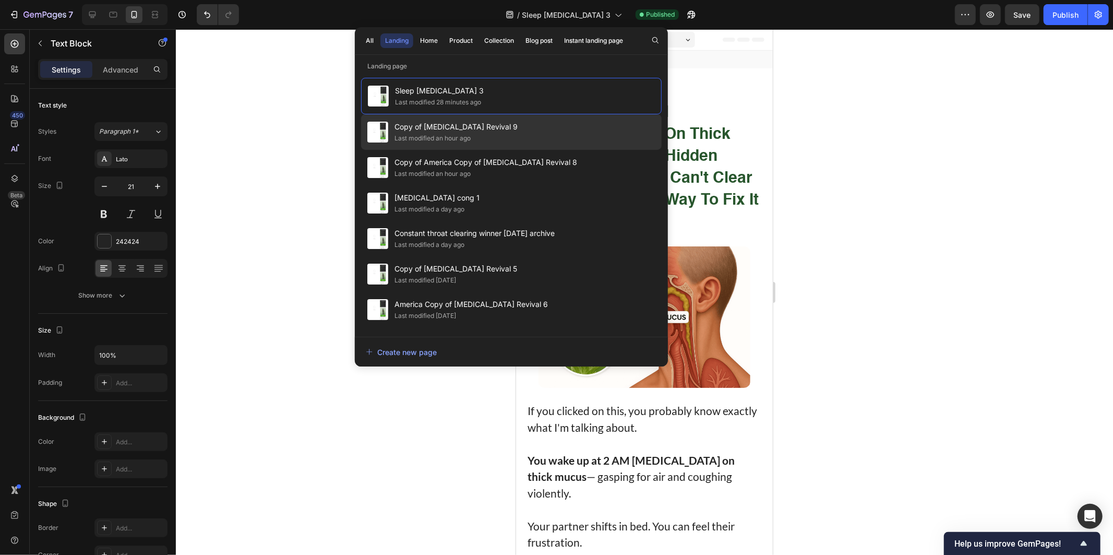
click at [456, 139] on div "Last modified an hour ago" at bounding box center [433, 138] width 76 height 10
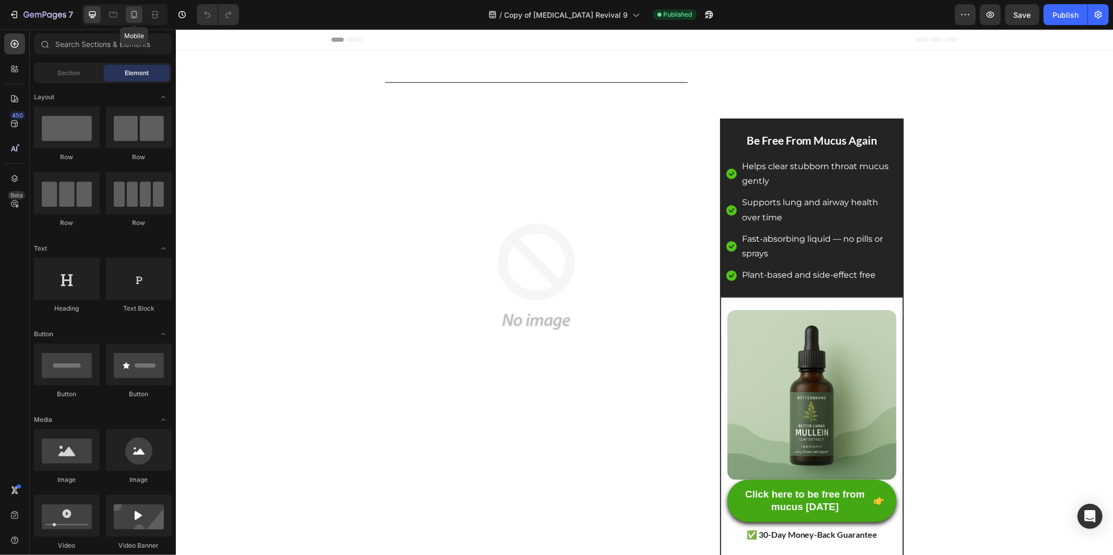
click at [134, 14] on icon at bounding box center [134, 14] width 10 height 10
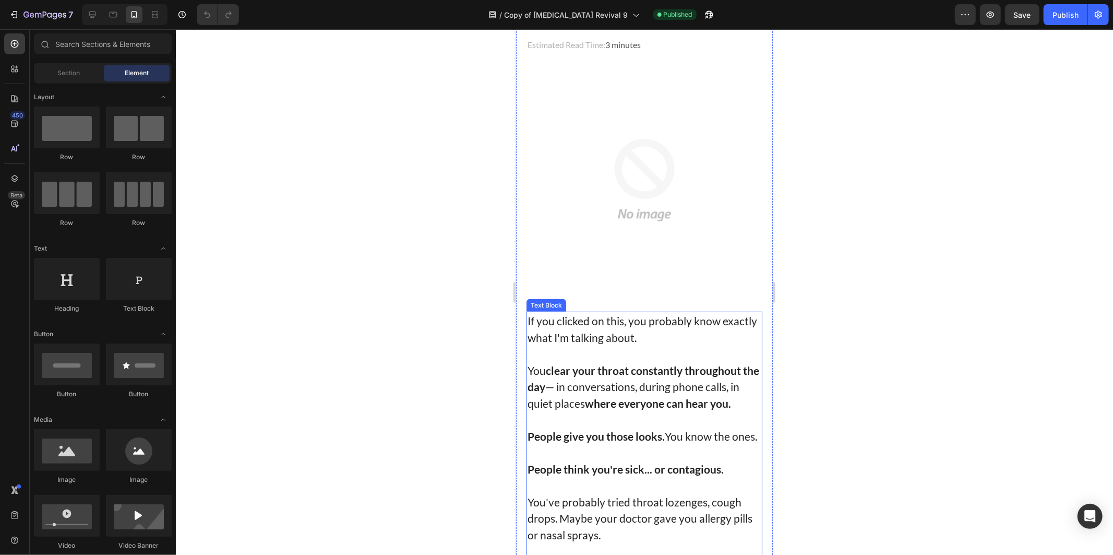
scroll to position [174, 0]
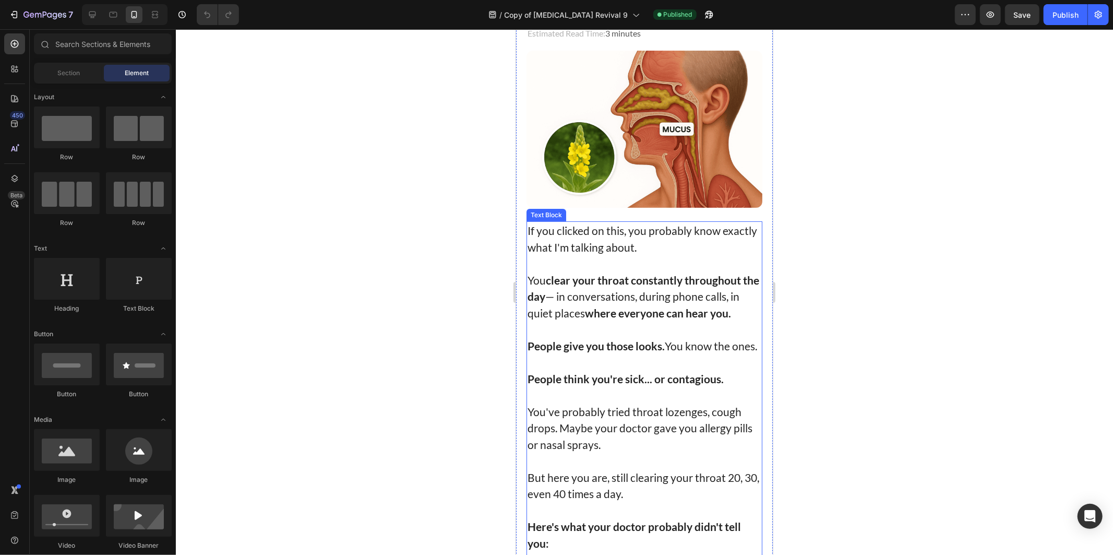
click at [630, 403] on p at bounding box center [644, 394] width 234 height 17
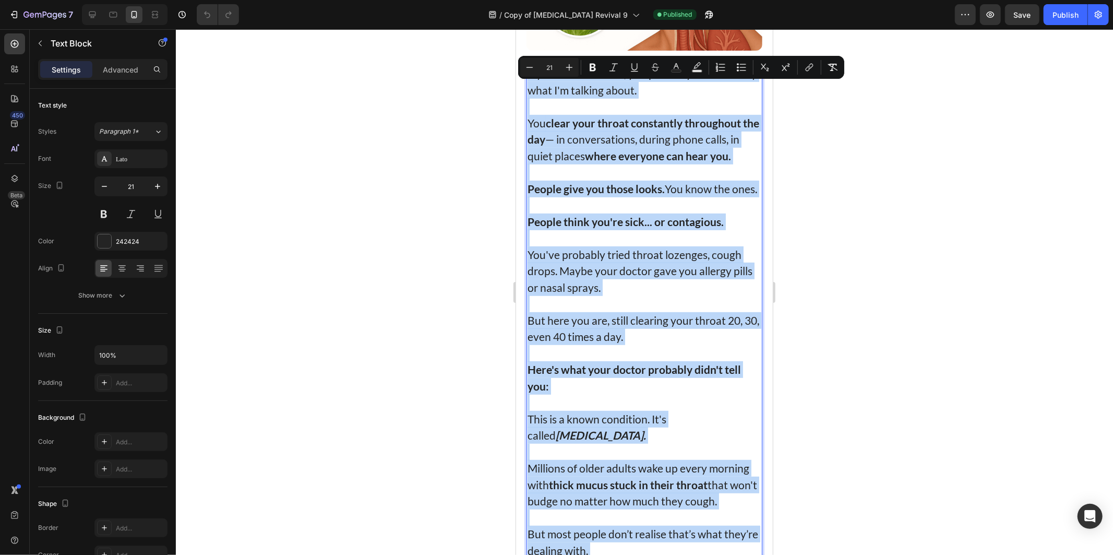
scroll to position [348, 0]
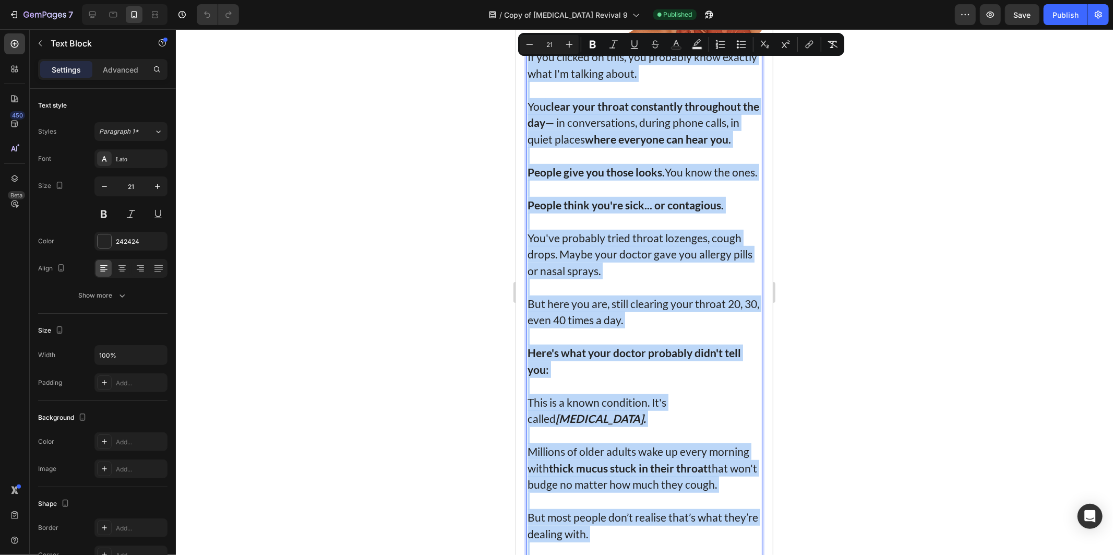
click at [610, 357] on strong "Here's what your doctor probably didn't tell you:" at bounding box center [634, 361] width 214 height 30
click at [622, 471] on strong "thick mucus stuck in their throat" at bounding box center [628, 467] width 159 height 13
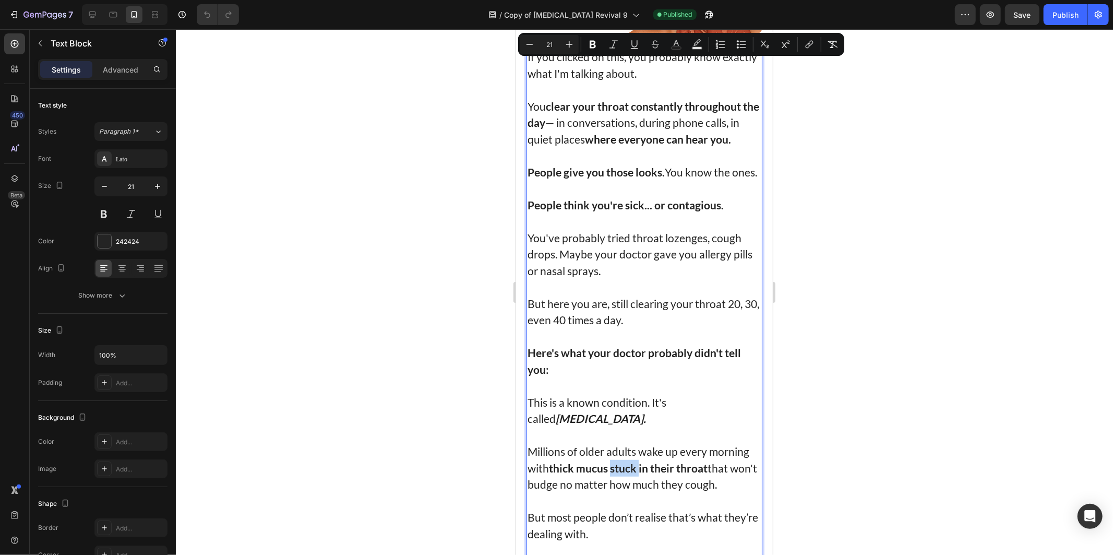
click at [622, 471] on strong "thick mucus stuck in their throat" at bounding box center [628, 467] width 159 height 13
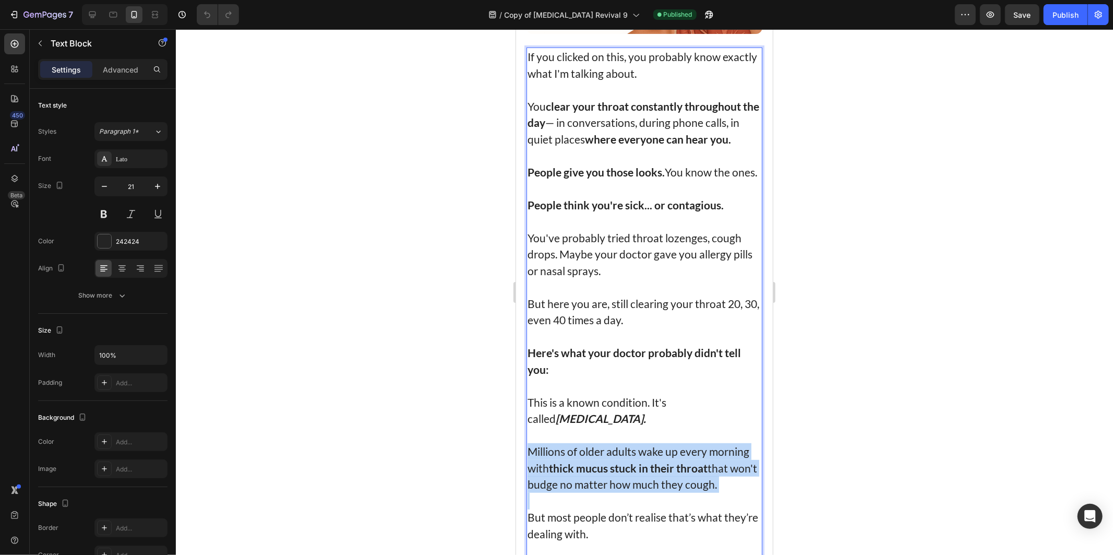
click at [622, 471] on strong "thick mucus stuck in their throat" at bounding box center [628, 467] width 159 height 13
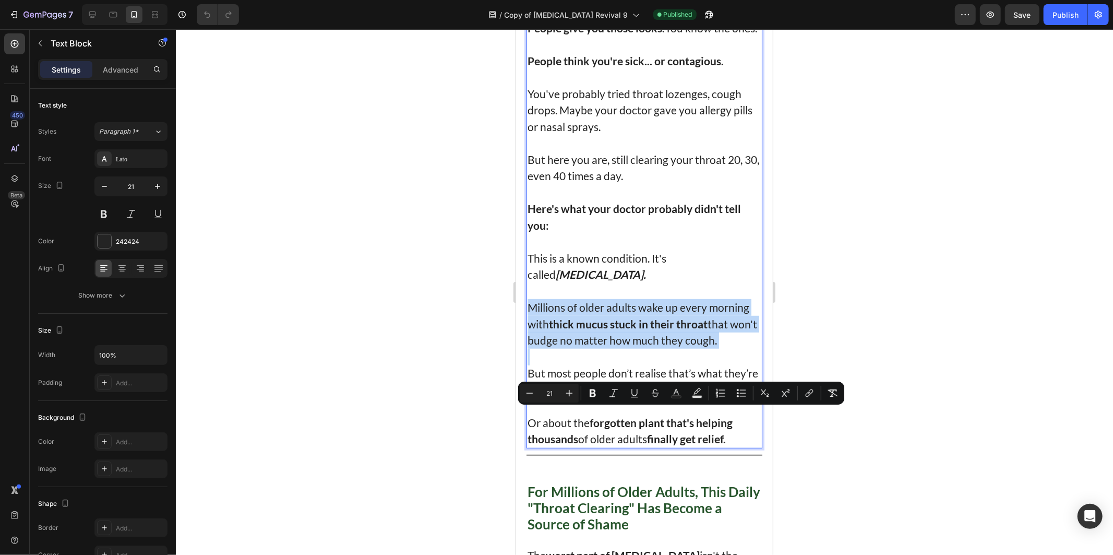
scroll to position [522, 0]
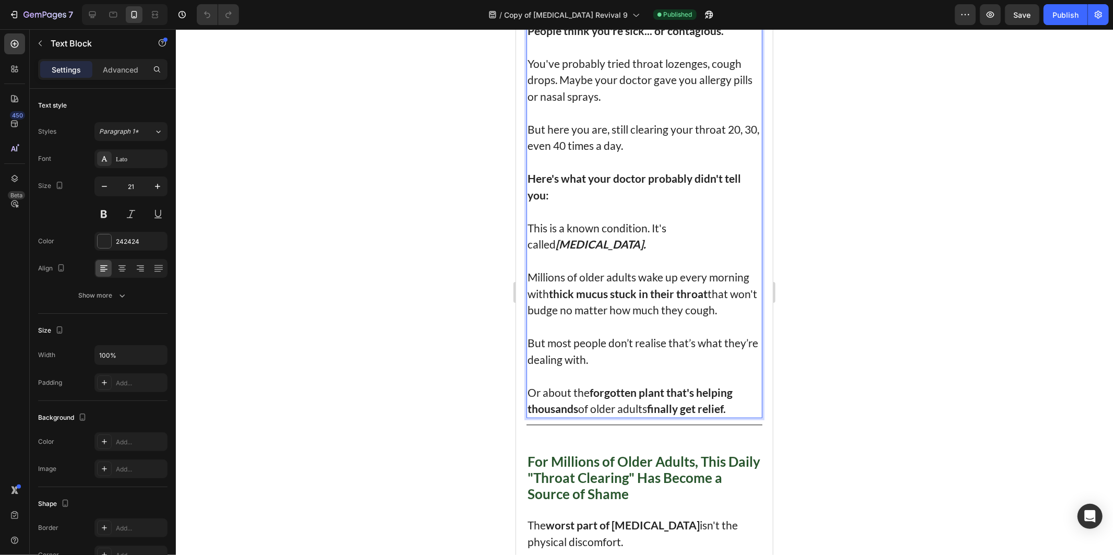
click at [592, 398] on strong "forgotten plant that's helping" at bounding box center [660, 391] width 143 height 13
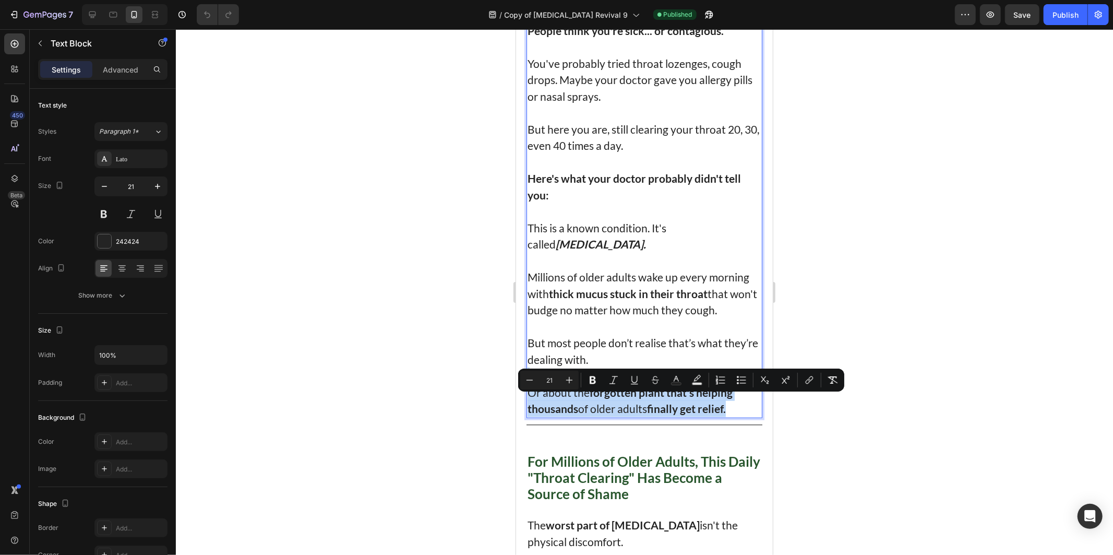
drag, startPoint x: 743, startPoint y: 420, endPoint x: 526, endPoint y: 387, distance: 219.7
click at [526, 387] on div "If you clicked on this, you probably know exactly what I'm talking about. You c…" at bounding box center [644, 145] width 236 height 545
copy div "Or about the forgotten plant that's helping thousands of older adults finally g…"
click at [409, 204] on div at bounding box center [645, 292] width 938 height 526
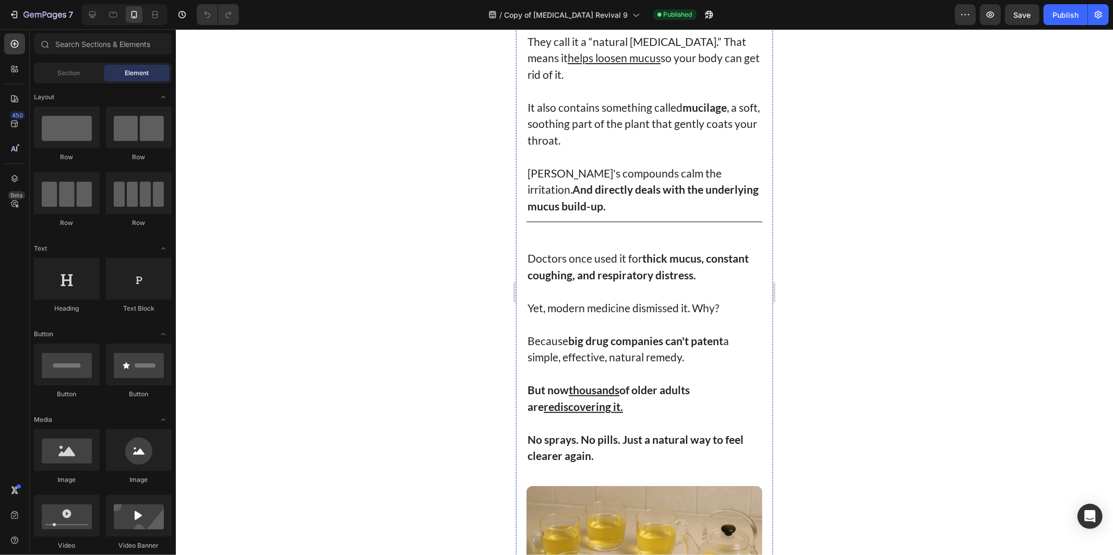
scroll to position [4176, 0]
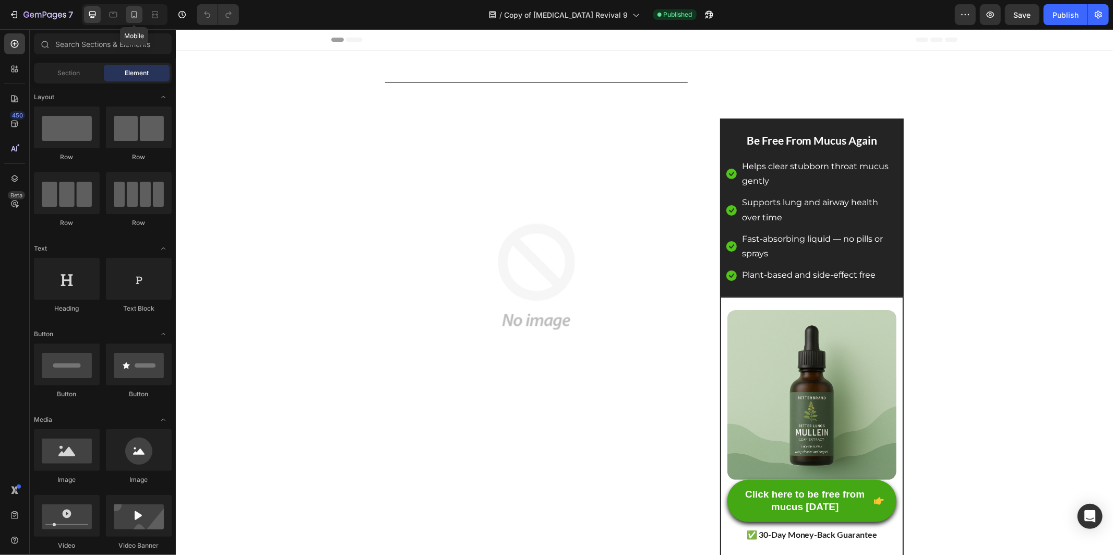
click at [141, 14] on div at bounding box center [134, 14] width 17 height 17
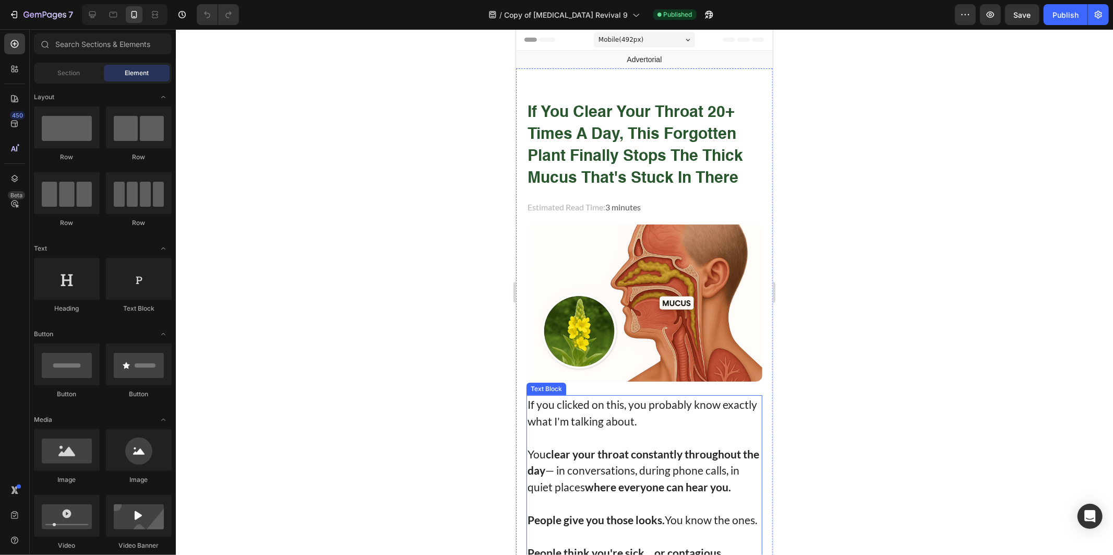
click at [605, 447] on strong "clear your throat constantly throughout the day" at bounding box center [643, 462] width 232 height 30
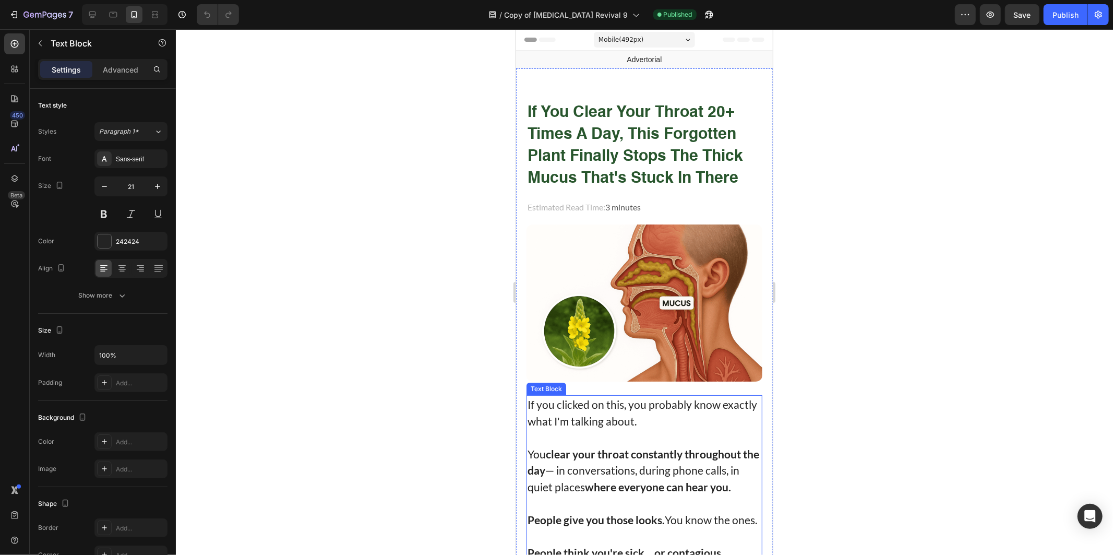
click at [605, 447] on strong "clear your throat constantly throughout the day" at bounding box center [643, 462] width 232 height 30
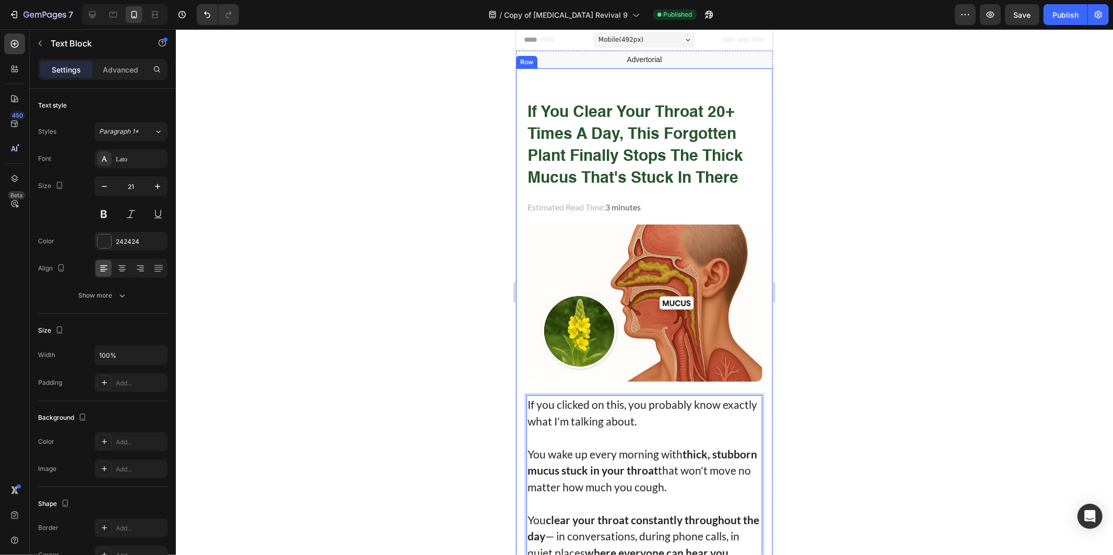
click at [393, 200] on div at bounding box center [645, 292] width 938 height 526
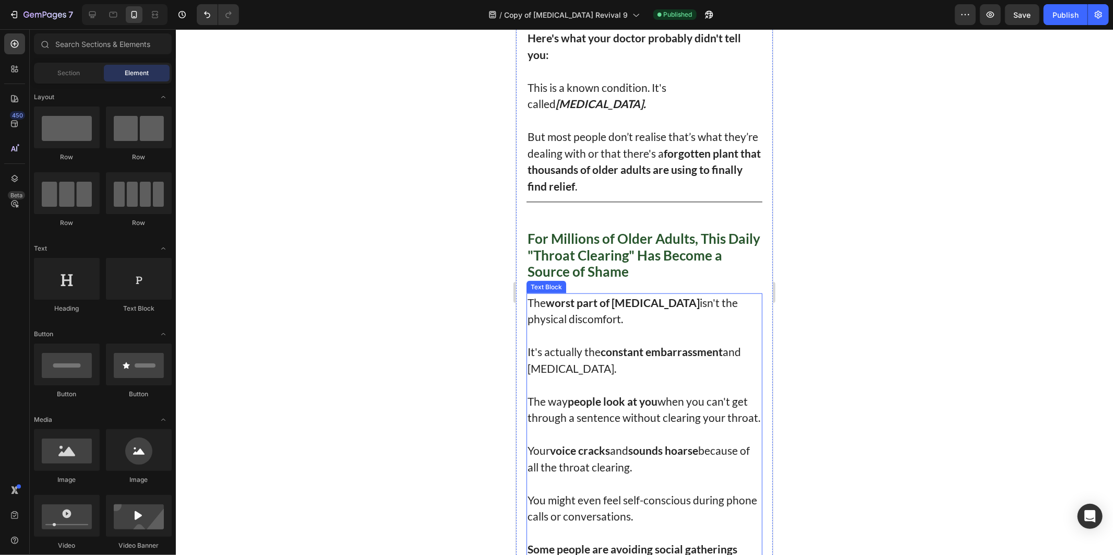
scroll to position [522, 0]
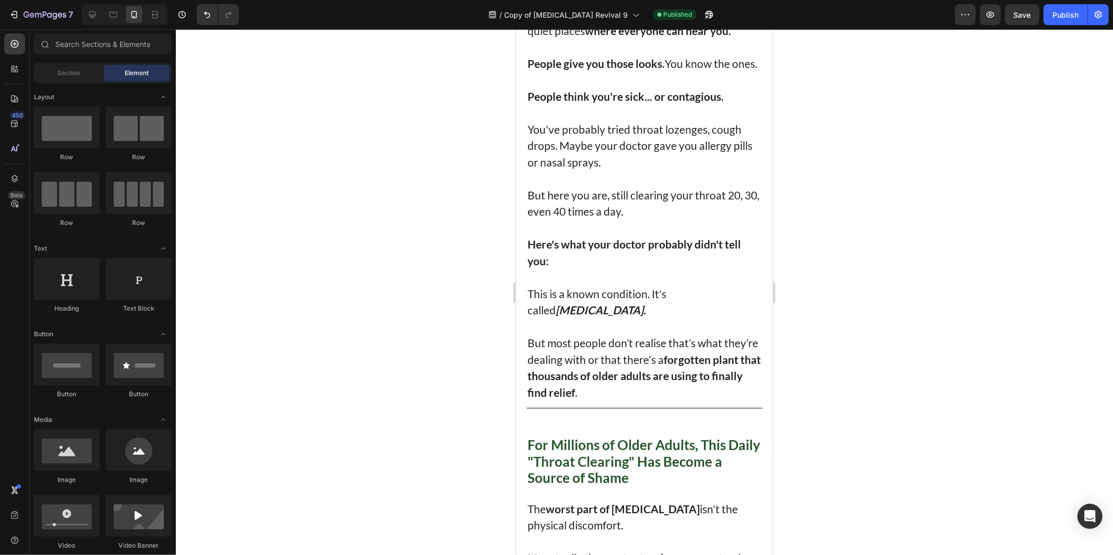
click at [1058, 13] on div "Publish" at bounding box center [1066, 14] width 26 height 11
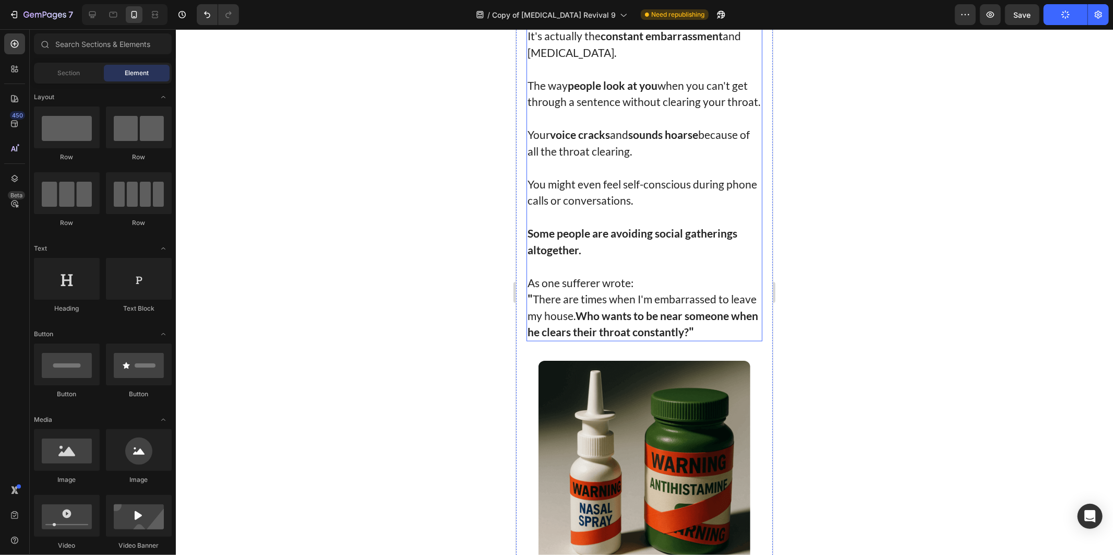
scroll to position [1392, 0]
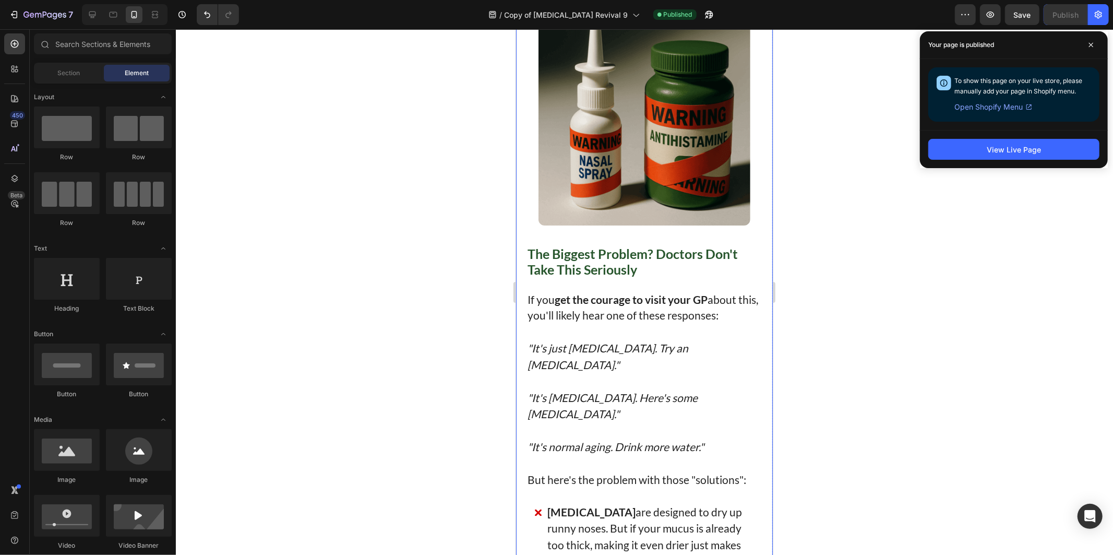
drag, startPoint x: 854, startPoint y: 212, endPoint x: 823, endPoint y: 191, distance: 37.5
click at [854, 212] on div at bounding box center [645, 292] width 938 height 526
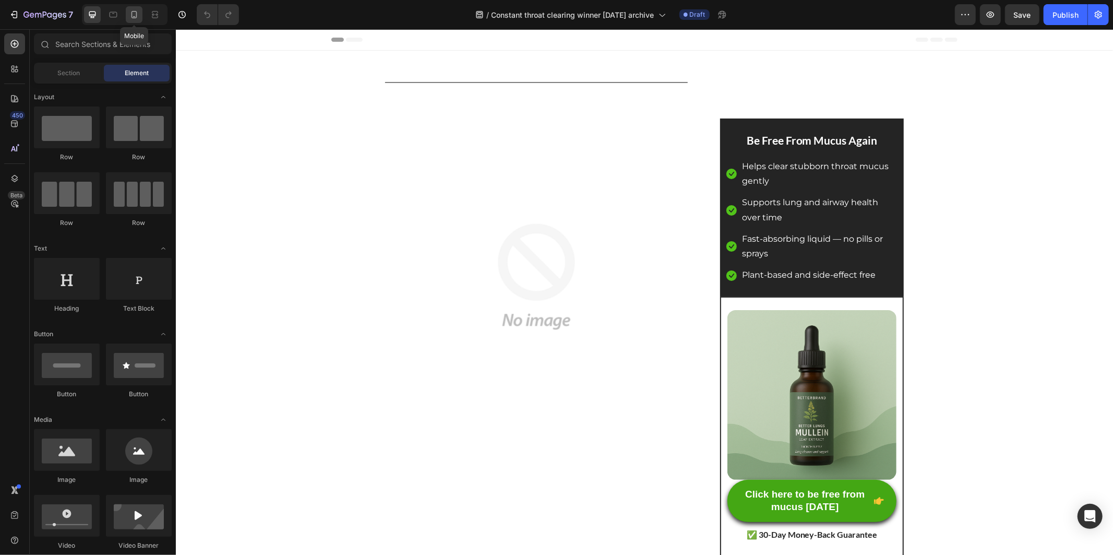
click at [133, 18] on icon at bounding box center [135, 14] width 6 height 7
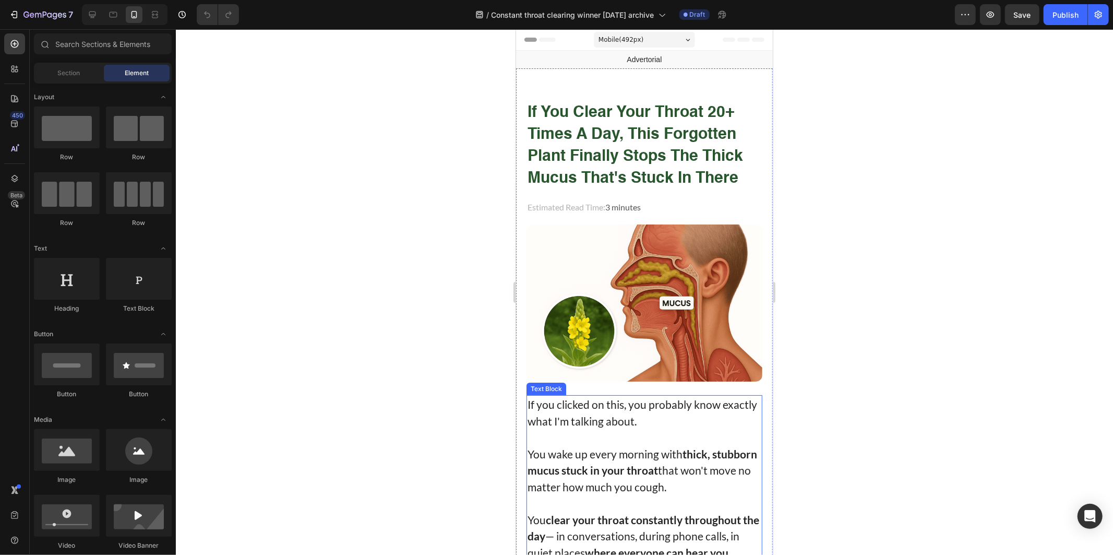
click at [631, 402] on p "If you clicked on this, you probably know exactly what I'm talking about." at bounding box center [644, 412] width 234 height 33
